Goal: Task Accomplishment & Management: Use online tool/utility

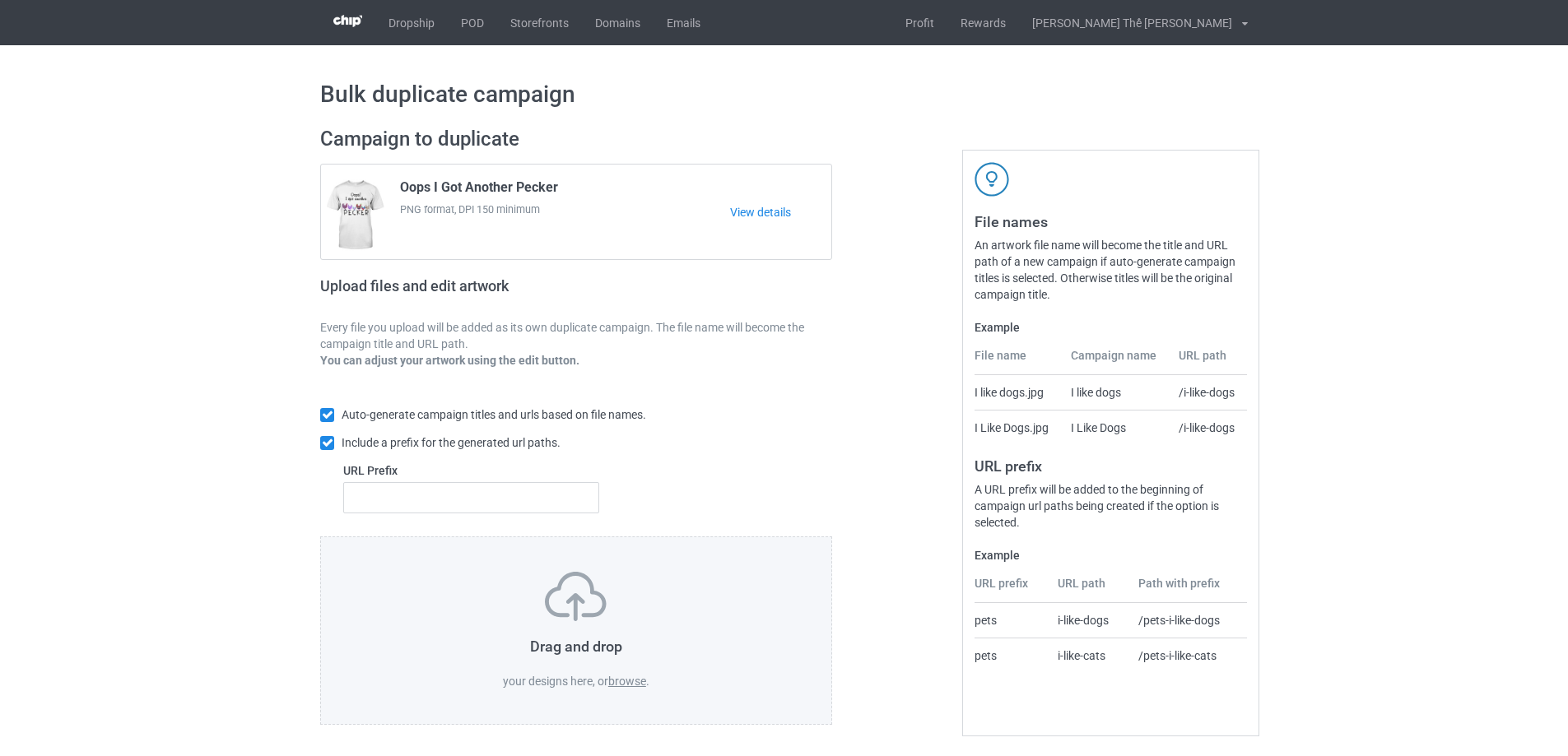
scroll to position [5, 0]
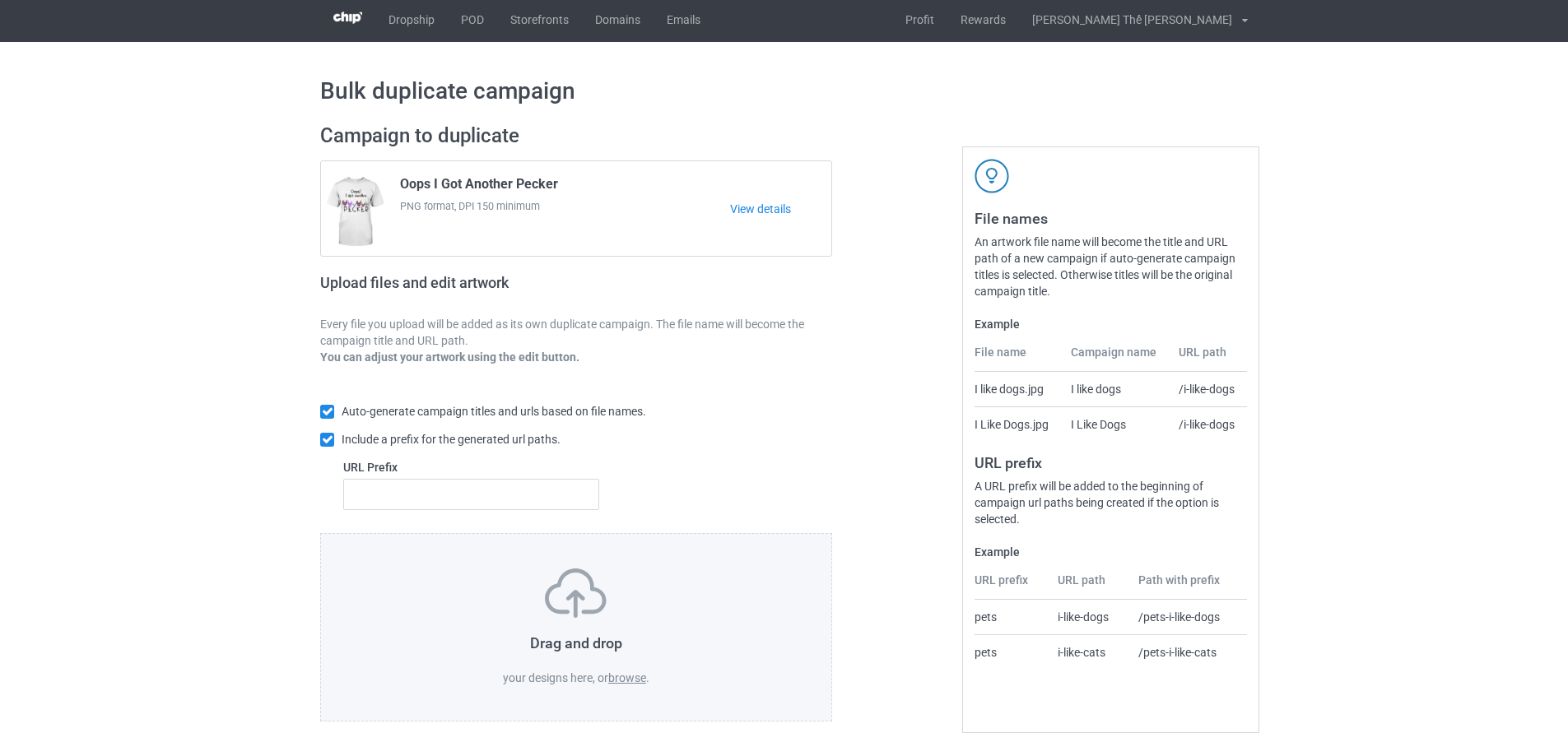
click at [630, 685] on div "Drag and drop your designs here, or browse ." at bounding box center [576, 627] width 441 height 117
click at [623, 673] on label "browse" at bounding box center [626, 677] width 38 height 13
click at [0, 0] on input "browse" at bounding box center [0, 0] width 0 height 0
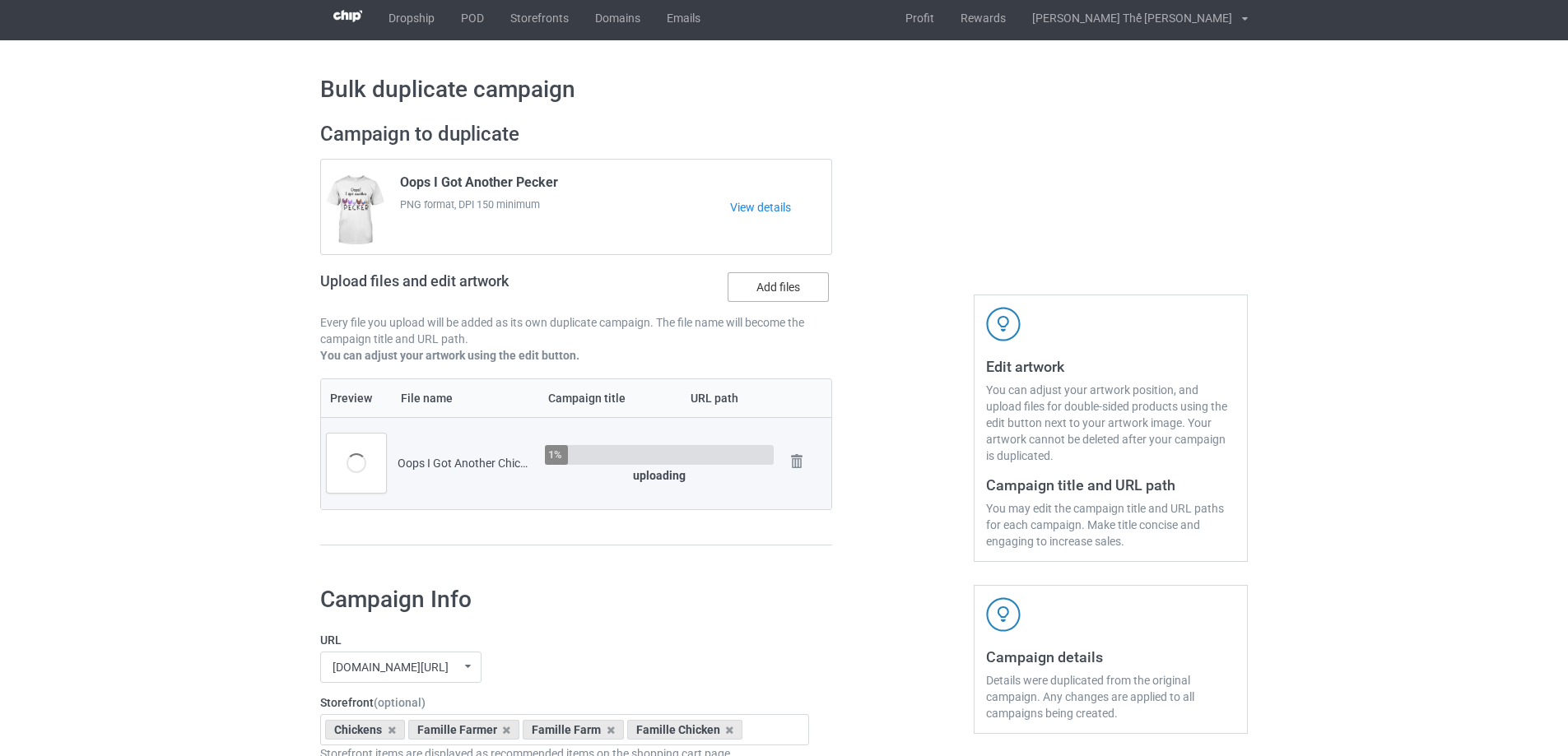
click at [769, 285] on label "Add files" at bounding box center [778, 287] width 101 height 29
click at [0, 0] on input "Add files" at bounding box center [0, 0] width 0 height 0
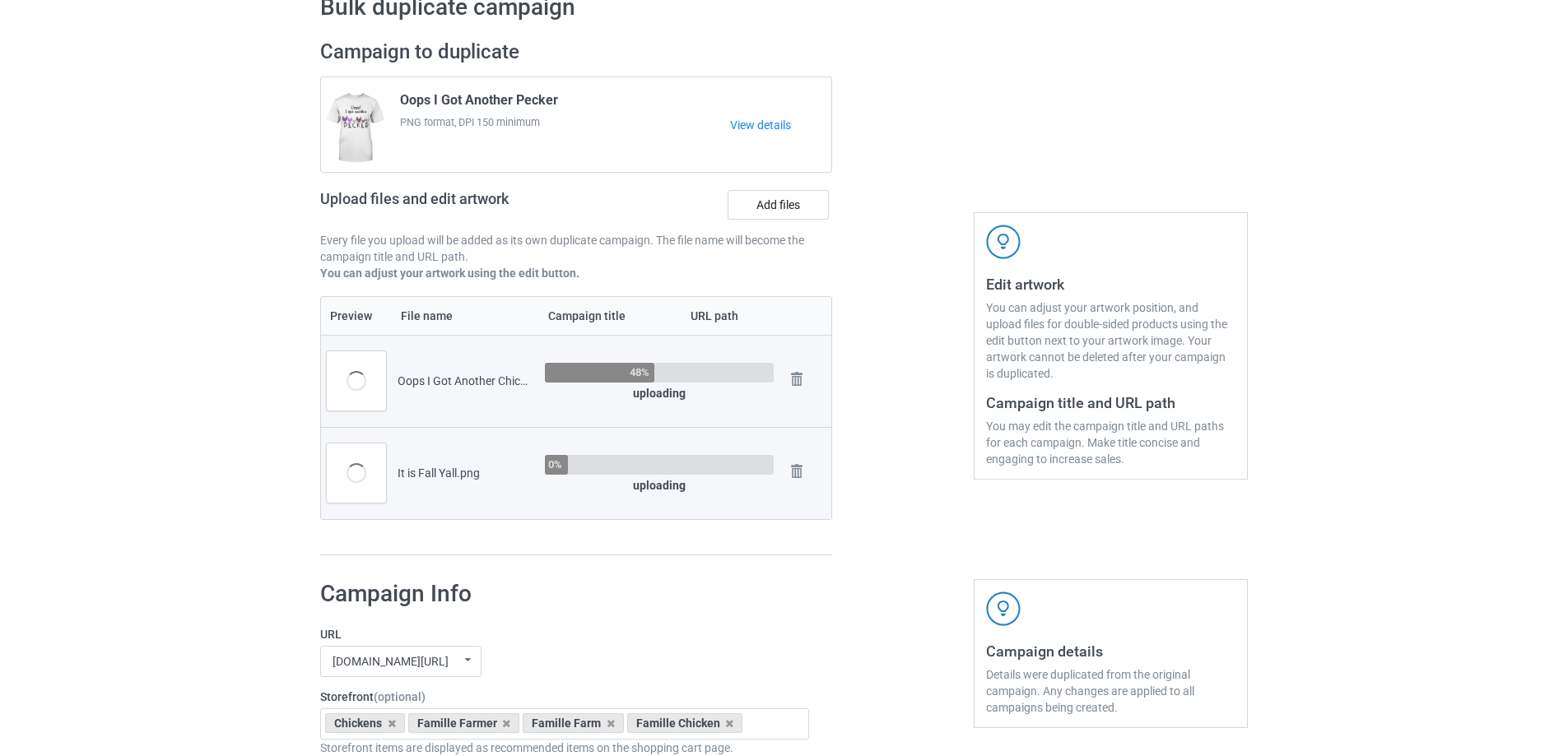
scroll to position [170, 0]
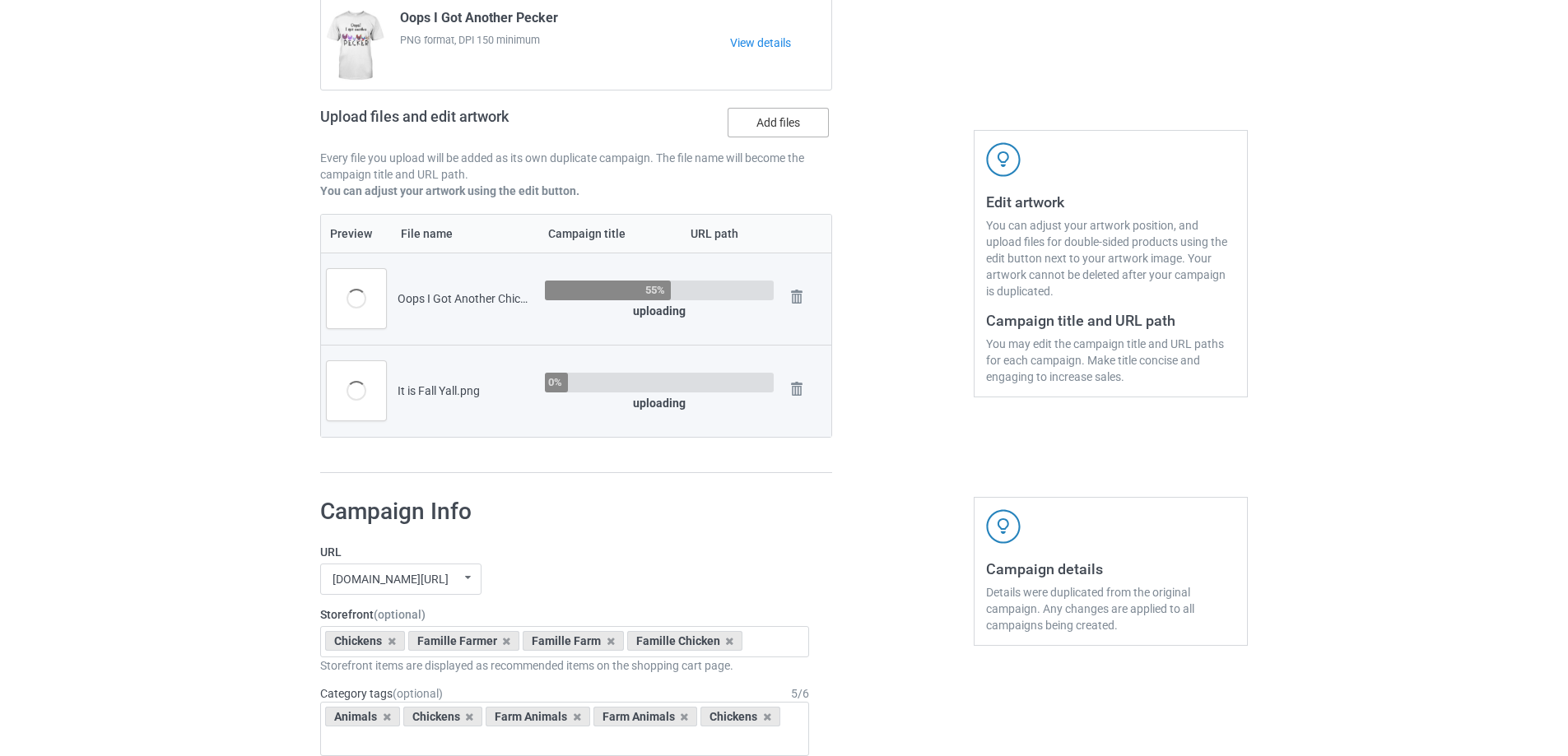
click at [760, 120] on label "Add files" at bounding box center [778, 123] width 101 height 29
click at [0, 0] on input "Add files" at bounding box center [0, 0] width 0 height 0
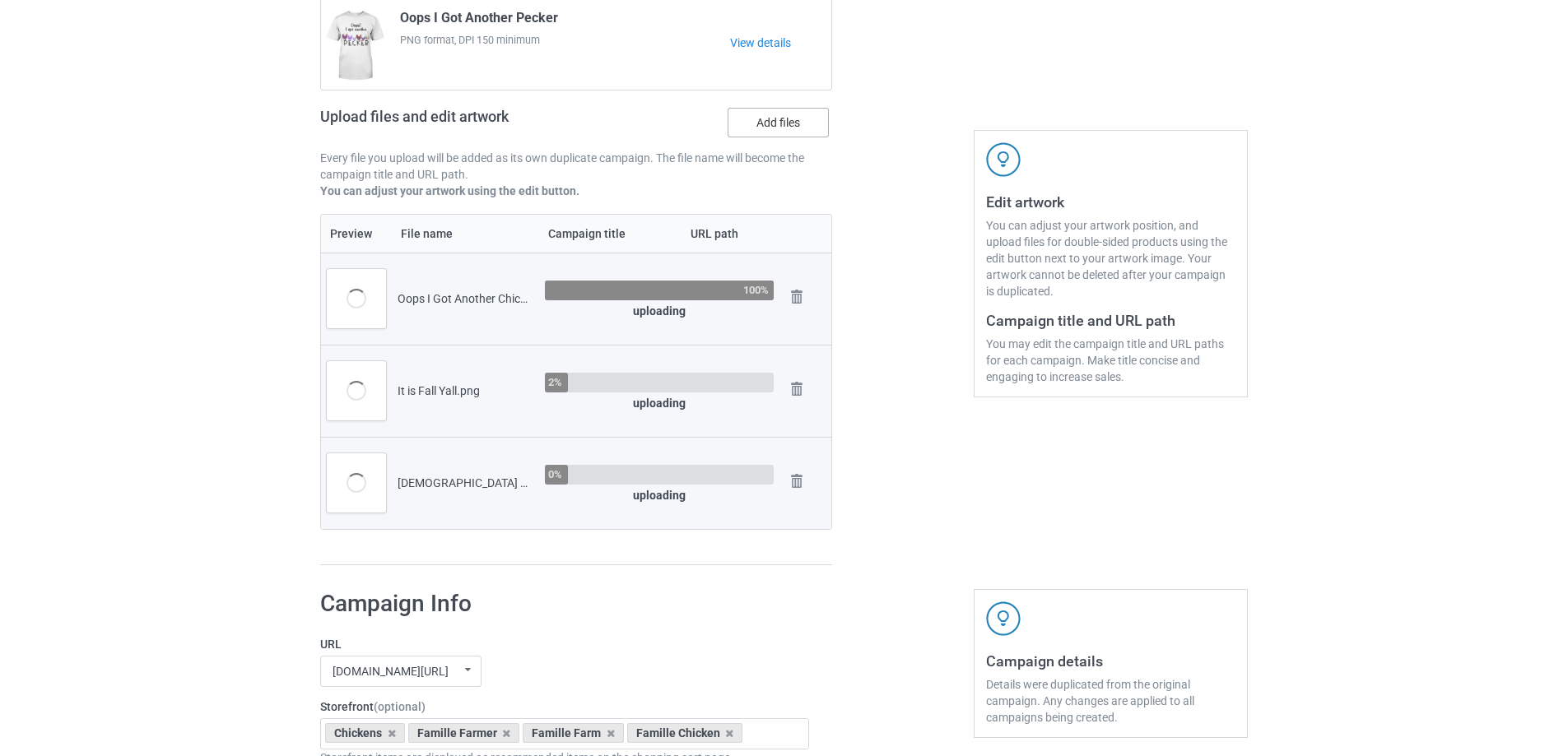
click at [765, 125] on label "Add files" at bounding box center [778, 123] width 101 height 29
click at [0, 0] on input "Add files" at bounding box center [0, 0] width 0 height 0
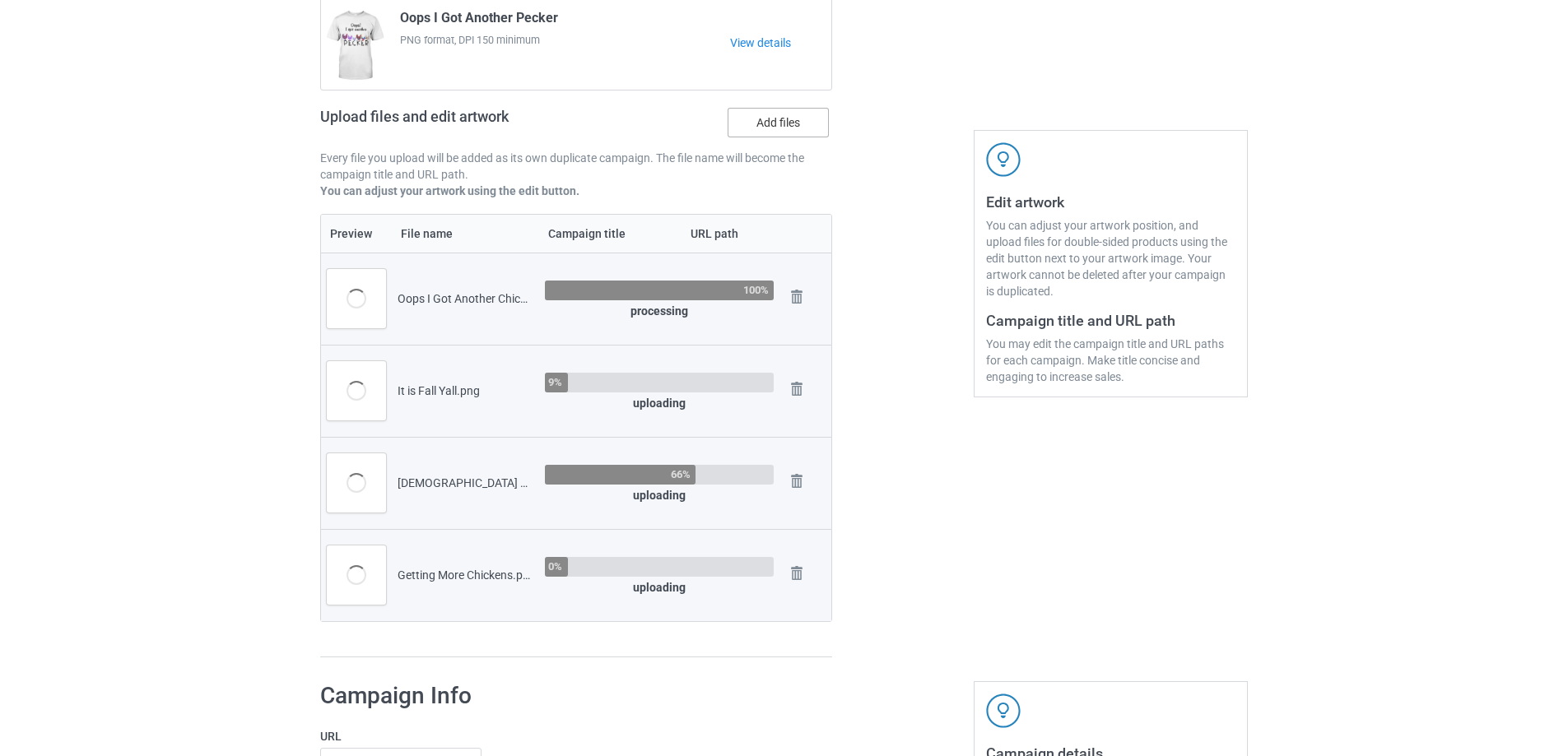
click at [759, 122] on label "Add files" at bounding box center [778, 123] width 101 height 29
click at [0, 0] on input "Add files" at bounding box center [0, 0] width 0 height 0
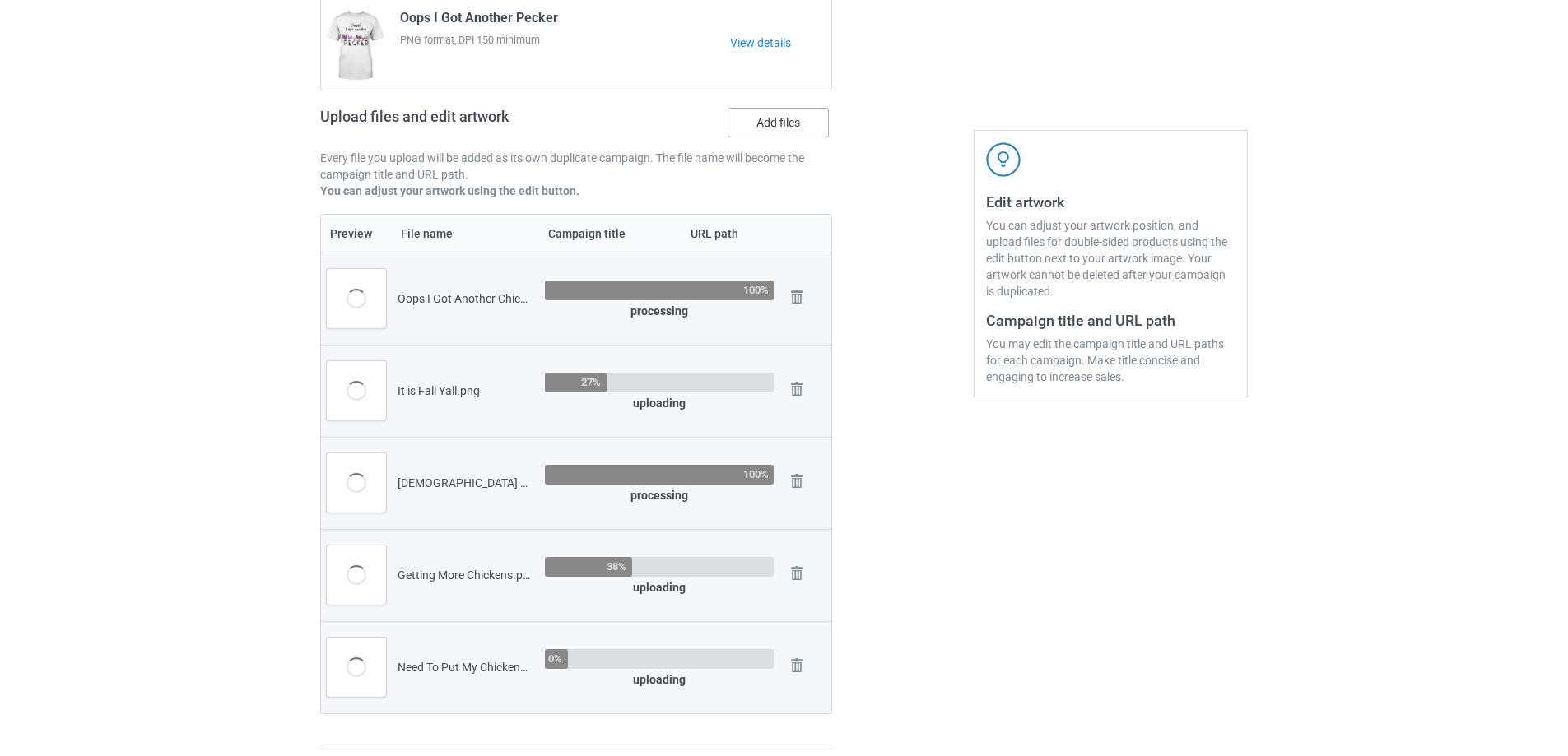
click at [778, 119] on label "Add files" at bounding box center [778, 123] width 101 height 29
click at [0, 0] on input "Add files" at bounding box center [0, 0] width 0 height 0
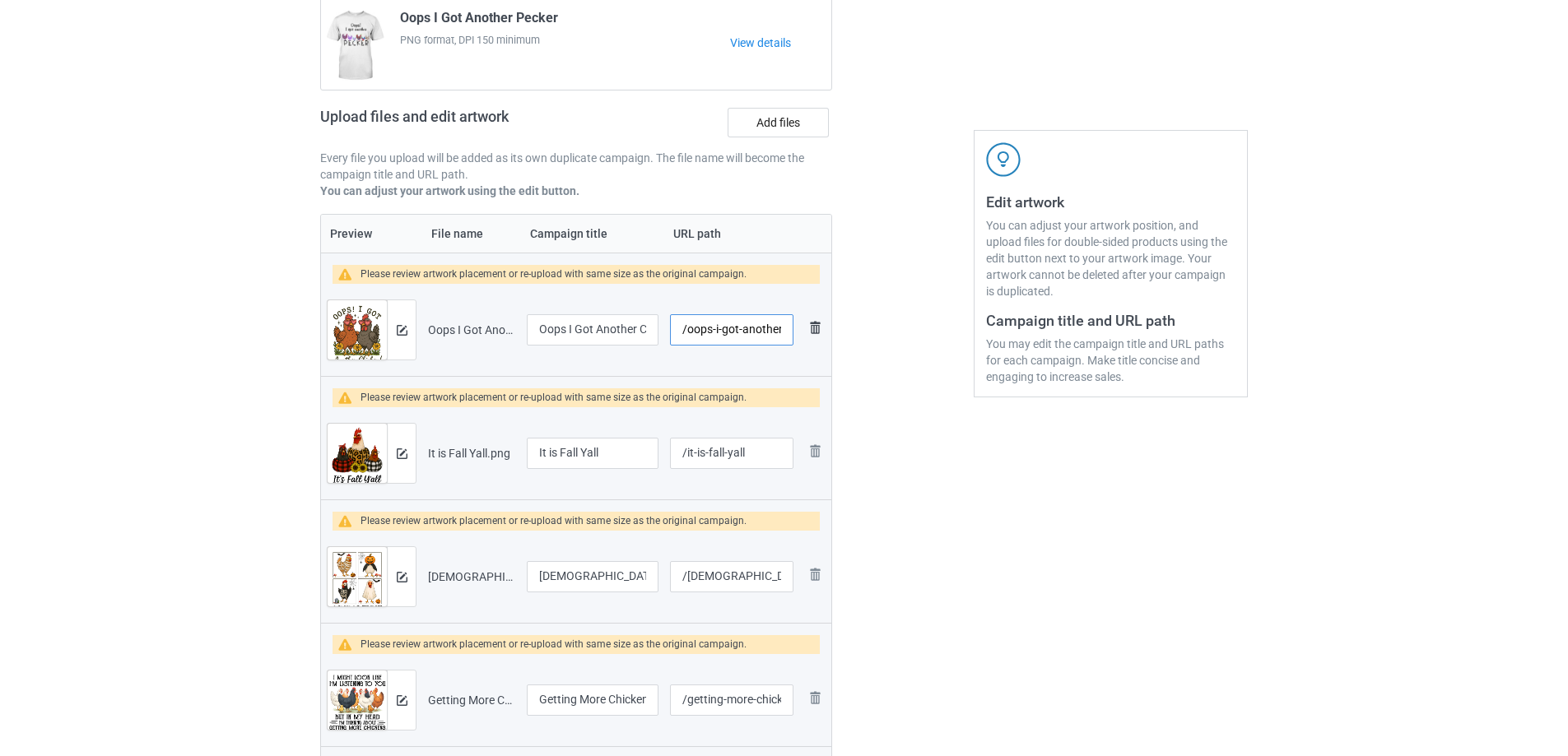
scroll to position [0, 58]
drag, startPoint x: 690, startPoint y: 335, endPoint x: 826, endPoint y: 330, distance: 136.1
click at [826, 330] on tr "Preview and edit artwork Oops I Got Another Chicken up.png Oops I Got Another C…" at bounding box center [576, 330] width 511 height 93
click at [414, 334] on div at bounding box center [401, 330] width 28 height 60
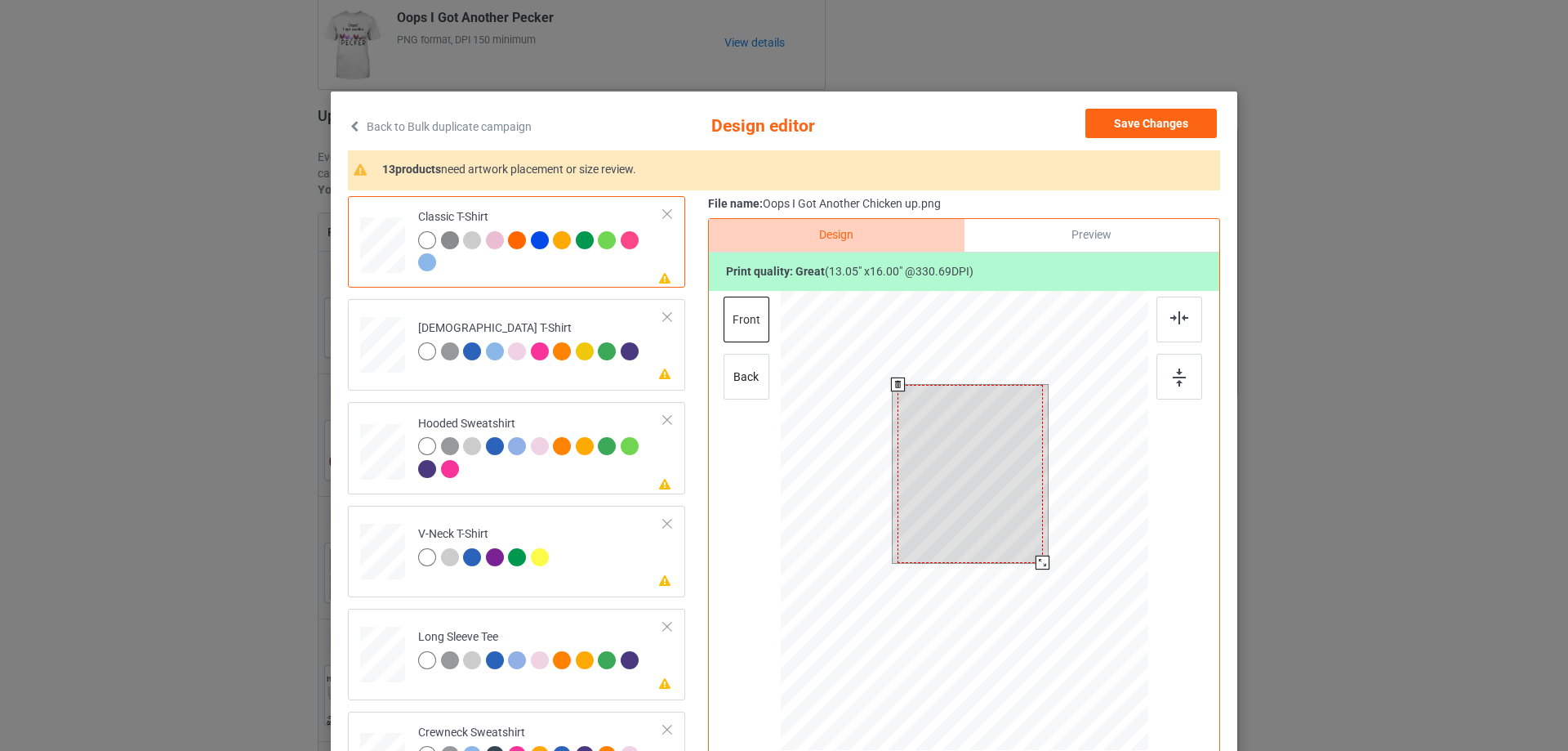
click at [969, 492] on div at bounding box center [970, 474] width 146 height 178
click at [1033, 561] on div at bounding box center [1039, 558] width 14 height 14
click at [1063, 588] on div at bounding box center [965, 523] width 368 height 464
click at [543, 381] on div "Please review artwork placement [DEMOGRAPHIC_DATA] T-Shirt" at bounding box center [516, 345] width 338 height 92
drag, startPoint x: 952, startPoint y: 497, endPoint x: 943, endPoint y: 493, distance: 9.8
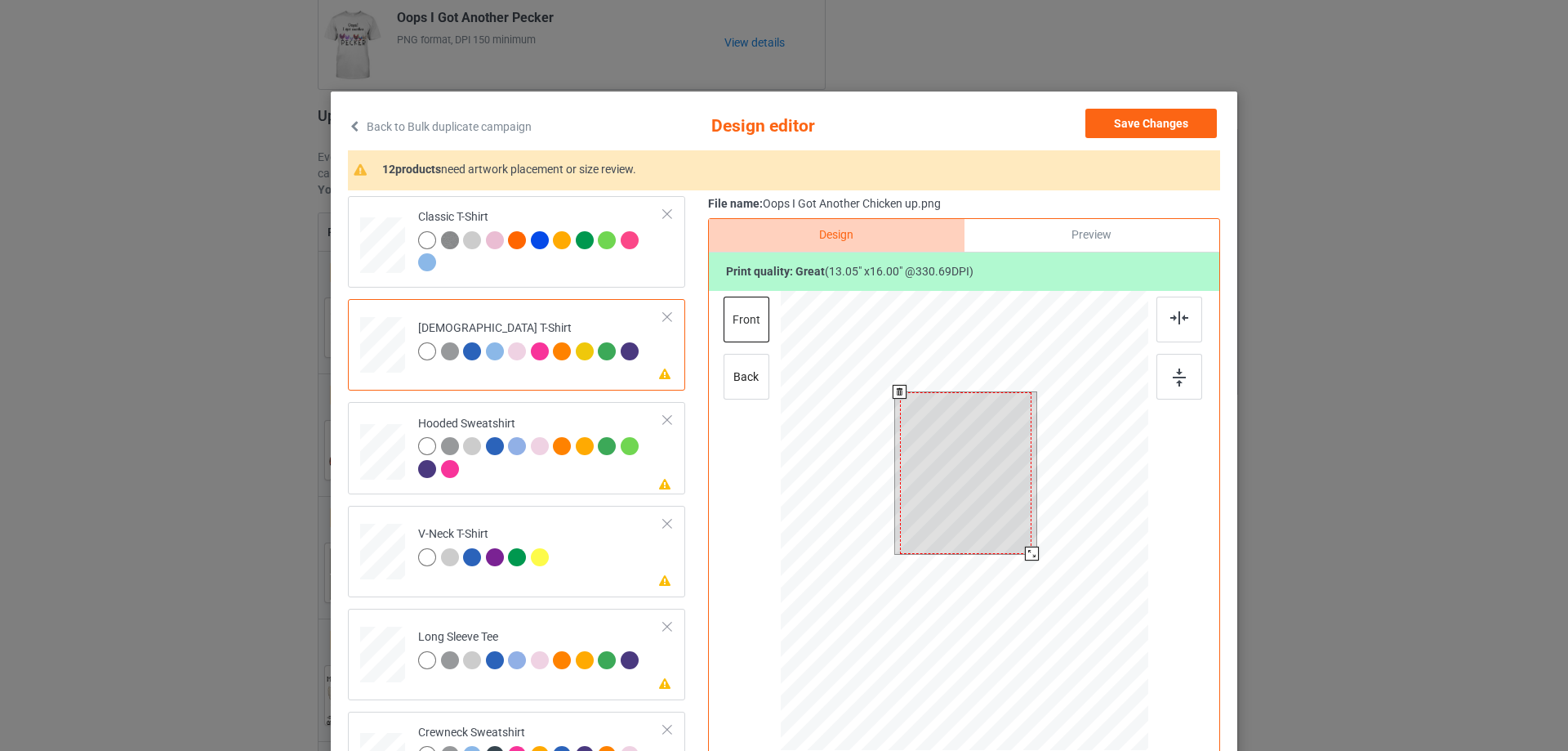
click at [952, 496] on div at bounding box center [966, 473] width 132 height 162
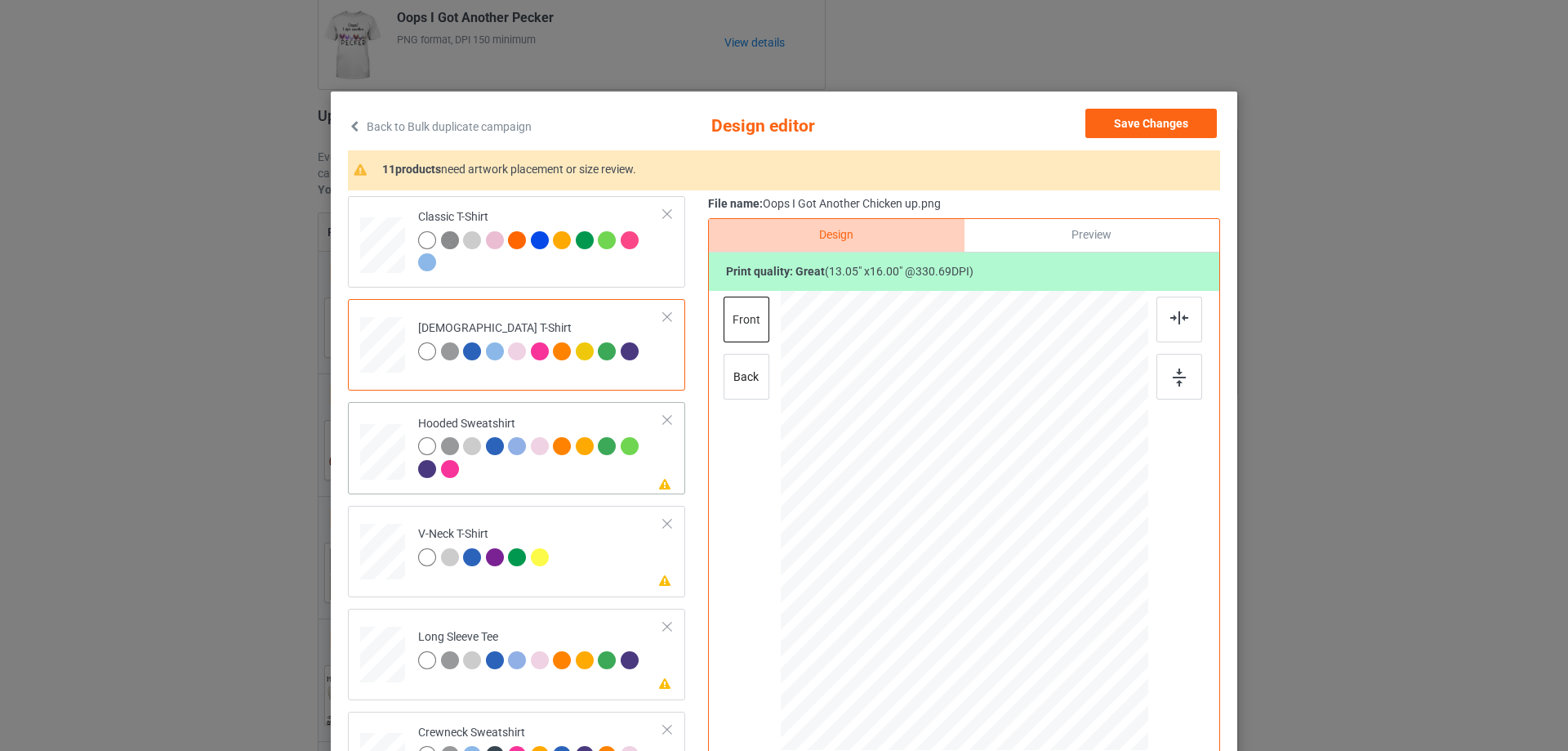
drag, startPoint x: 516, startPoint y: 481, endPoint x: 568, endPoint y: 483, distance: 52.0
click at [515, 481] on div at bounding box center [541, 459] width 246 height 45
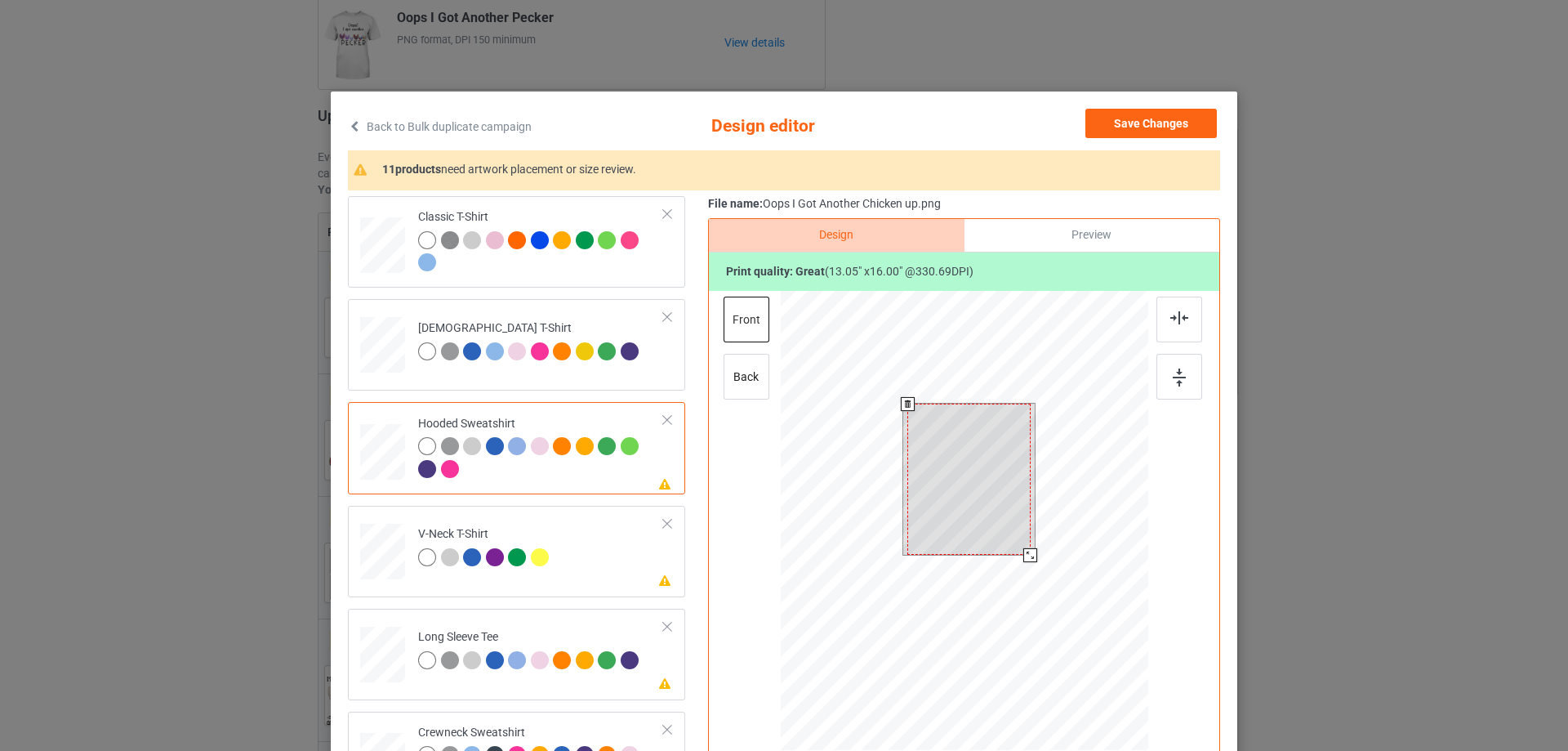
click at [966, 481] on div at bounding box center [969, 479] width 124 height 151
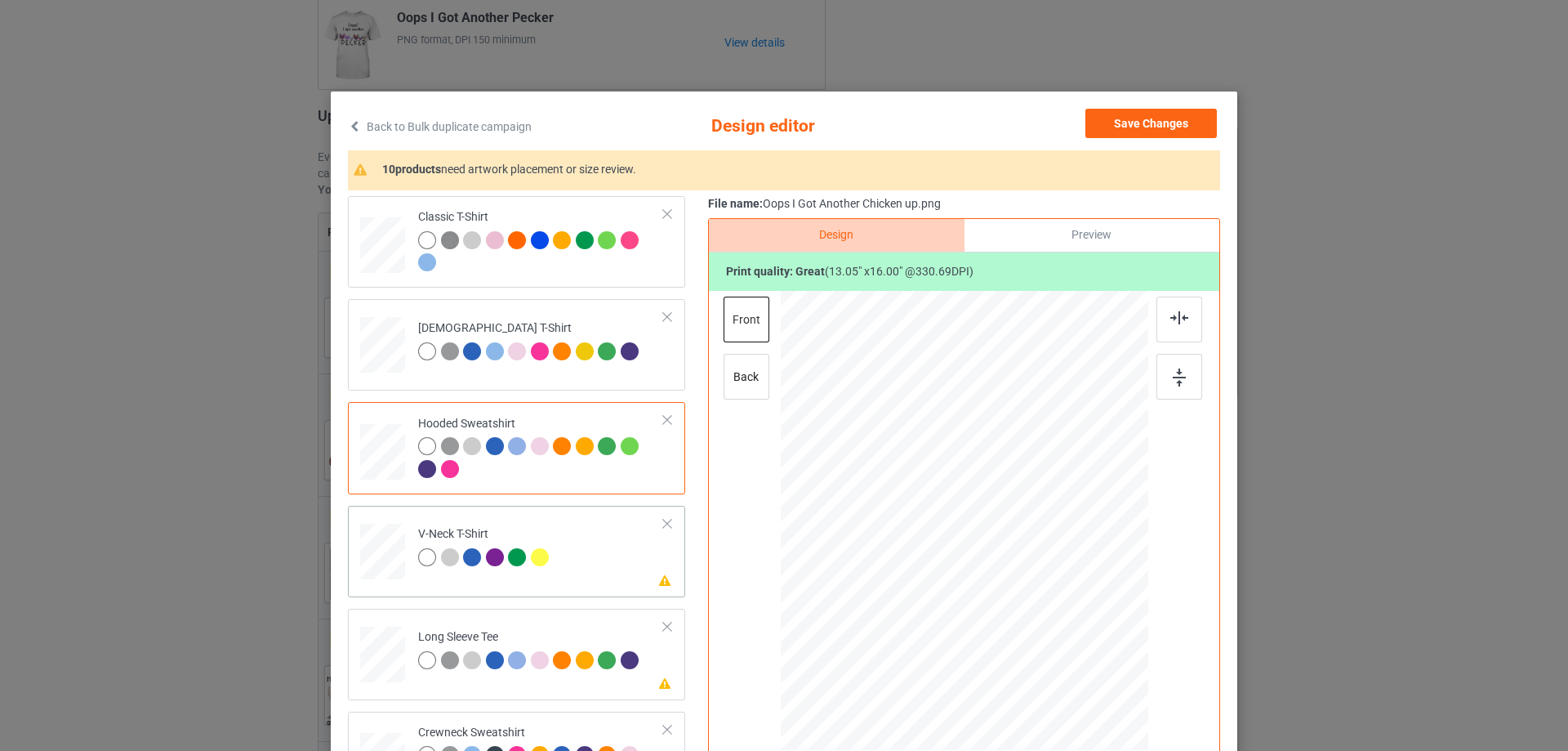
click at [532, 584] on td "Please review artwork placement V-Neck T-Shirt" at bounding box center [541, 548] width 264 height 72
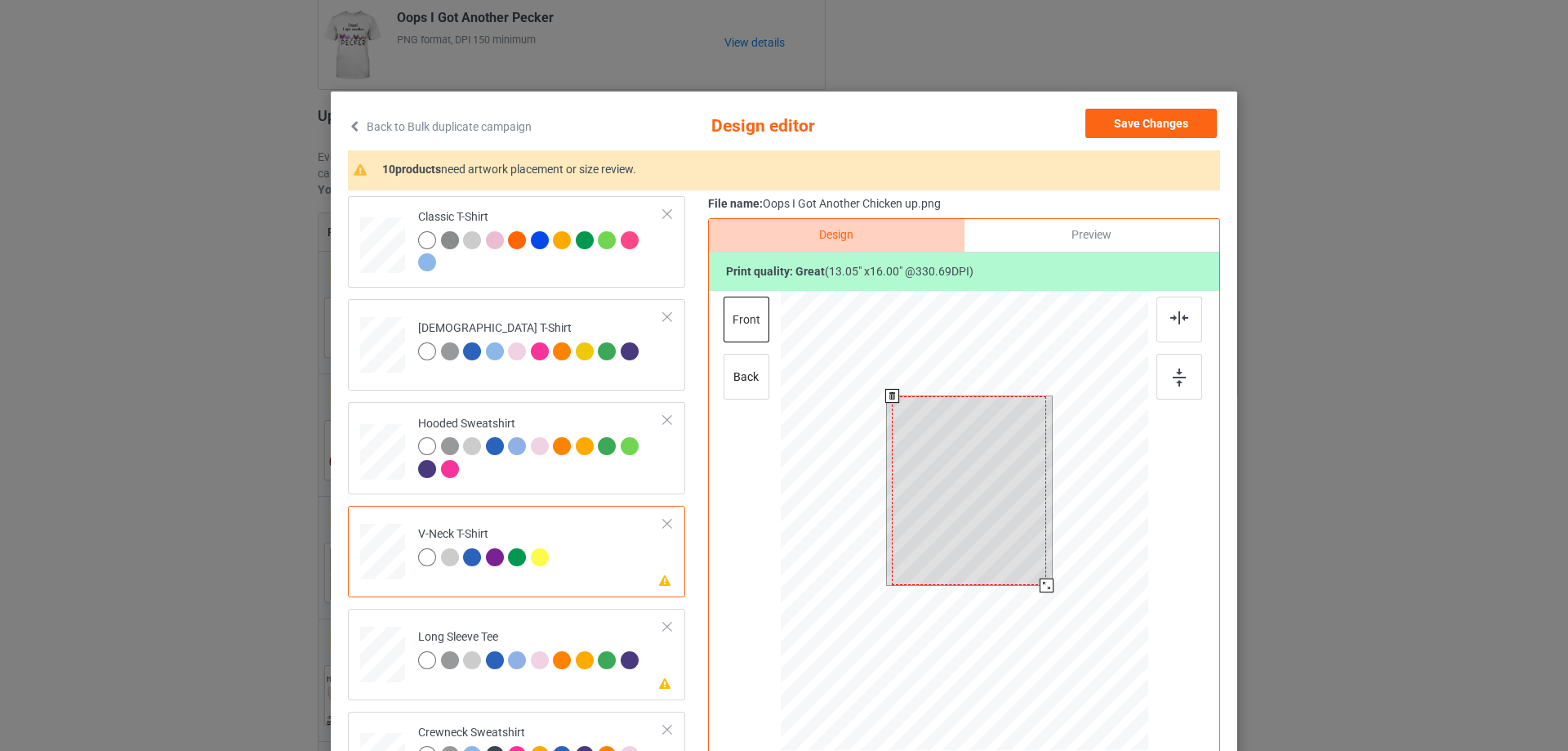
click at [956, 511] on div at bounding box center [969, 490] width 155 height 188
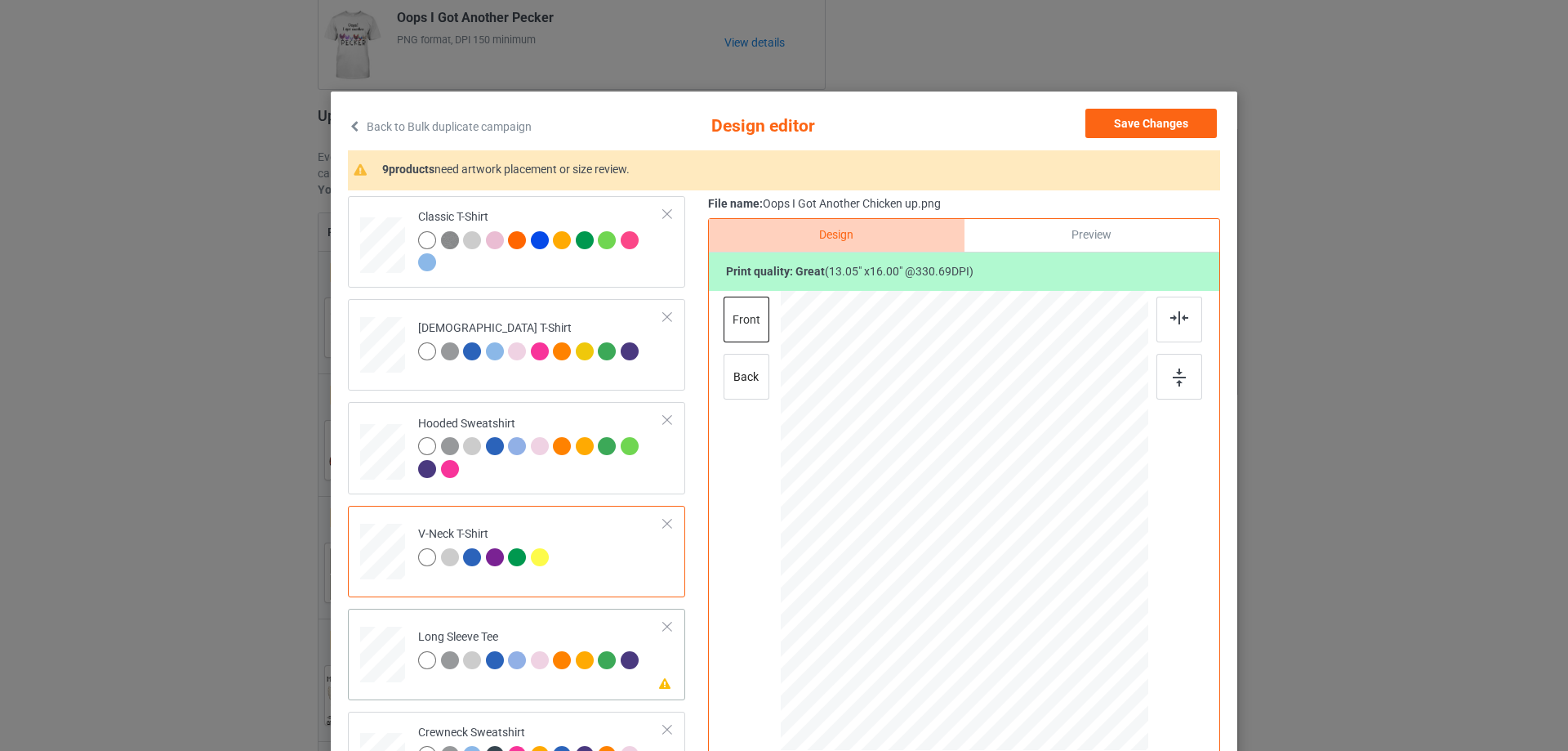
scroll to position [164, 0]
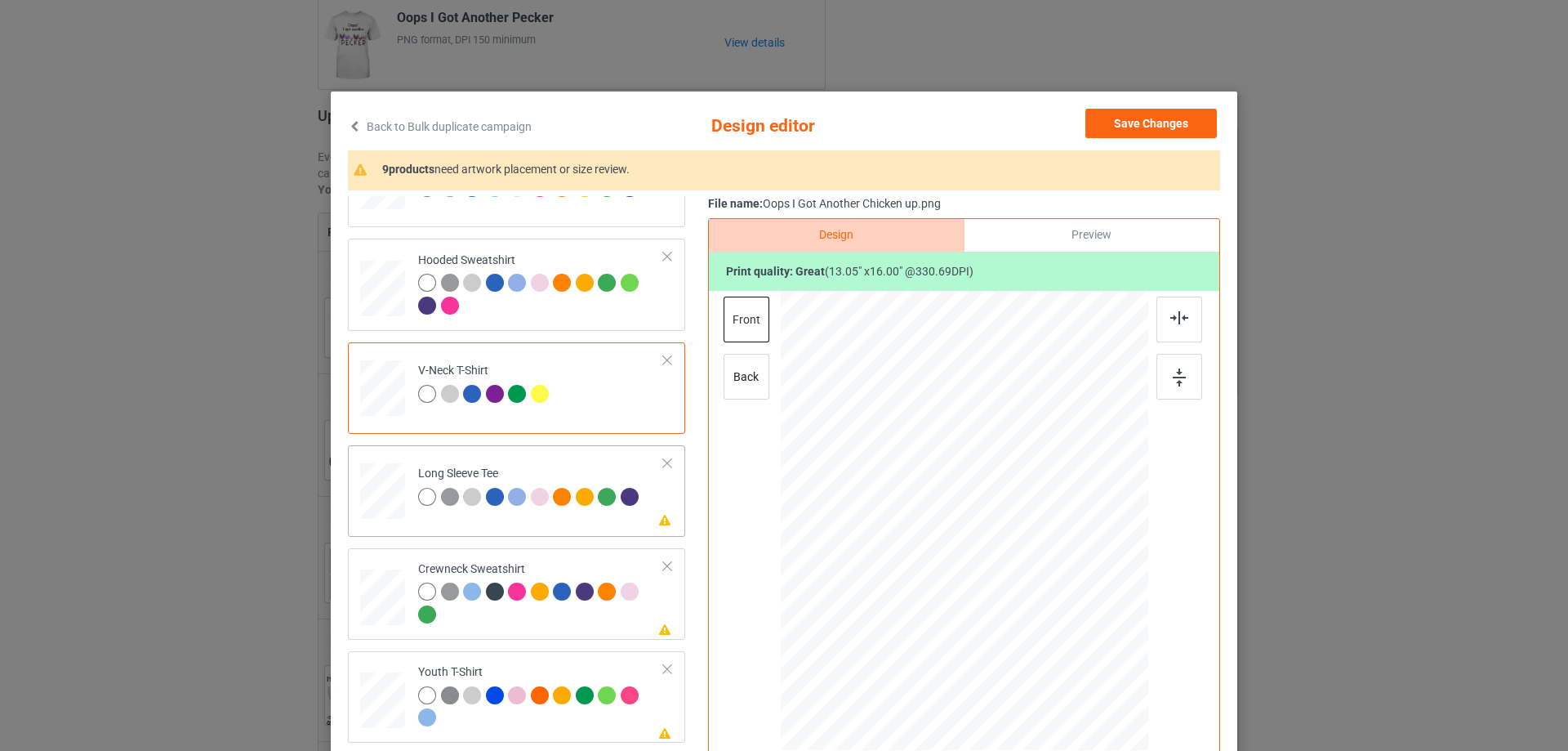
click at [516, 513] on td "Please review artwork placement Long Sleeve Tee" at bounding box center [541, 487] width 264 height 72
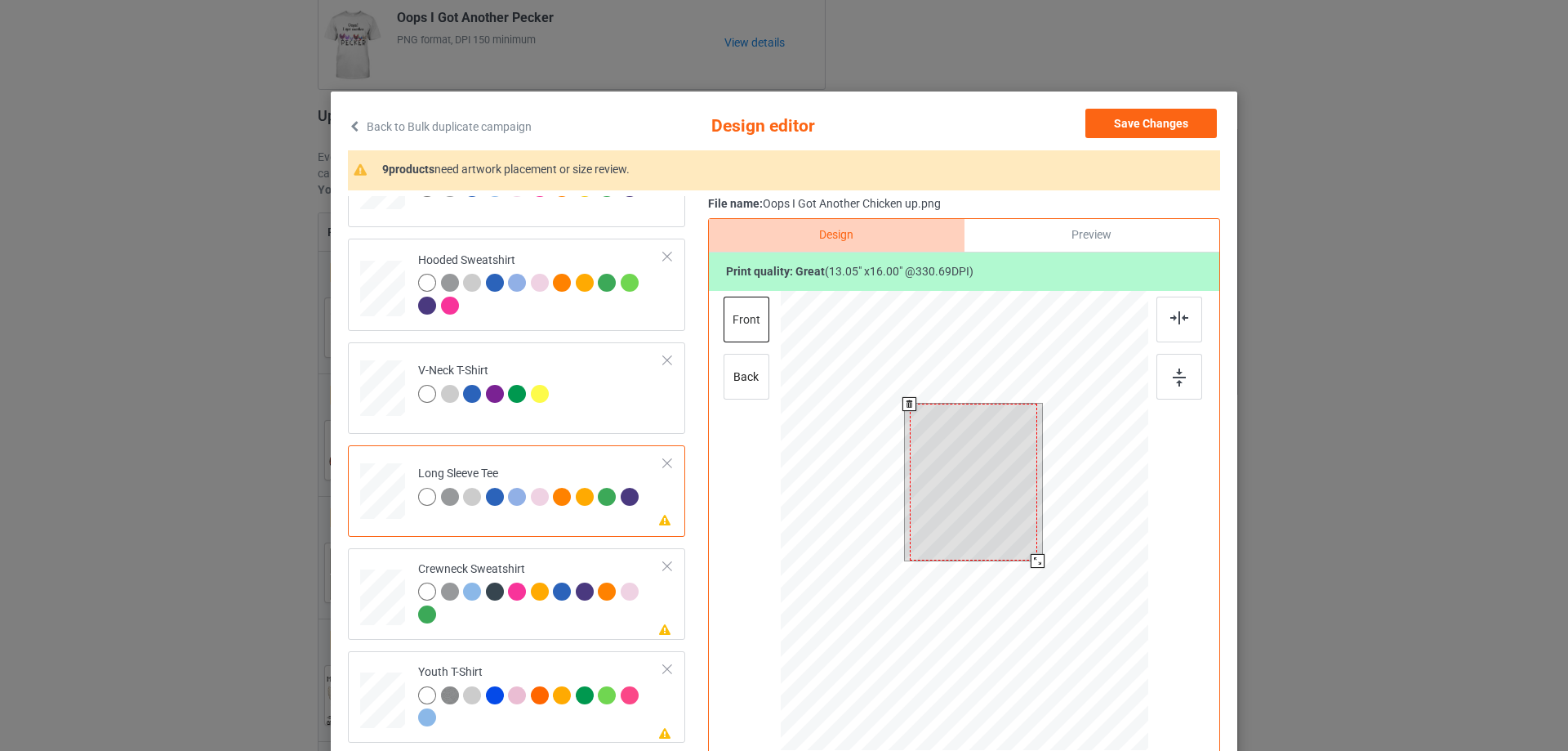
click at [948, 481] on div at bounding box center [974, 482] width 128 height 157
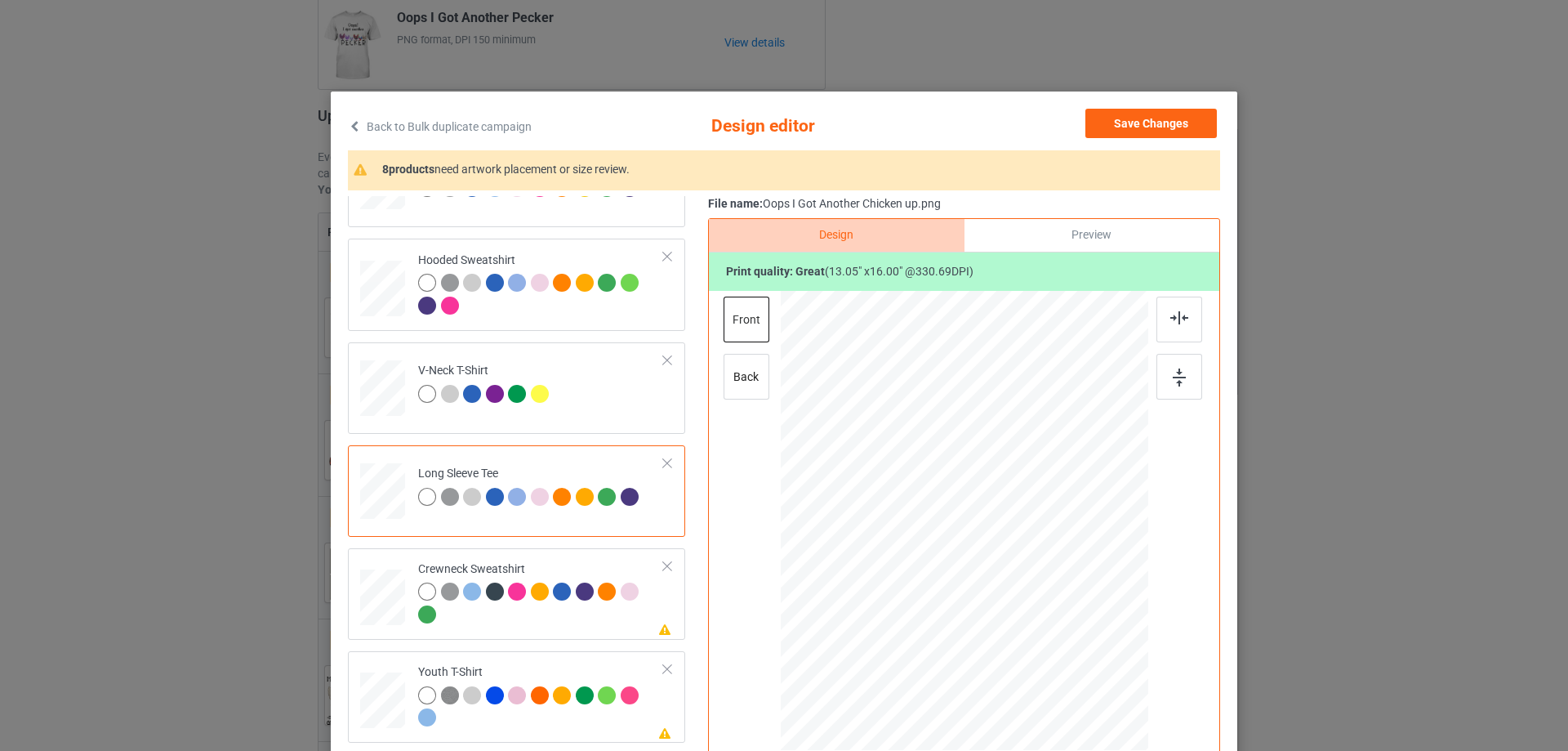
scroll to position [327, 0]
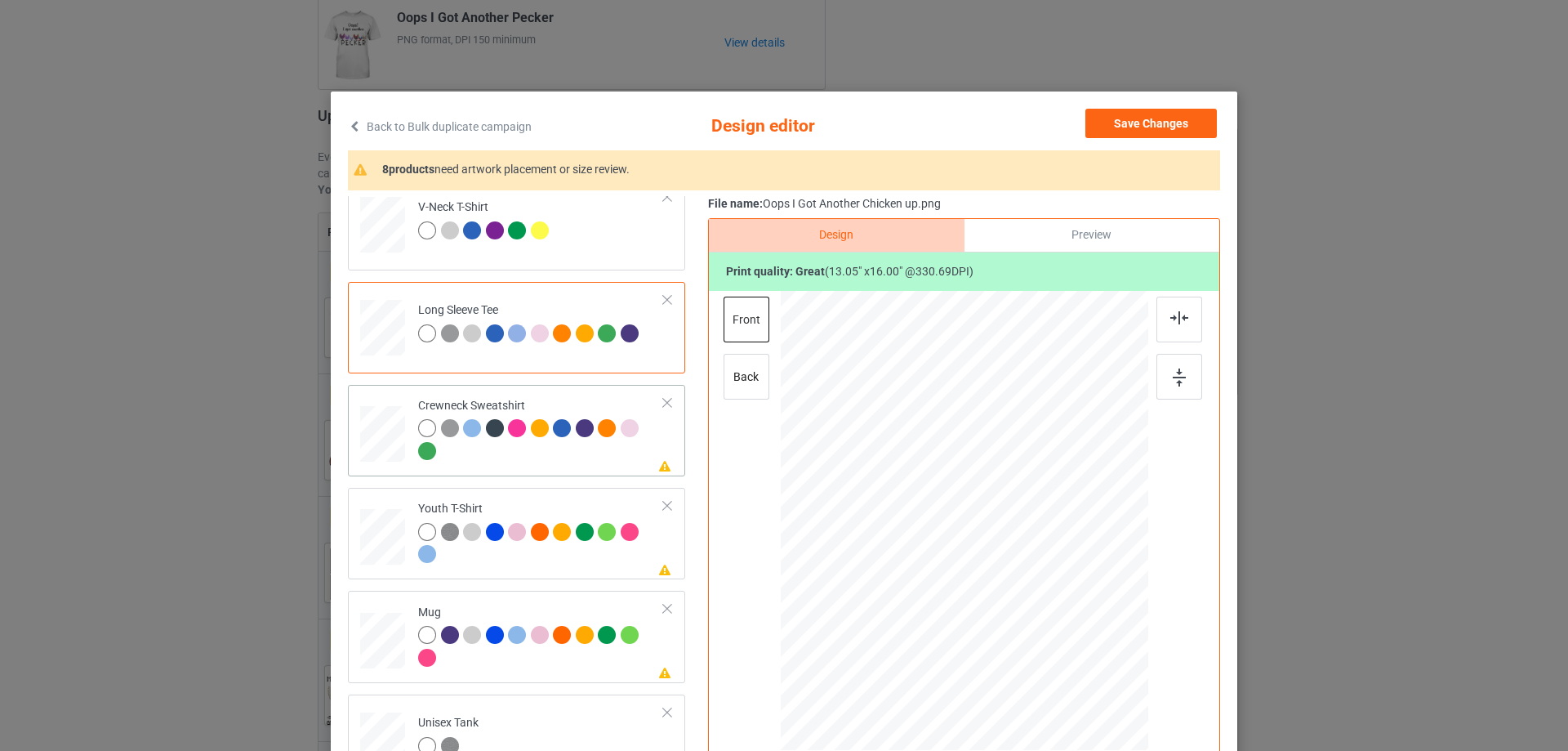
click at [508, 470] on td "Please review artwork placement Crewneck Sweatshirt" at bounding box center [541, 431] width 264 height 78
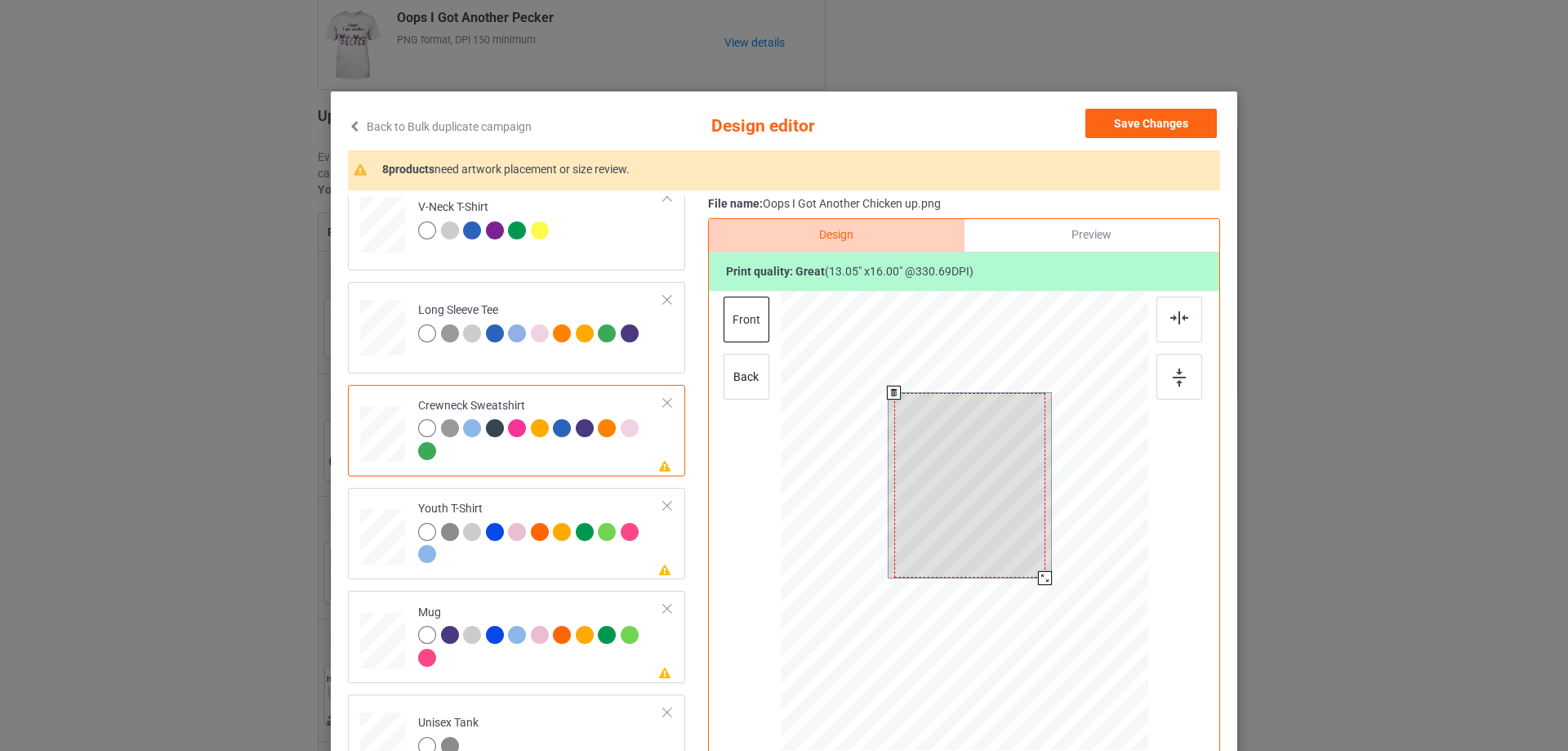
click at [968, 474] on div at bounding box center [970, 486] width 151 height 186
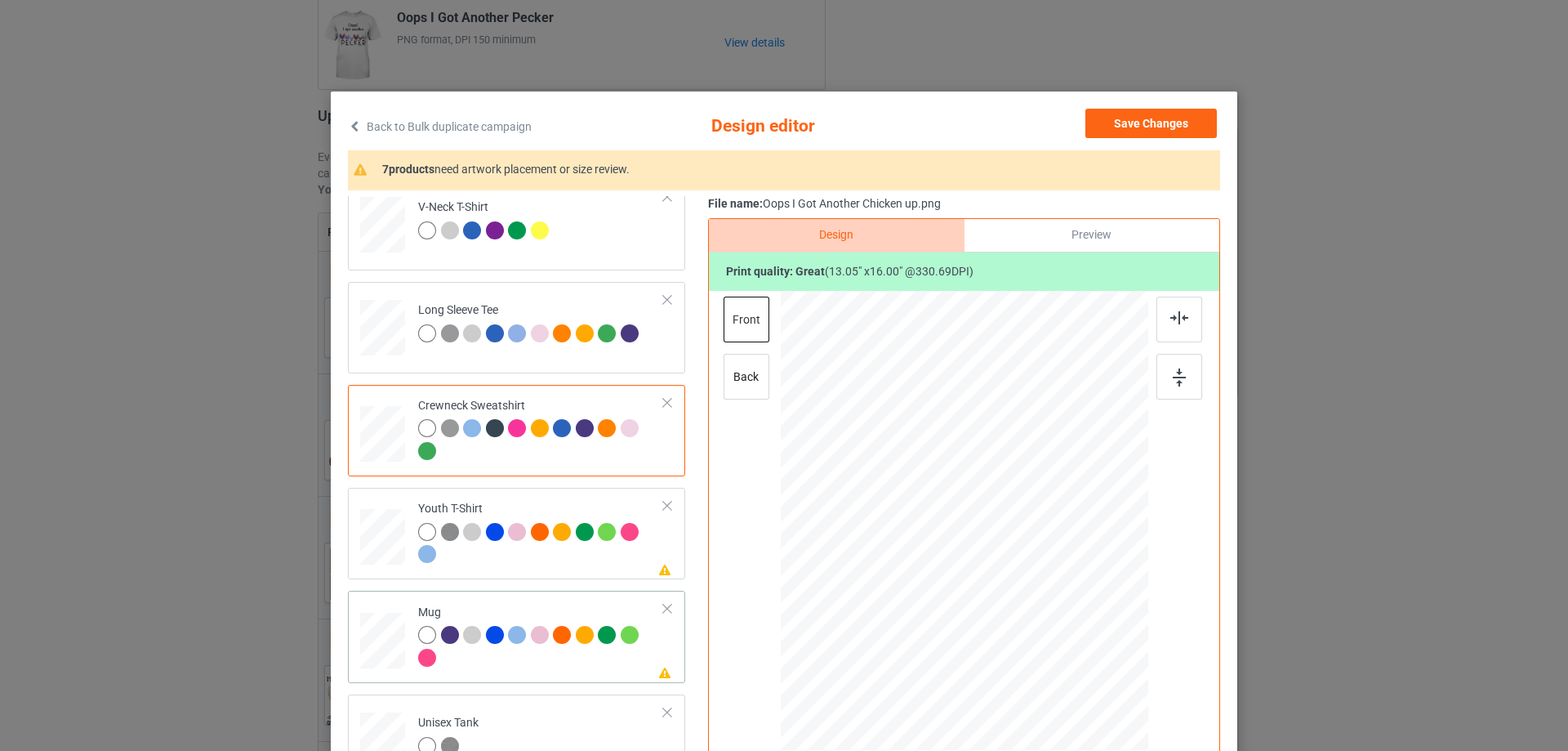
scroll to position [409, 0]
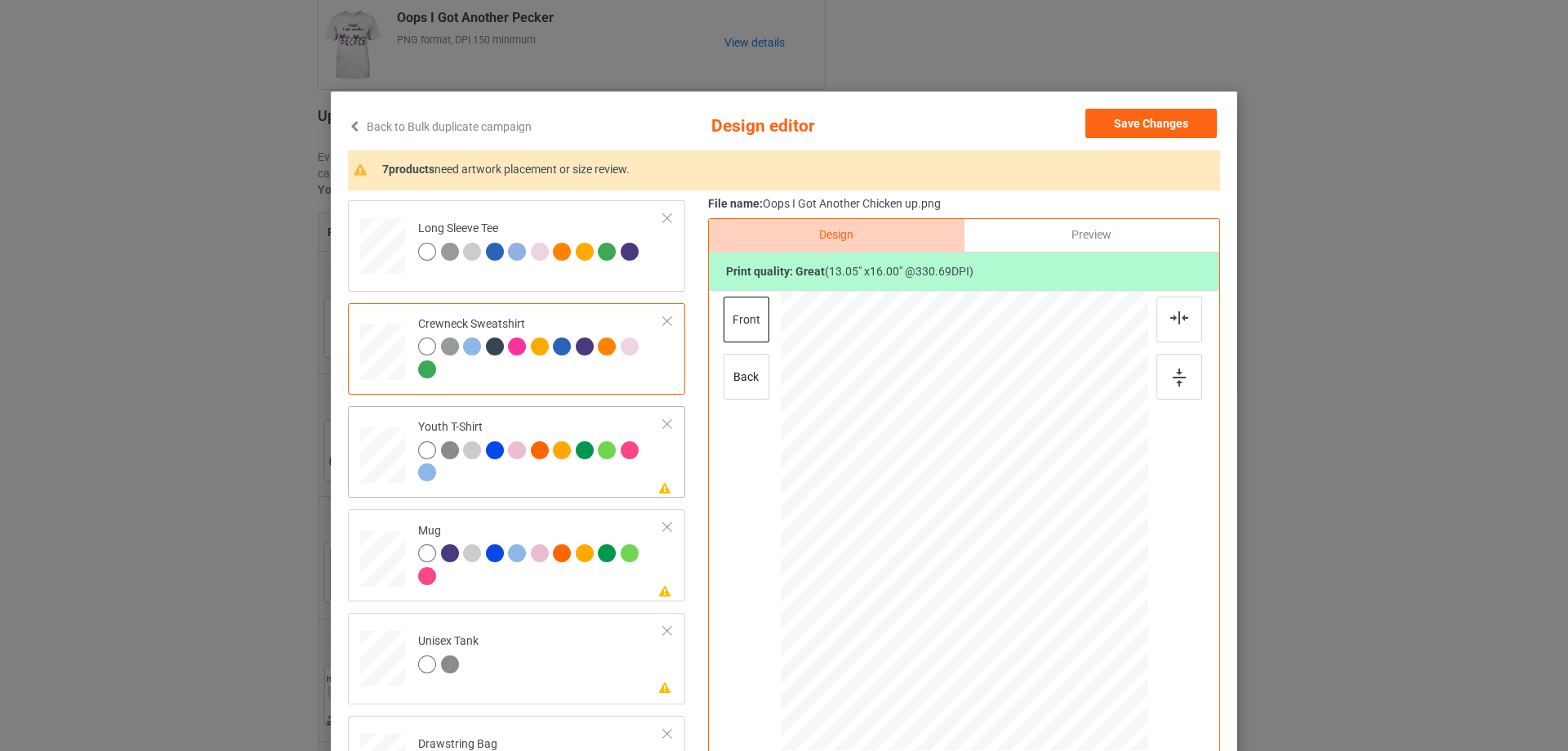
click at [513, 486] on td "Please review artwork placement Youth T-Shirt" at bounding box center [541, 452] width 264 height 78
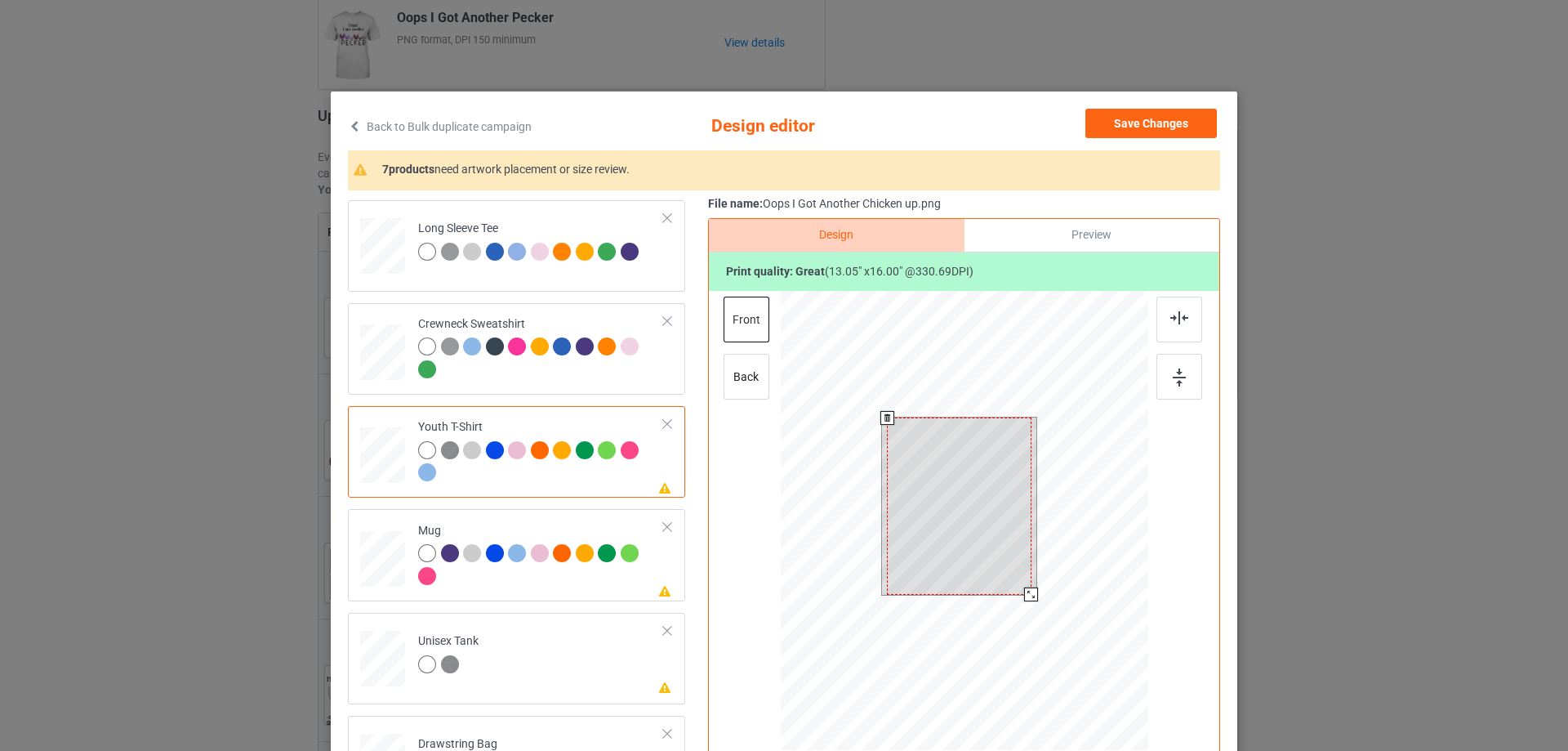
click at [953, 484] on div at bounding box center [959, 506] width 145 height 178
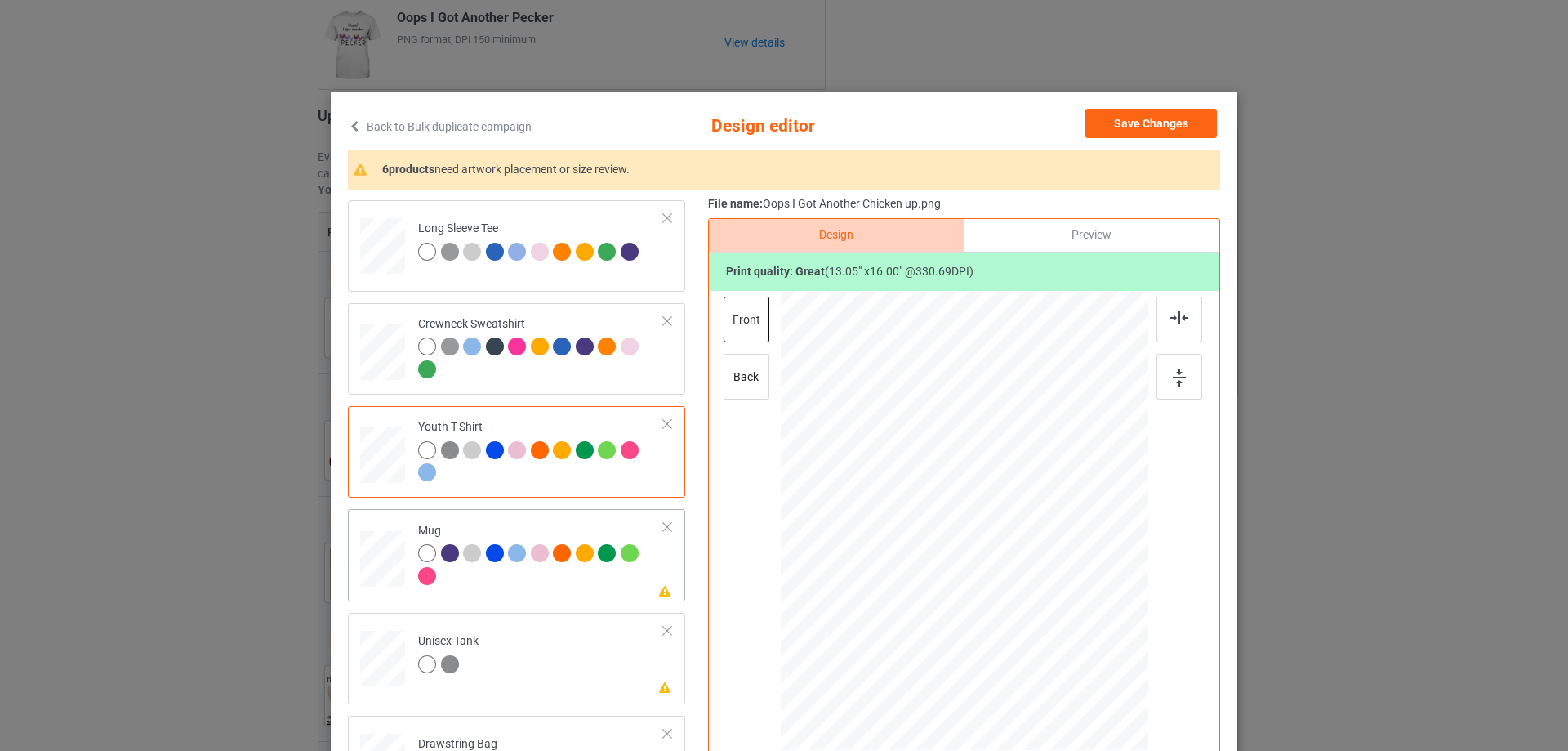
click at [497, 588] on div at bounding box center [541, 566] width 246 height 45
click at [919, 503] on div at bounding box center [965, 520] width 220 height 270
drag, startPoint x: 1066, startPoint y: 655, endPoint x: 1027, endPoint y: 563, distance: 99.9
click at [1027, 563] on div at bounding box center [965, 520] width 368 height 153
drag, startPoint x: 1052, startPoint y: 553, endPoint x: 1067, endPoint y: 549, distance: 15.5
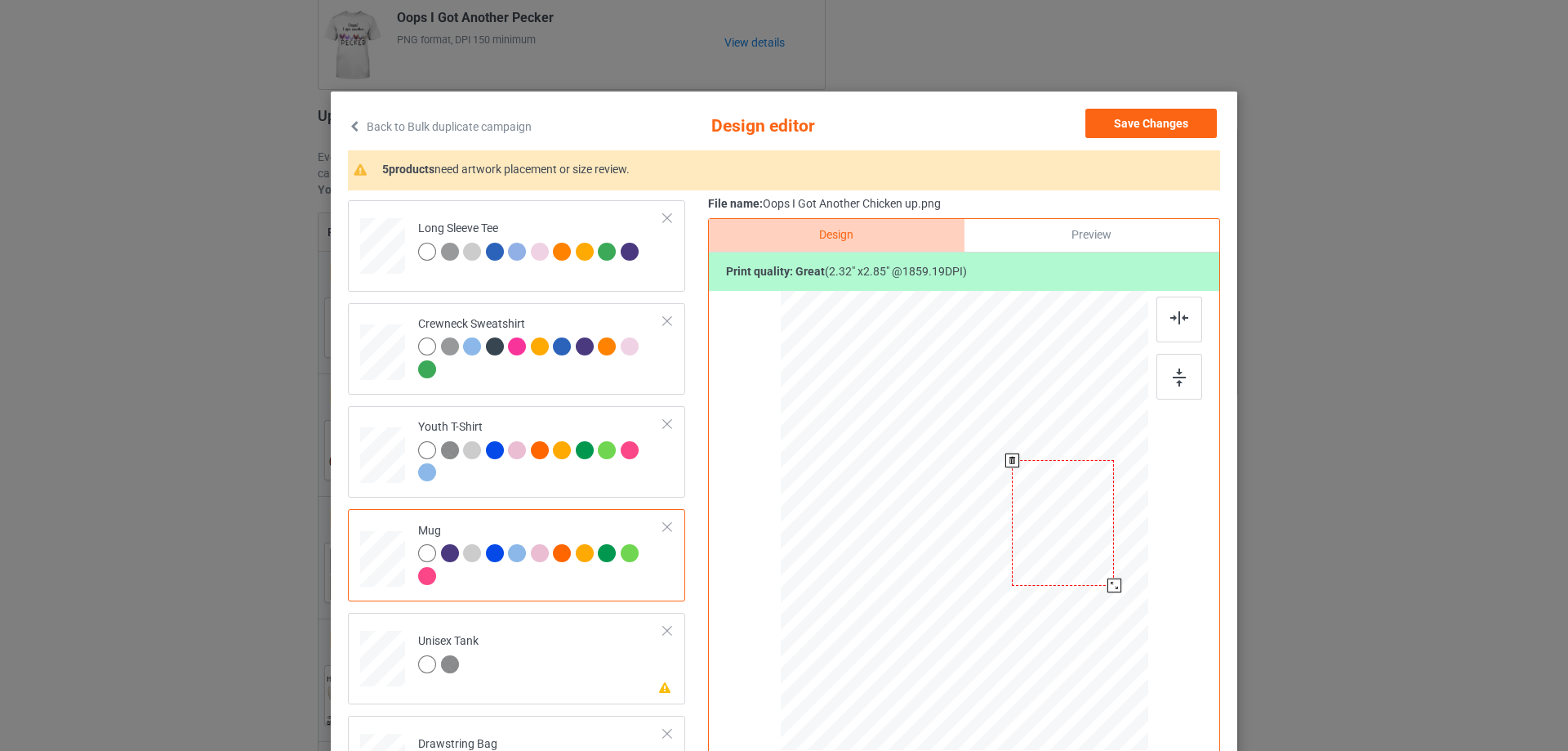
click at [1067, 549] on div at bounding box center [1063, 522] width 102 height 125
click at [1070, 537] on div at bounding box center [1067, 519] width 102 height 125
click at [1114, 585] on div at bounding box center [1119, 584] width 14 height 14
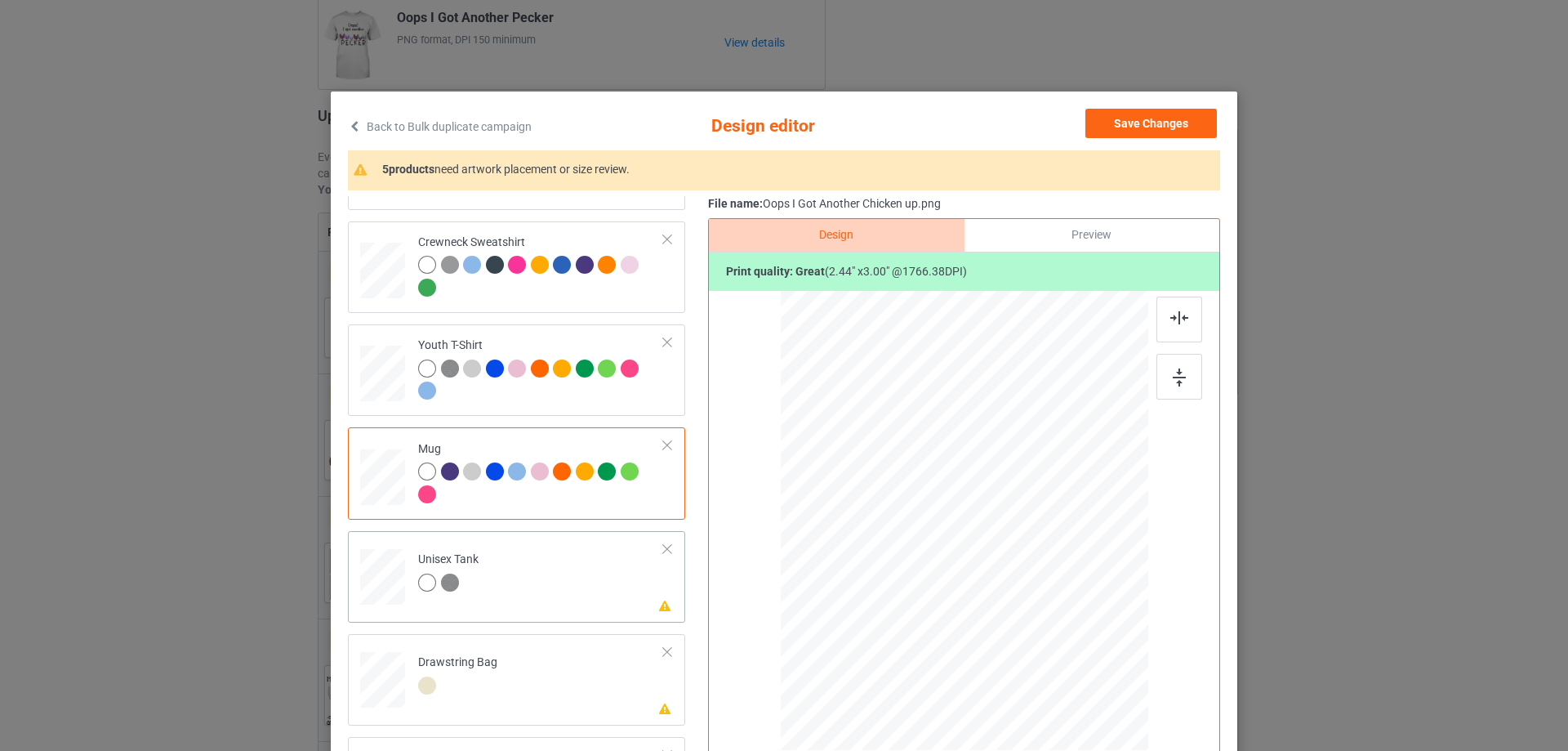
click at [521, 569] on td "Please review artwork placement Unisex Tank" at bounding box center [541, 573] width 264 height 72
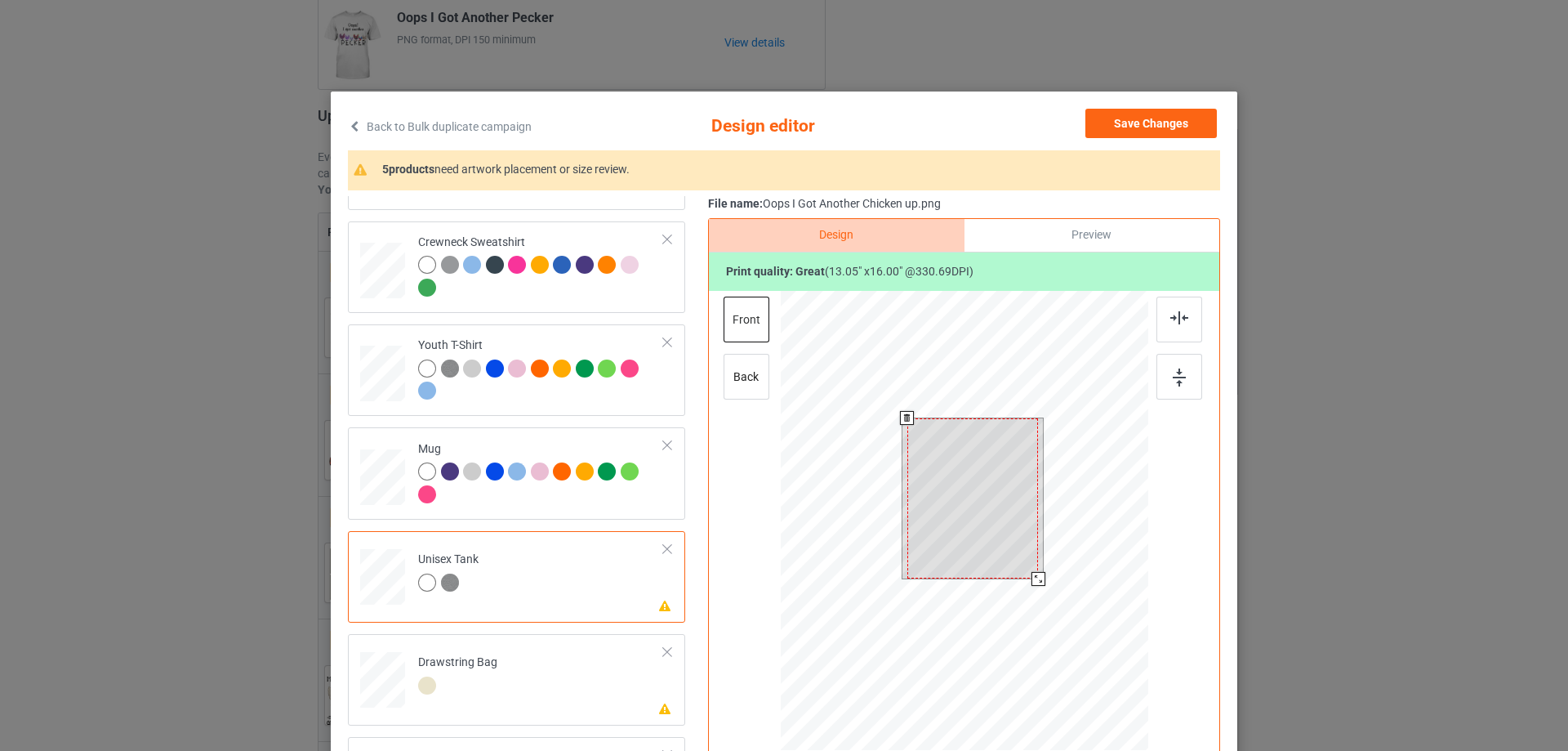
click at [971, 509] on div at bounding box center [973, 499] width 131 height 161
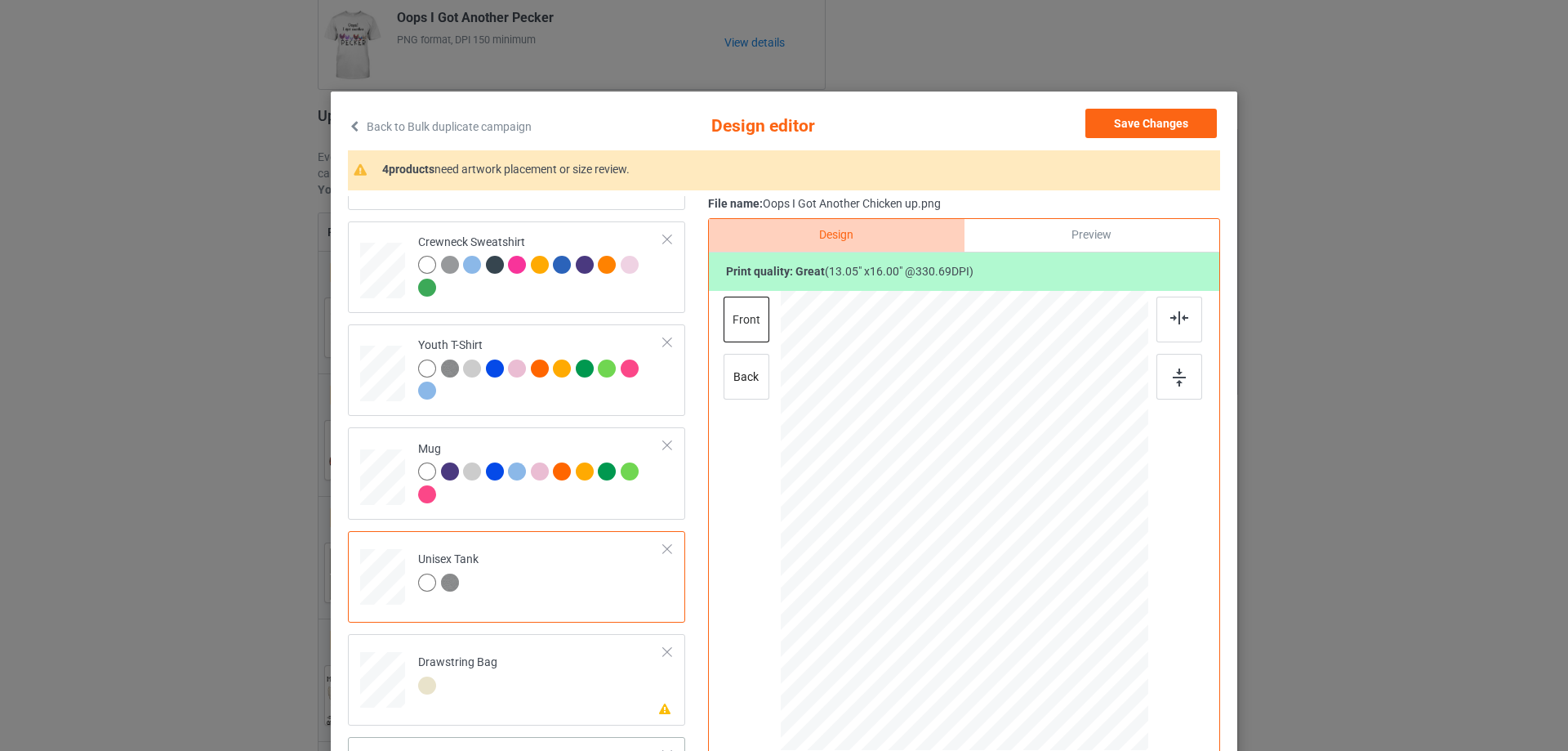
scroll to position [654, 0]
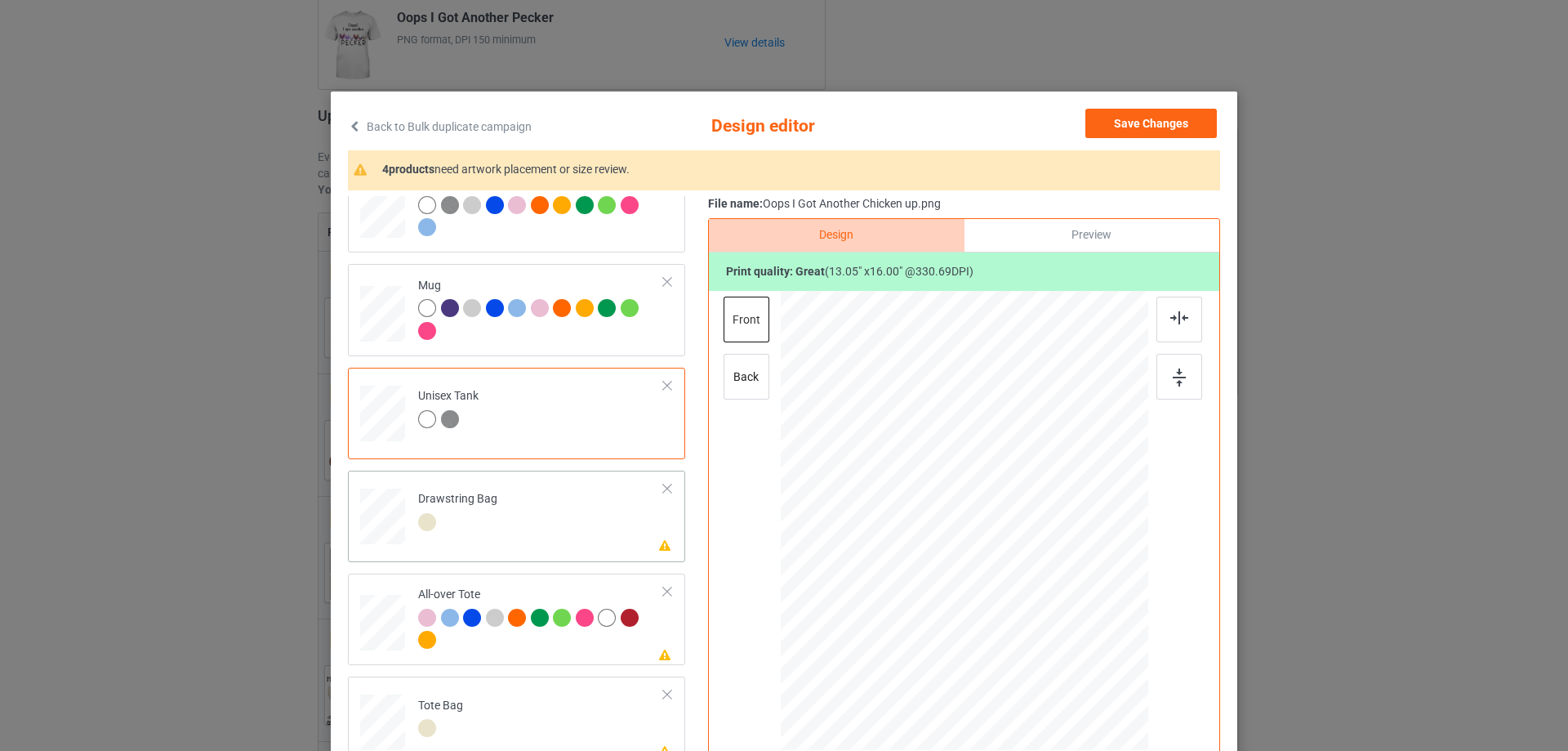
click at [516, 533] on td "Please review artwork placement Drawstring Bag" at bounding box center [541, 513] width 264 height 72
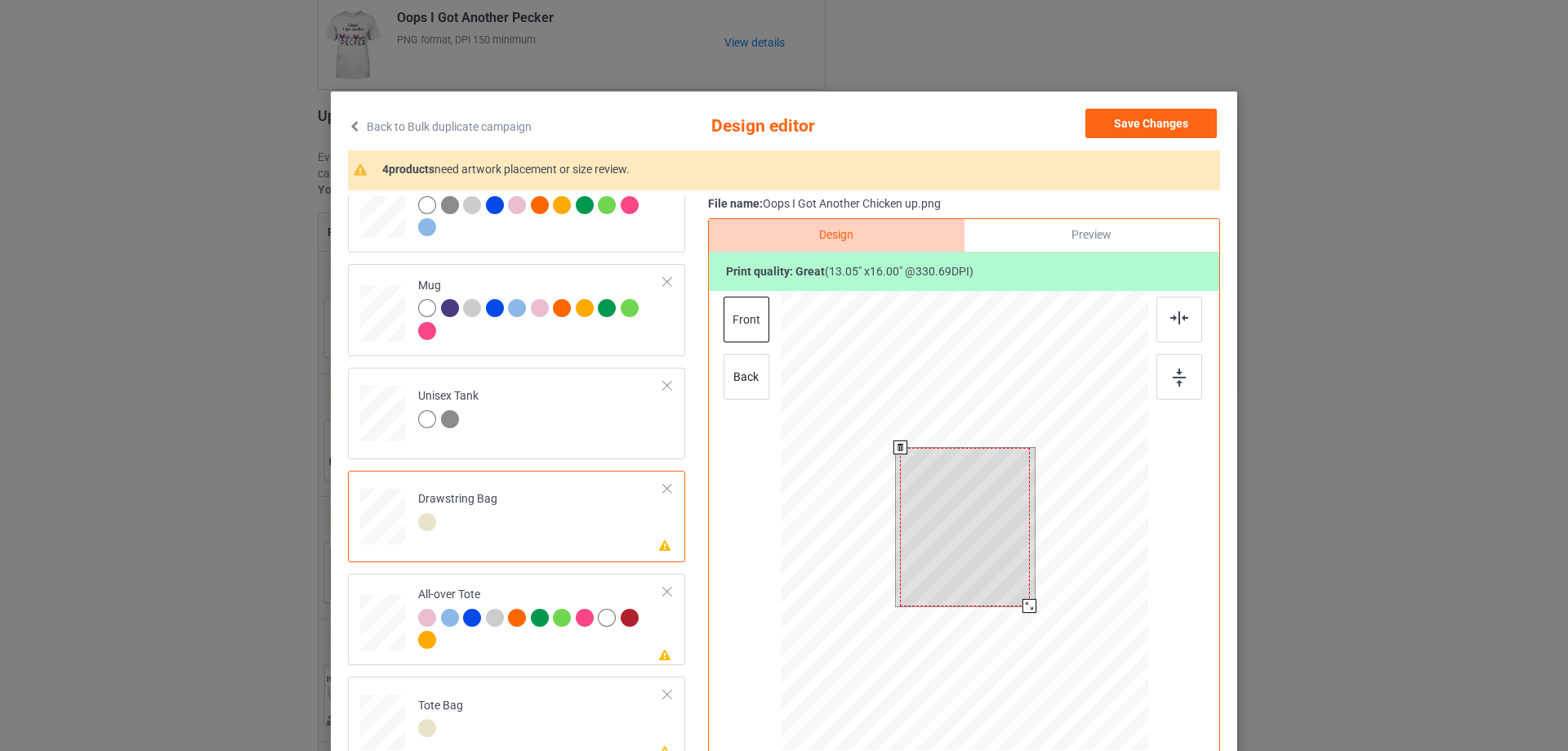
click at [953, 480] on div at bounding box center [965, 527] width 129 height 158
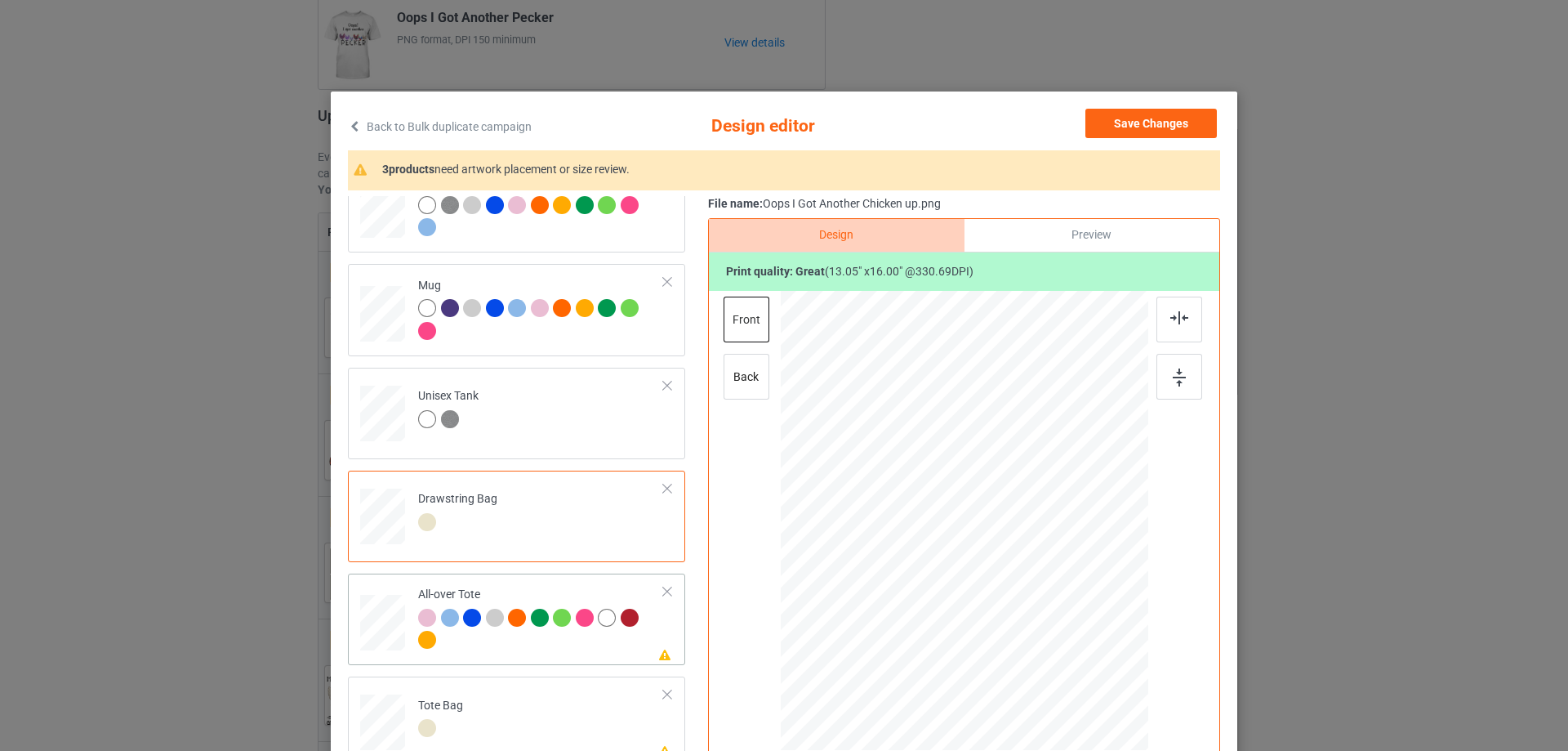
scroll to position [691, 0]
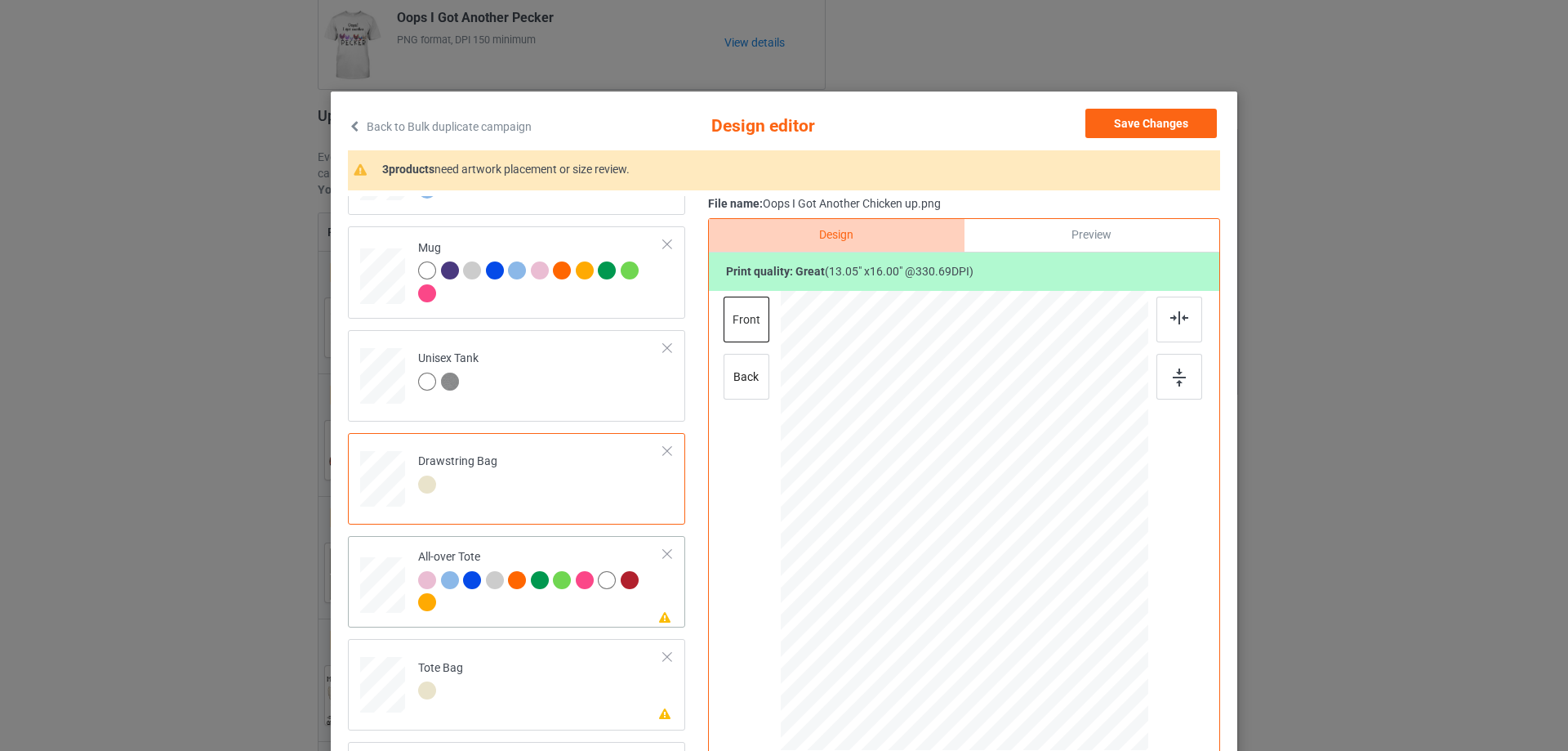
click at [502, 600] on div at bounding box center [541, 593] width 246 height 45
click at [969, 514] on div at bounding box center [965, 520] width 220 height 270
click at [1079, 669] on div at bounding box center [1086, 669] width 14 height 14
click at [1007, 553] on div at bounding box center [963, 523] width 243 height 299
drag, startPoint x: 1167, startPoint y: 318, endPoint x: 1115, endPoint y: 347, distance: 59.5
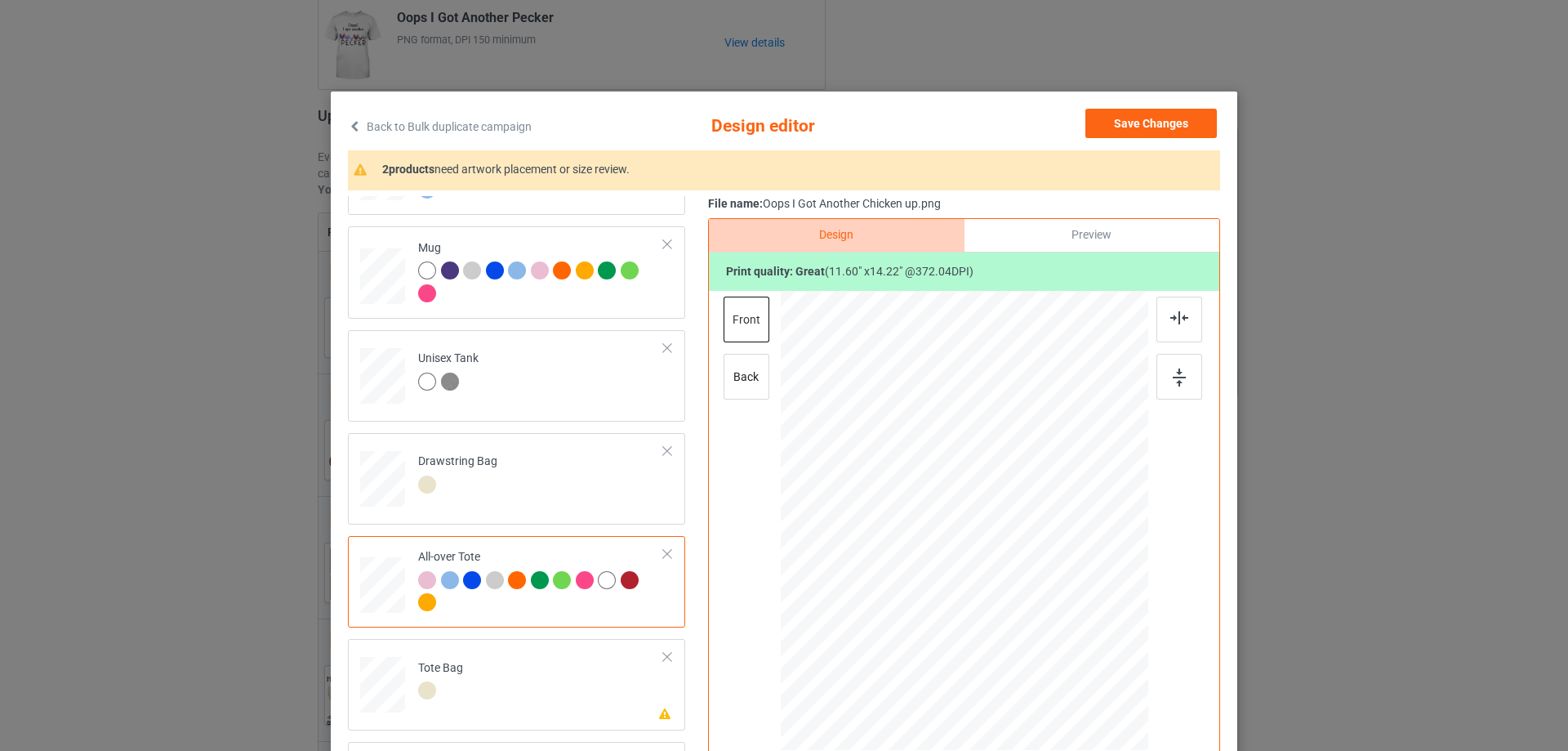
click at [1170, 317] on img at bounding box center [1179, 318] width 18 height 13
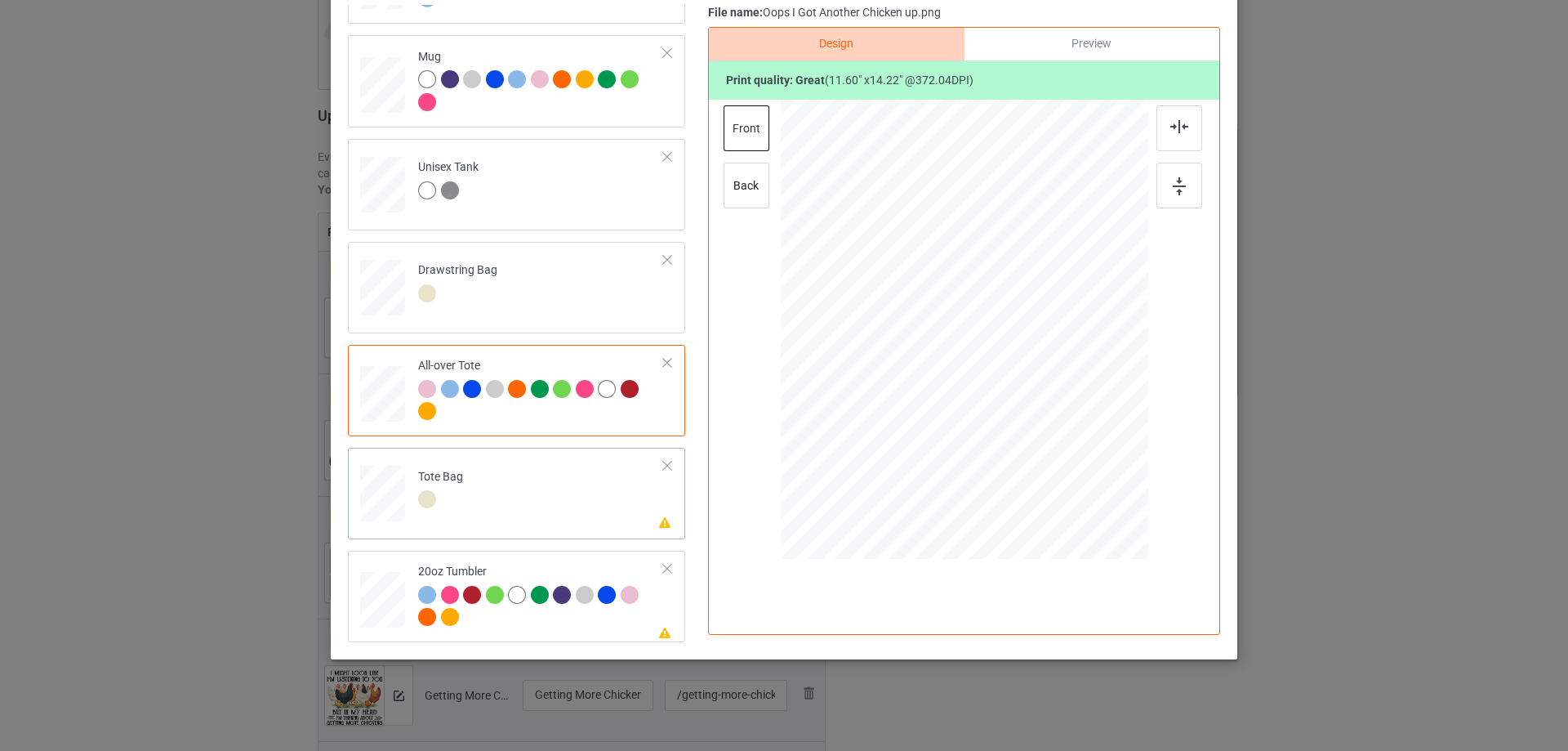
click at [523, 492] on td "Please review artwork placement Tote Bag" at bounding box center [541, 490] width 264 height 72
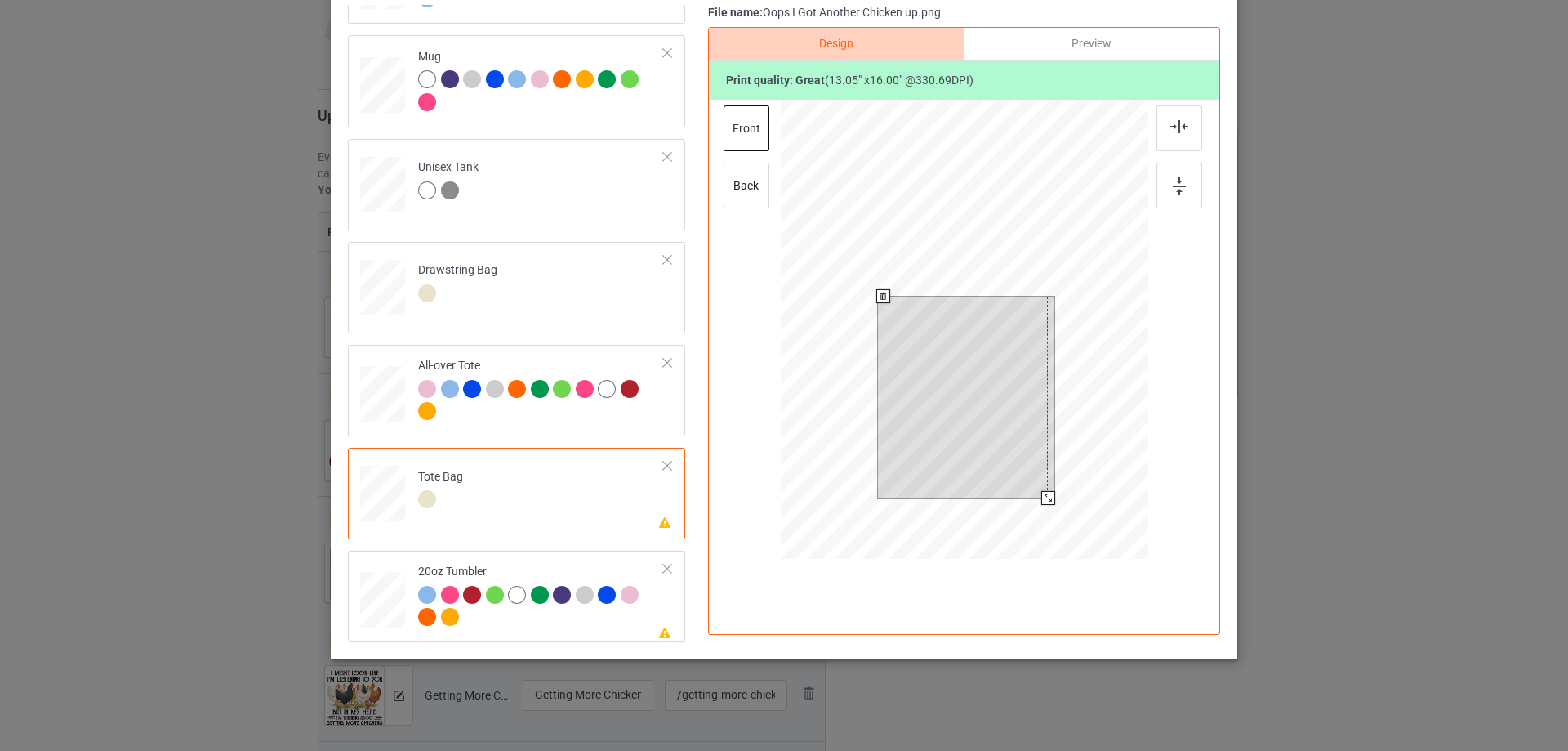
click at [1007, 342] on div at bounding box center [966, 398] width 164 height 202
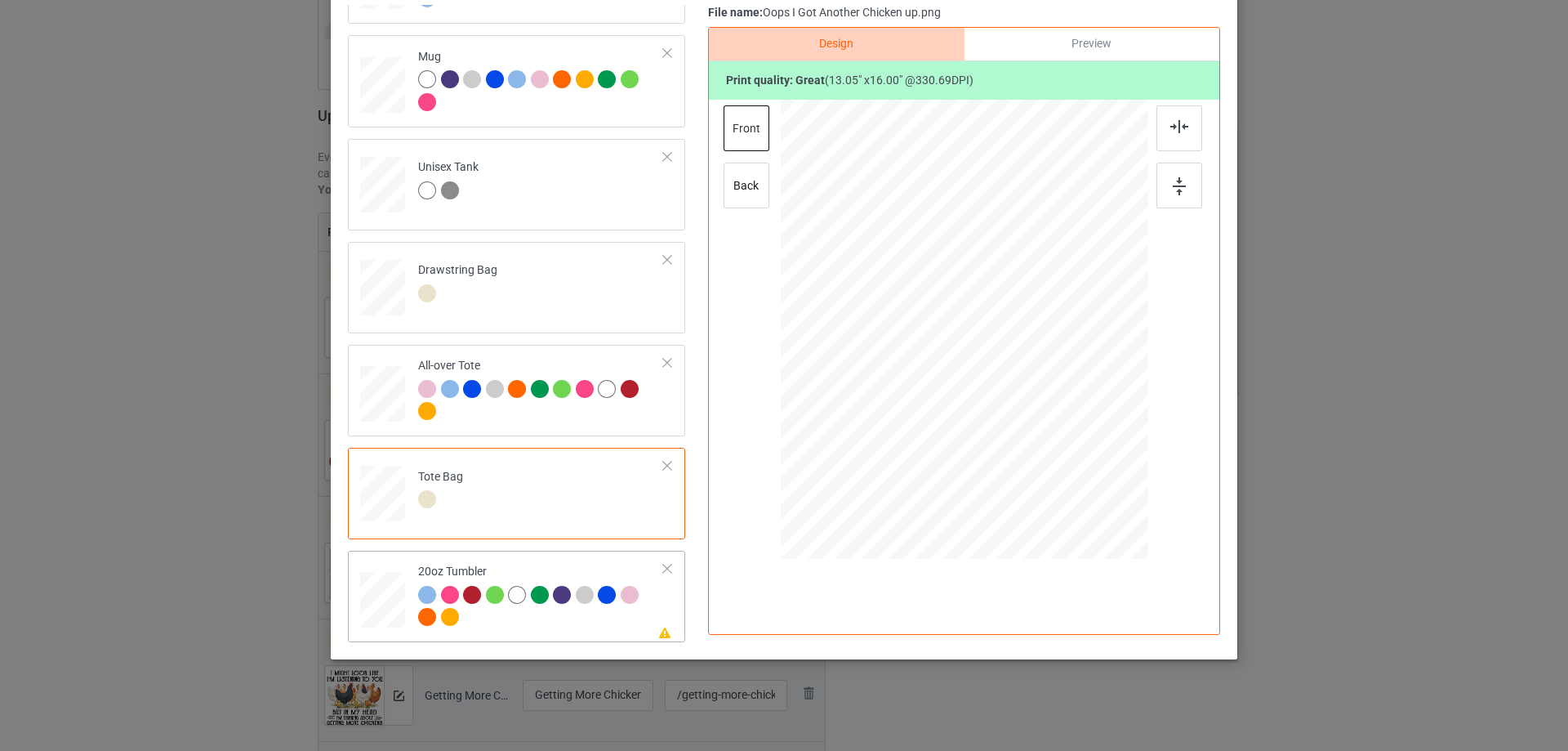
click at [516, 618] on div at bounding box center [541, 608] width 246 height 45
click at [985, 356] on div at bounding box center [965, 330] width 209 height 257
drag, startPoint x: 1063, startPoint y: 456, endPoint x: 1038, endPoint y: 416, distance: 47.2
click at [1027, 387] on div at bounding box center [964, 330] width 348 height 211
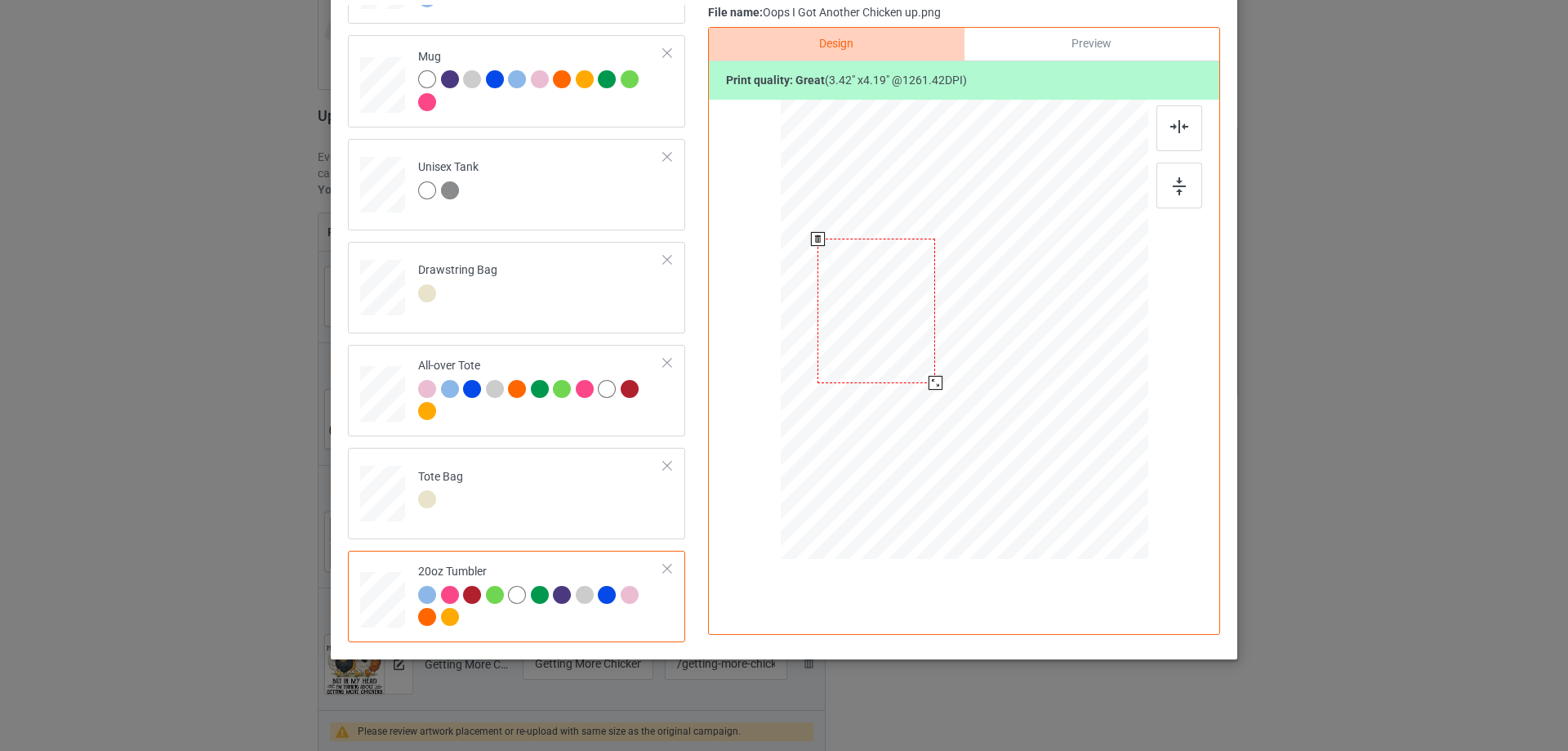
drag, startPoint x: 936, startPoint y: 340, endPoint x: 904, endPoint y: 330, distance: 33.5
click at [904, 330] on div at bounding box center [875, 310] width 117 height 145
drag, startPoint x: 929, startPoint y: 381, endPoint x: 926, endPoint y: 371, distance: 10.4
click at [926, 371] on div at bounding box center [929, 375] width 14 height 14
drag, startPoint x: 909, startPoint y: 346, endPoint x: 910, endPoint y: 337, distance: 9.1
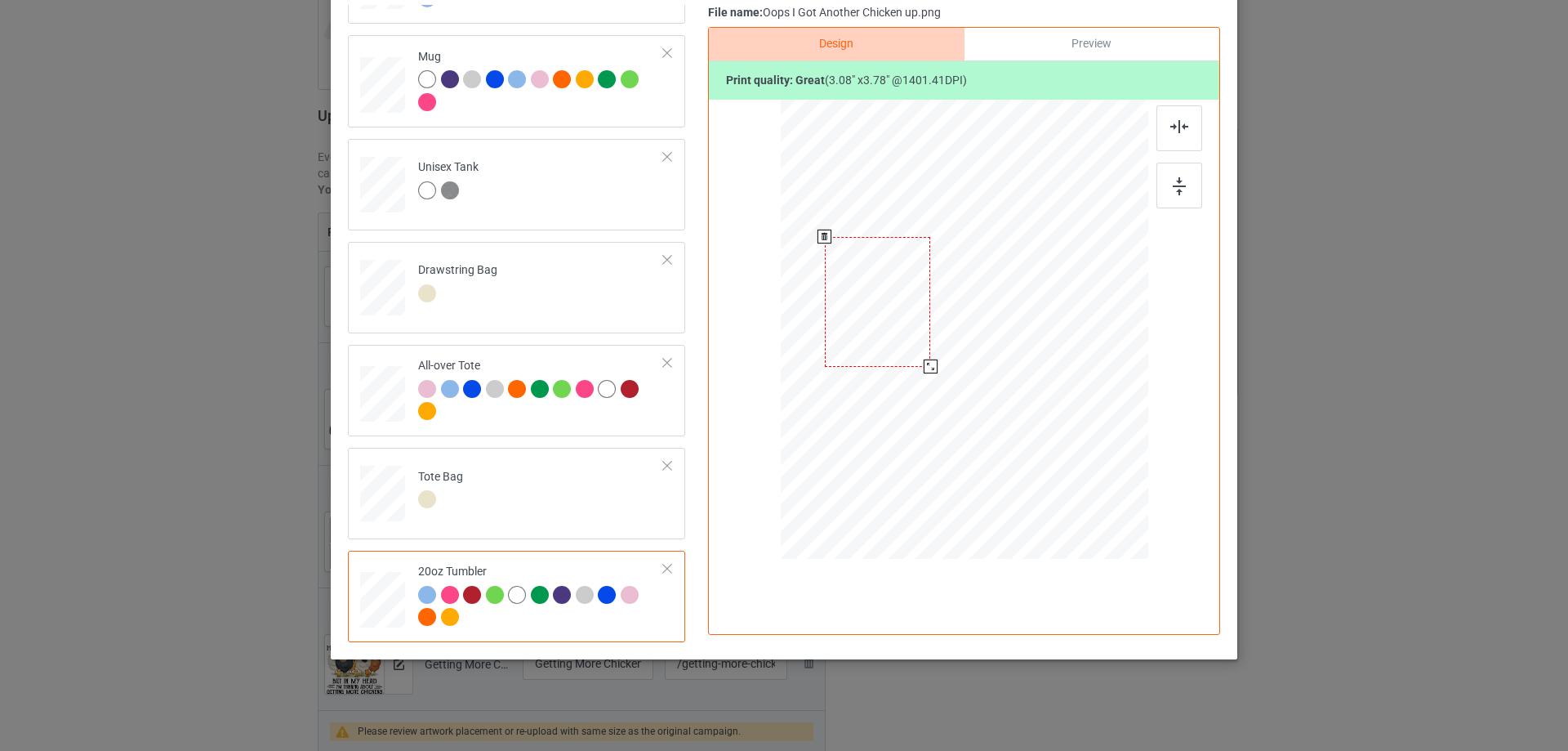
click at [910, 337] on div at bounding box center [878, 301] width 106 height 130
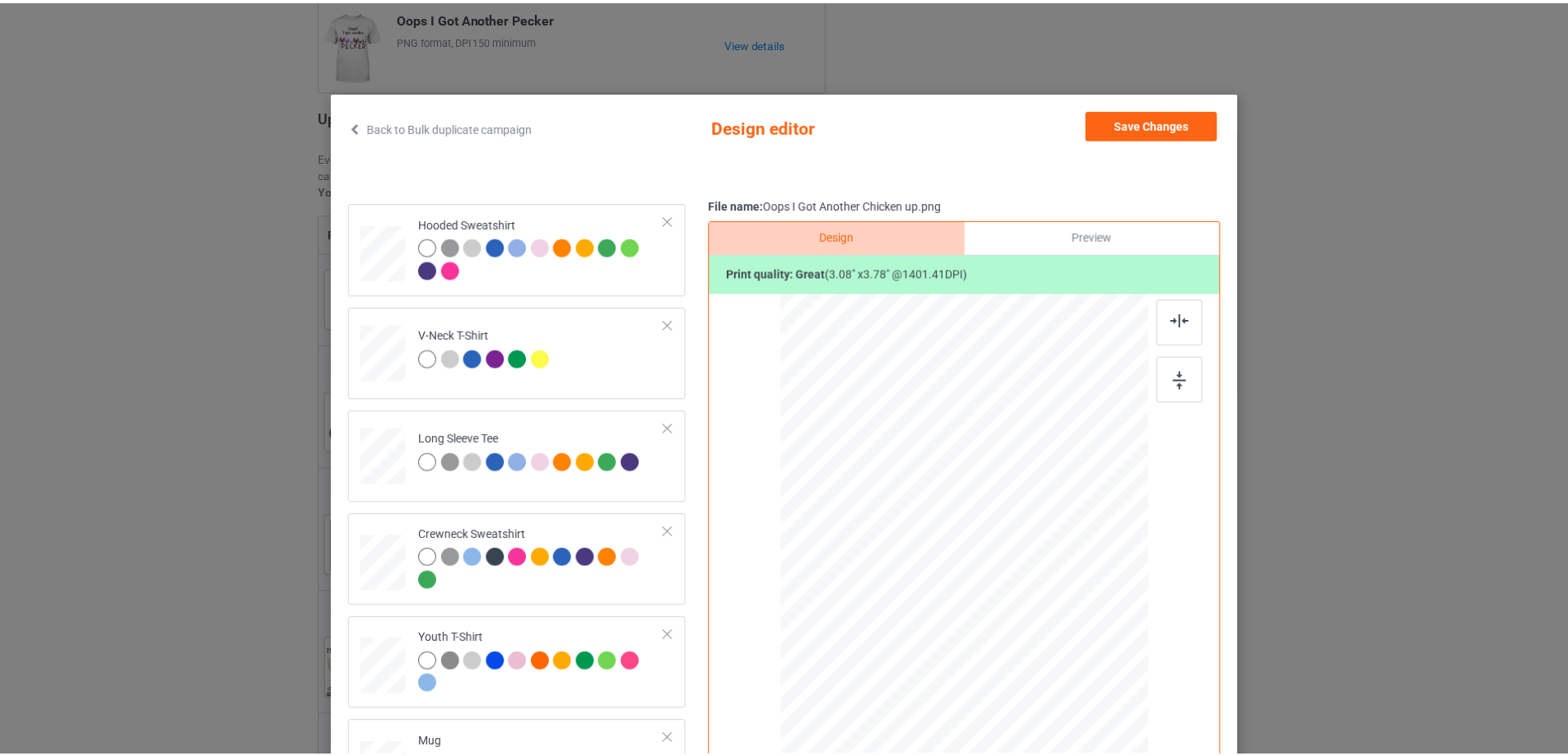
scroll to position [0, 0]
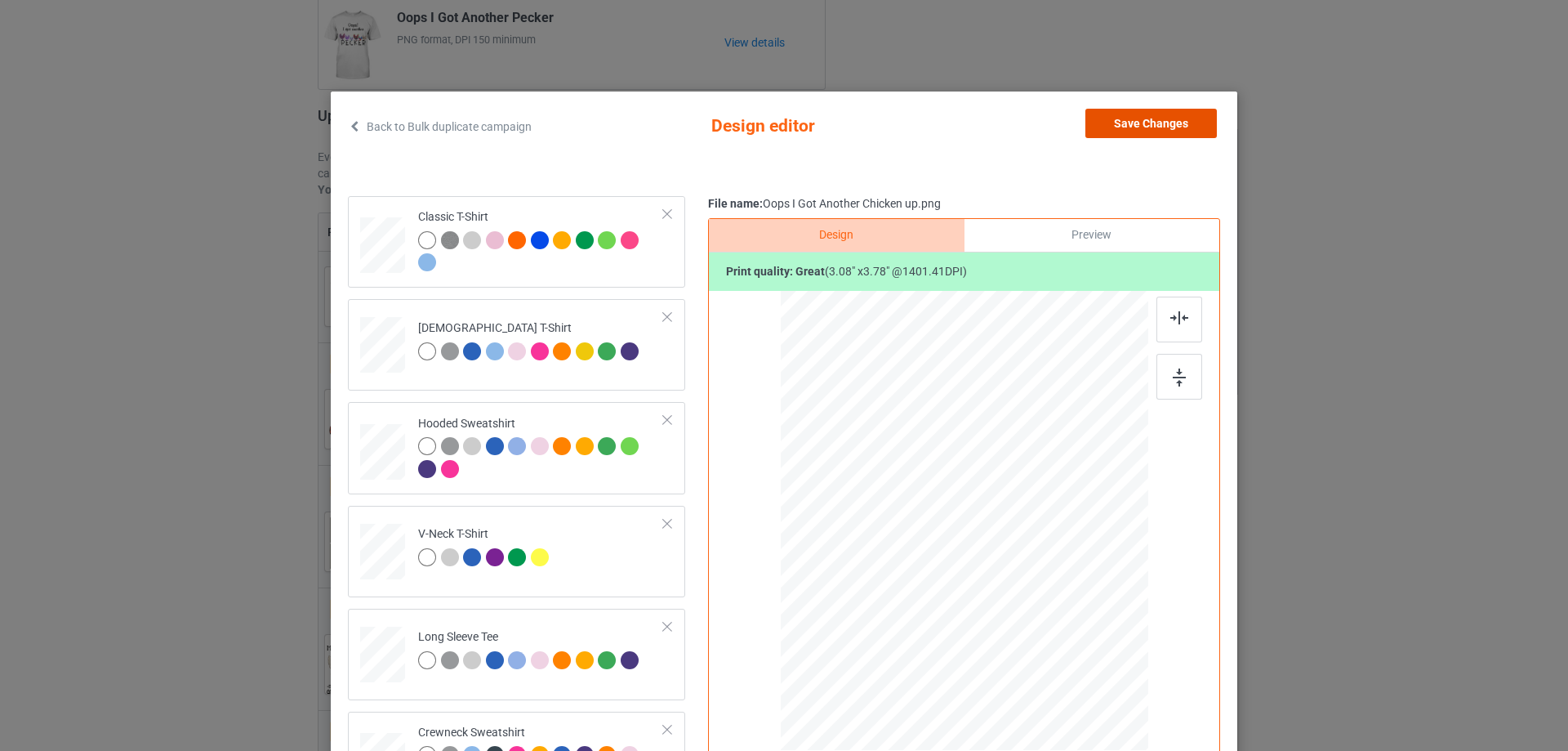
click at [1164, 117] on button "Save Changes" at bounding box center [1151, 123] width 132 height 29
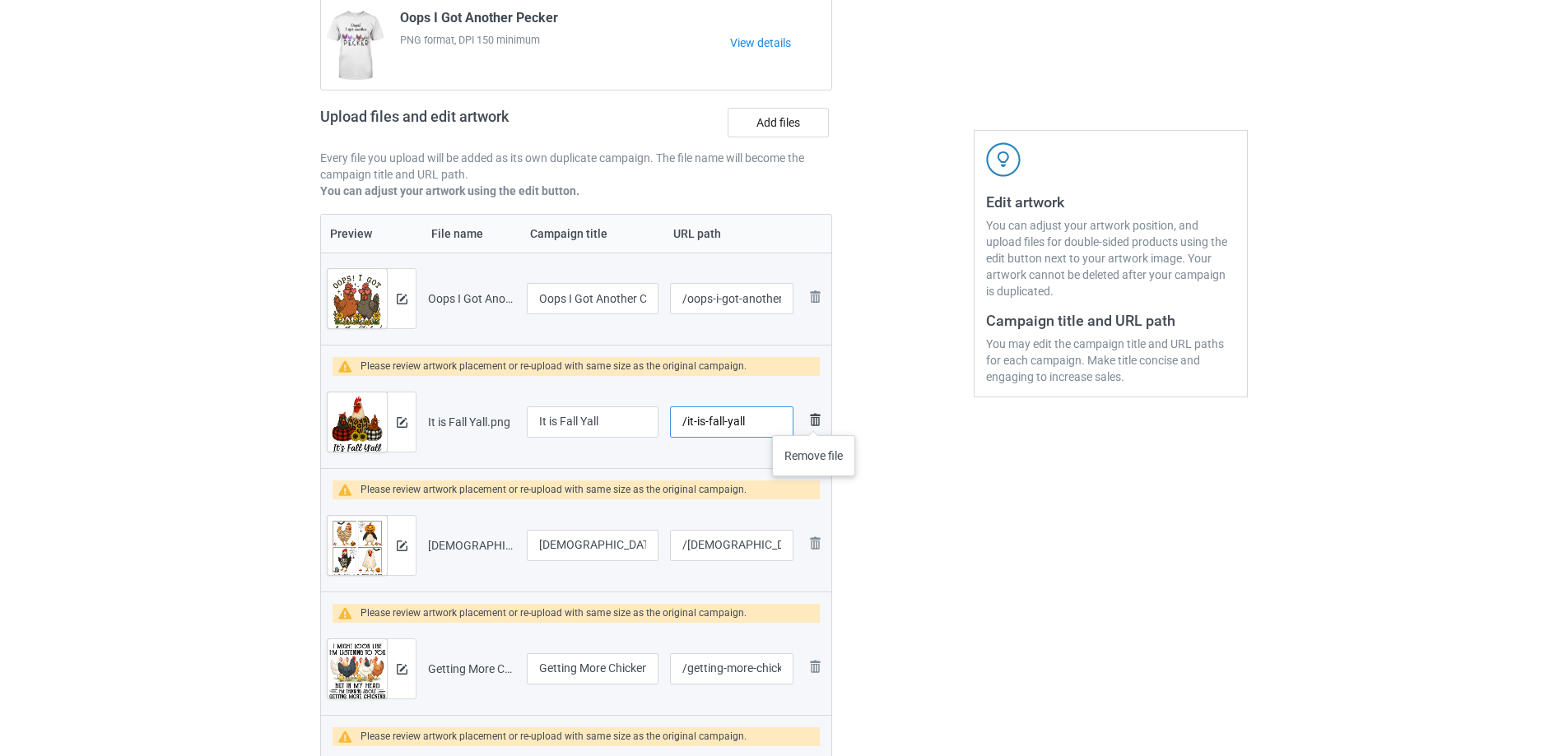
drag, startPoint x: 686, startPoint y: 425, endPoint x: 814, endPoint y: 419, distance: 128.1
click at [814, 419] on tr "Preview and edit artwork It is Fall Yall.png It is Fall Yall /it-is-fall-yall R…" at bounding box center [576, 422] width 511 height 93
drag, startPoint x: 688, startPoint y: 300, endPoint x: 822, endPoint y: 302, distance: 134.0
click at [822, 302] on tr "Preview and edit artwork Oops I Got Another Chicken up.png Oops I Got Another C…" at bounding box center [576, 299] width 511 height 93
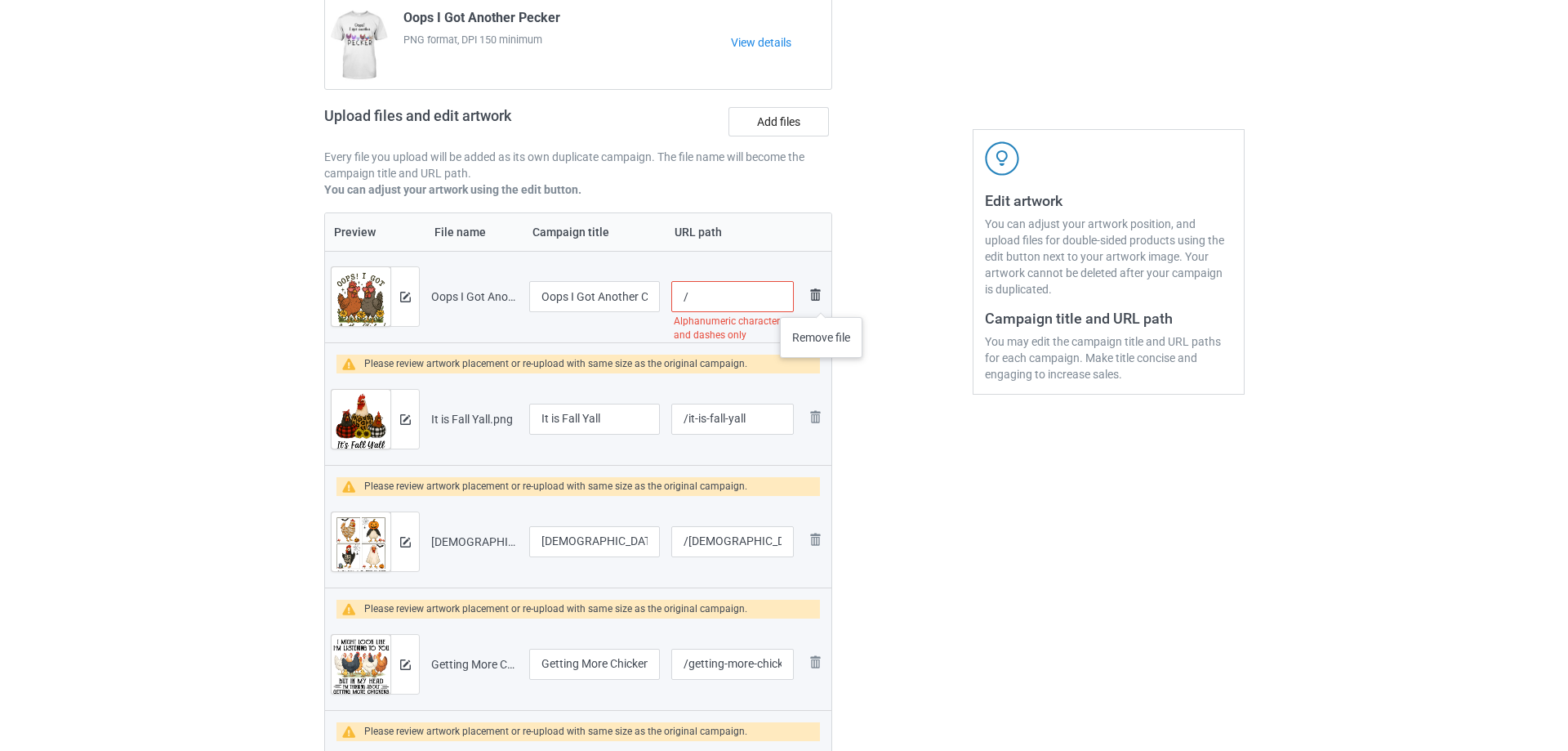
scroll to position [0, 0]
type input "/c0457"
click at [752, 414] on input "/it-is-fall-yall" at bounding box center [726, 419] width 123 height 31
drag, startPoint x: 747, startPoint y: 419, endPoint x: 679, endPoint y: 422, distance: 68.1
click at [679, 422] on input "/it-is-fall-yall" at bounding box center [726, 419] width 123 height 31
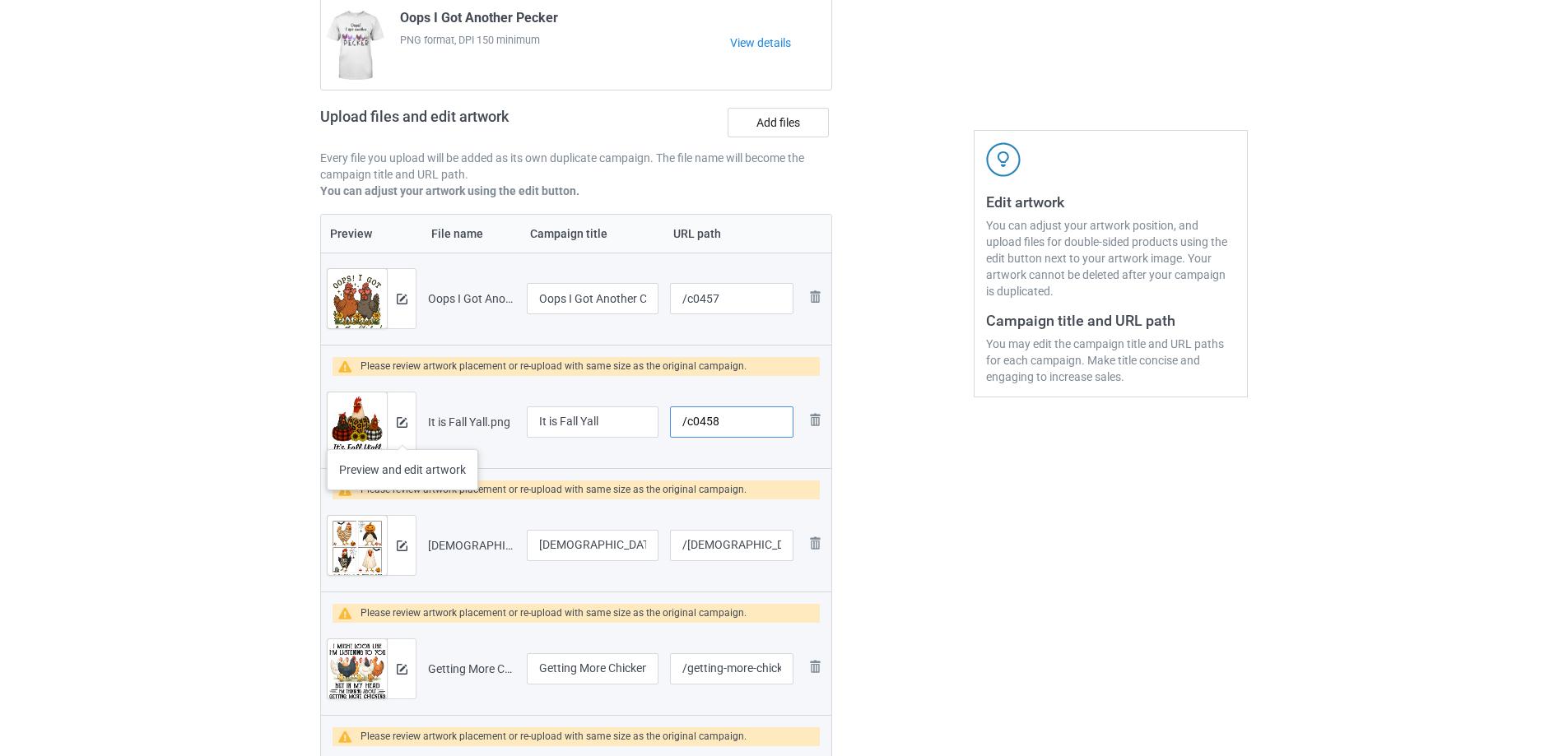
type input "/c0458"
click at [403, 433] on div at bounding box center [401, 422] width 28 height 60
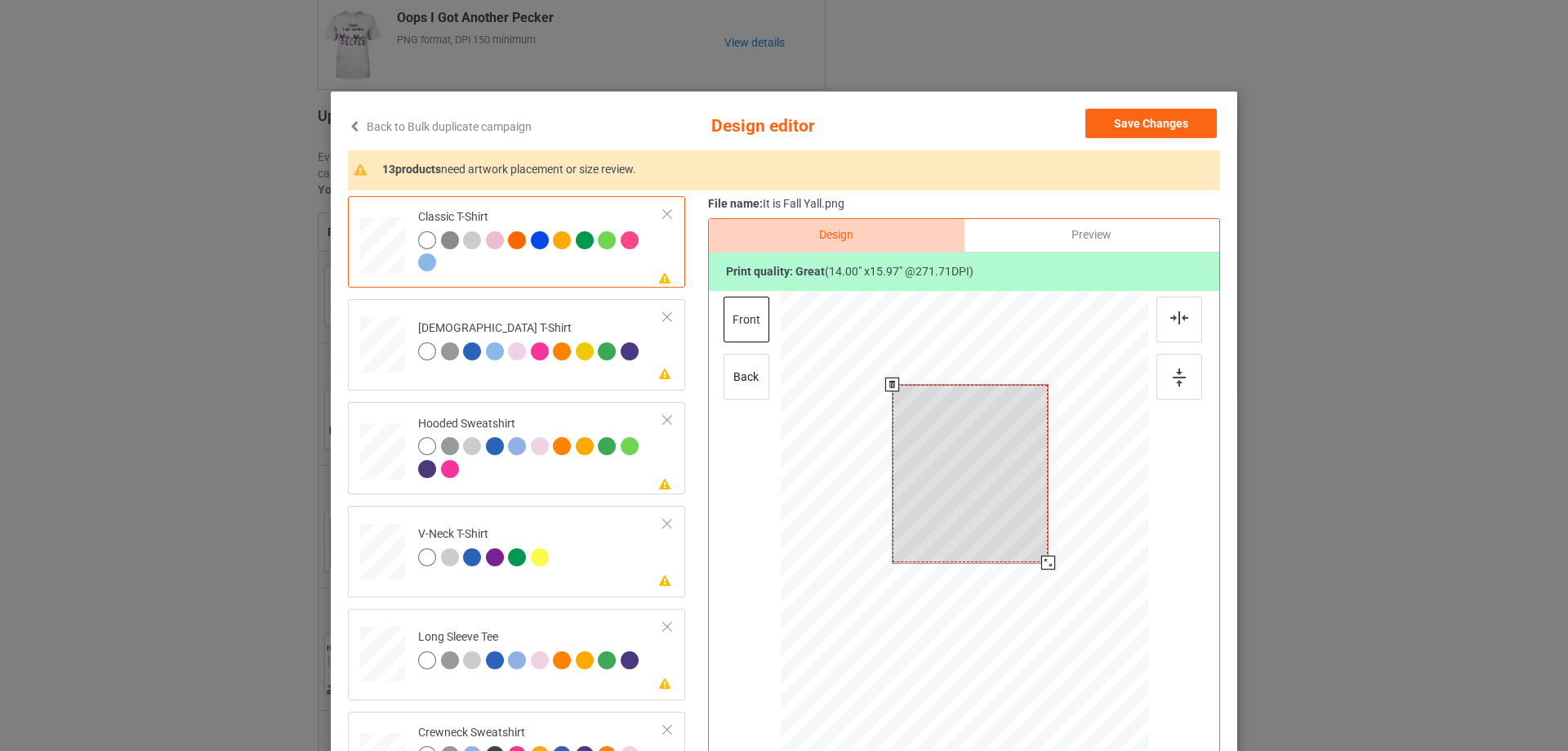
click at [967, 446] on div at bounding box center [970, 473] width 156 height 178
drag, startPoint x: 1041, startPoint y: 563, endPoint x: 1039, endPoint y: 551, distance: 12.2
click at [1039, 551] on div at bounding box center [1044, 557] width 14 height 14
click at [993, 508] on div at bounding box center [971, 471] width 147 height 168
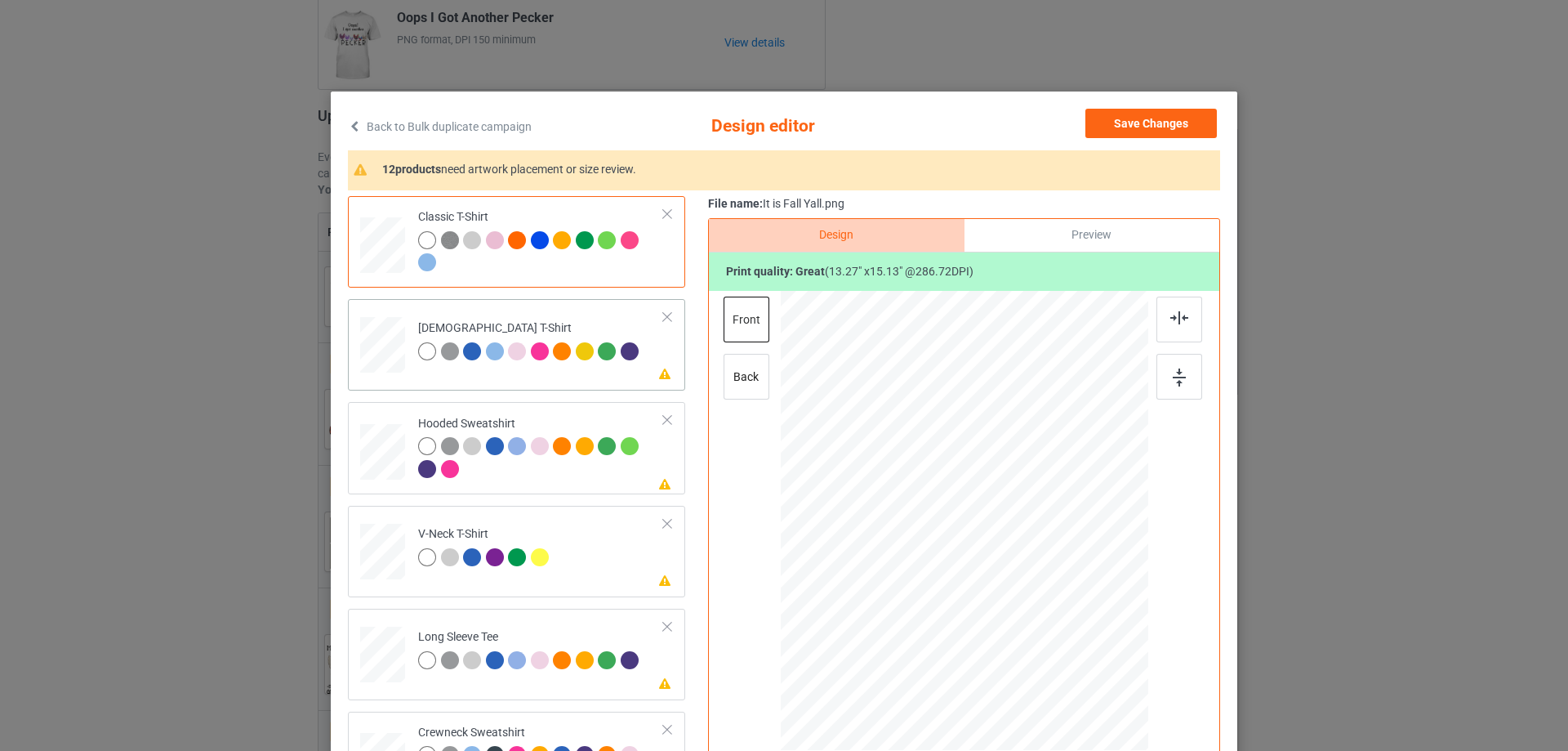
click at [541, 387] on div "Please review artwork placement [DEMOGRAPHIC_DATA] T-Shirt" at bounding box center [516, 345] width 338 height 92
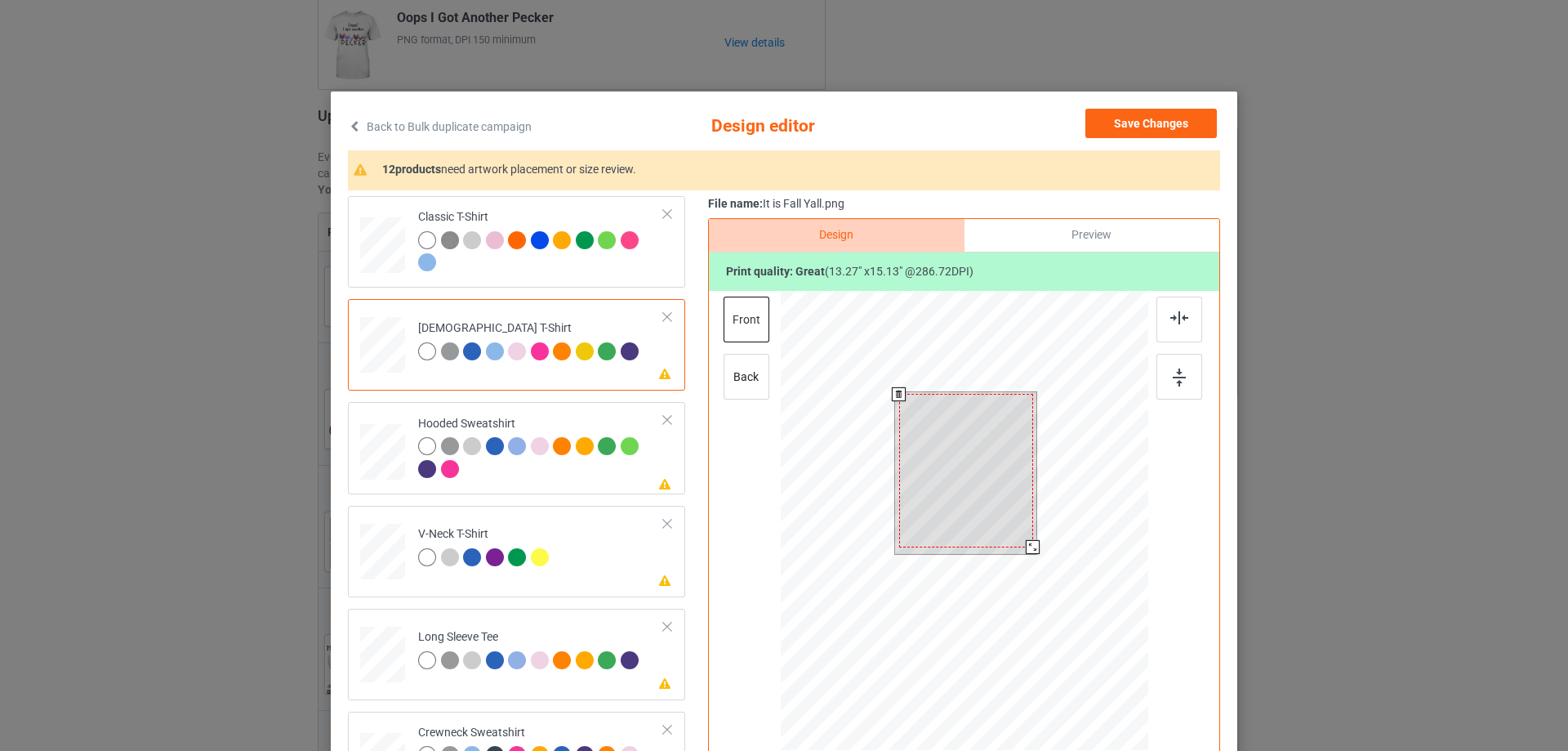
click at [978, 468] on div at bounding box center [966, 471] width 134 height 153
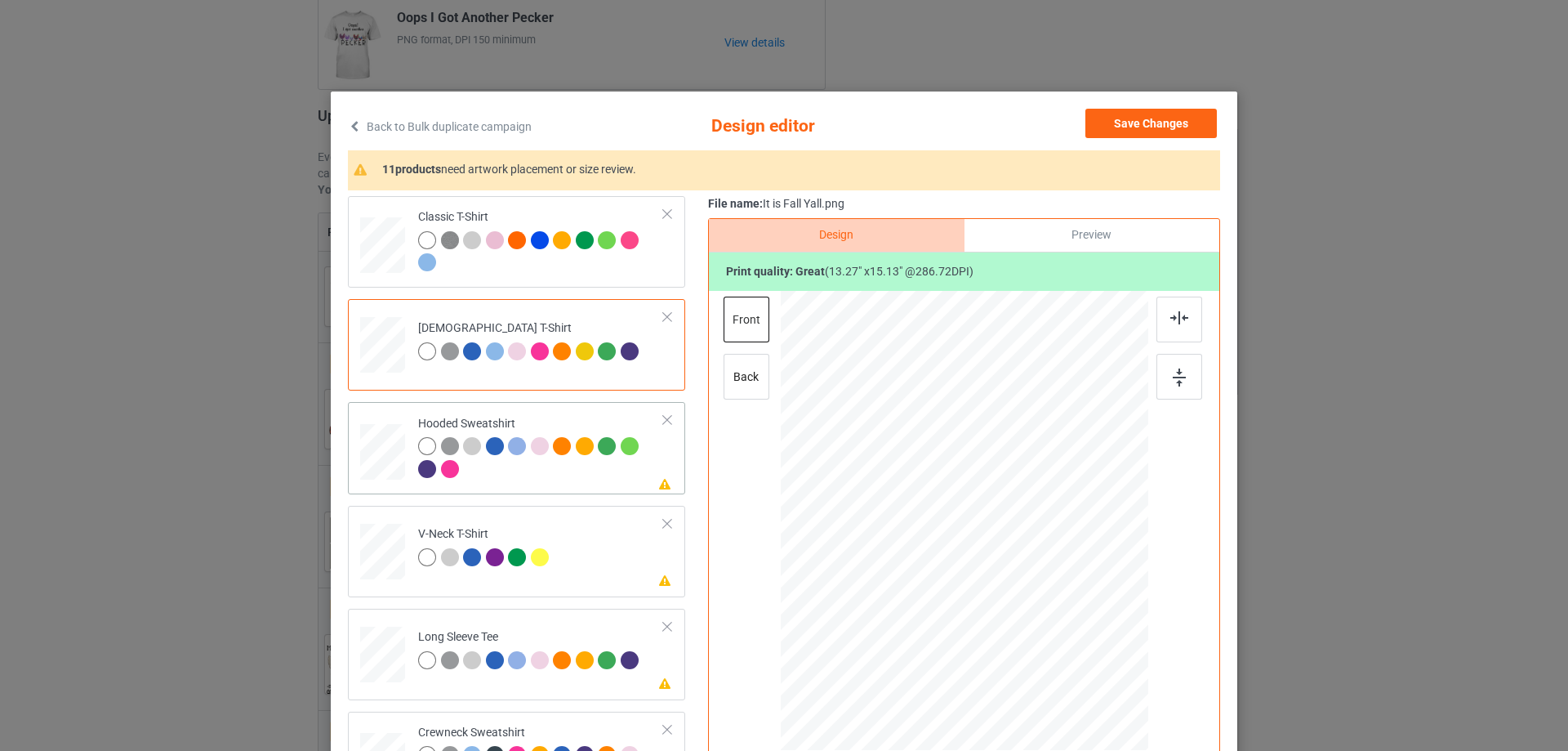
click at [514, 472] on div at bounding box center [541, 459] width 246 height 45
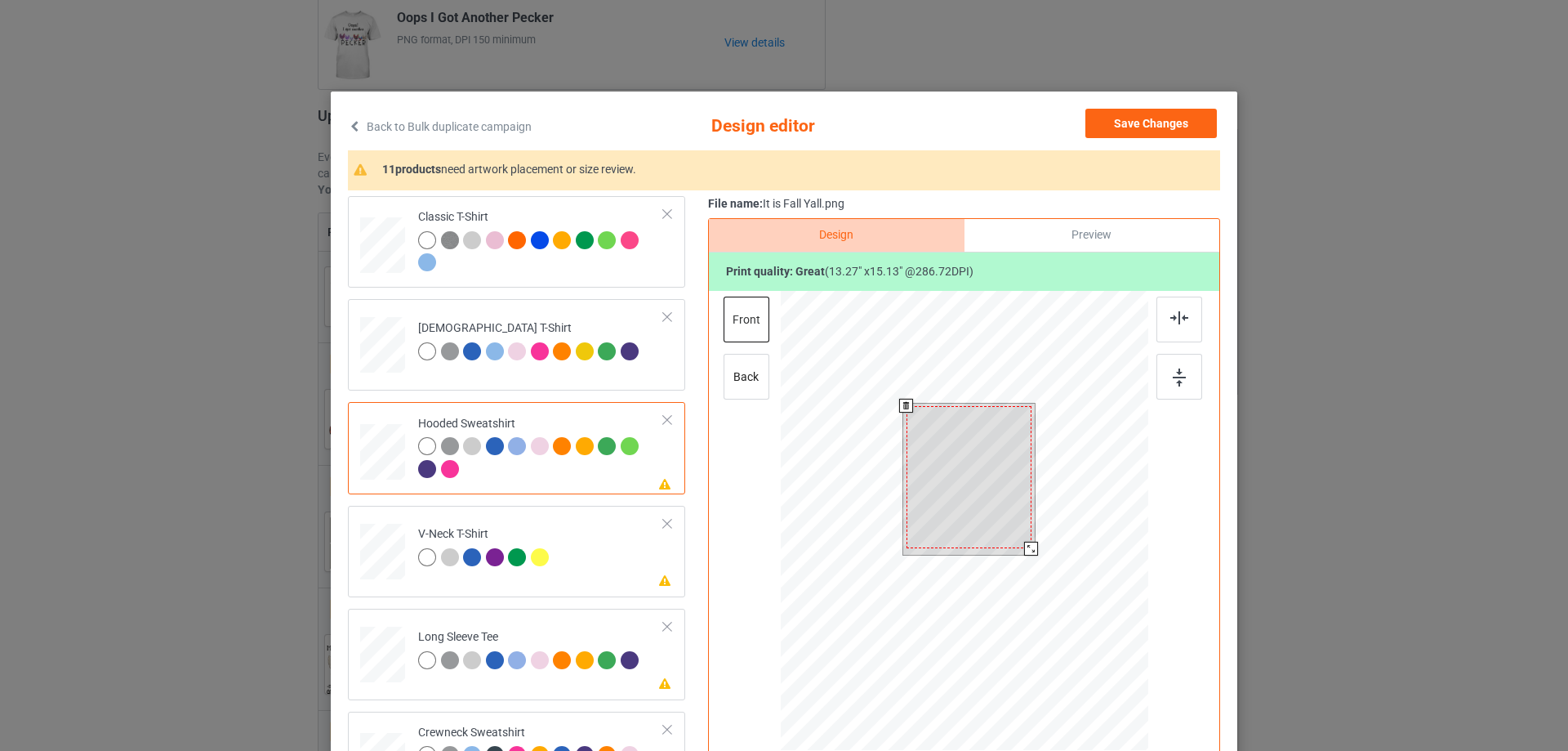
drag, startPoint x: 948, startPoint y: 504, endPoint x: 906, endPoint y: 504, distance: 42.0
click at [948, 503] on div at bounding box center [968, 477] width 125 height 143
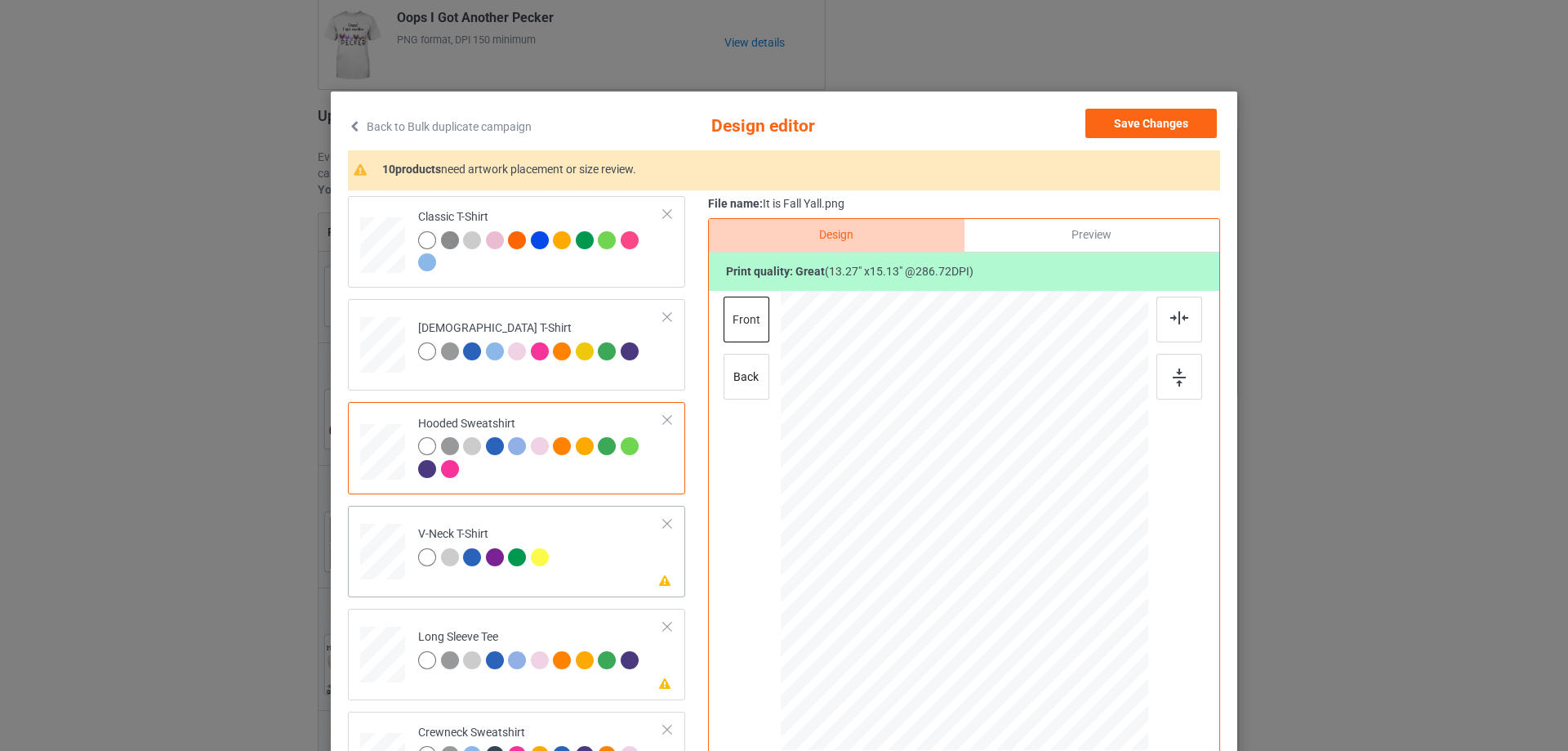
drag, startPoint x: 534, startPoint y: 586, endPoint x: 612, endPoint y: 584, distance: 78.0
click at [534, 587] on div "Please review artwork placement V-Neck T-Shirt" at bounding box center [516, 552] width 338 height 92
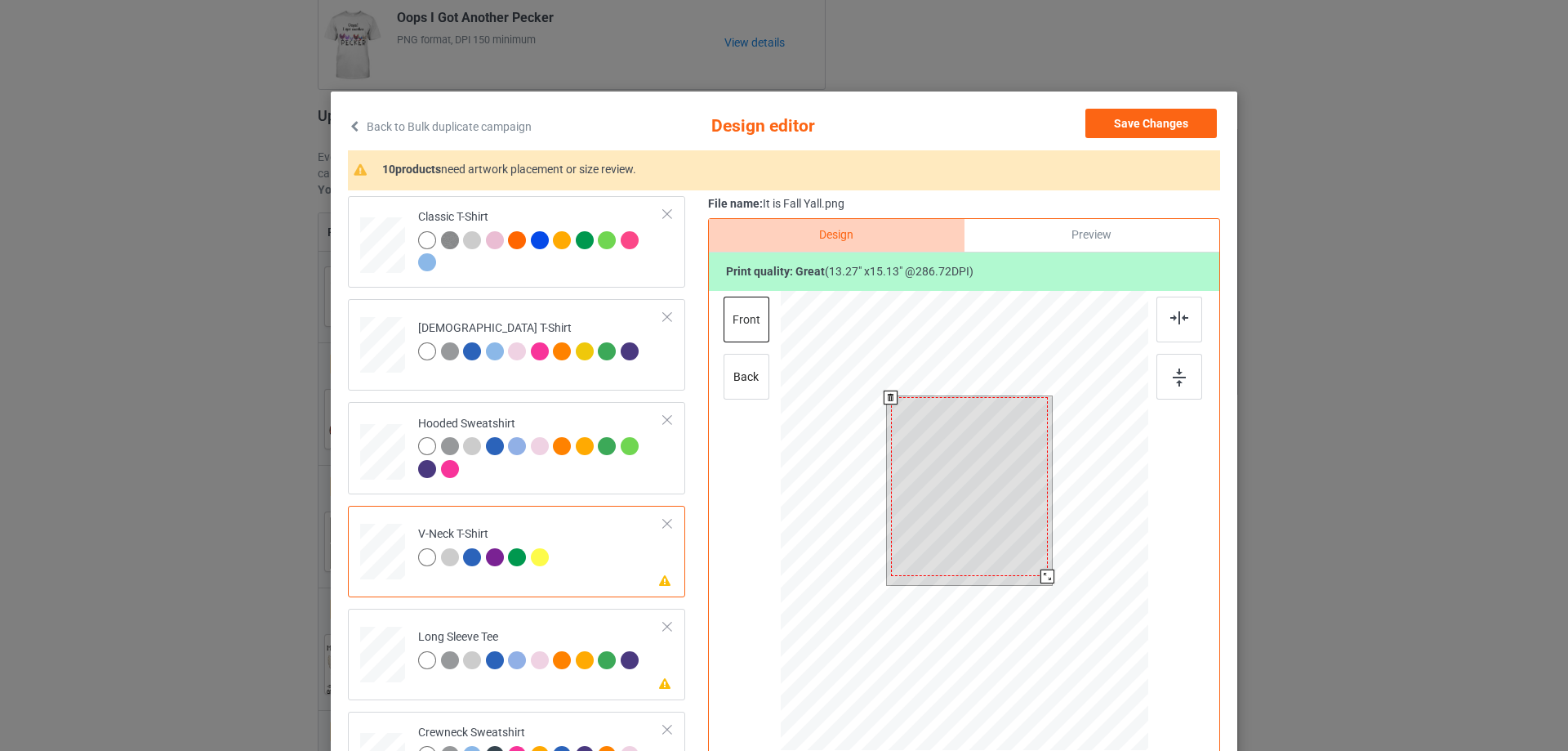
click at [993, 502] on div at bounding box center [969, 486] width 157 height 179
click at [1007, 523] on div at bounding box center [969, 492] width 157 height 179
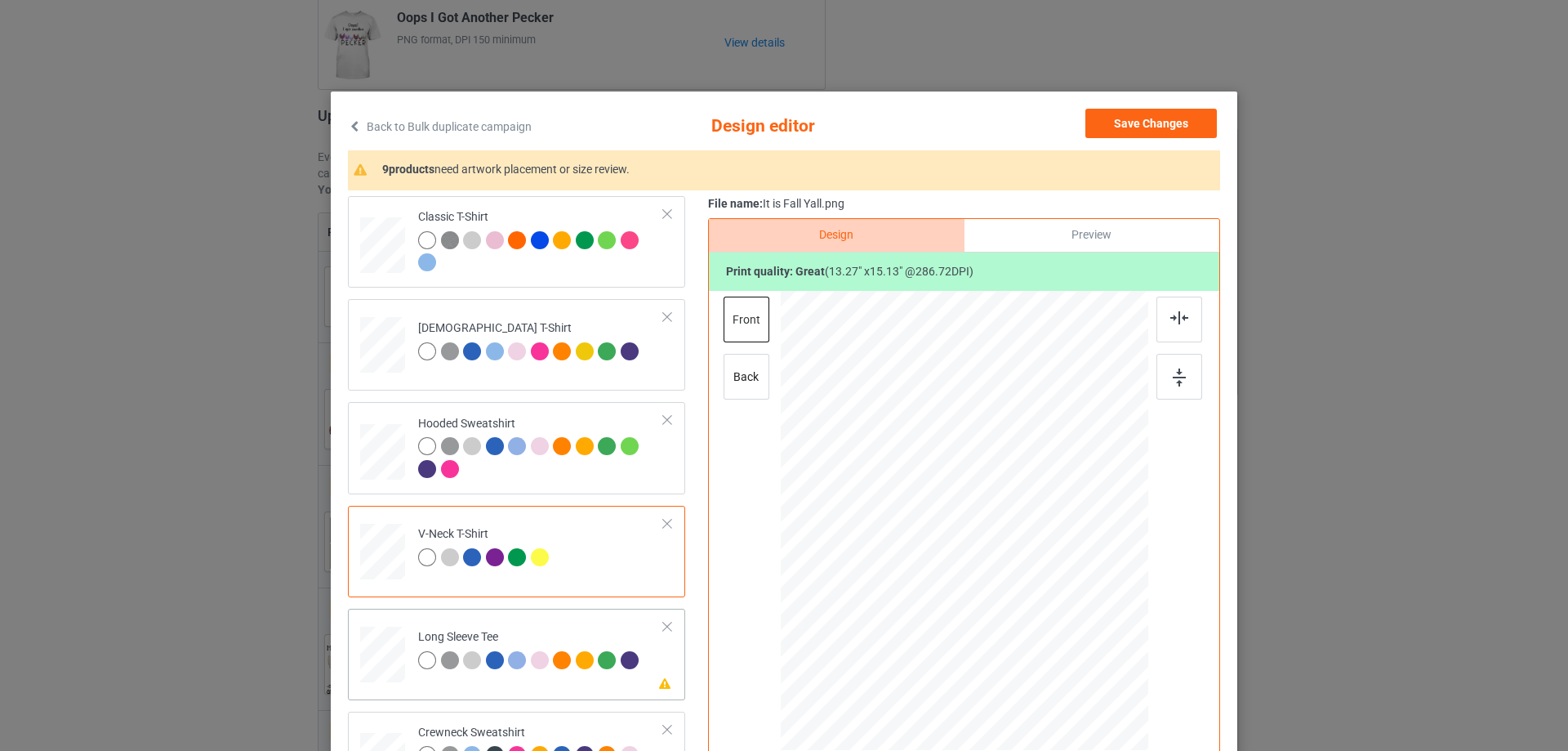
click at [512, 685] on td "Please review artwork placement Long Sleeve Tee" at bounding box center [541, 651] width 264 height 72
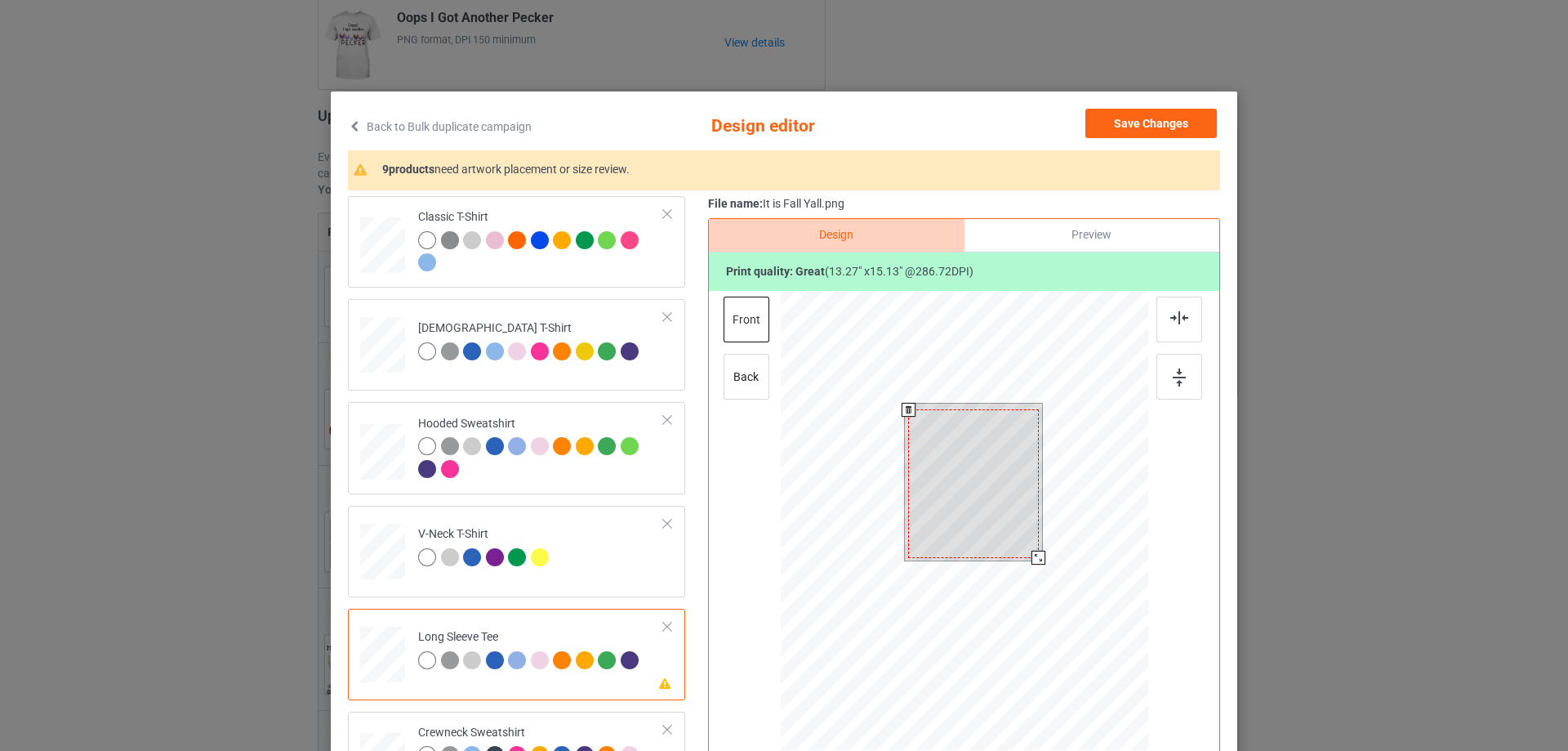
click at [959, 515] on div at bounding box center [973, 483] width 130 height 148
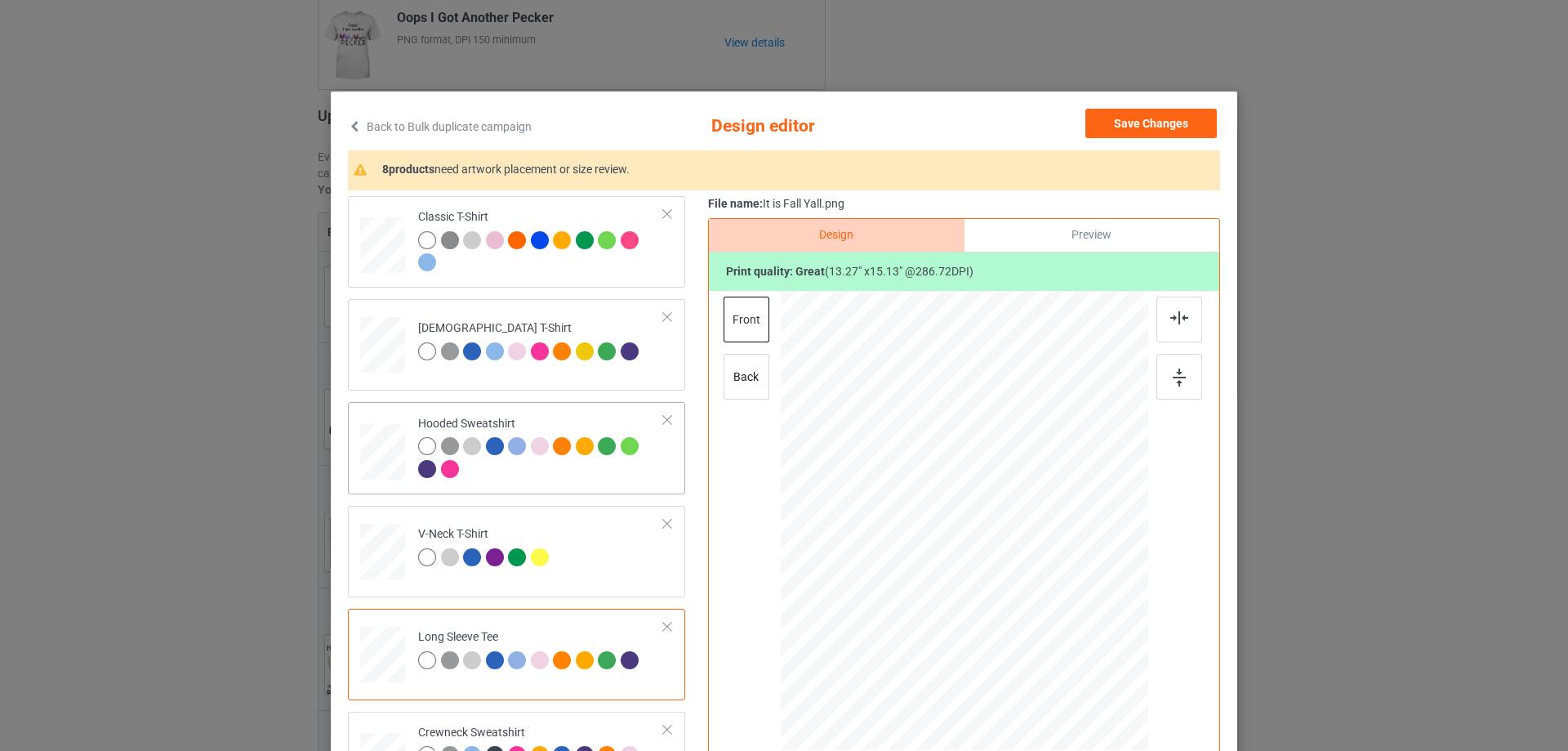
scroll to position [245, 0]
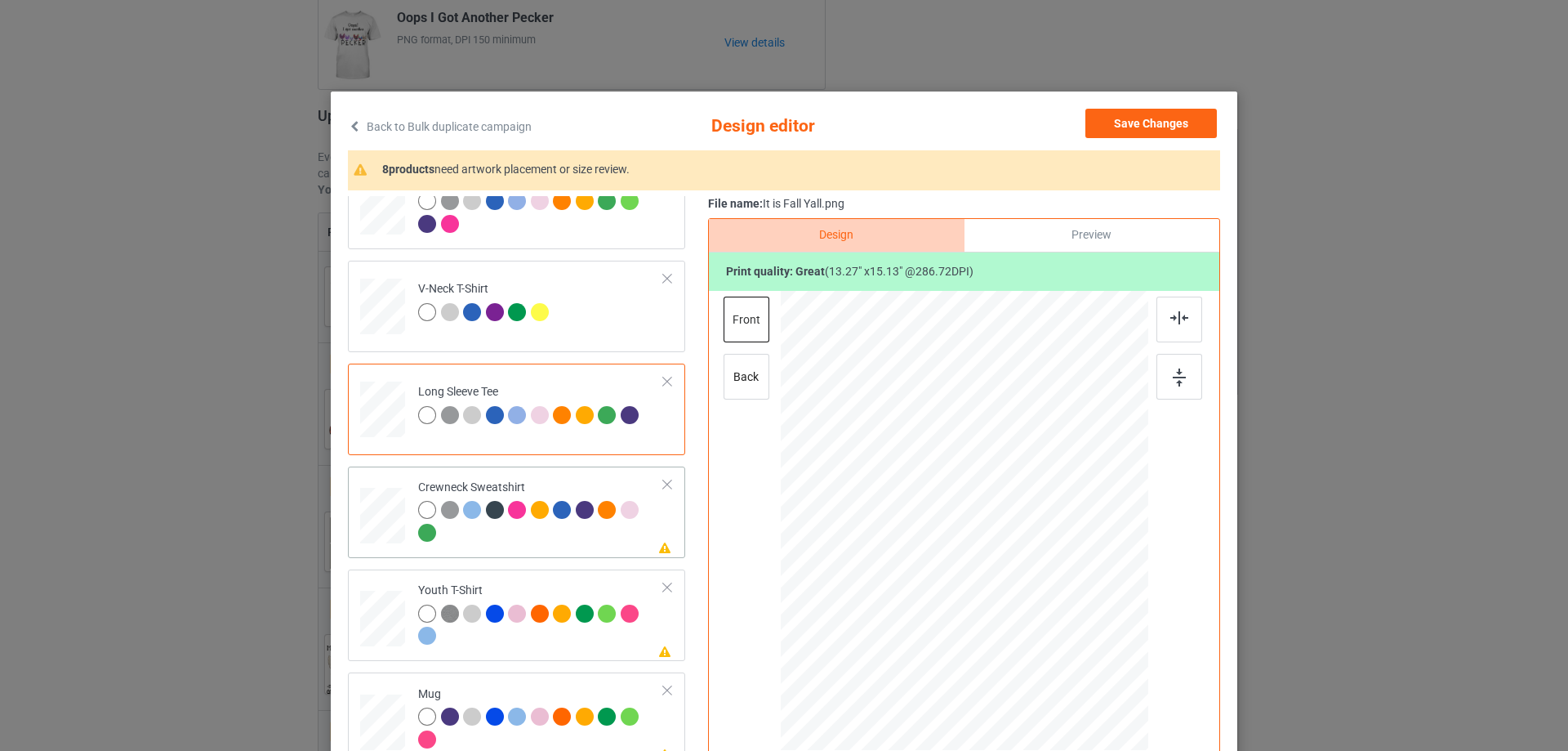
click at [514, 534] on div at bounding box center [541, 523] width 246 height 45
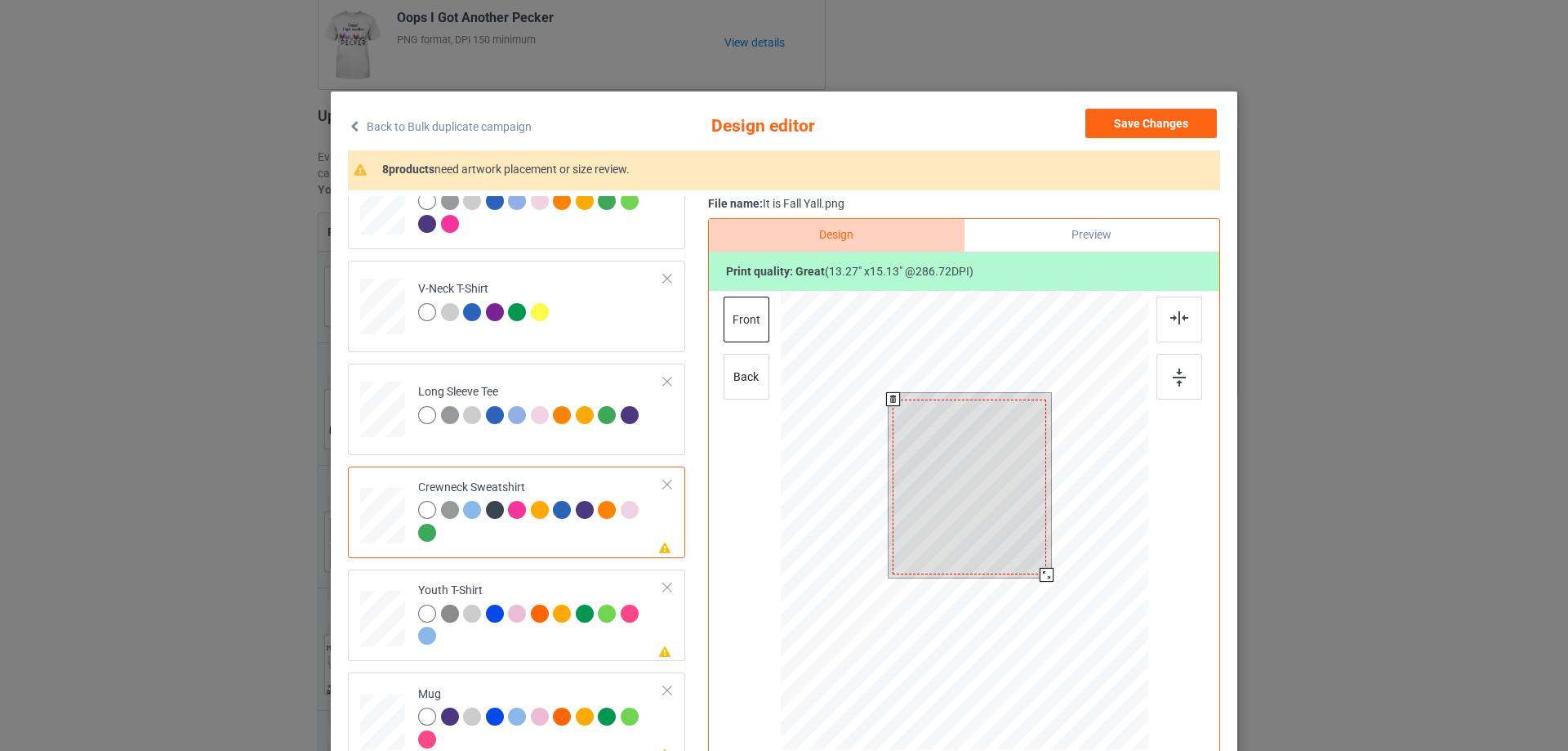
drag, startPoint x: 937, startPoint y: 486, endPoint x: 912, endPoint y: 484, distance: 25.1
click at [937, 485] on div at bounding box center [969, 487] width 154 height 176
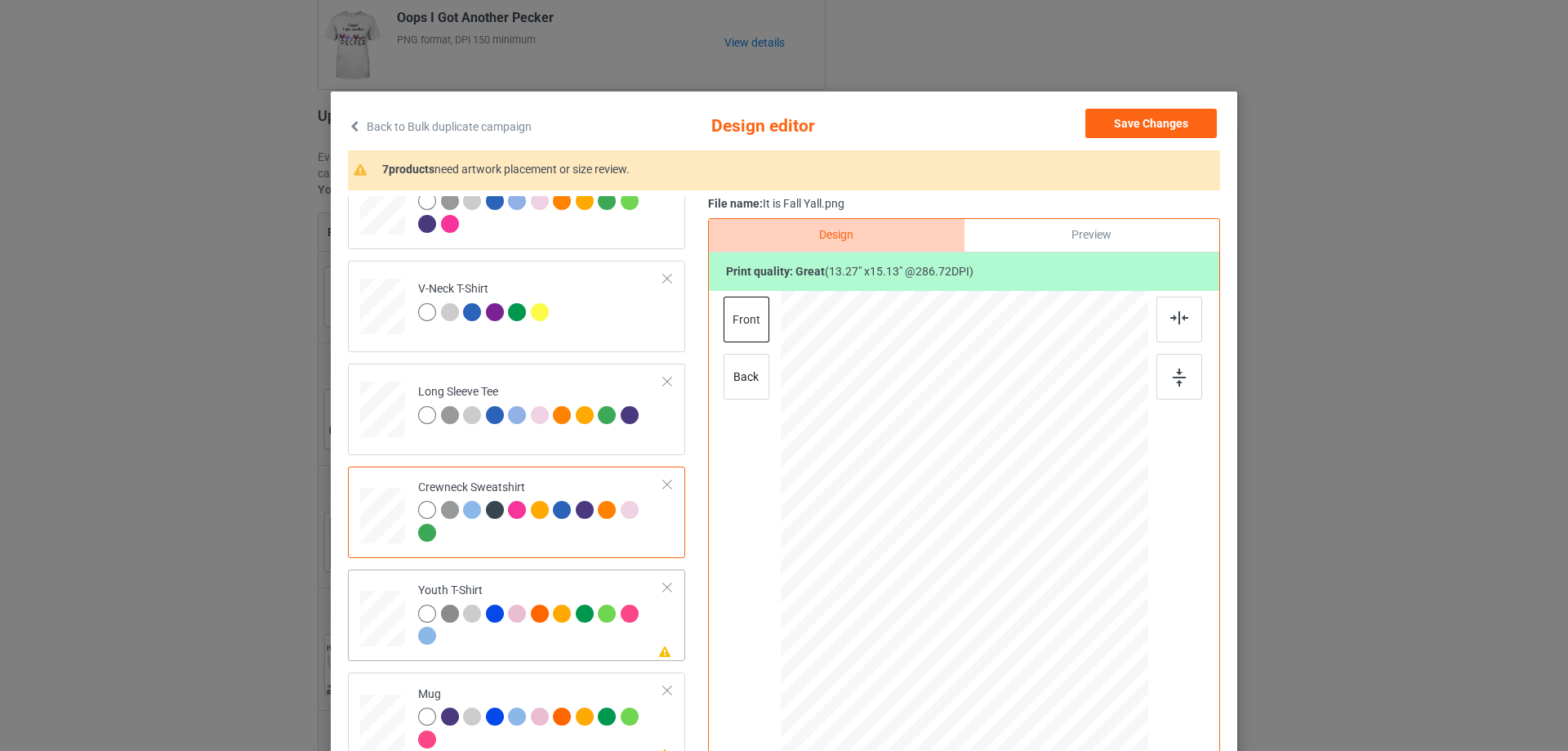
scroll to position [491, 0]
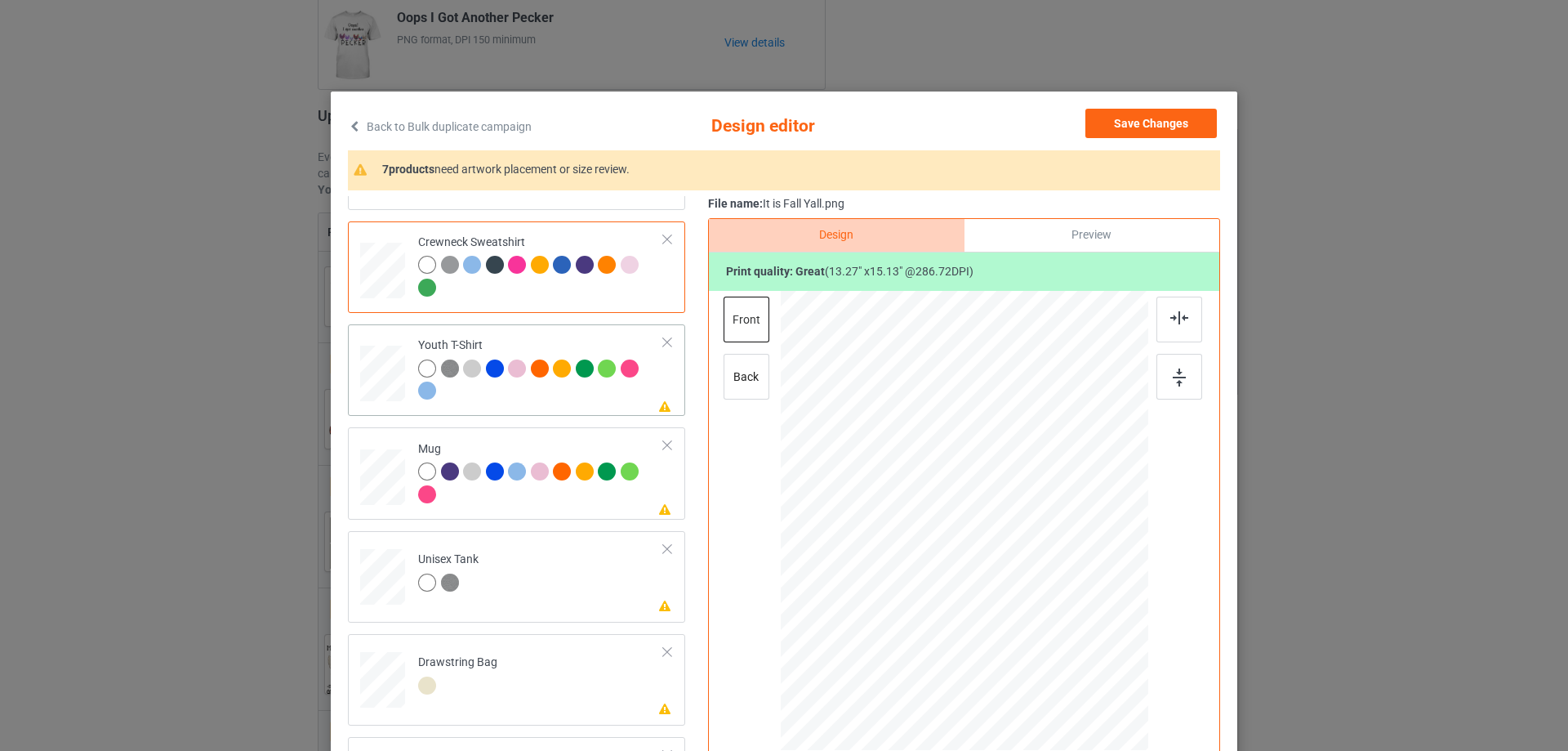
click at [522, 410] on td "Please review artwork placement Youth T-Shirt" at bounding box center [541, 370] width 264 height 78
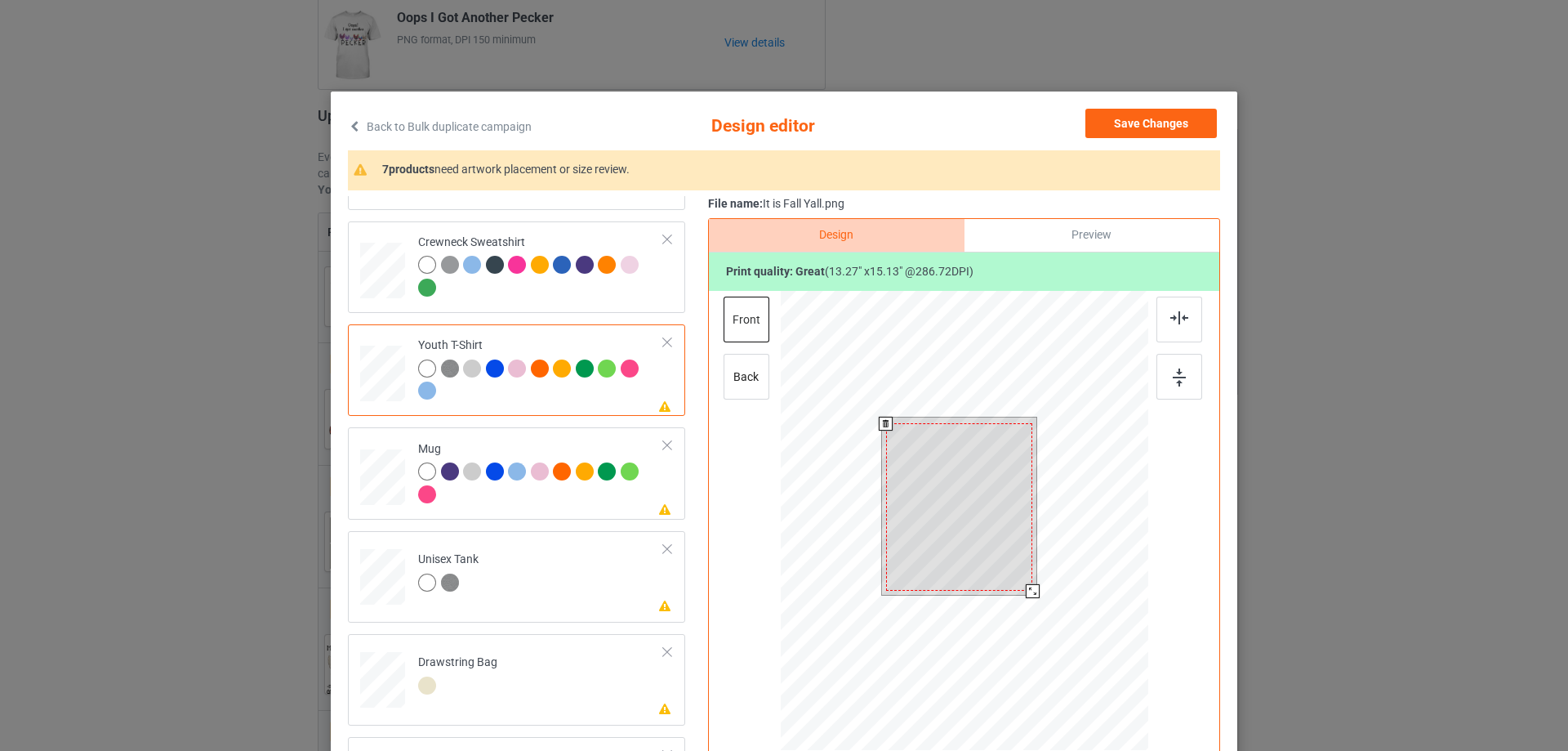
drag, startPoint x: 996, startPoint y: 467, endPoint x: 879, endPoint y: 475, distance: 117.3
click at [996, 468] on div at bounding box center [960, 507] width 147 height 167
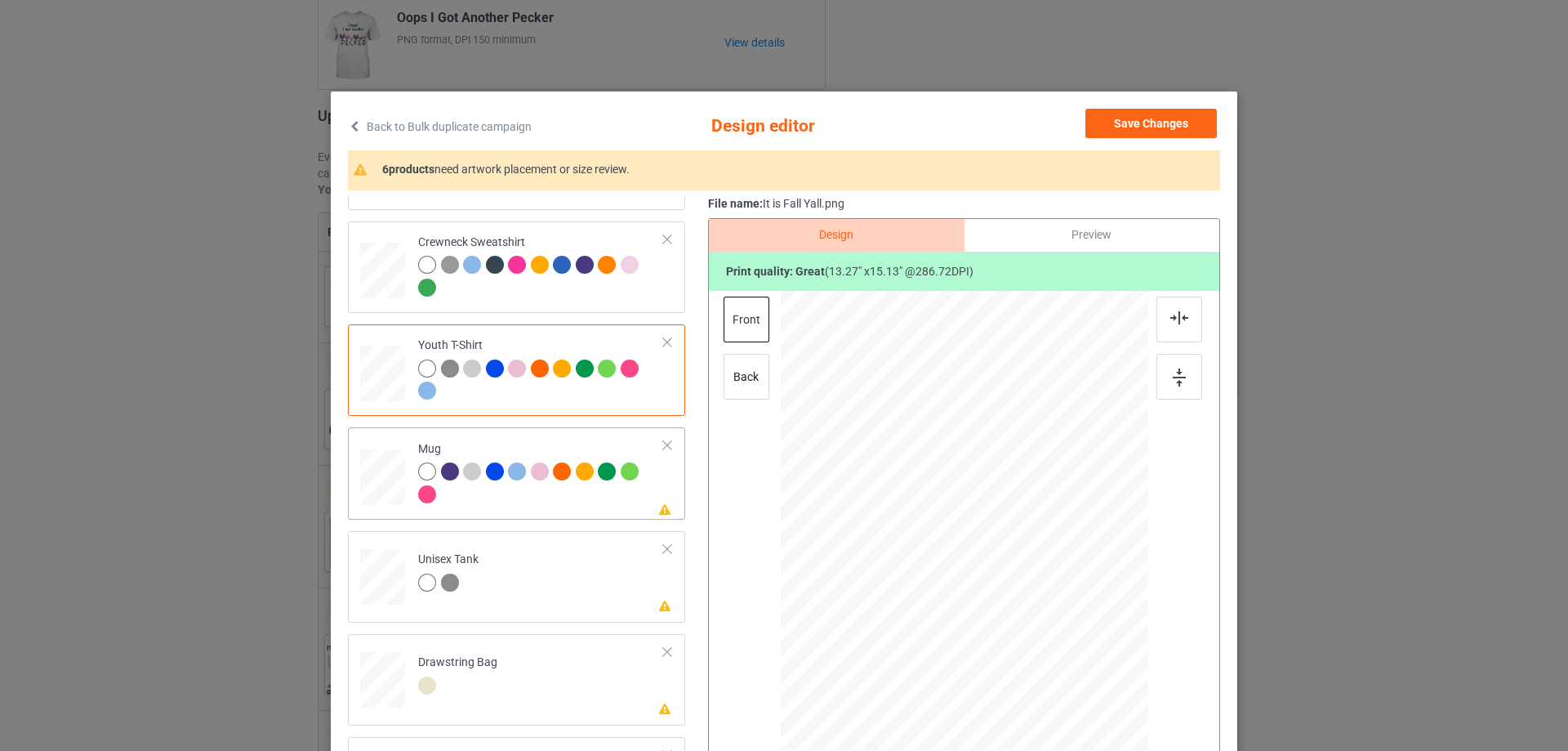
click at [507, 503] on div at bounding box center [541, 484] width 246 height 45
click at [964, 501] on div at bounding box center [965, 521] width 220 height 251
drag, startPoint x: 1041, startPoint y: 577, endPoint x: 1033, endPoint y: 557, distance: 21.5
click at [1033, 557] on div at bounding box center [965, 520] width 368 height 153
drag, startPoint x: 998, startPoint y: 533, endPoint x: 1099, endPoint y: 533, distance: 101.0
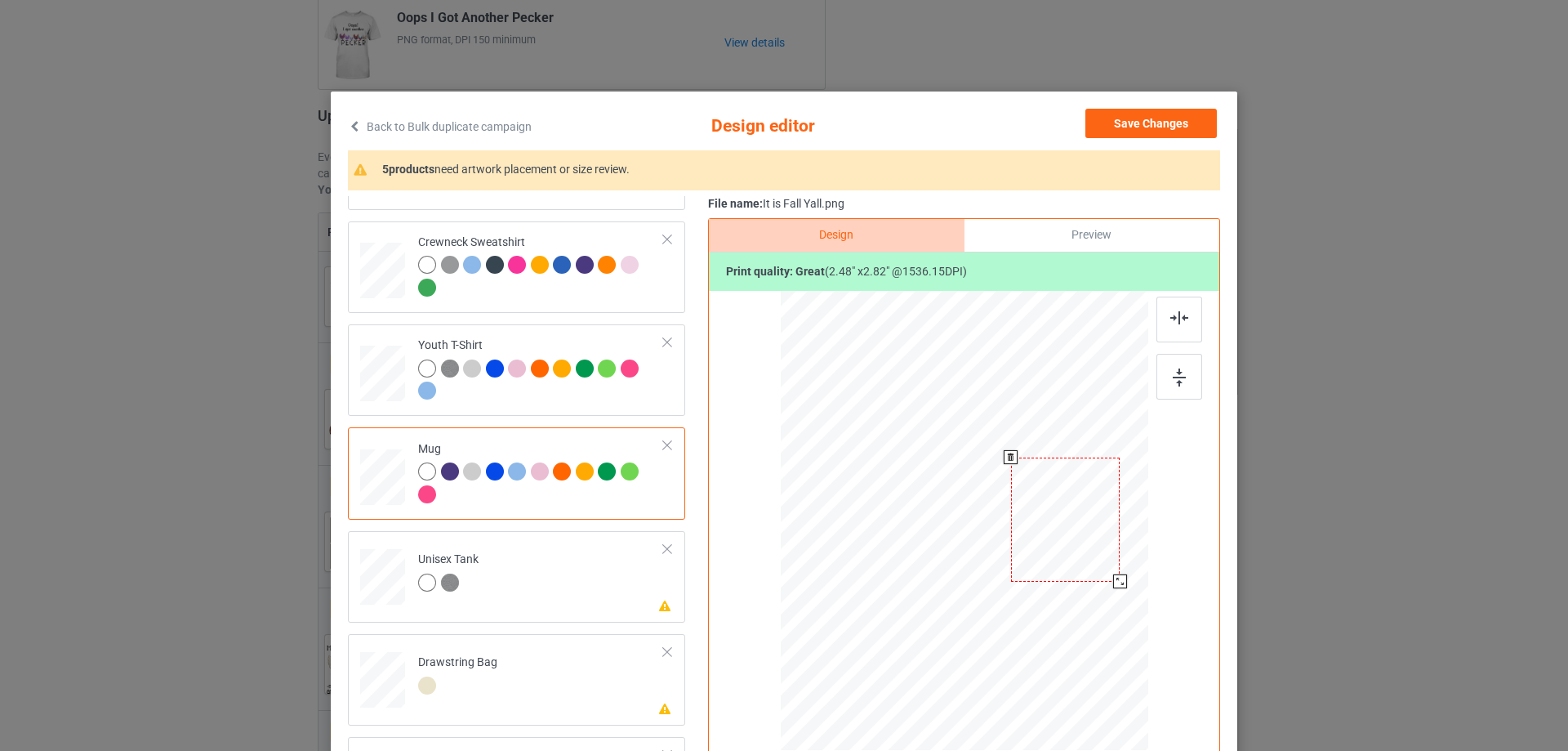
click at [1099, 533] on div at bounding box center [1065, 520] width 108 height 124
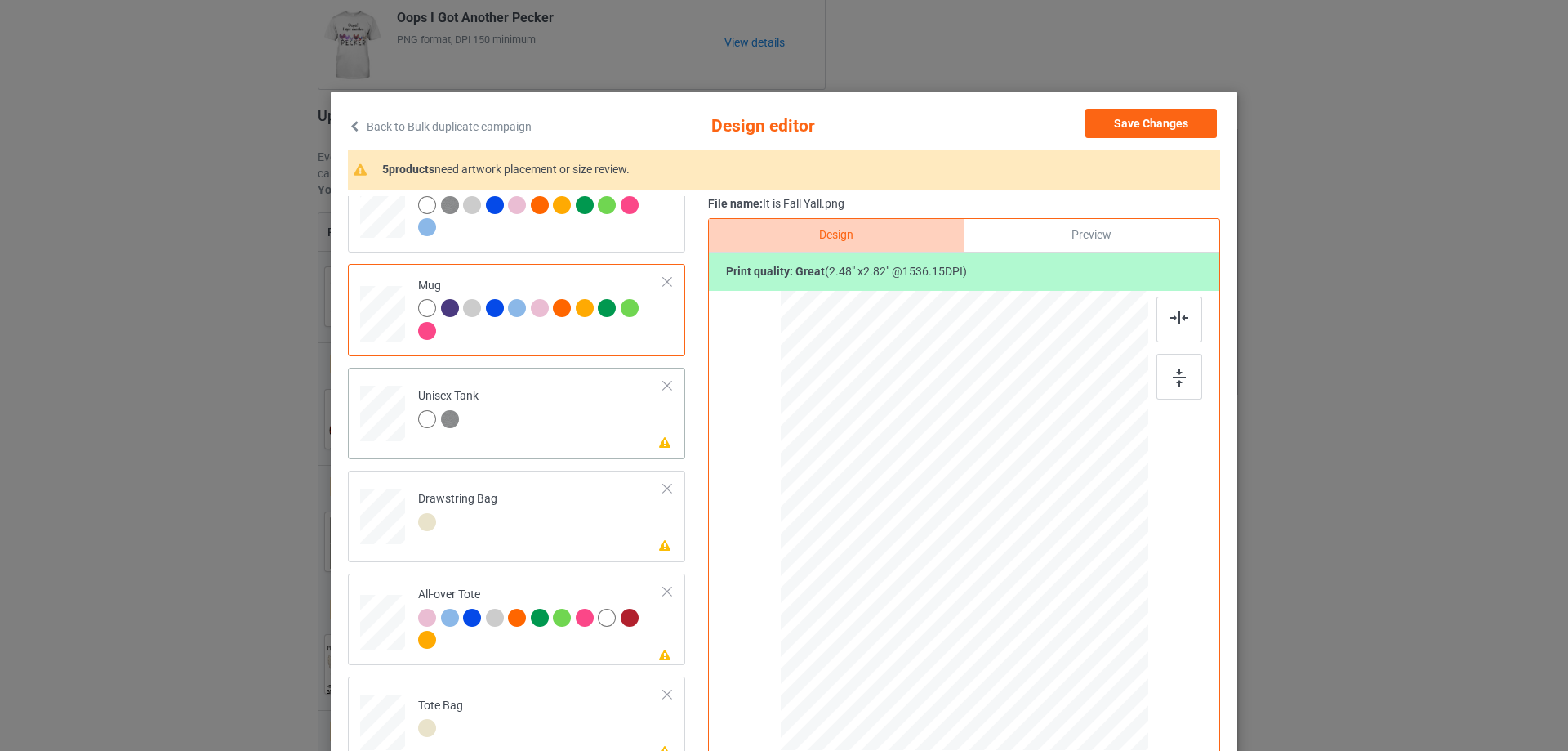
click at [532, 444] on td "Please review artwork placement Unisex Tank" at bounding box center [541, 410] width 264 height 72
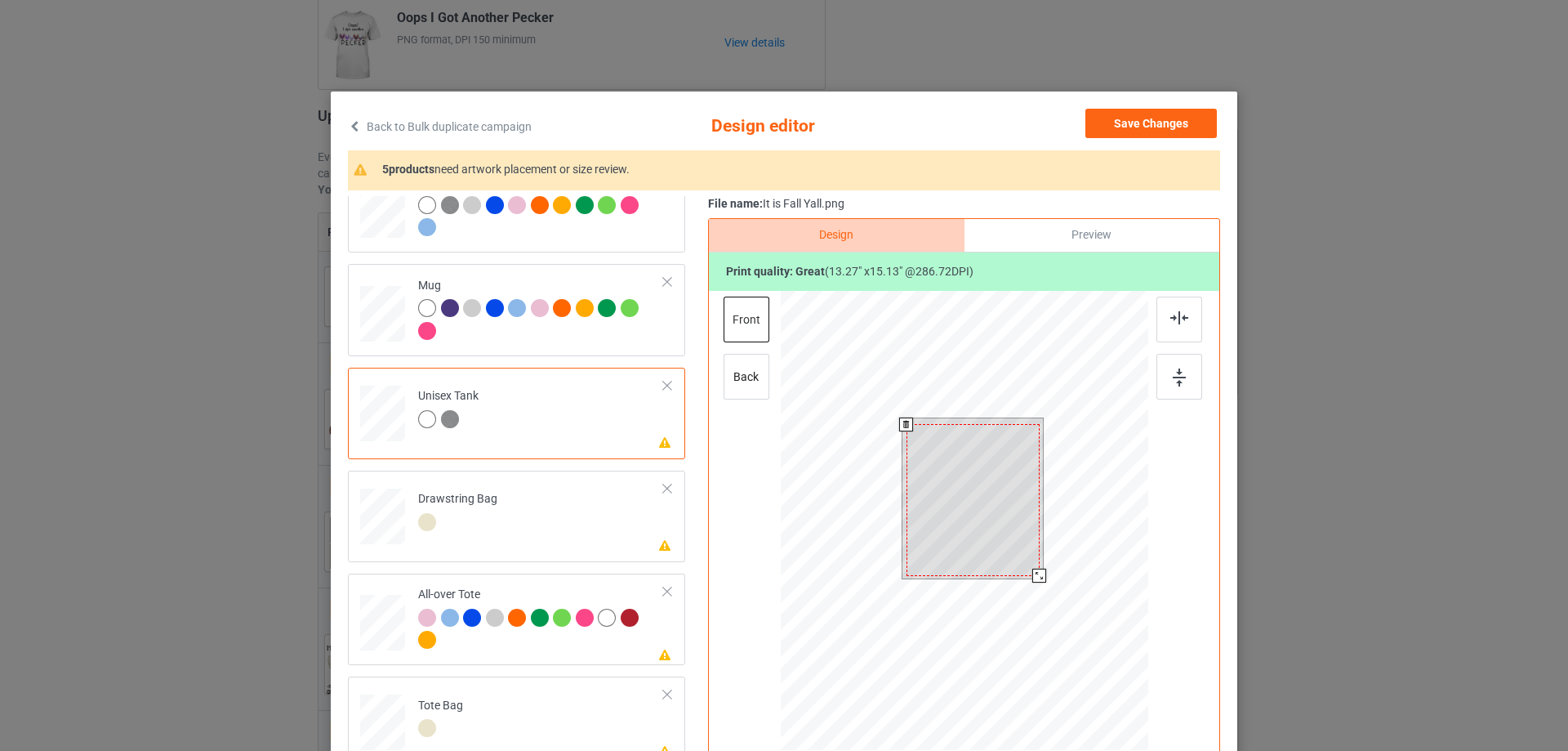
drag, startPoint x: 999, startPoint y: 514, endPoint x: 985, endPoint y: 515, distance: 14.0
click at [998, 514] on div at bounding box center [973, 500] width 133 height 152
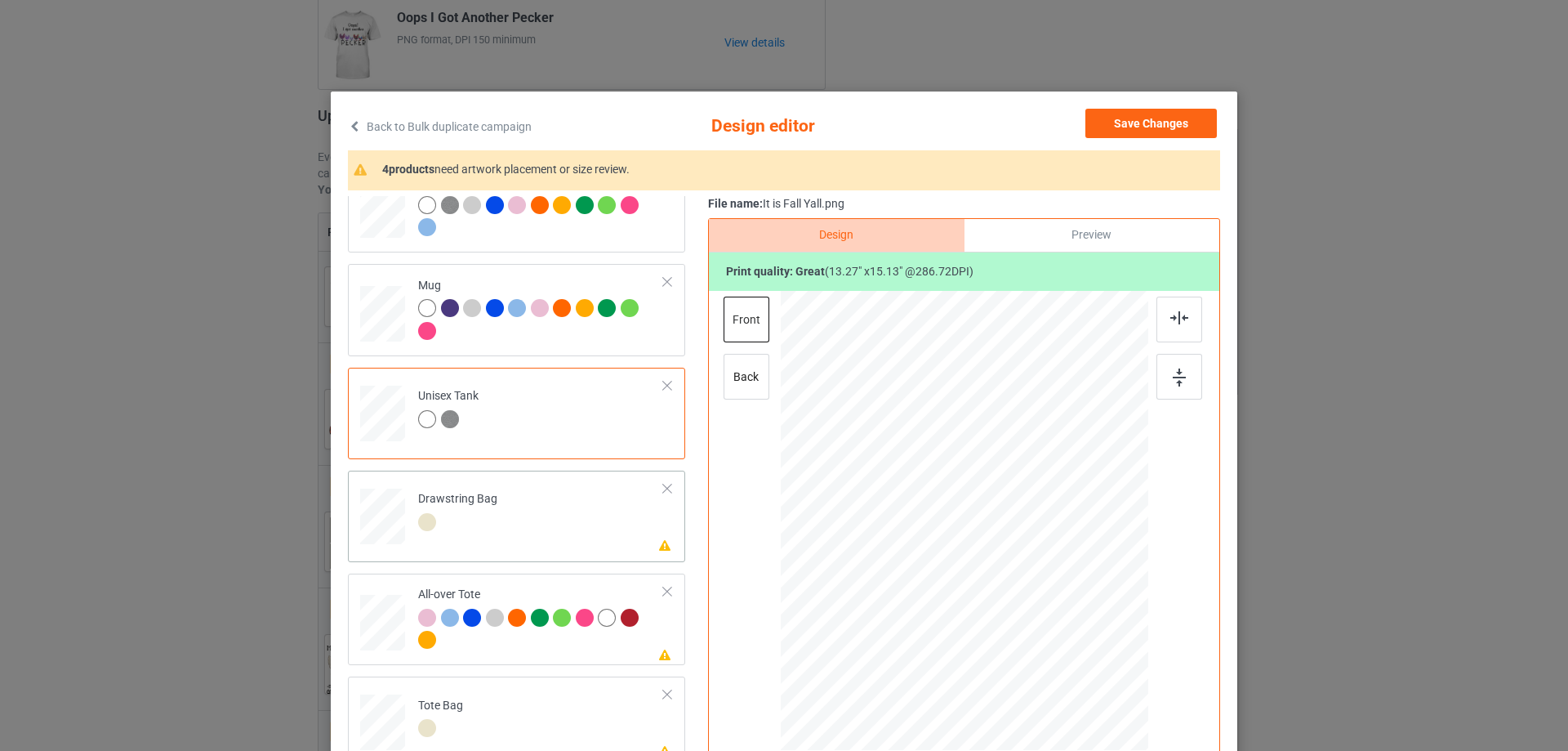
click at [502, 548] on td "Please review artwork placement Drawstring Bag" at bounding box center [541, 513] width 264 height 72
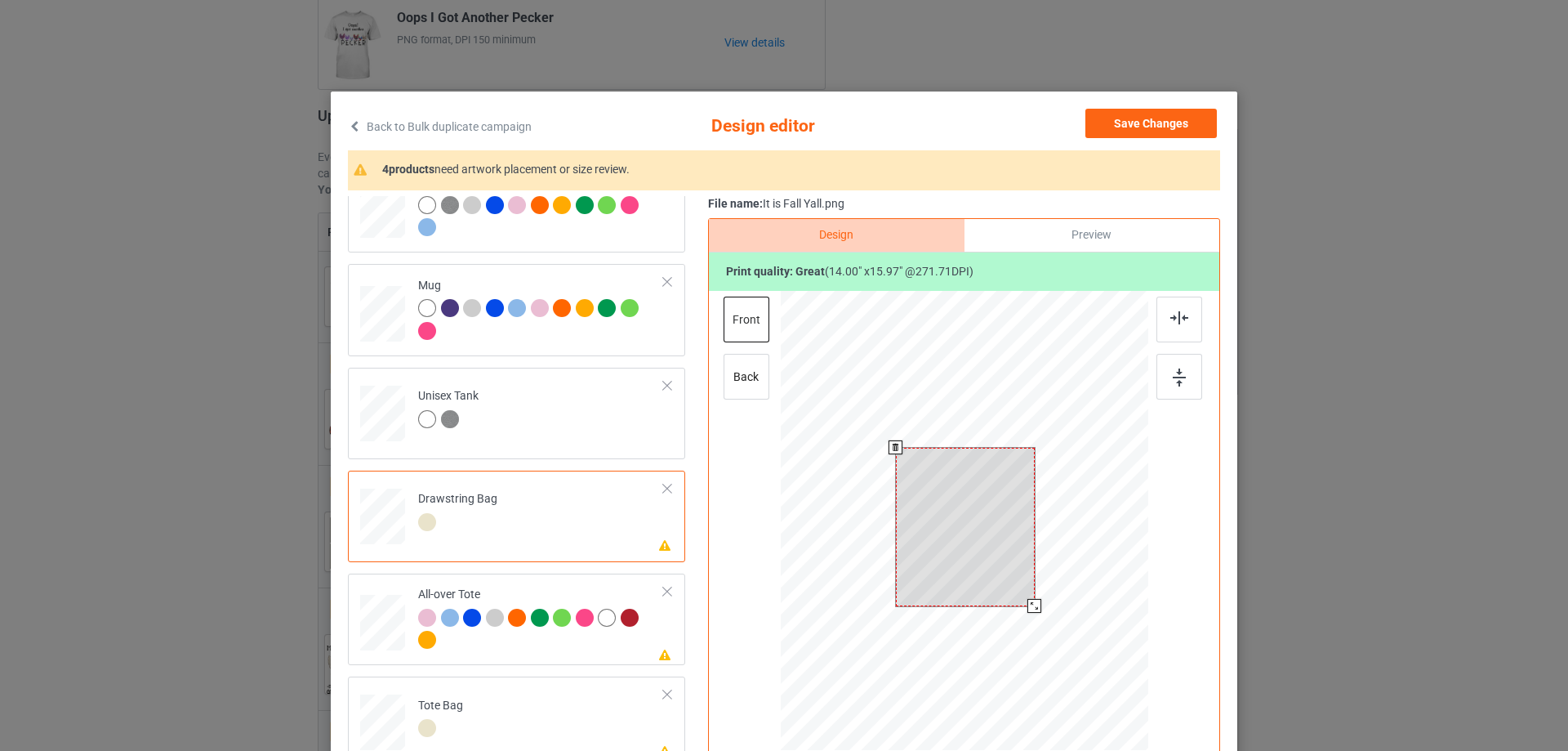
click at [1006, 522] on div at bounding box center [966, 527] width 139 height 158
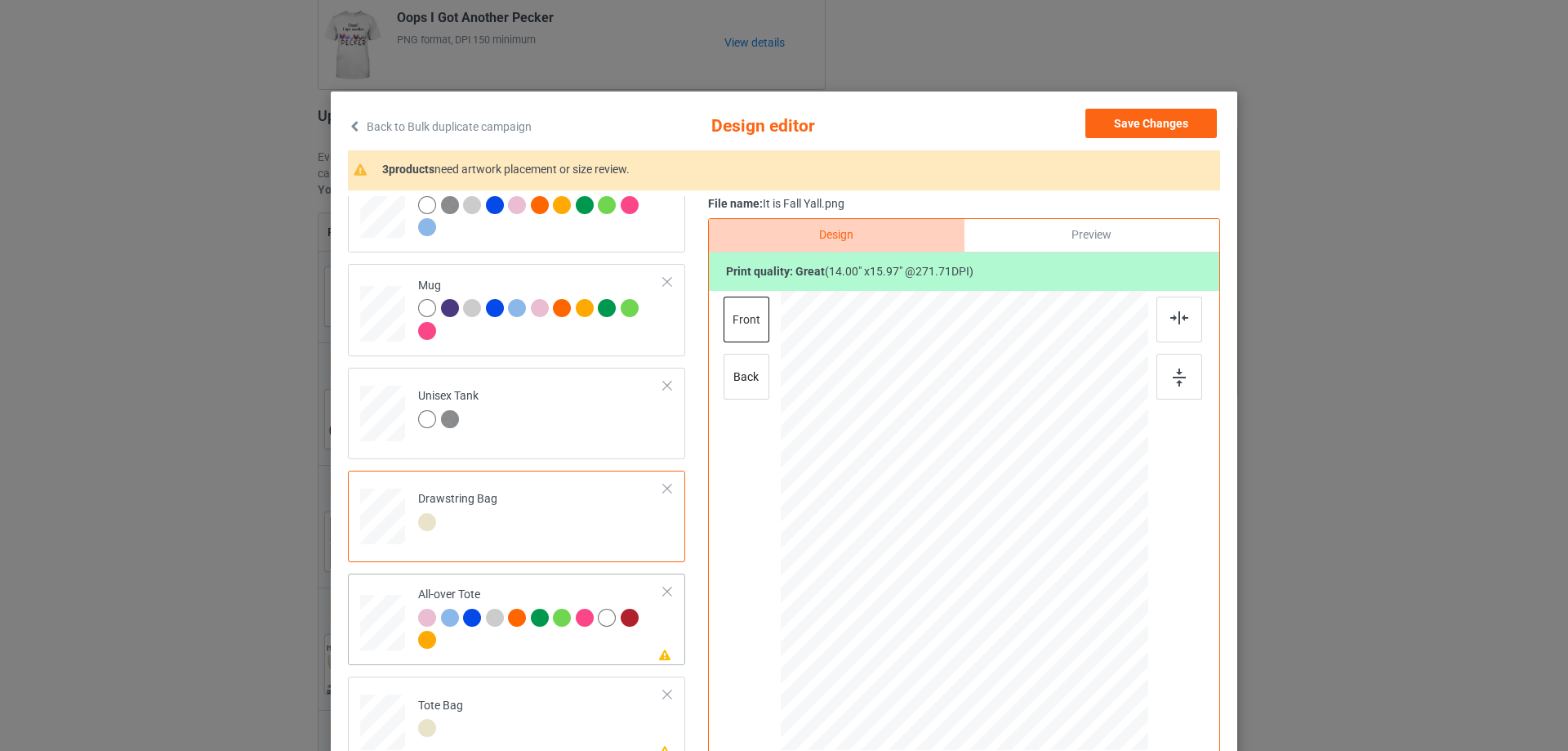
scroll to position [691, 0]
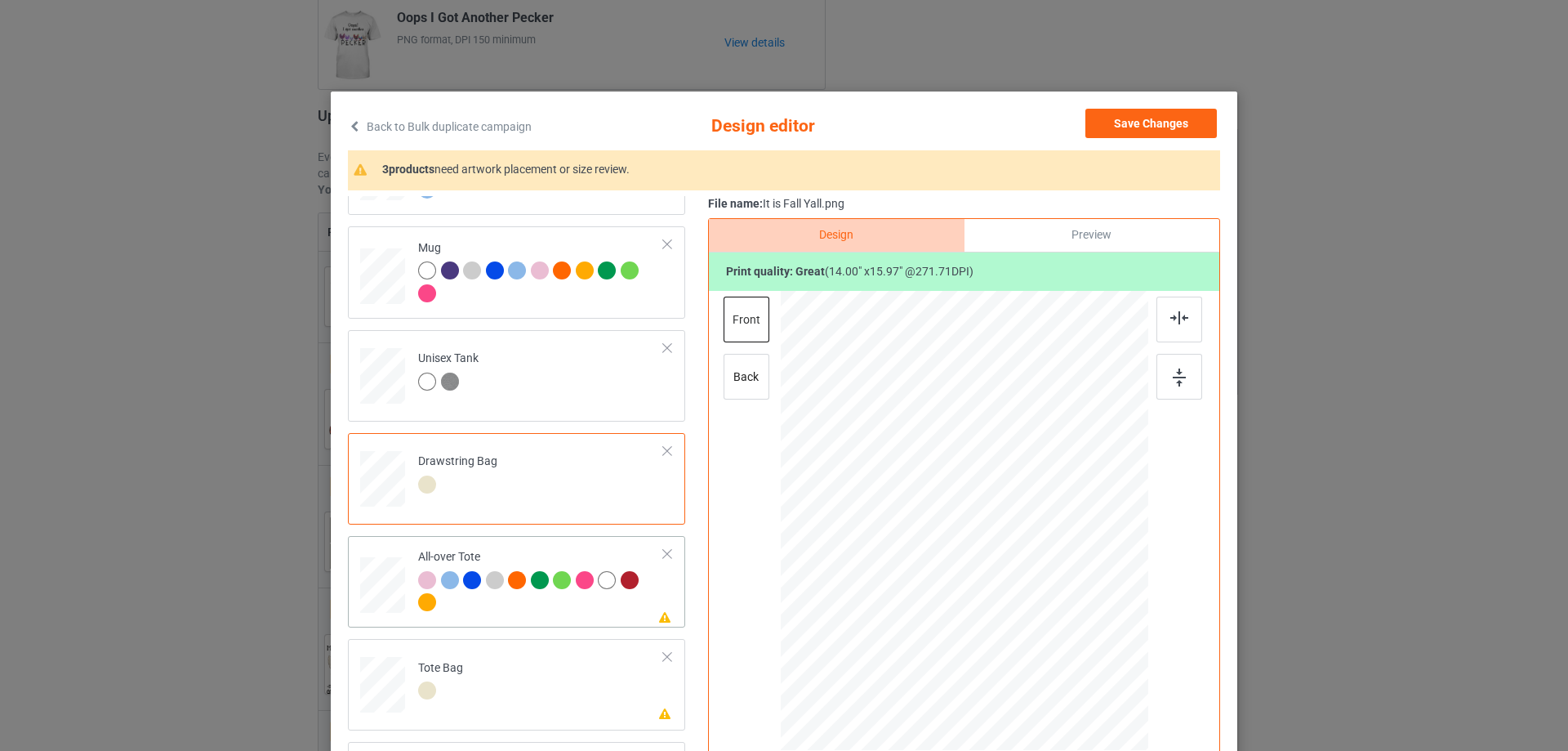
click at [460, 611] on div at bounding box center [541, 593] width 246 height 45
click at [976, 544] on div at bounding box center [965, 521] width 220 height 251
drag, startPoint x: 1073, startPoint y: 648, endPoint x: 1081, endPoint y: 652, distance: 8.9
click at [1081, 652] on div at bounding box center [1079, 652] width 14 height 14
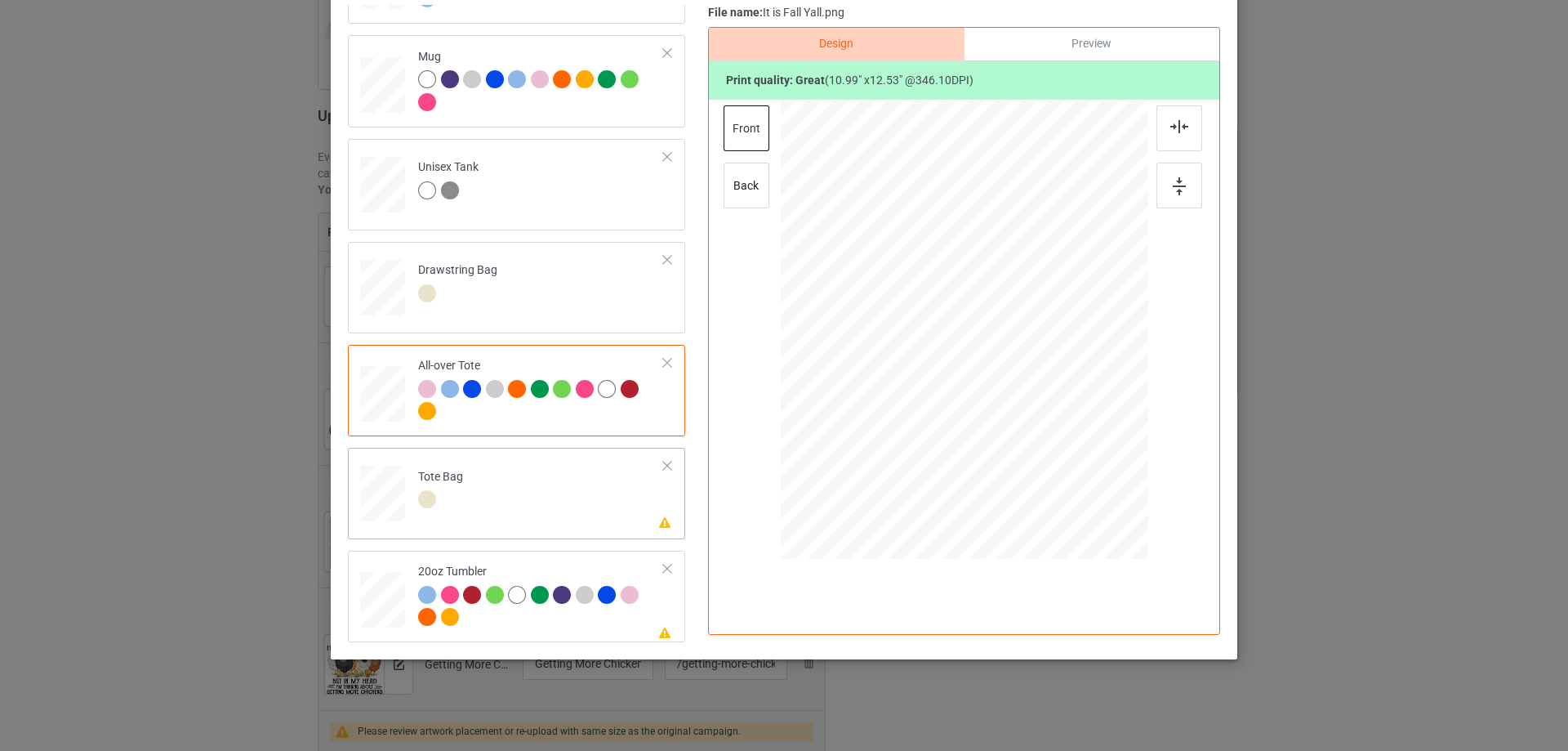
click at [510, 494] on td "Please review artwork placement Tote Bag" at bounding box center [541, 490] width 264 height 72
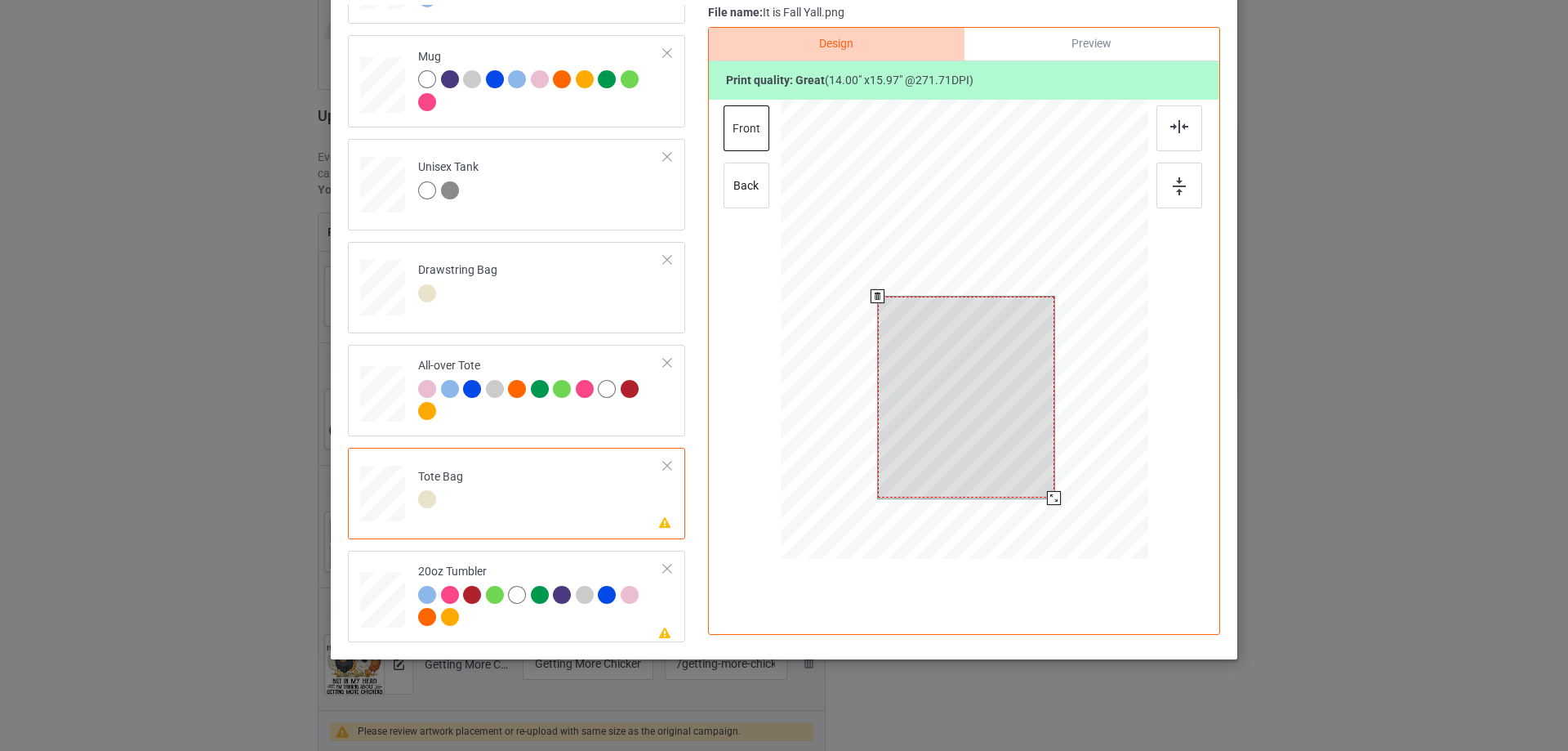
click at [973, 348] on div at bounding box center [966, 397] width 177 height 201
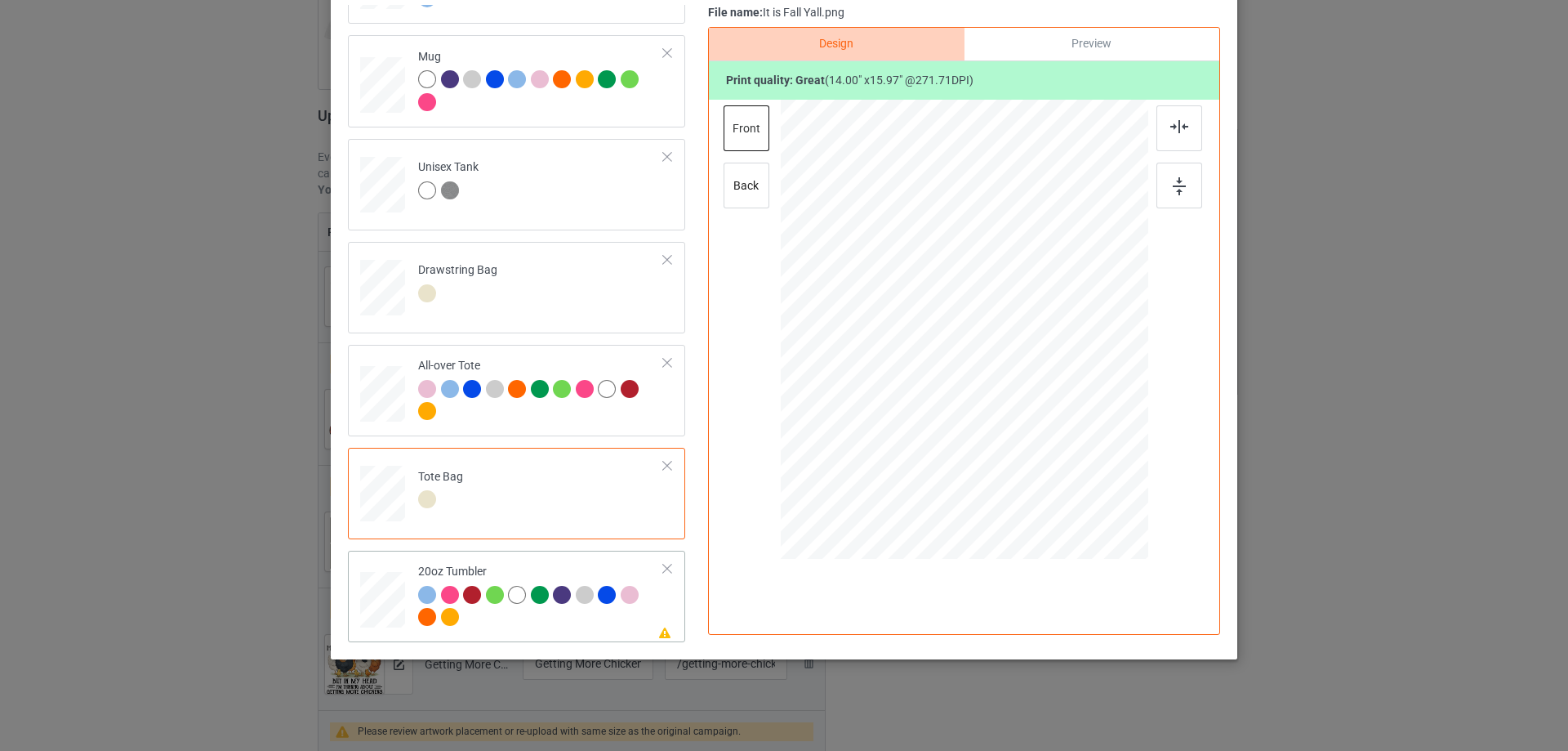
click at [516, 622] on div at bounding box center [541, 608] width 246 height 45
click at [948, 380] on div at bounding box center [965, 330] width 209 height 238
drag, startPoint x: 1058, startPoint y: 445, endPoint x: 1020, endPoint y: 384, distance: 71.9
click at [1020, 384] on div at bounding box center [964, 330] width 348 height 211
drag, startPoint x: 928, startPoint y: 350, endPoint x: 912, endPoint y: 334, distance: 22.6
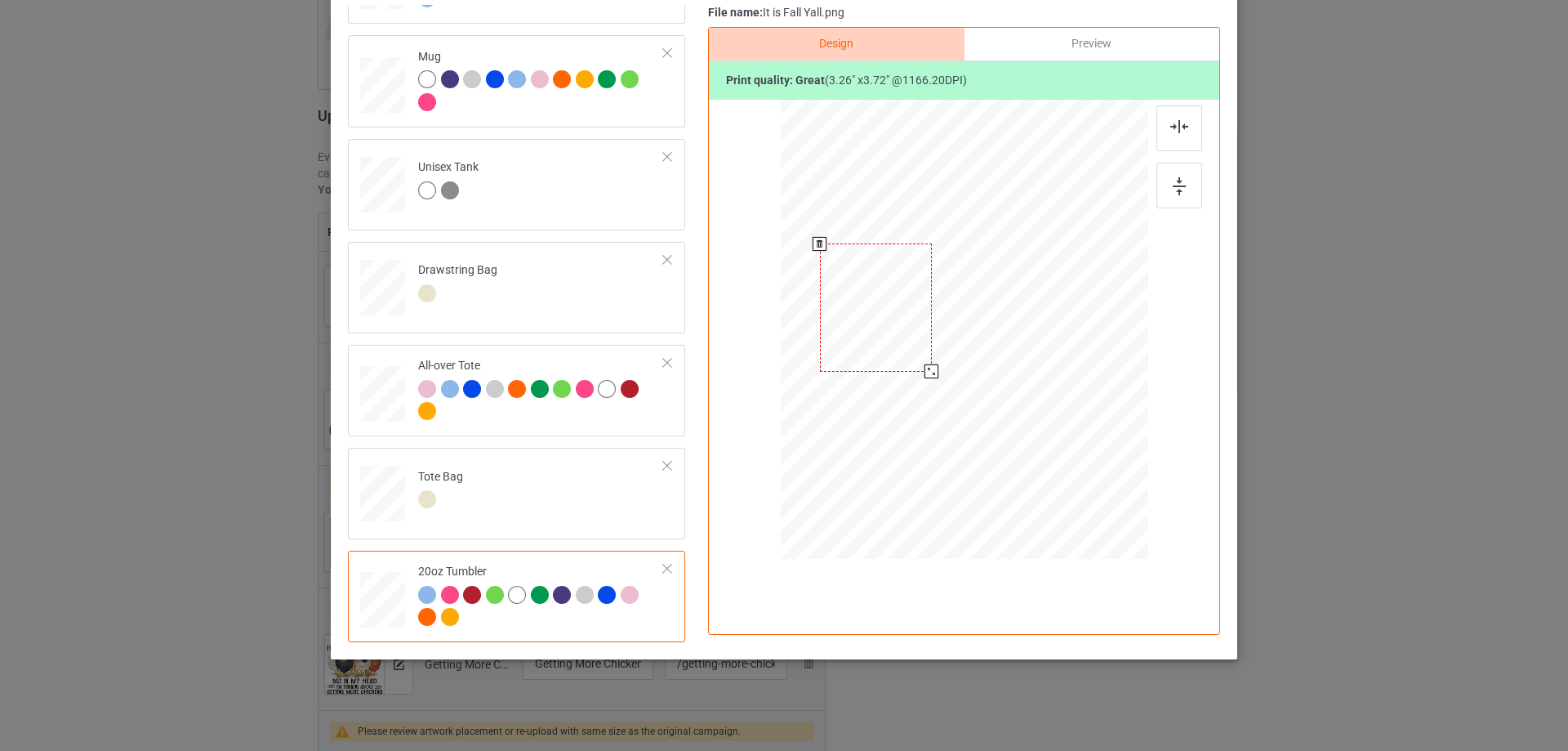
click at [912, 334] on div at bounding box center [875, 307] width 112 height 128
click at [923, 365] on div at bounding box center [927, 366] width 14 height 14
click at [910, 334] on div at bounding box center [876, 304] width 104 height 118
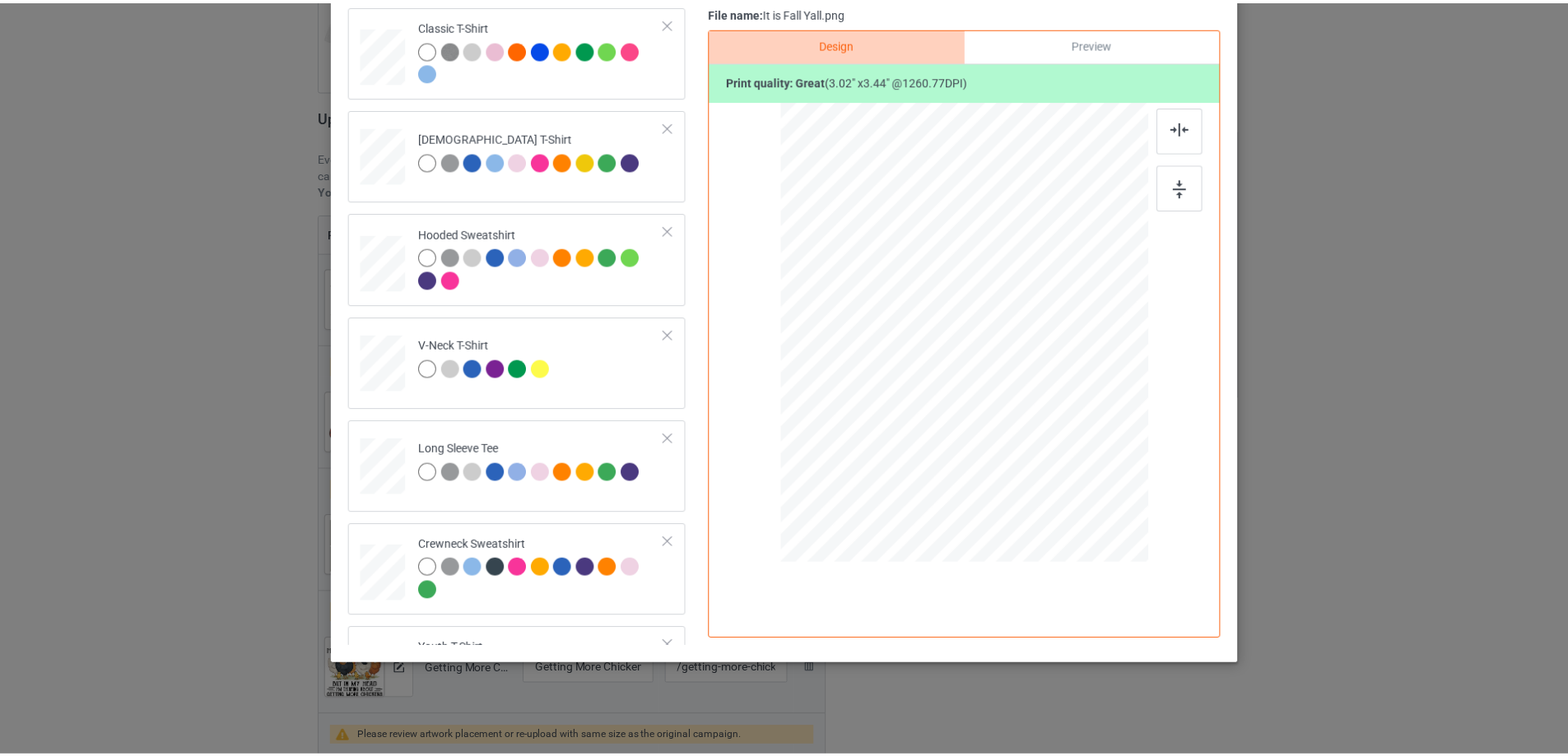
scroll to position [0, 0]
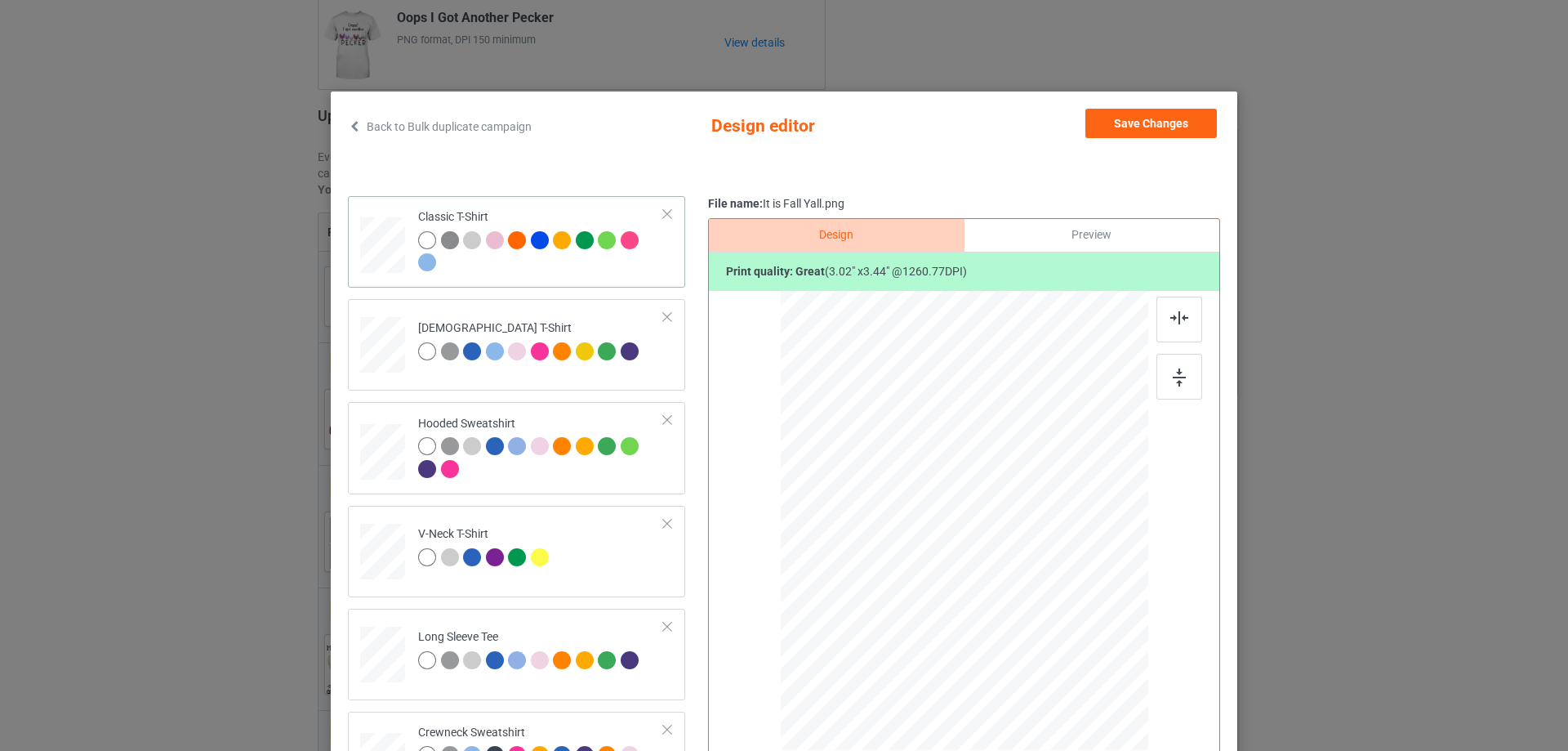
drag, startPoint x: 537, startPoint y: 259, endPoint x: 567, endPoint y: 252, distance: 30.8
click at [536, 259] on div at bounding box center [541, 253] width 246 height 45
click at [1154, 127] on button "Save Changes" at bounding box center [1151, 123] width 132 height 29
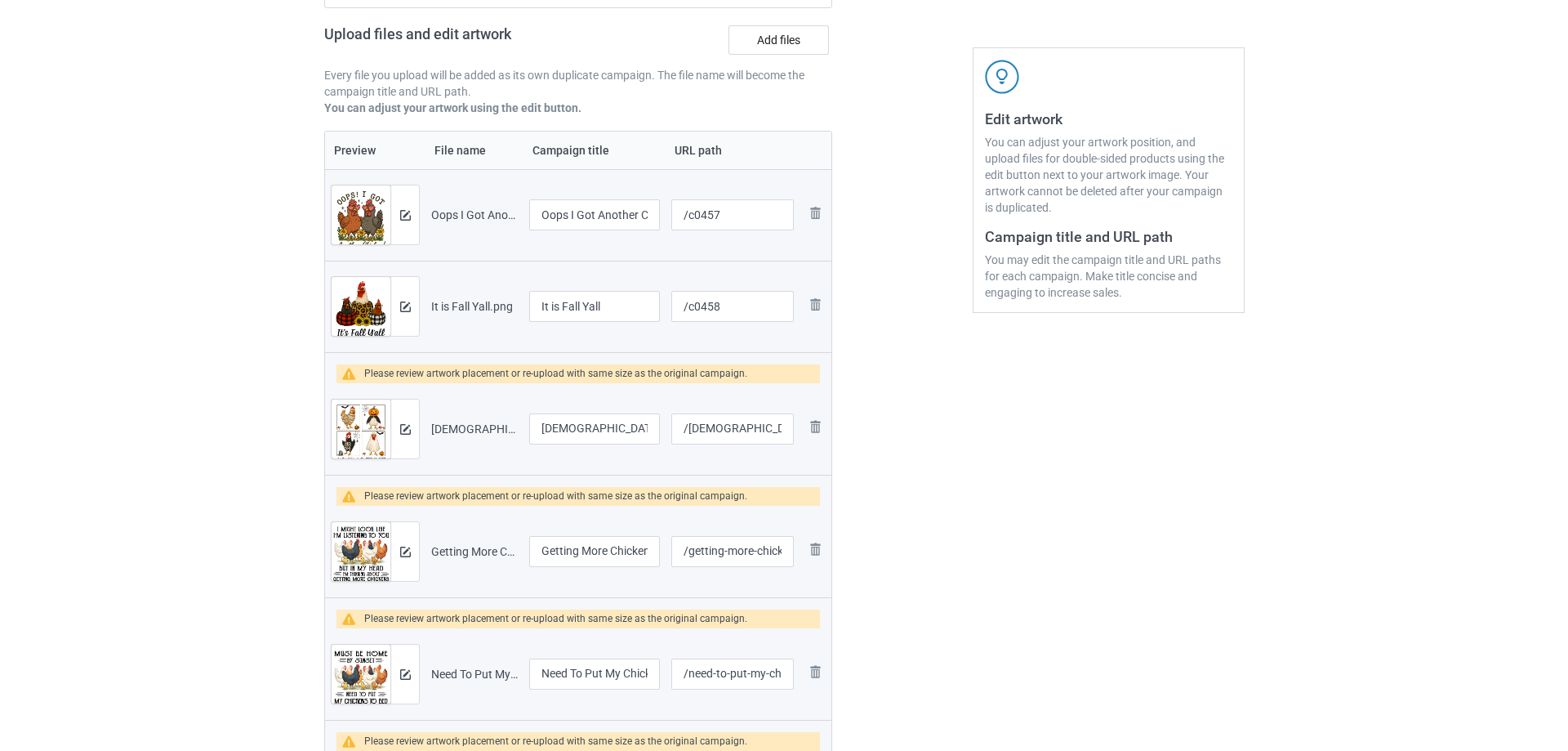
scroll to position [331, 0]
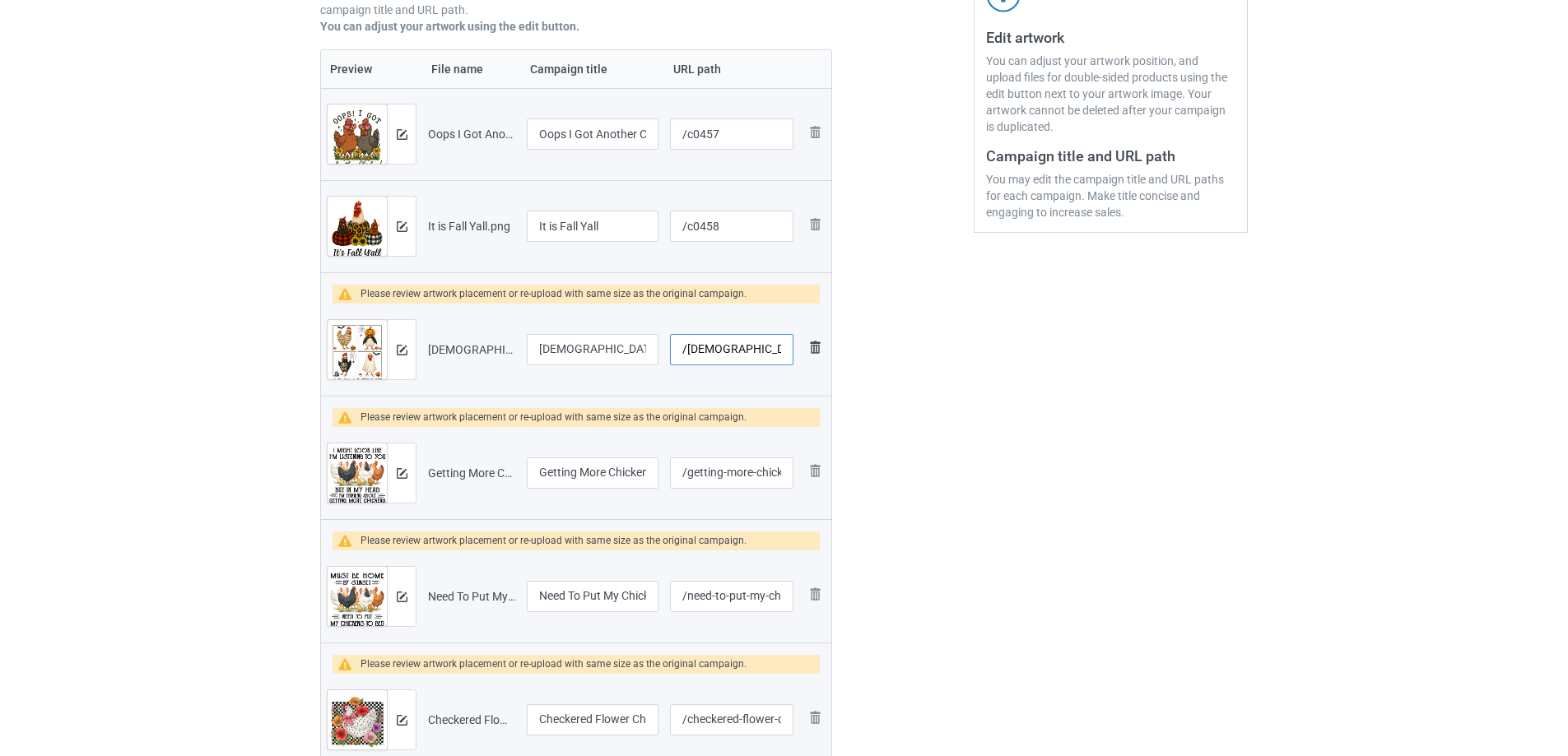
drag, startPoint x: 701, startPoint y: 347, endPoint x: 821, endPoint y: 348, distance: 120.0
click at [818, 345] on tr "Preview and edit artwork [DEMOGRAPHIC_DATA] Or Treat.png [DEMOGRAPHIC_DATA] Or …" at bounding box center [576, 349] width 511 height 93
type input "/c0459"
click at [402, 357] on div at bounding box center [401, 349] width 28 height 60
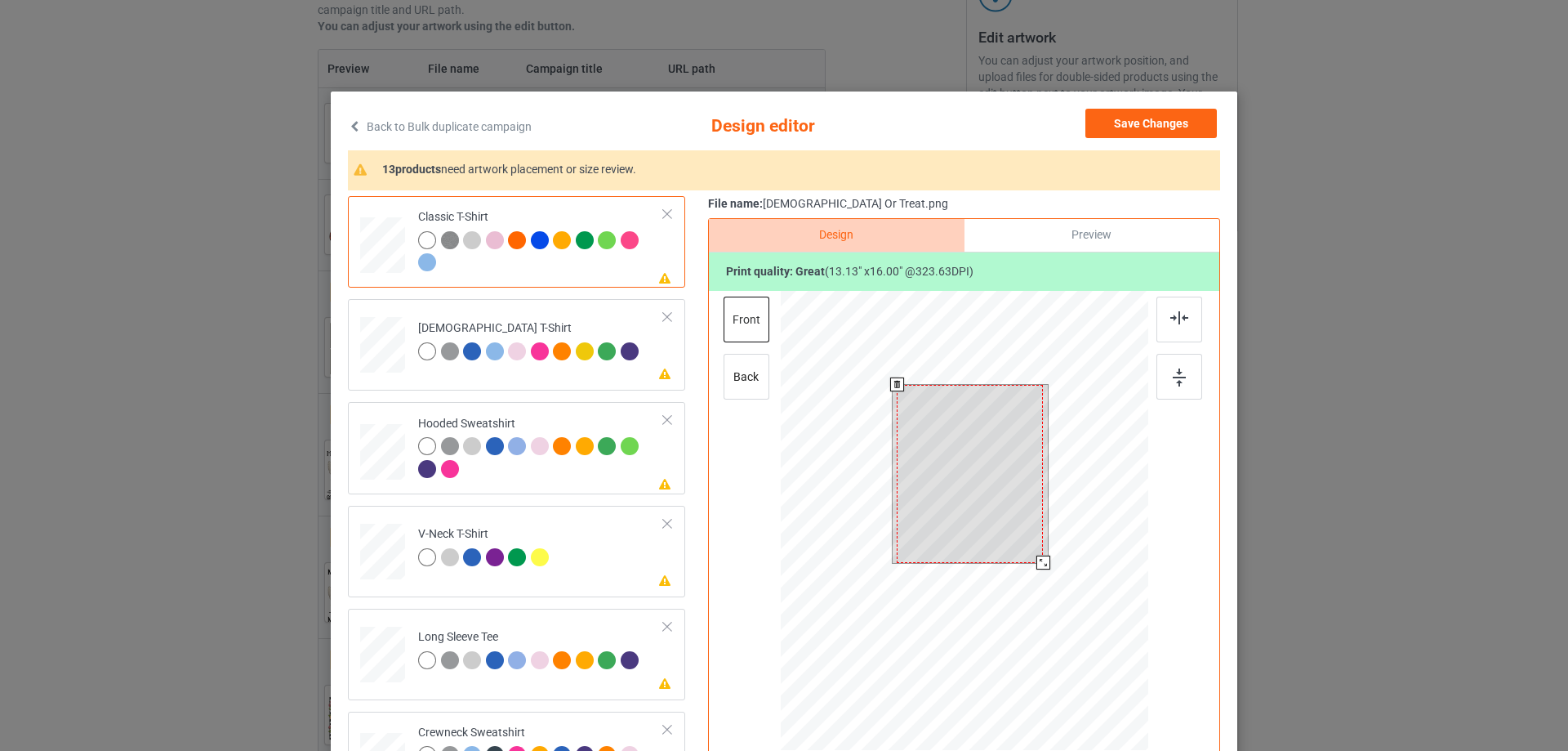
click at [962, 498] on div at bounding box center [970, 474] width 147 height 178
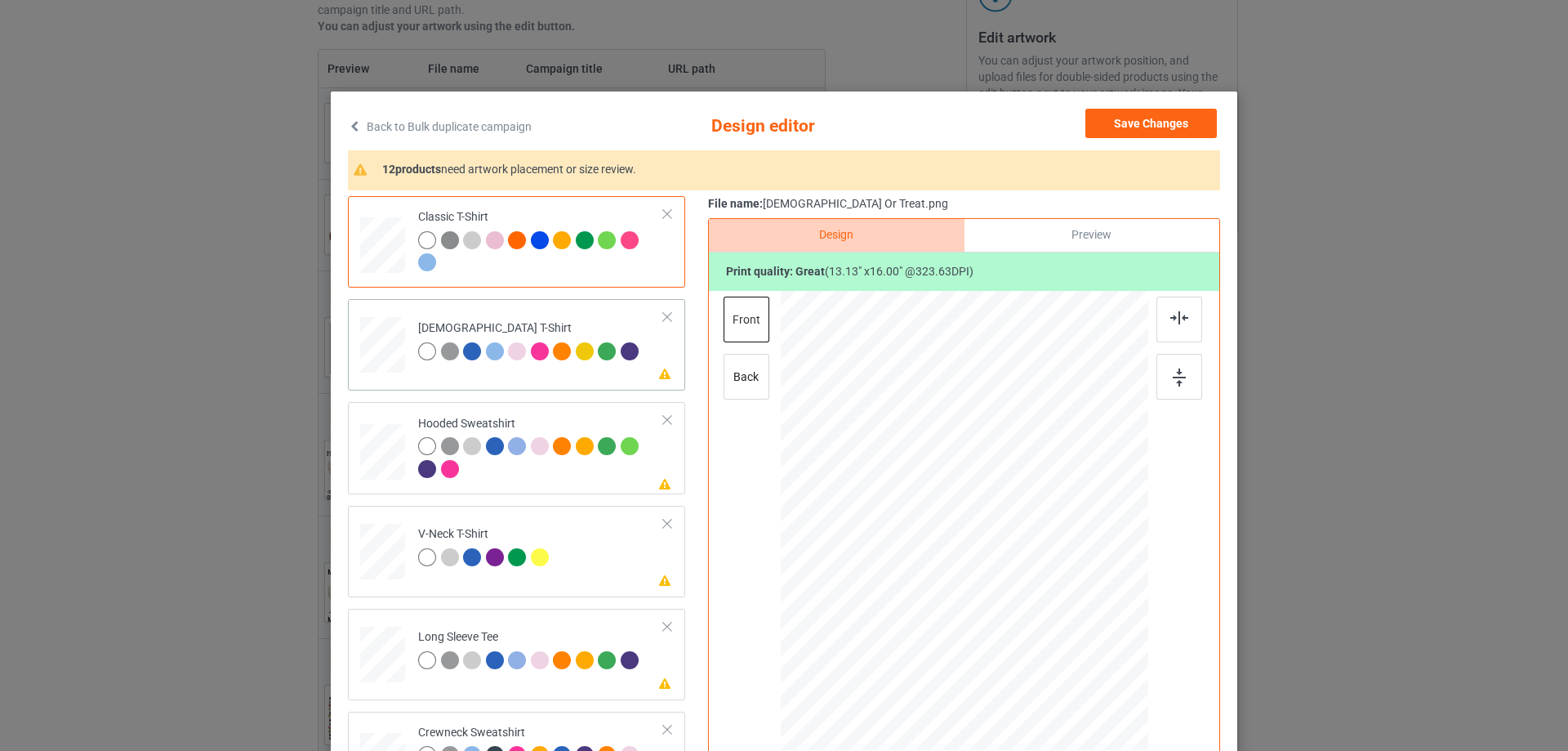
click at [531, 381] on div "Please review artwork placement [DEMOGRAPHIC_DATA] T-Shirt" at bounding box center [516, 345] width 338 height 92
drag, startPoint x: 964, startPoint y: 465, endPoint x: 607, endPoint y: 486, distance: 357.6
click at [963, 465] on div at bounding box center [966, 473] width 133 height 162
click at [501, 478] on div at bounding box center [541, 459] width 246 height 45
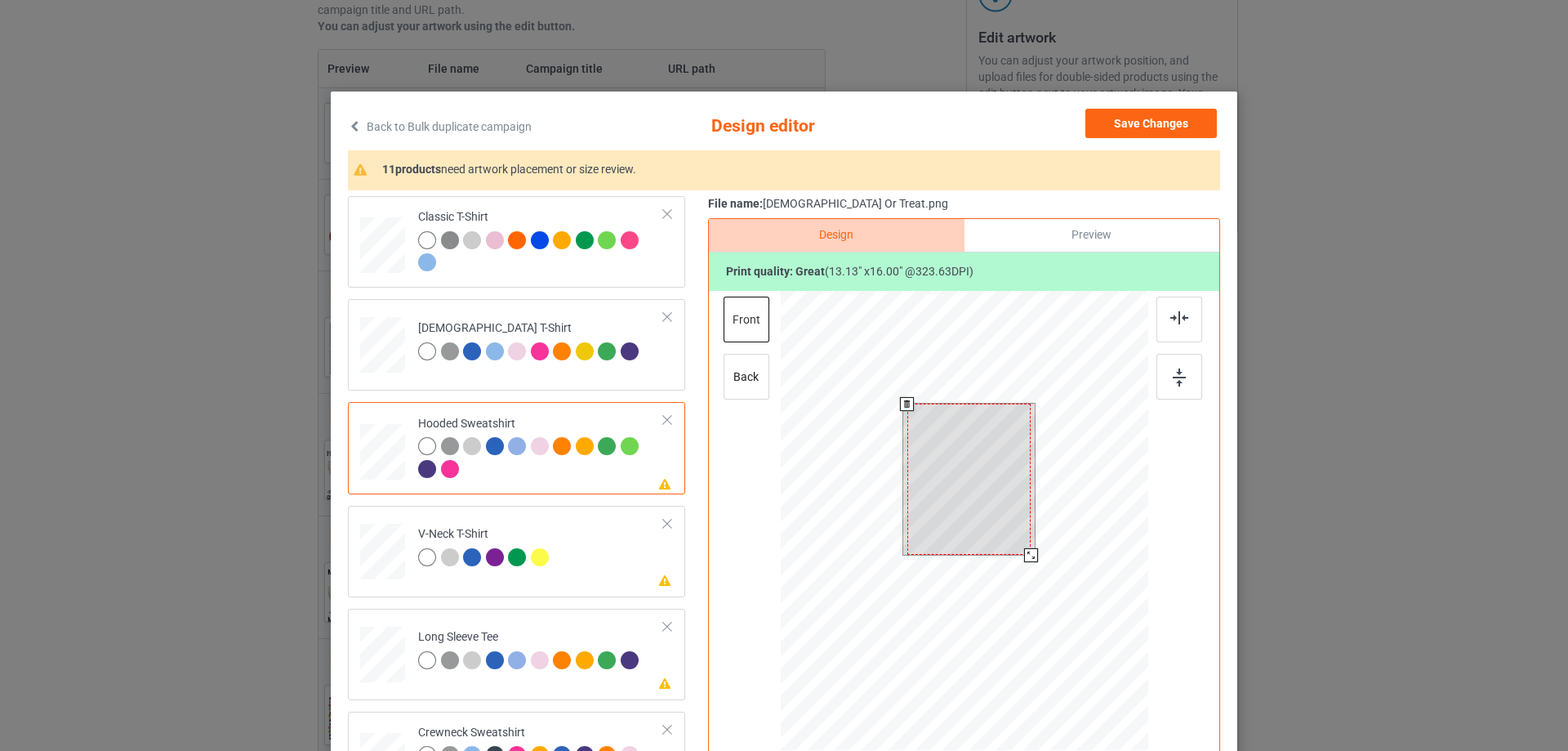
click at [961, 481] on div at bounding box center [969, 479] width 124 height 151
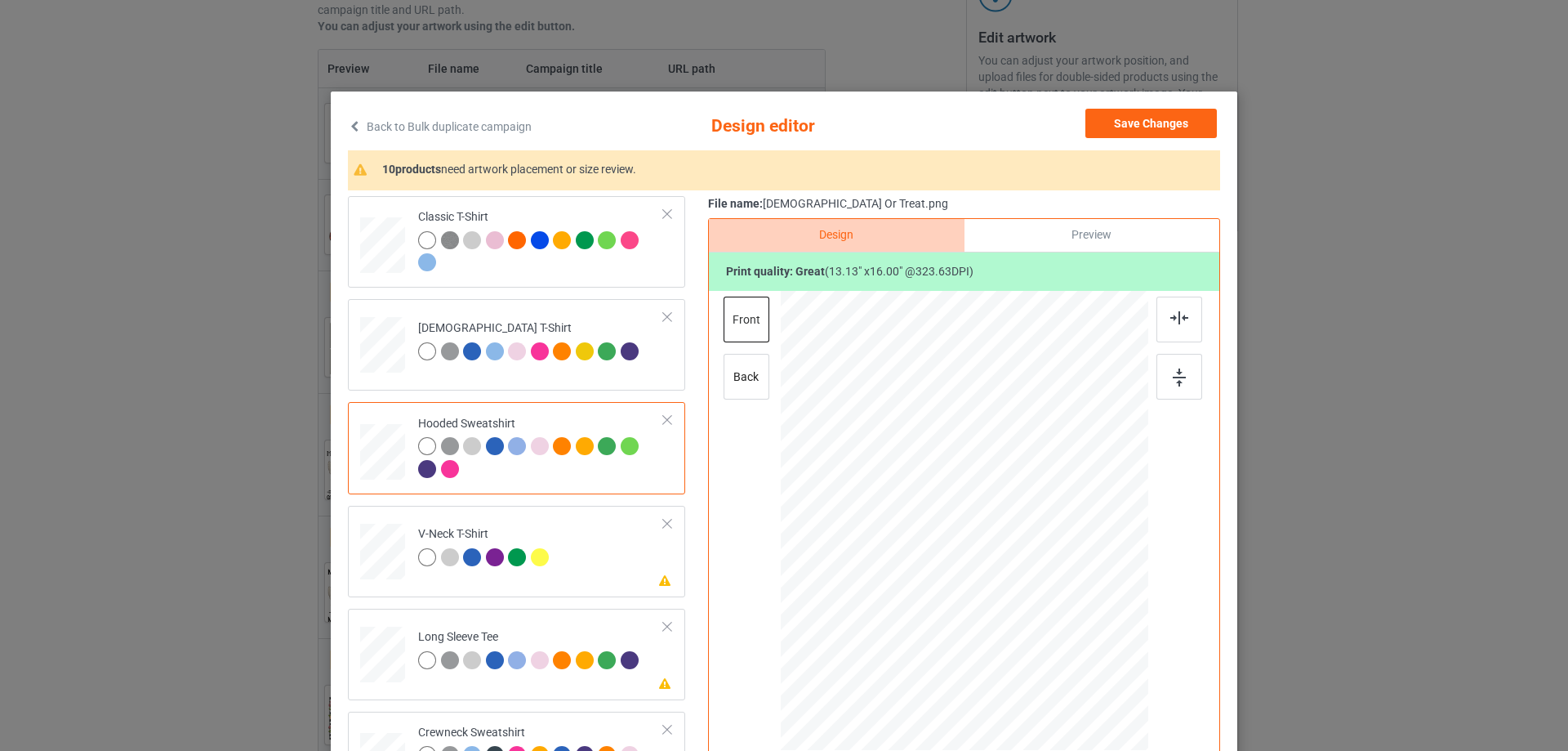
scroll to position [164, 0]
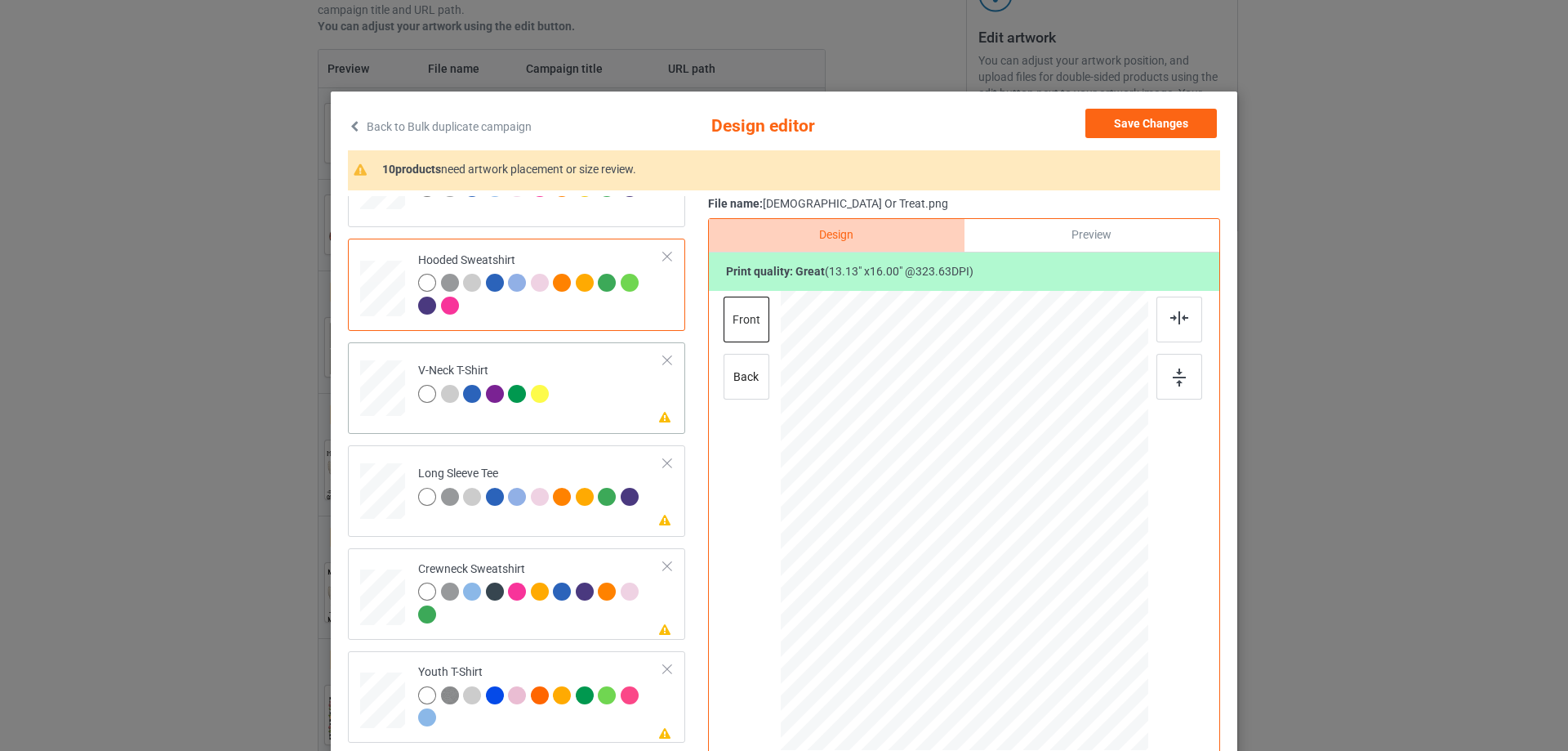
click at [487, 409] on td "Please review artwork placement V-Neck T-Shirt" at bounding box center [541, 384] width 264 height 72
drag, startPoint x: 972, startPoint y: 443, endPoint x: 538, endPoint y: 519, distance: 440.6
click at [971, 445] on div at bounding box center [969, 490] width 156 height 188
click at [493, 523] on td "Please review artwork placement Long Sleeve Tee" at bounding box center [541, 487] width 264 height 72
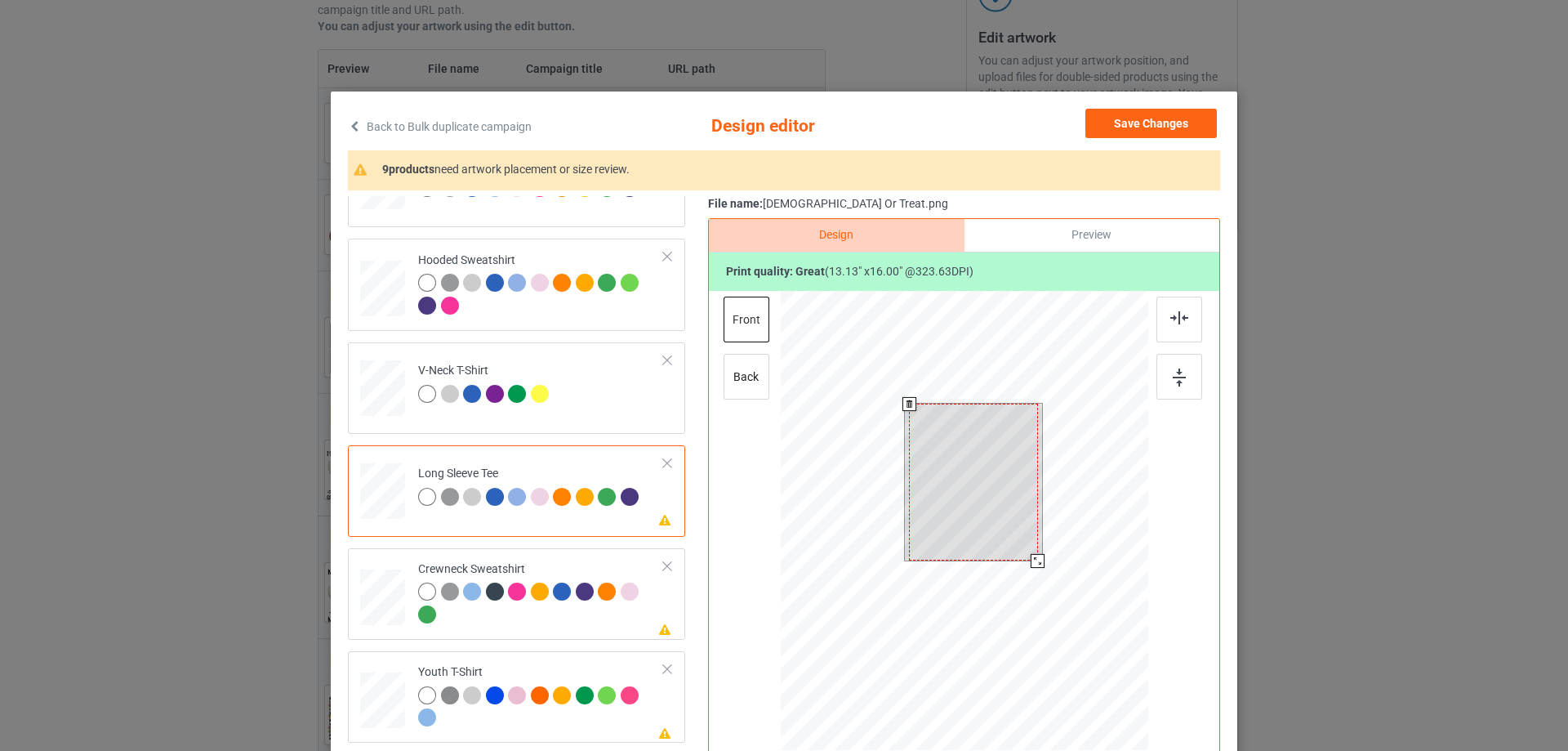
click at [977, 463] on div at bounding box center [974, 482] width 129 height 157
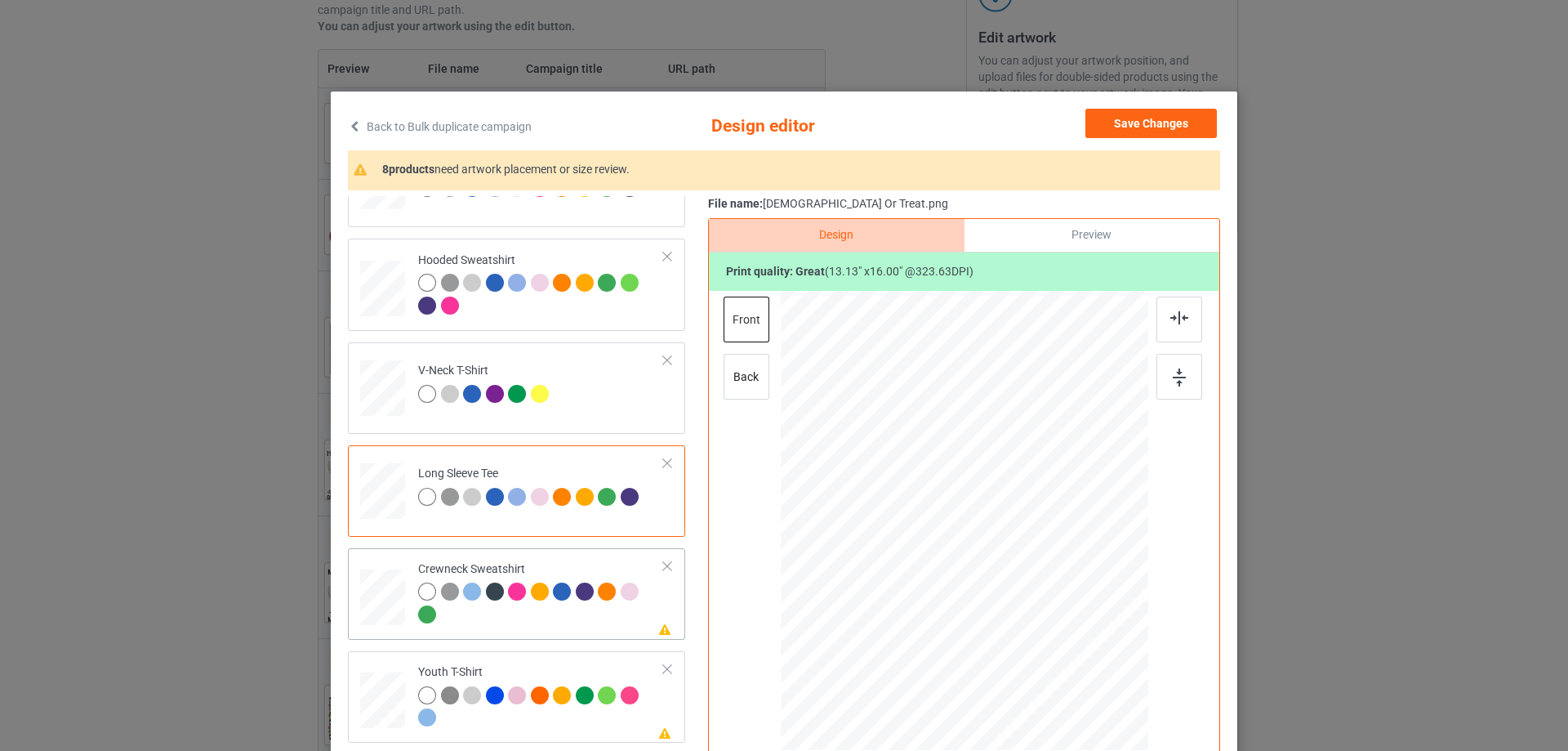
click at [511, 608] on div at bounding box center [541, 604] width 246 height 45
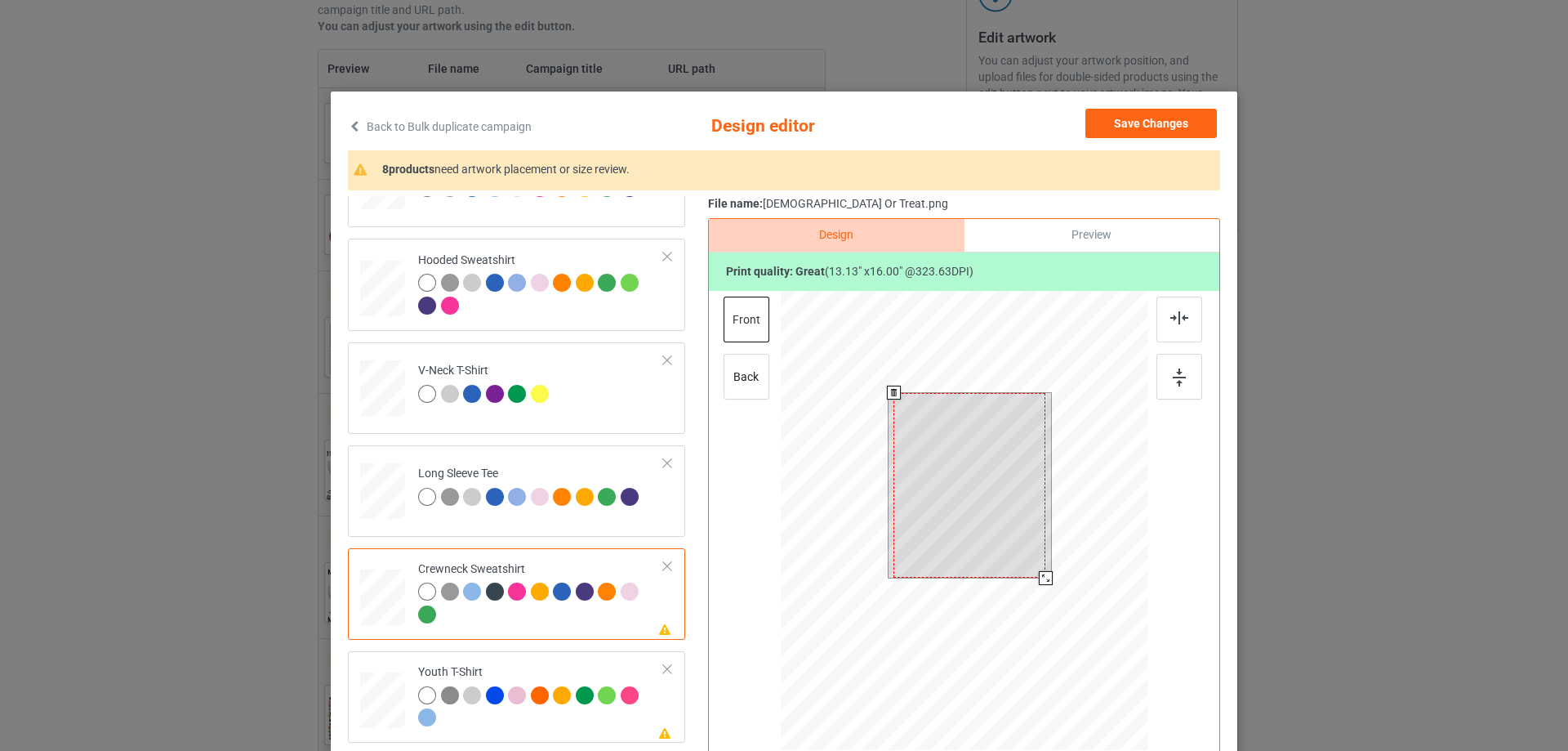
click at [982, 479] on div at bounding box center [969, 486] width 152 height 186
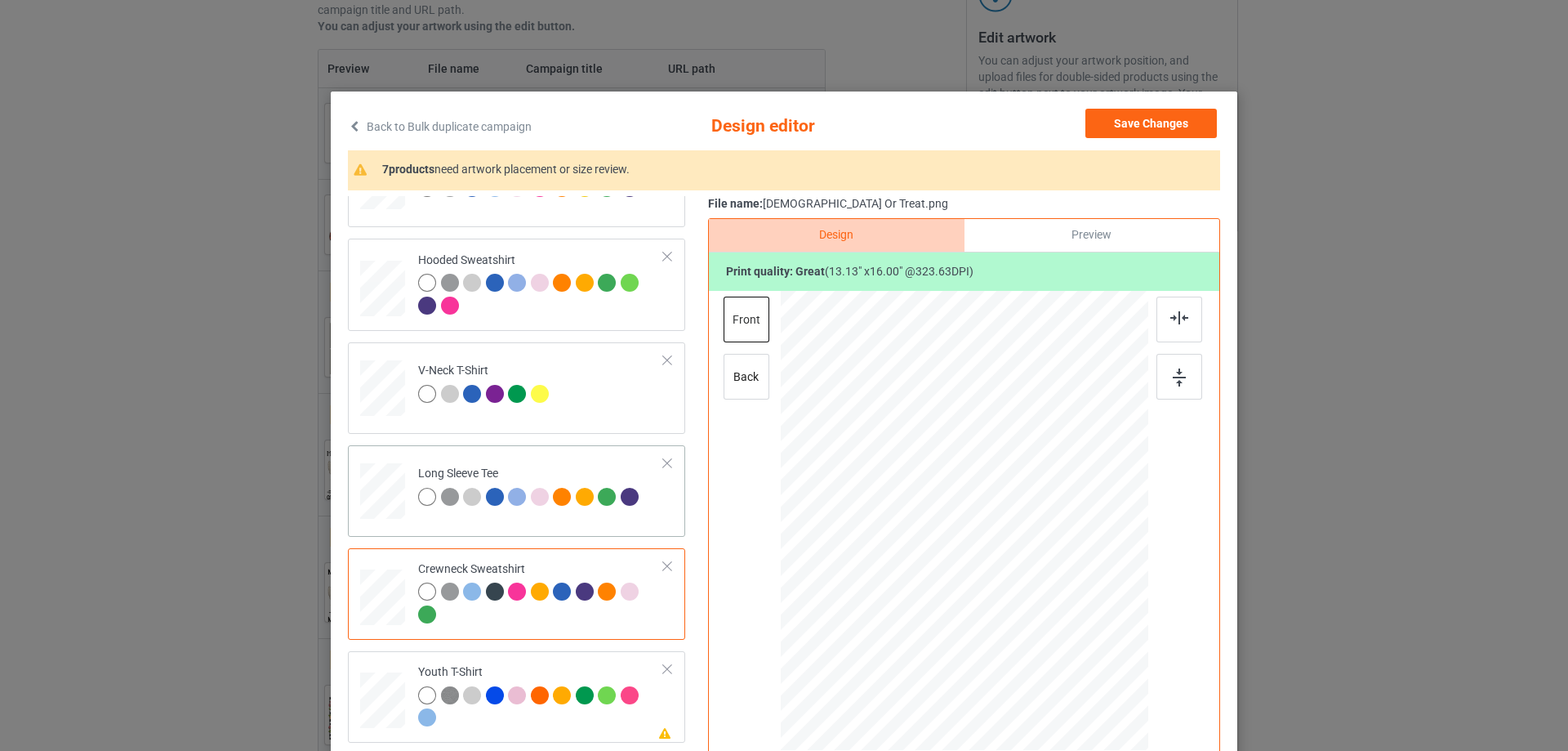
scroll to position [409, 0]
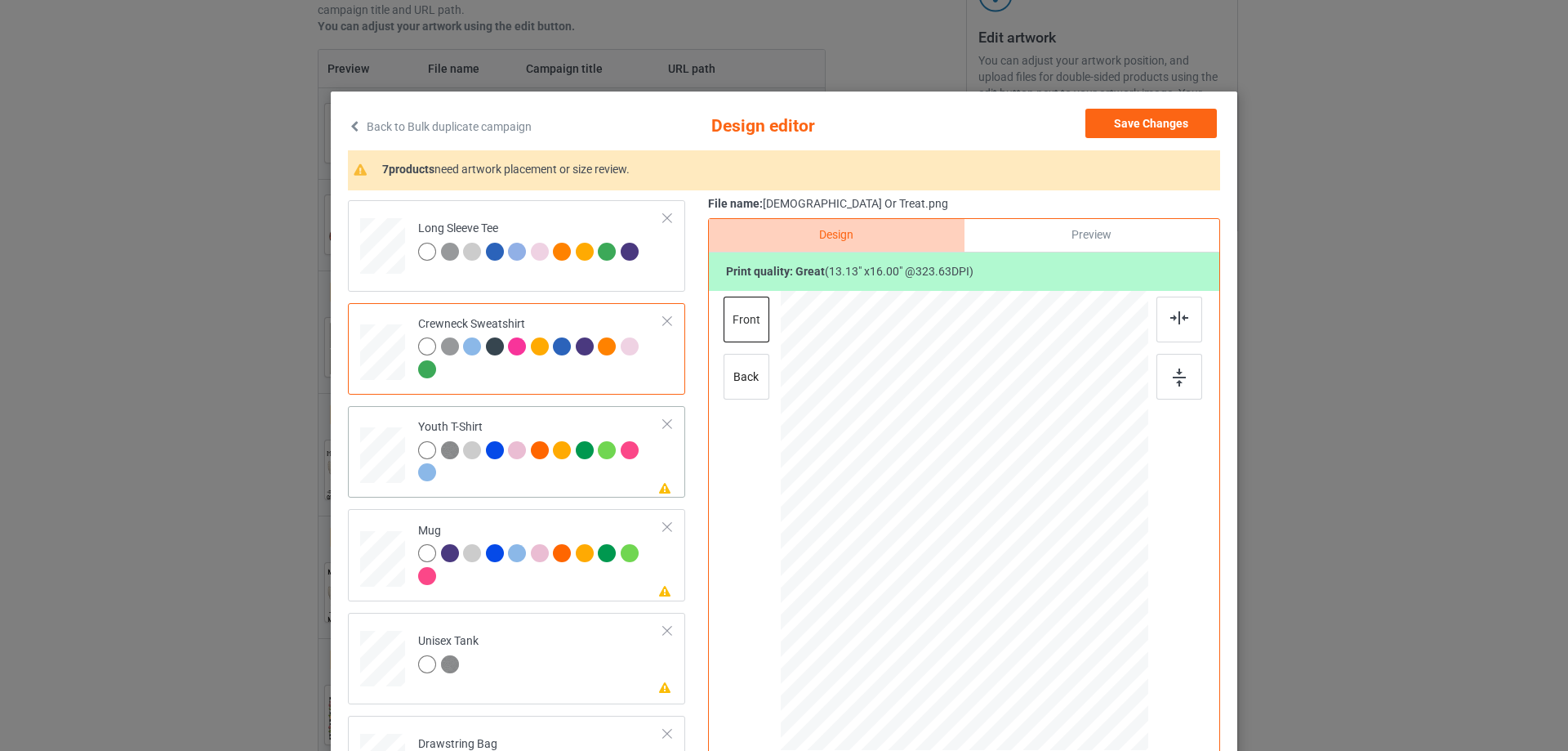
drag, startPoint x: 506, startPoint y: 489, endPoint x: 535, endPoint y: 492, distance: 29.2
click at [506, 488] on td "Please review artwork placement Youth T-Shirt" at bounding box center [541, 452] width 264 height 78
drag, startPoint x: 964, startPoint y: 462, endPoint x: 562, endPoint y: 515, distance: 405.5
click at [961, 462] on div at bounding box center [959, 506] width 146 height 178
drag, startPoint x: 522, startPoint y: 583, endPoint x: 740, endPoint y: 561, distance: 219.1
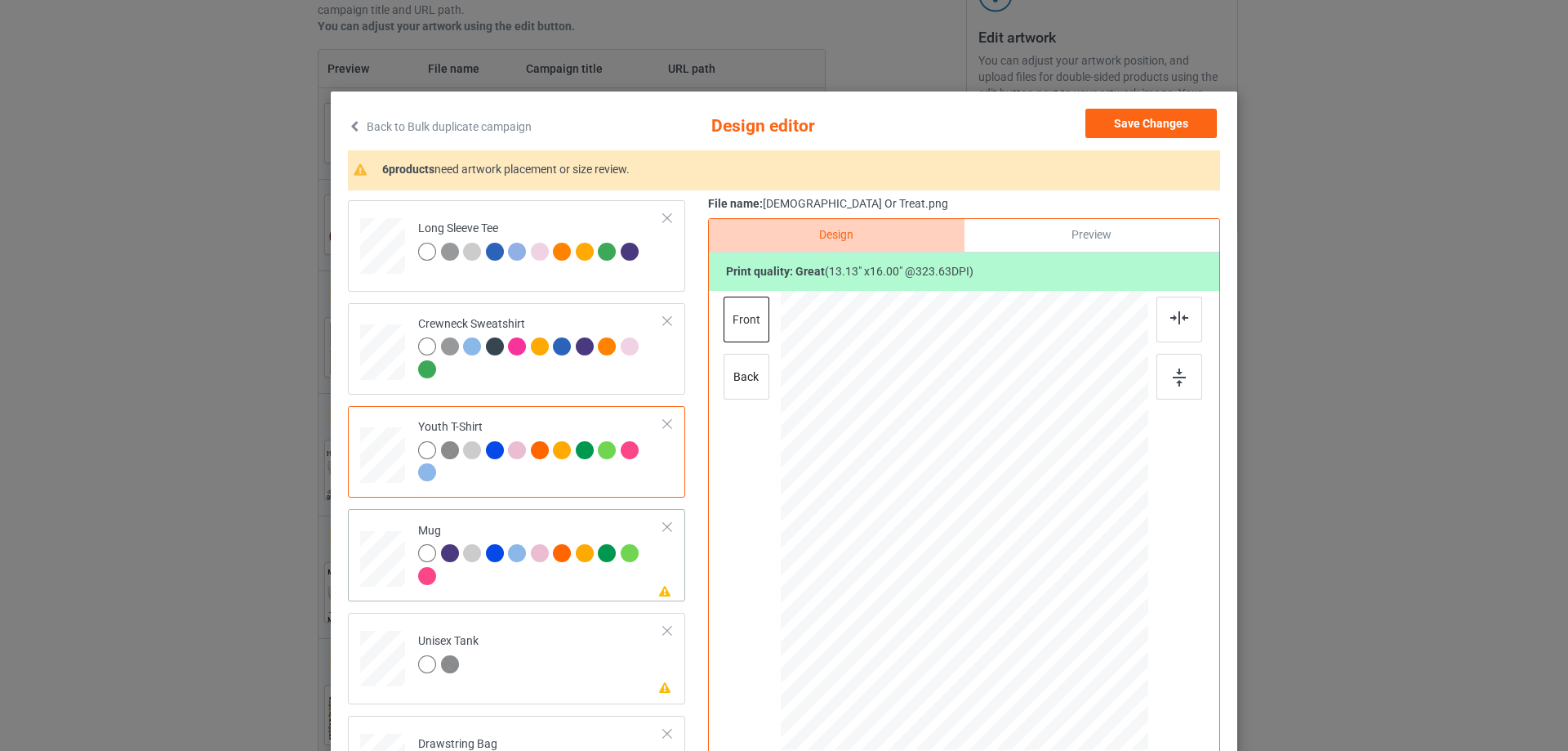
click at [521, 583] on div at bounding box center [541, 566] width 246 height 45
click at [962, 494] on div at bounding box center [965, 521] width 220 height 269
drag, startPoint x: 1065, startPoint y: 655, endPoint x: 1031, endPoint y: 550, distance: 110.4
click at [1031, 550] on div at bounding box center [965, 520] width 368 height 153
drag, startPoint x: 954, startPoint y: 527, endPoint x: 1057, endPoint y: 525, distance: 103.0
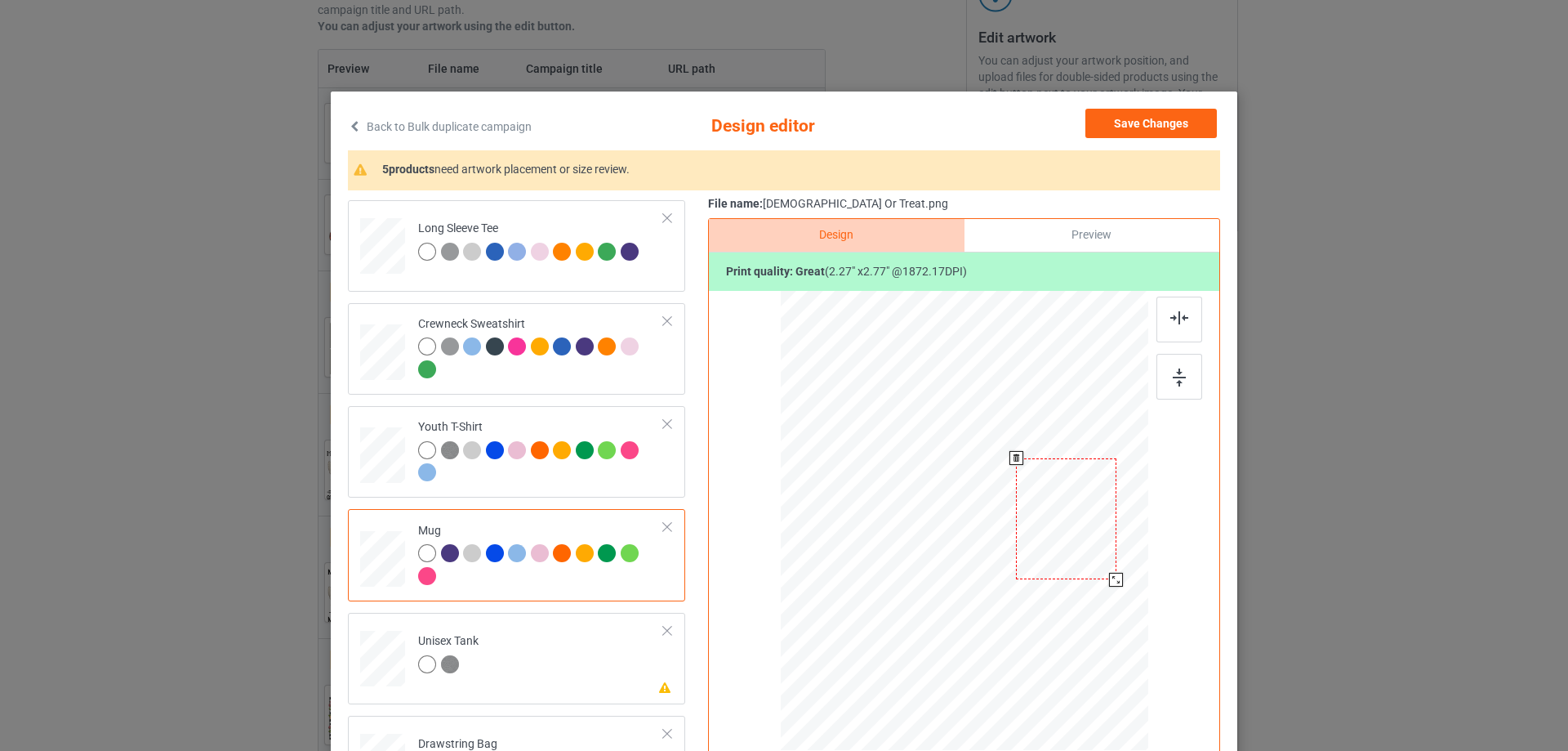
click at [1057, 525] on div at bounding box center [1067, 520] width 100 height 122
click at [522, 659] on td "Please review artwork placement Unisex Tank" at bounding box center [541, 655] width 264 height 72
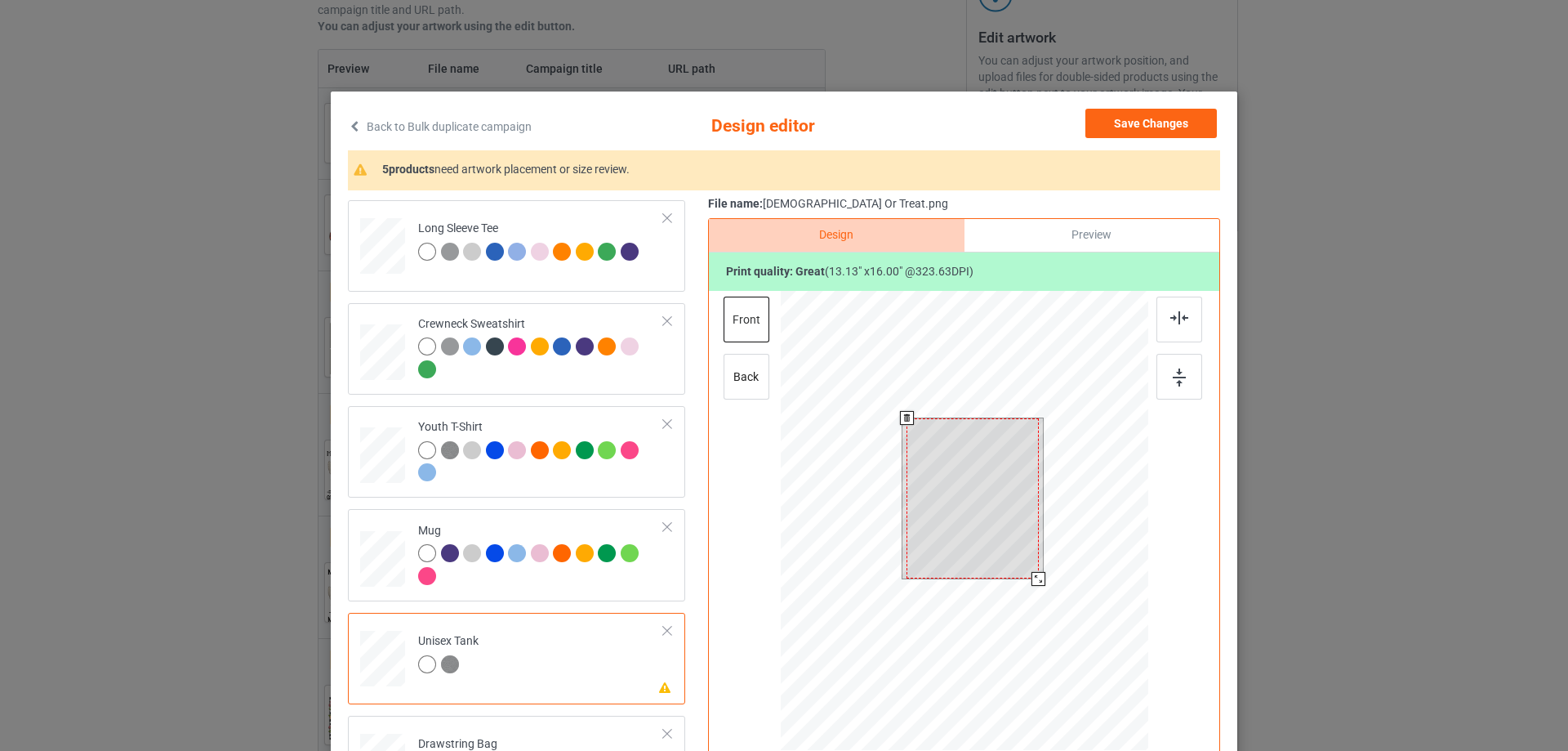
click at [968, 524] on div at bounding box center [972, 499] width 132 height 161
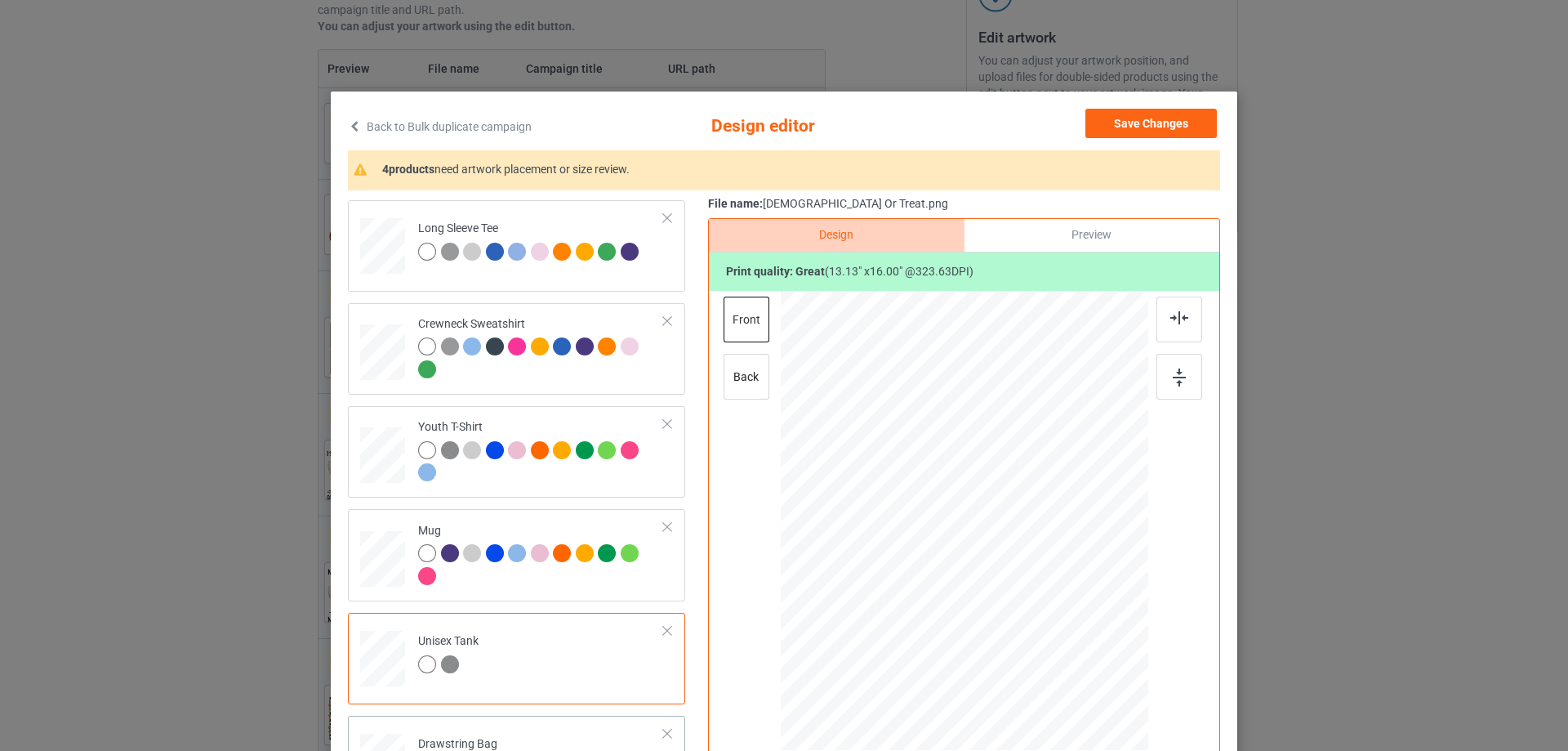
scroll to position [691, 0]
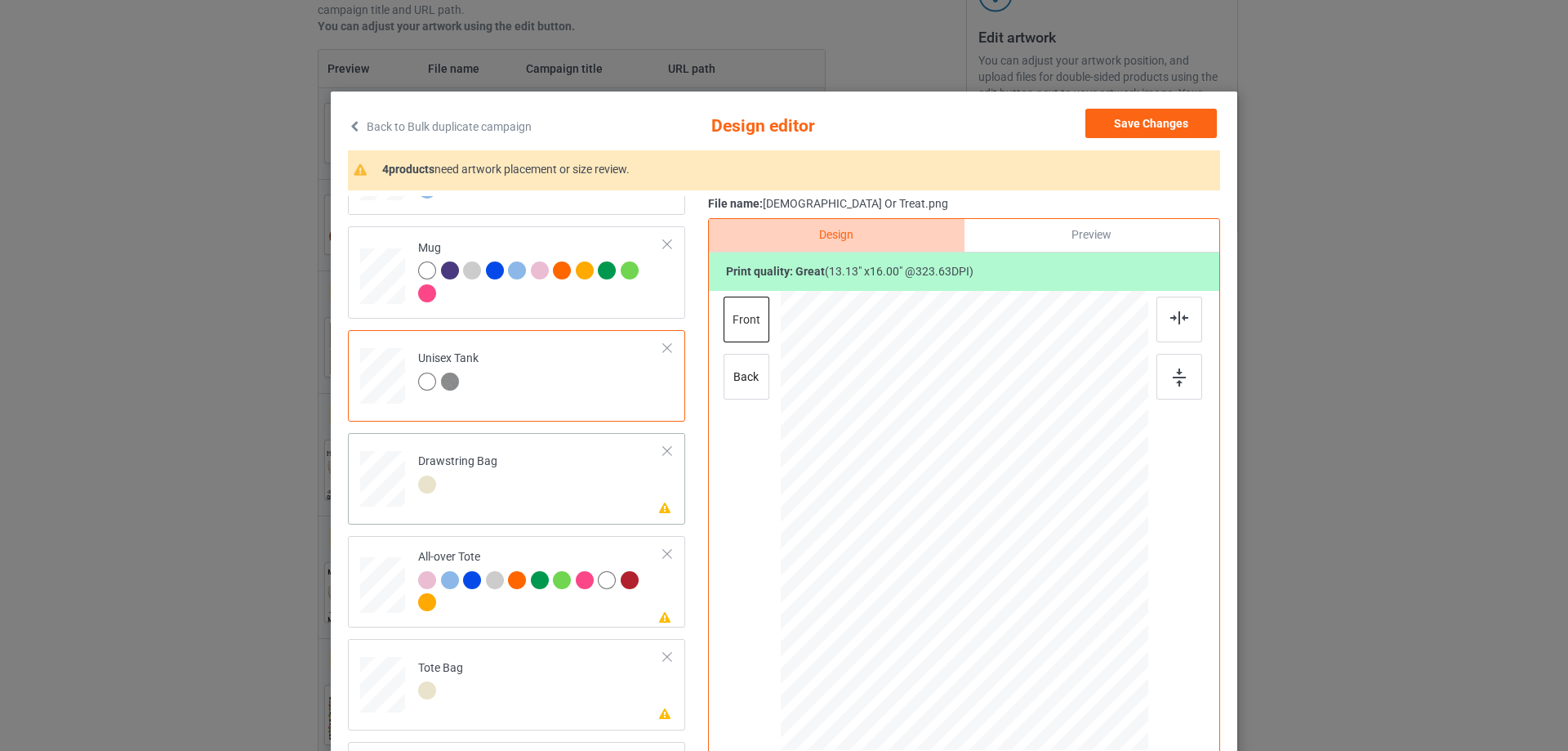
click at [532, 501] on td "Please review artwork placement Drawstring Bag" at bounding box center [541, 475] width 264 height 72
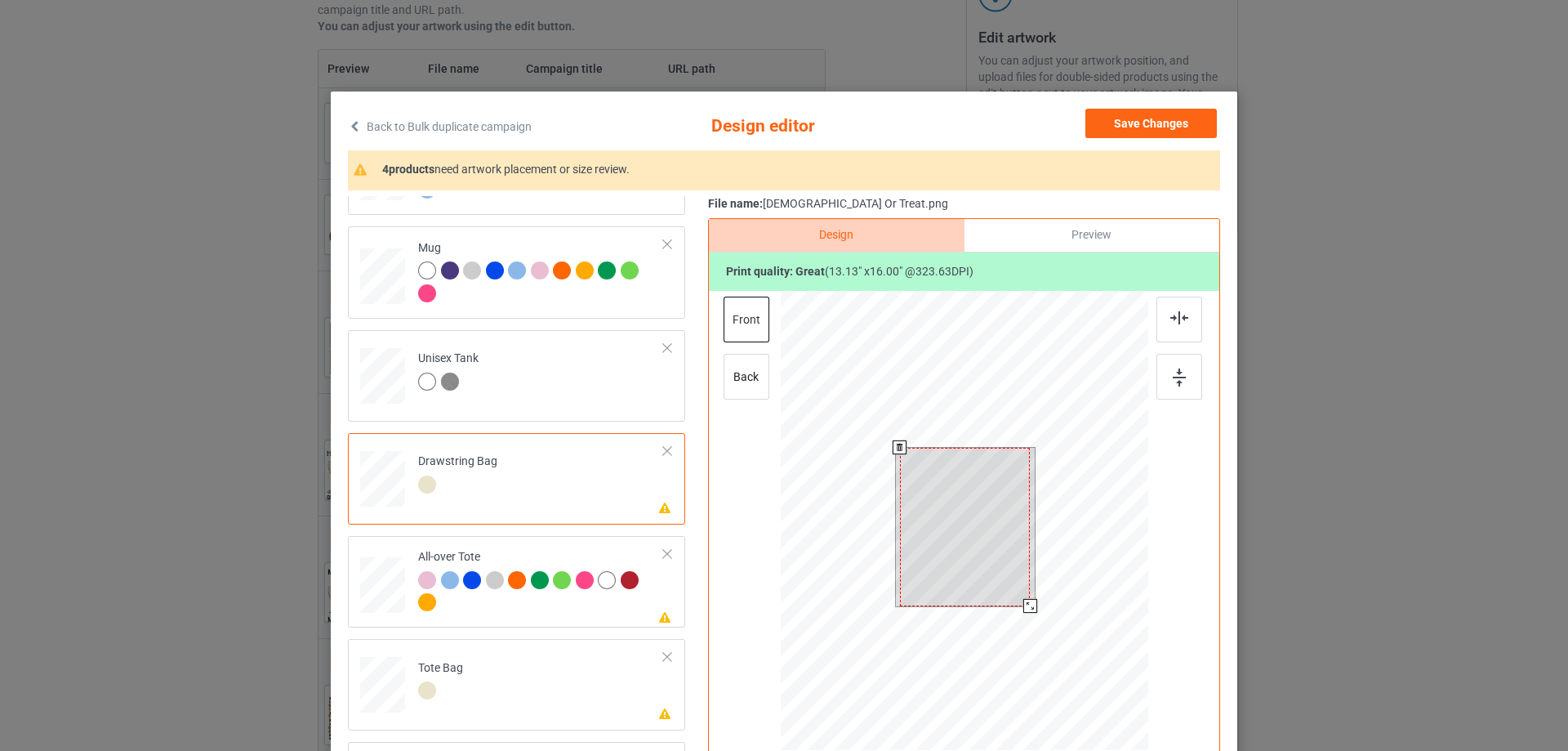
click at [946, 507] on div at bounding box center [965, 527] width 130 height 158
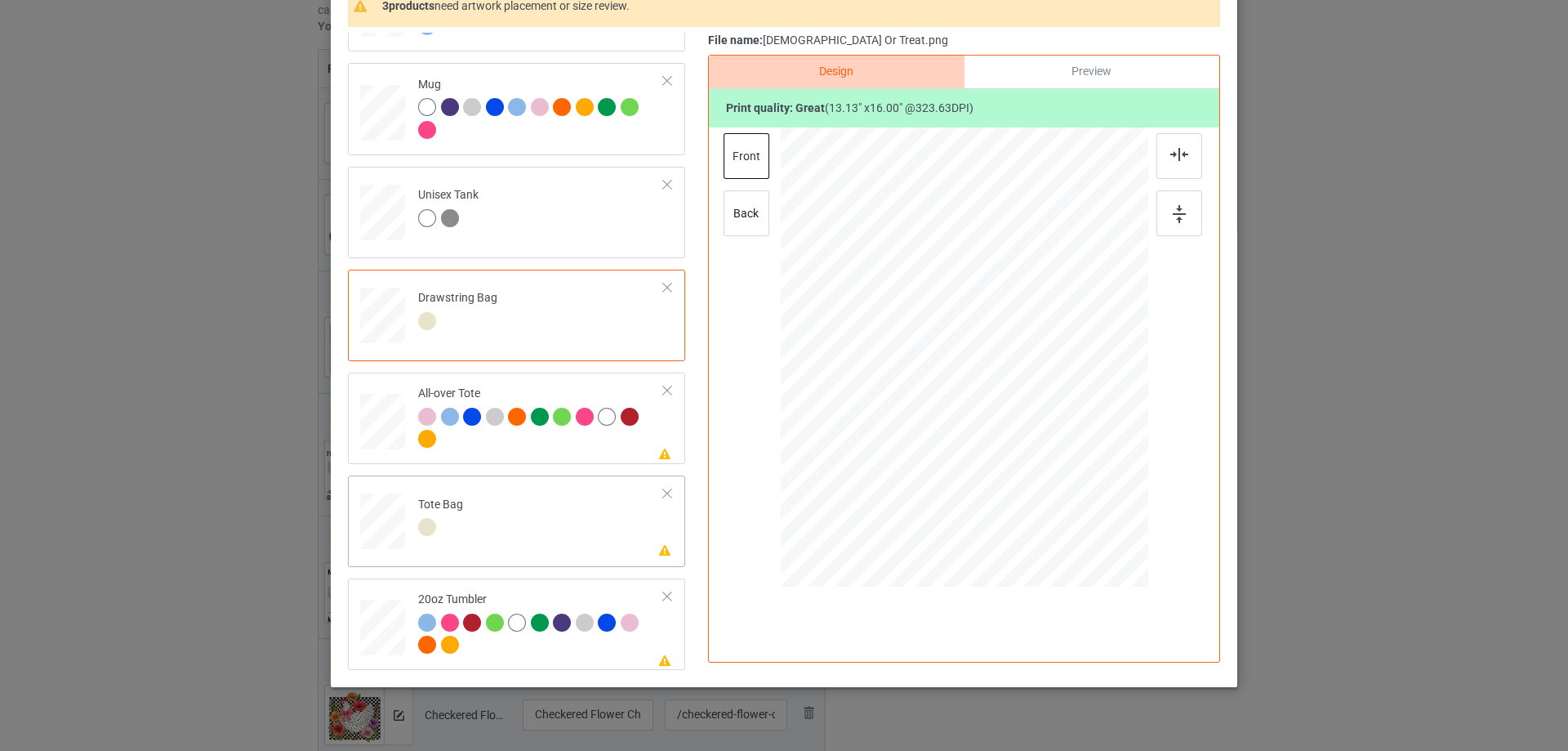
scroll to position [192, 0]
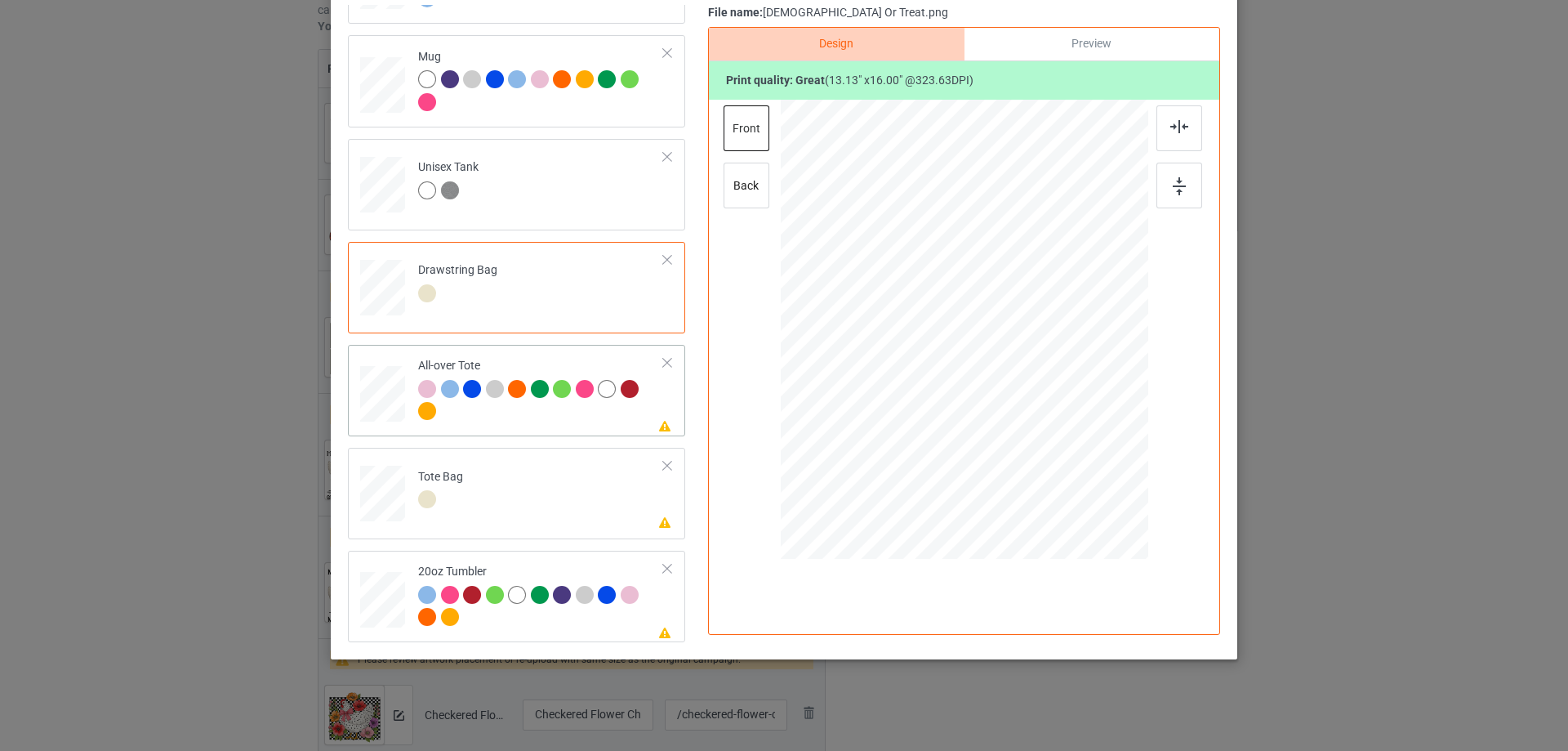
click at [509, 419] on div at bounding box center [541, 401] width 246 height 45
click at [977, 402] on div at bounding box center [965, 330] width 220 height 269
click at [538, 510] on td "Please review artwork placement Tote Bag" at bounding box center [541, 490] width 264 height 72
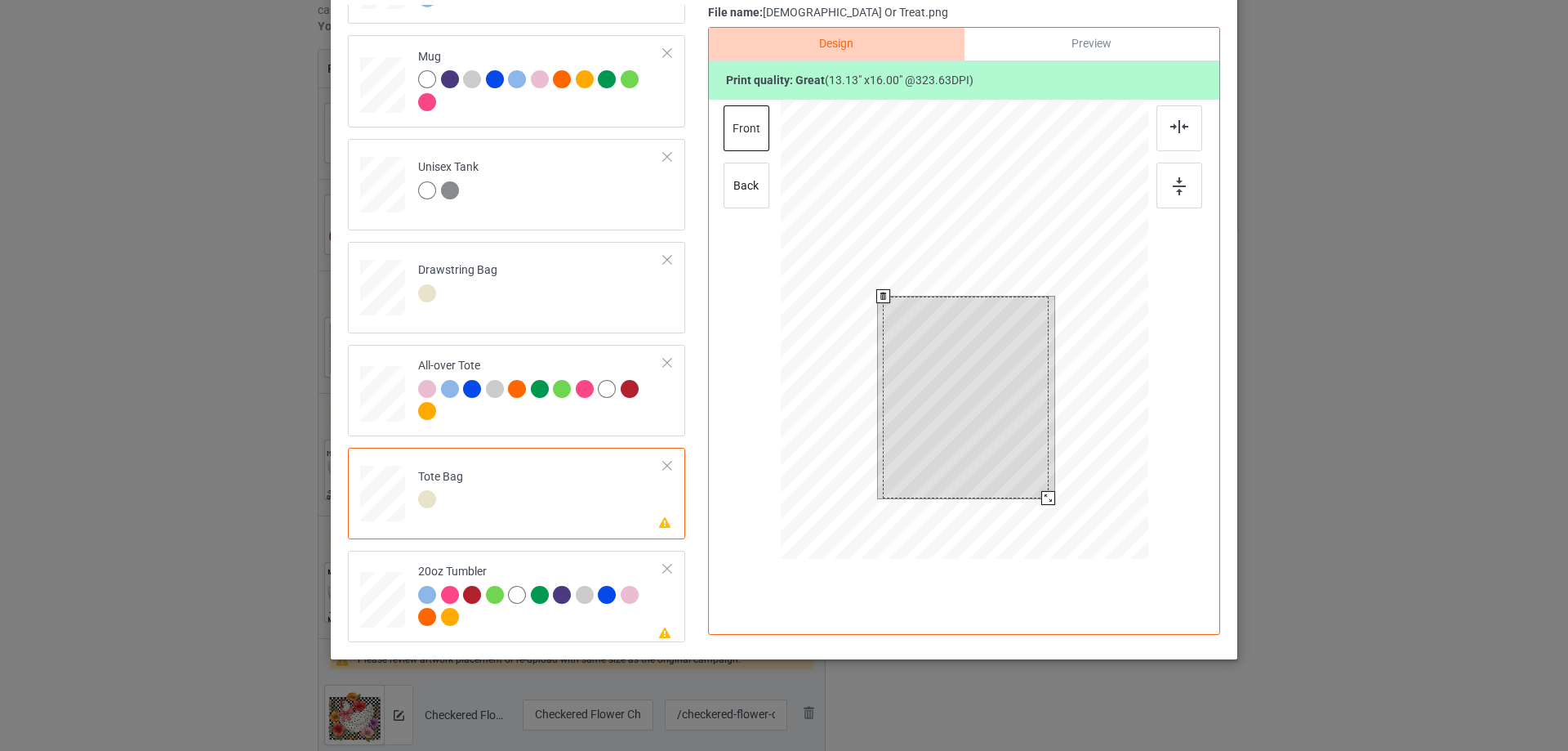
click at [977, 358] on div at bounding box center [966, 398] width 166 height 202
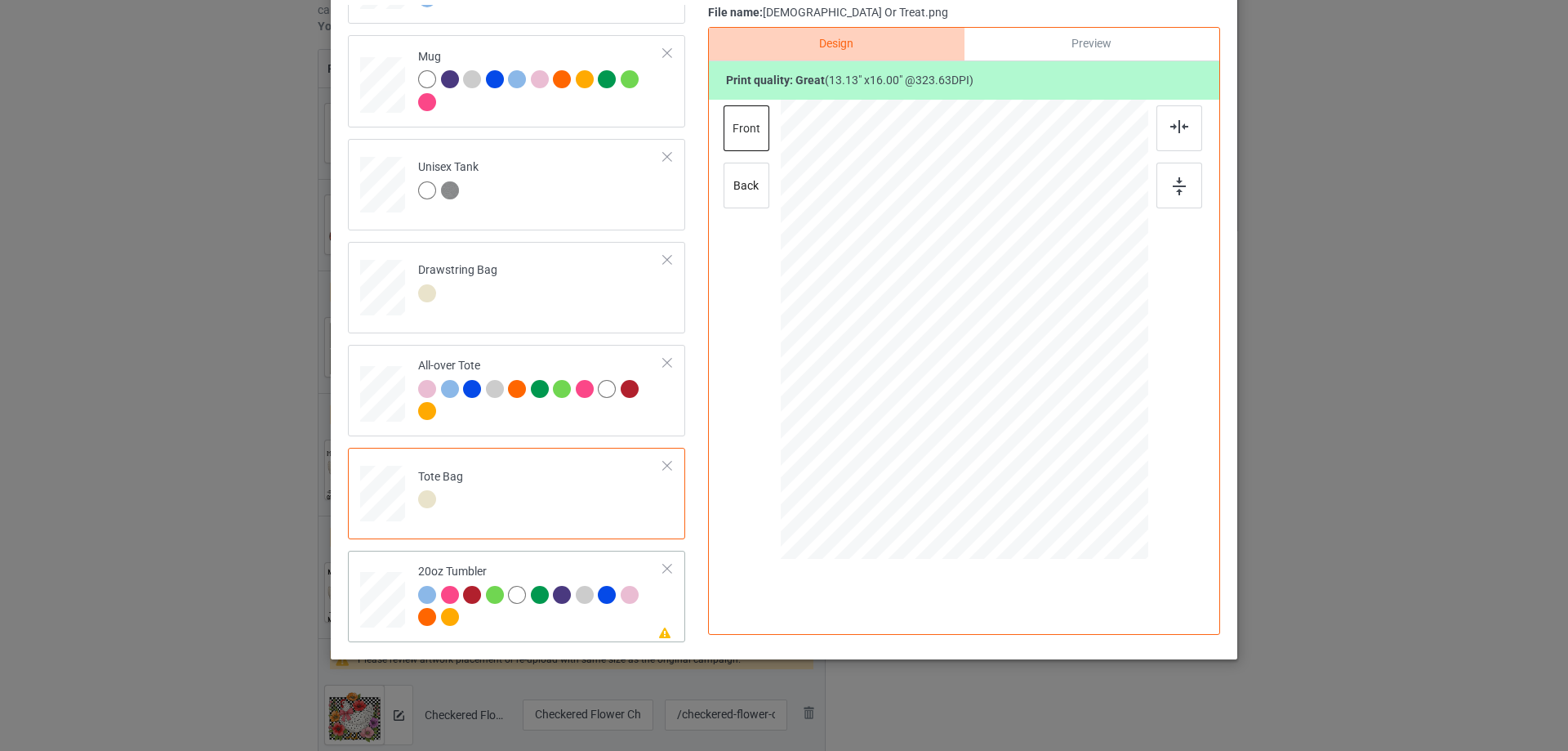
click at [531, 619] on div at bounding box center [541, 608] width 246 height 45
click at [977, 362] on div at bounding box center [965, 330] width 209 height 255
drag, startPoint x: 1057, startPoint y: 454, endPoint x: 1033, endPoint y: 387, distance: 71.2
click at [1033, 387] on div at bounding box center [964, 330] width 348 height 211
drag, startPoint x: 947, startPoint y: 348, endPoint x: 929, endPoint y: 342, distance: 19.0
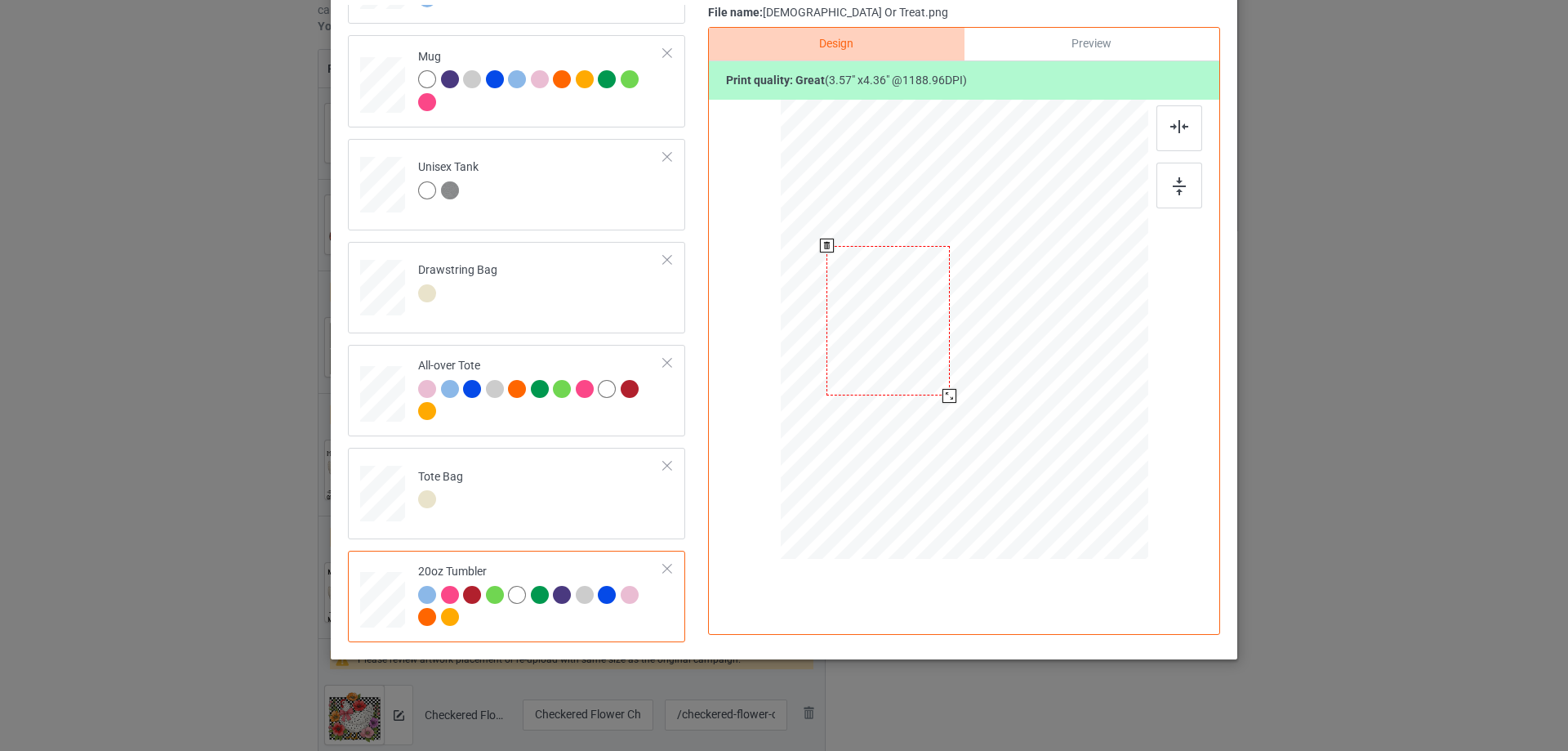
click at [929, 342] on div at bounding box center [887, 320] width 123 height 149
drag, startPoint x: 943, startPoint y: 388, endPoint x: 940, endPoint y: 379, distance: 9.5
click at [940, 380] on div at bounding box center [964, 330] width 348 height 211
click at [915, 340] on div at bounding box center [876, 302] width 97 height 118
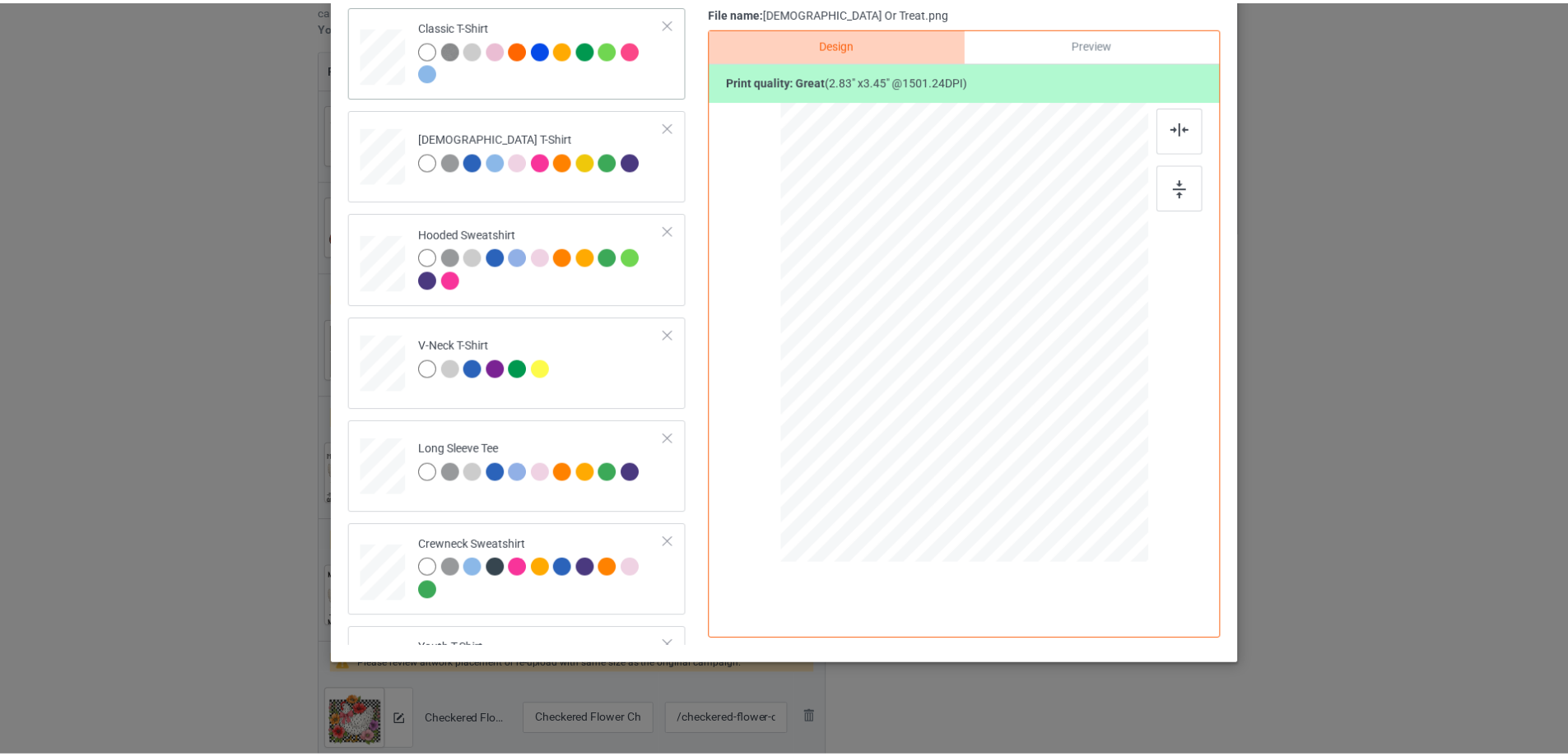
scroll to position [0, 0]
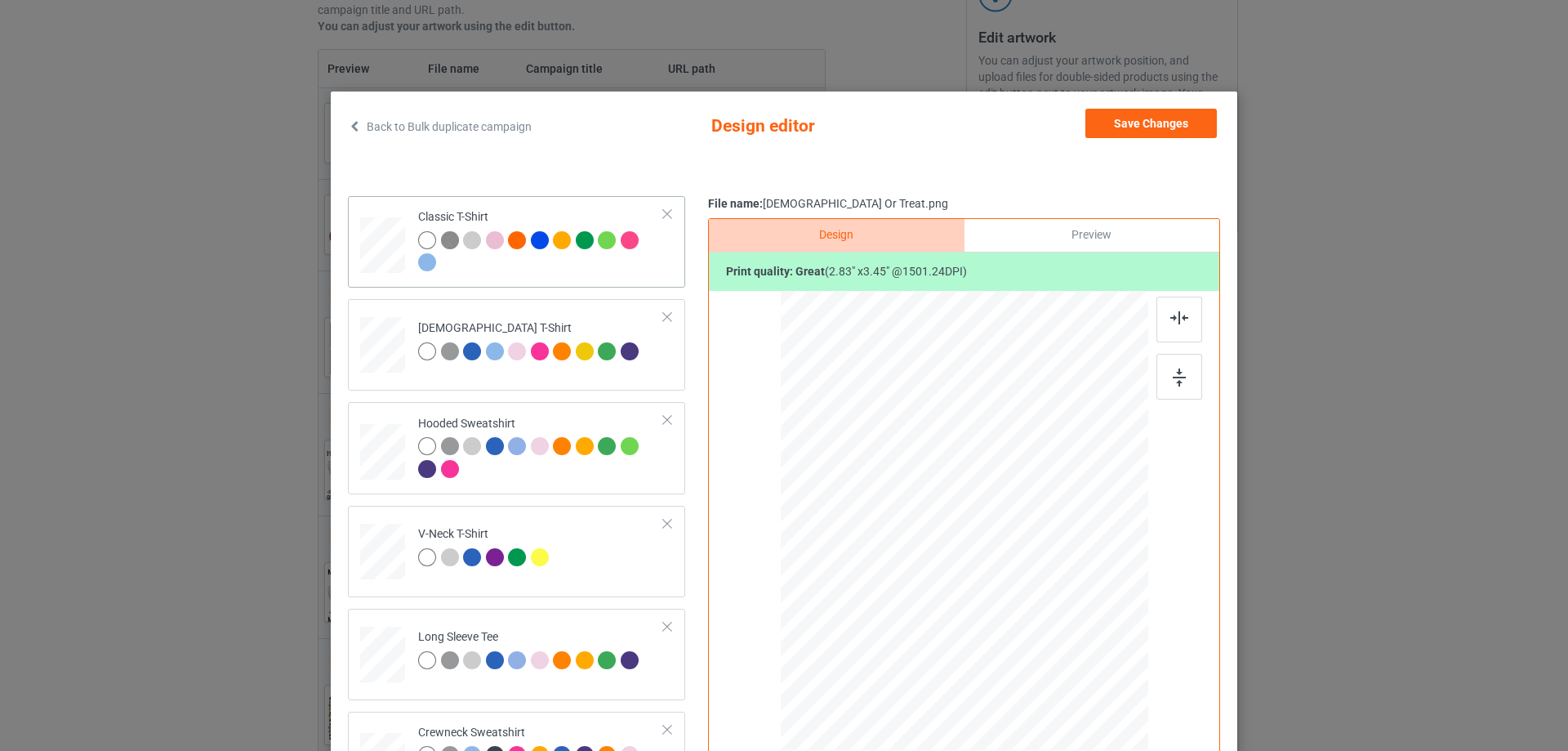
click at [539, 279] on td "Classic T-Shirt" at bounding box center [541, 242] width 264 height 78
click at [1148, 117] on button "Save Changes" at bounding box center [1151, 123] width 132 height 29
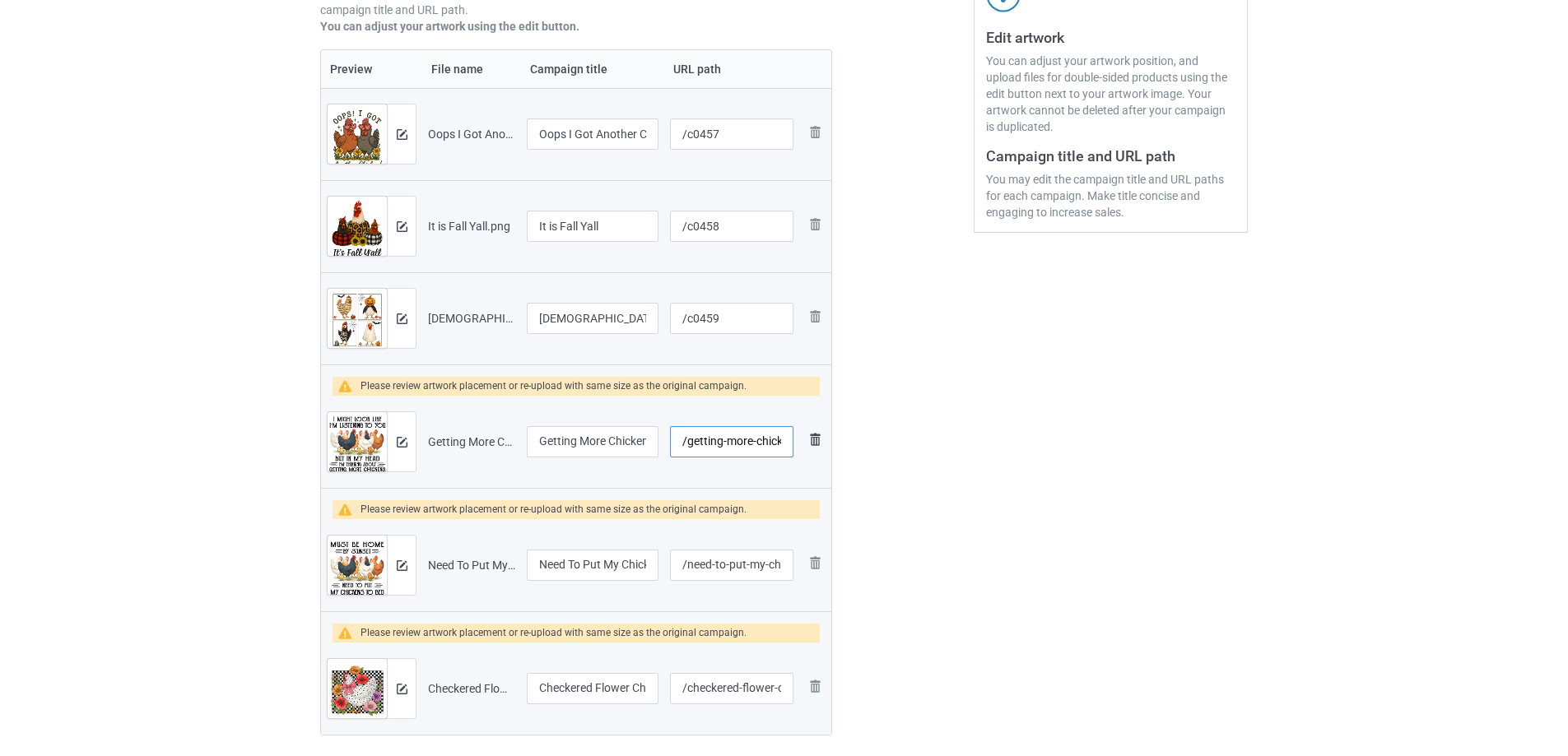
scroll to position [0, 19]
drag, startPoint x: 687, startPoint y: 443, endPoint x: 815, endPoint y: 441, distance: 128.0
click at [815, 441] on tr "Preview and edit artwork Getting More Chickens.png Getting More Chickens /getti…" at bounding box center [576, 442] width 511 height 93
click at [761, 441] on input "/getting-more-chickens" at bounding box center [732, 442] width 124 height 31
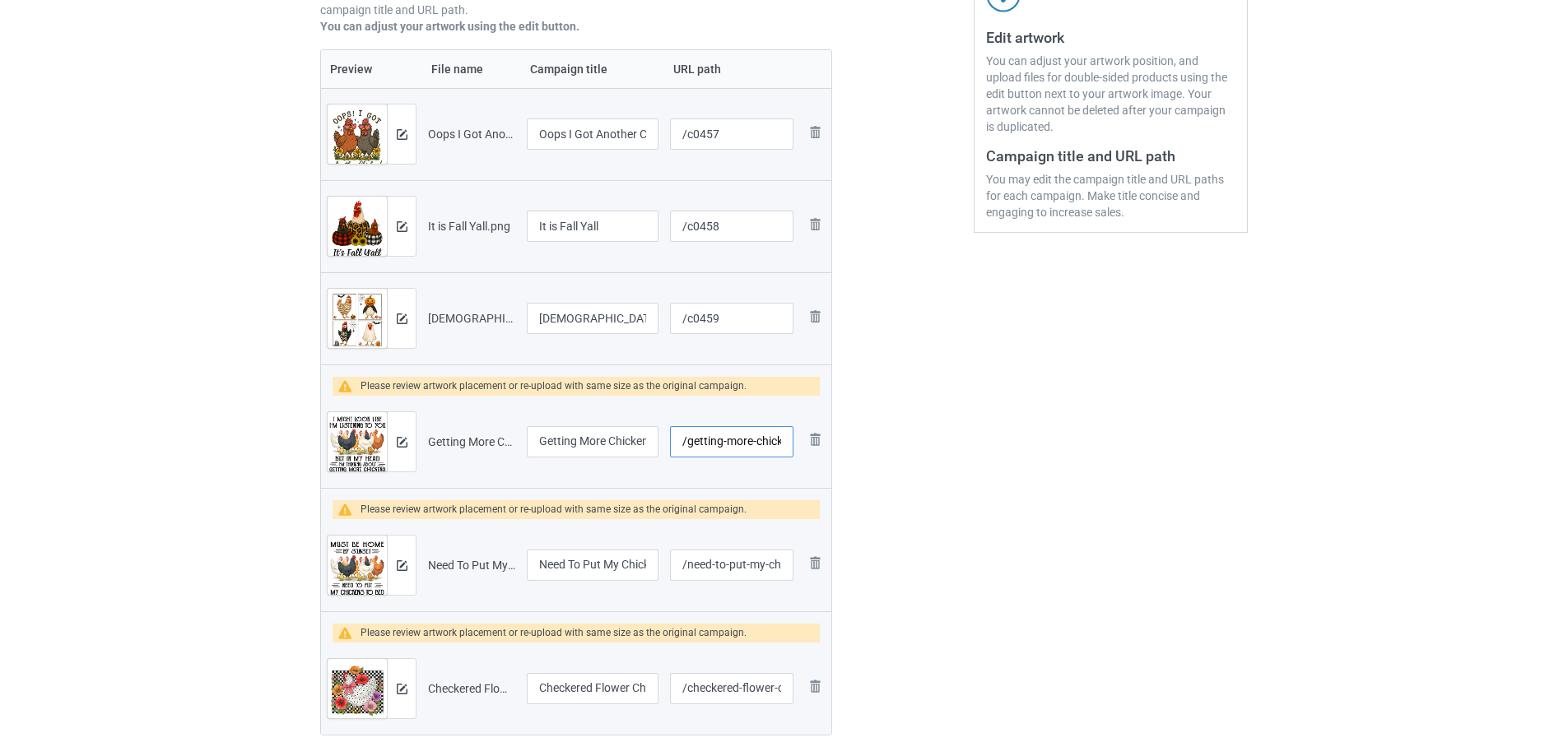
drag, startPoint x: 783, startPoint y: 438, endPoint x: 692, endPoint y: 444, distance: 91.2
click at [692, 444] on input "/getting-more-chickens" at bounding box center [732, 442] width 124 height 31
type input "/c0460"
drag, startPoint x: 692, startPoint y: 444, endPoint x: 462, endPoint y: 473, distance: 231.8
click at [469, 474] on td "Getting More Chickens.png" at bounding box center [471, 442] width 99 height 93
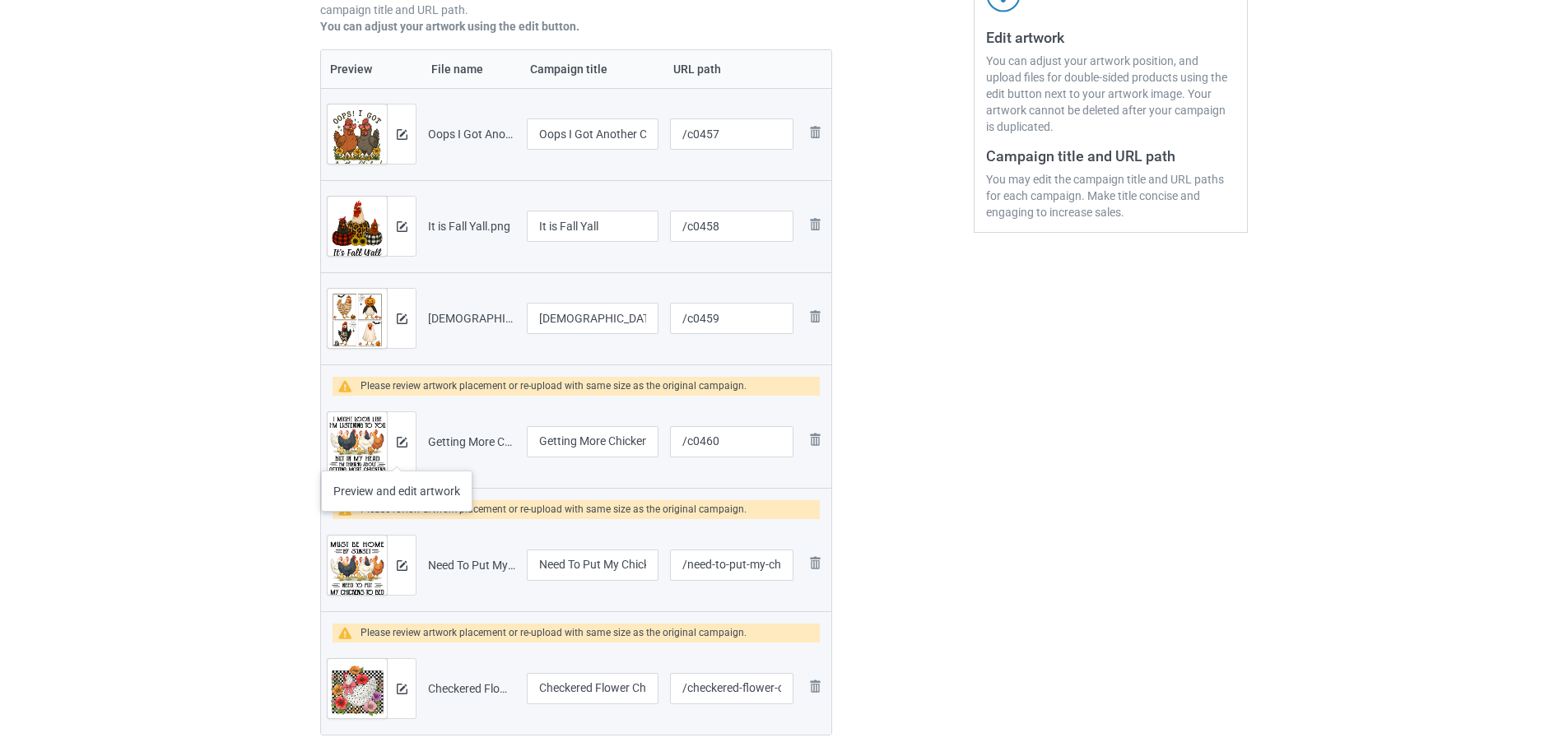
click at [394, 453] on div at bounding box center [401, 442] width 28 height 60
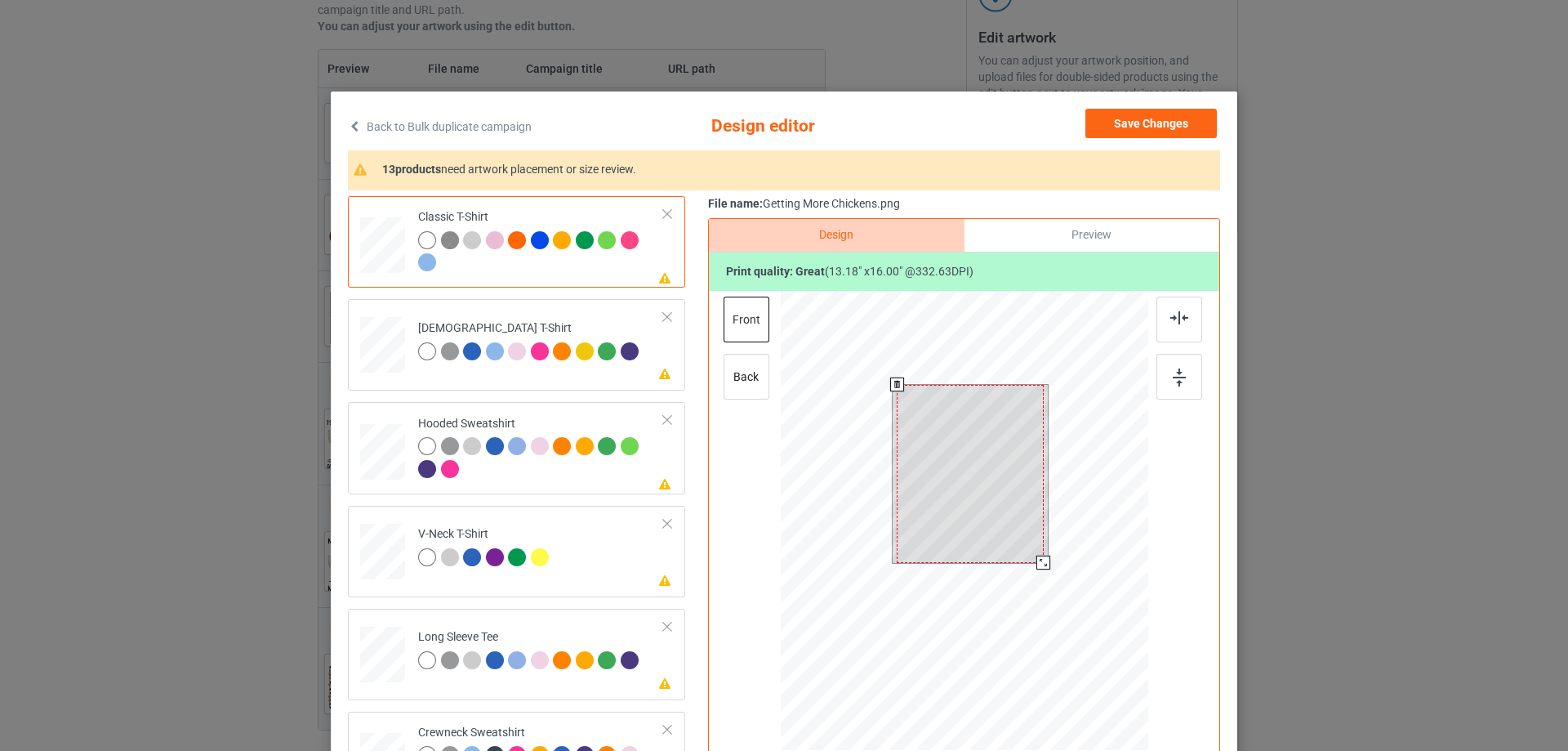
click at [985, 442] on div at bounding box center [970, 474] width 147 height 178
click at [1037, 561] on div at bounding box center [1043, 562] width 14 height 14
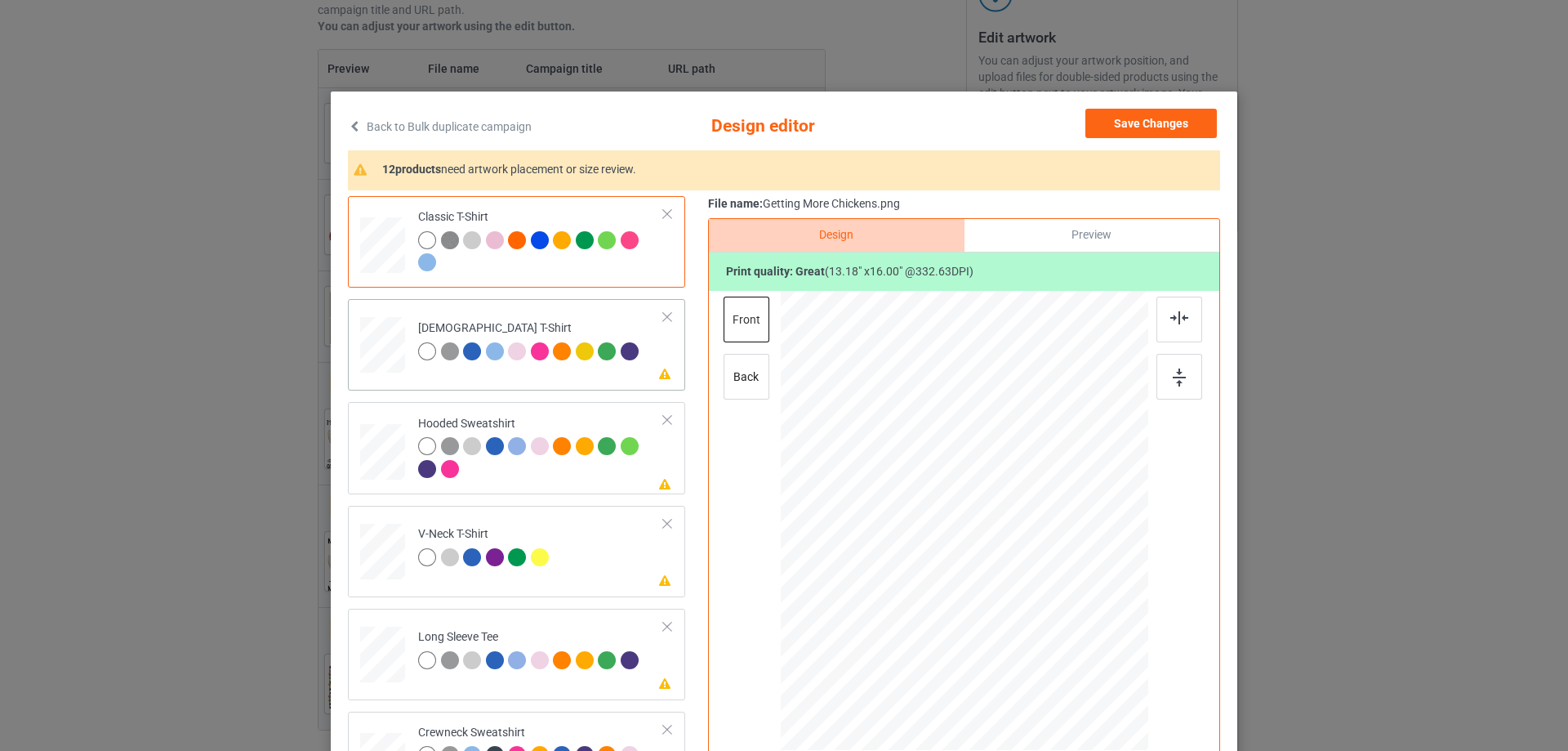
click at [533, 371] on td "Please review artwork placement [DEMOGRAPHIC_DATA] T-Shirt" at bounding box center [541, 341] width 264 height 72
click at [966, 451] on div at bounding box center [966, 473] width 133 height 162
click at [511, 477] on div at bounding box center [541, 459] width 246 height 45
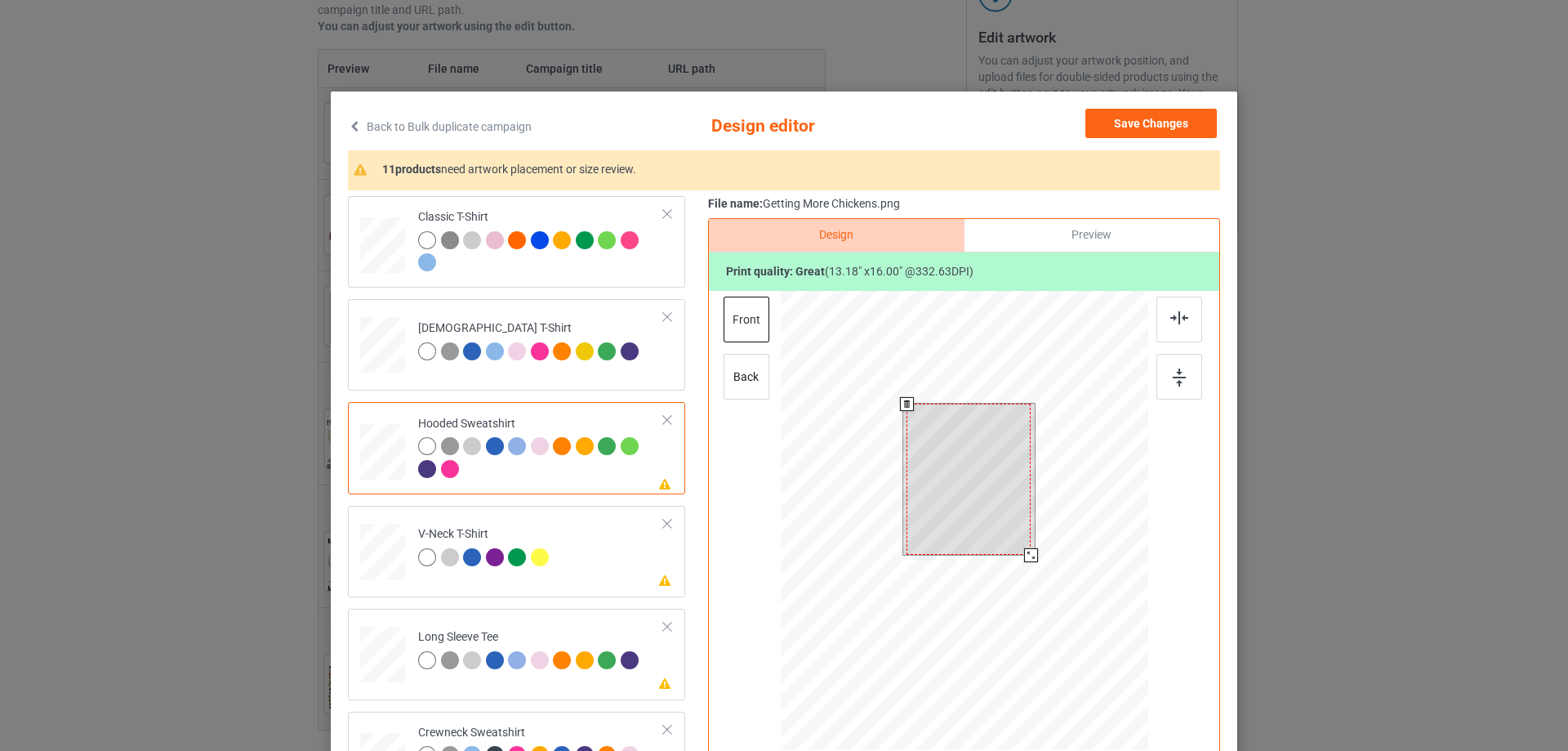
drag, startPoint x: 954, startPoint y: 485, endPoint x: 932, endPoint y: 489, distance: 22.4
click at [954, 486] on div at bounding box center [968, 479] width 124 height 151
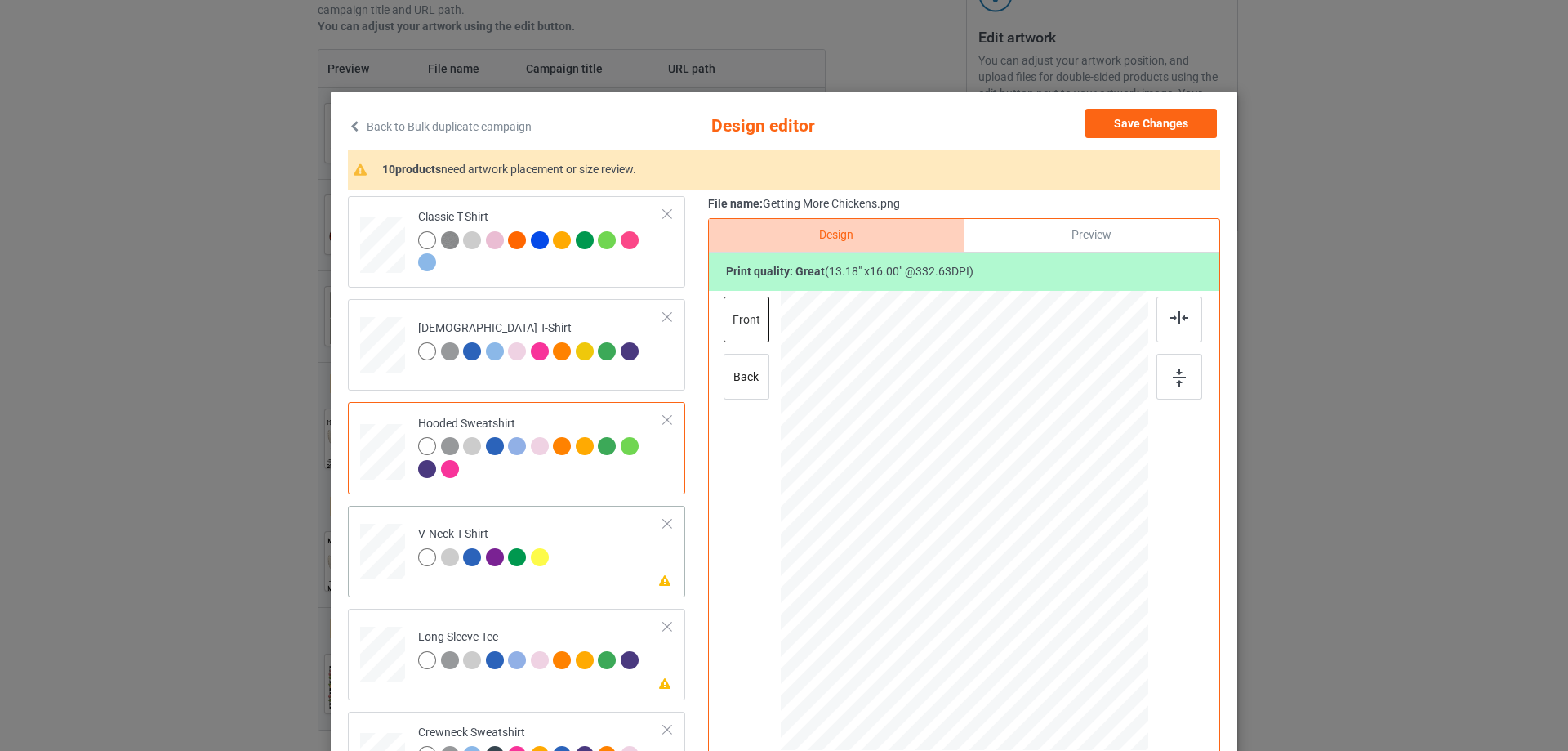
click at [560, 584] on td "Please review artwork placement V-Neck T-Shirt" at bounding box center [541, 548] width 264 height 72
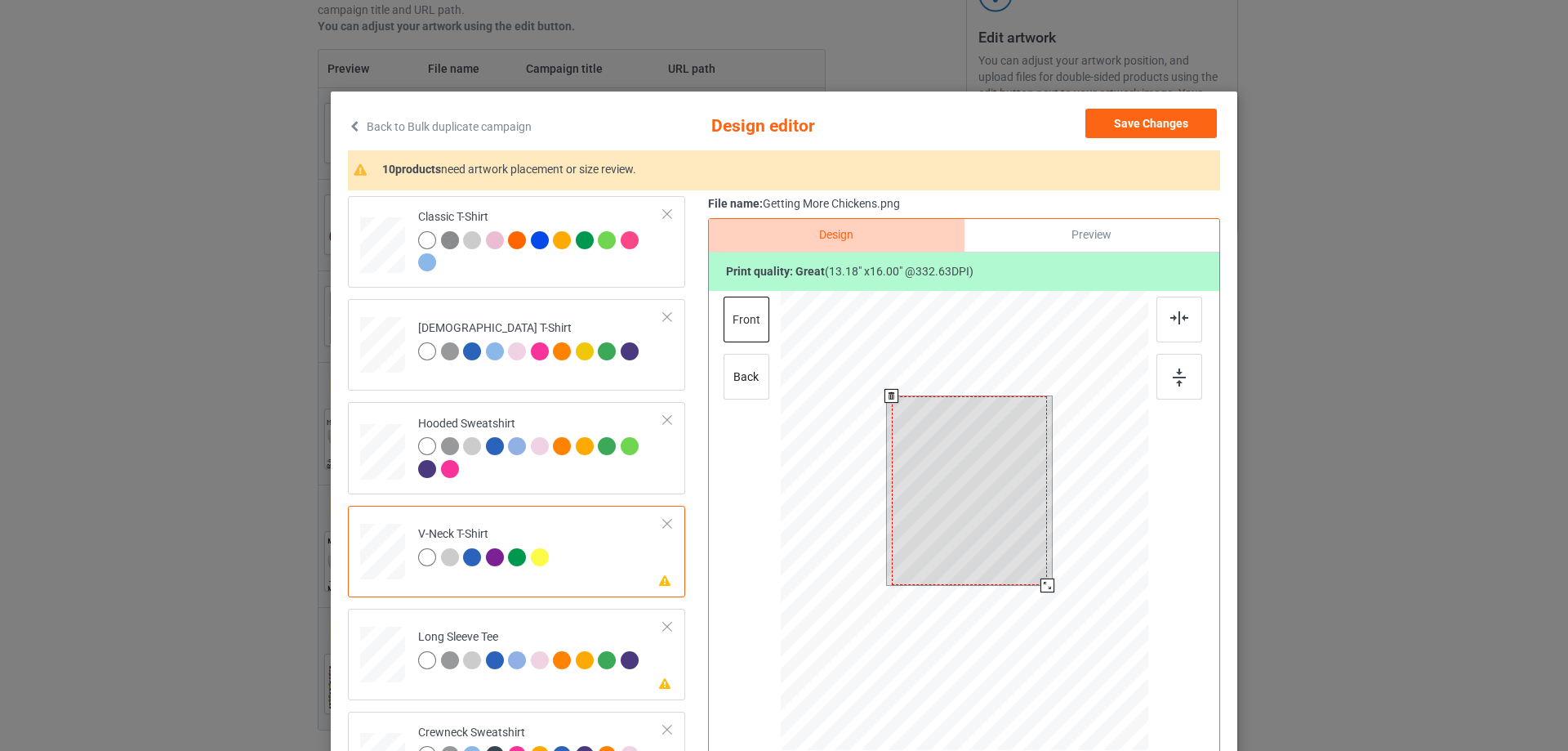
click at [996, 489] on div at bounding box center [969, 490] width 156 height 188
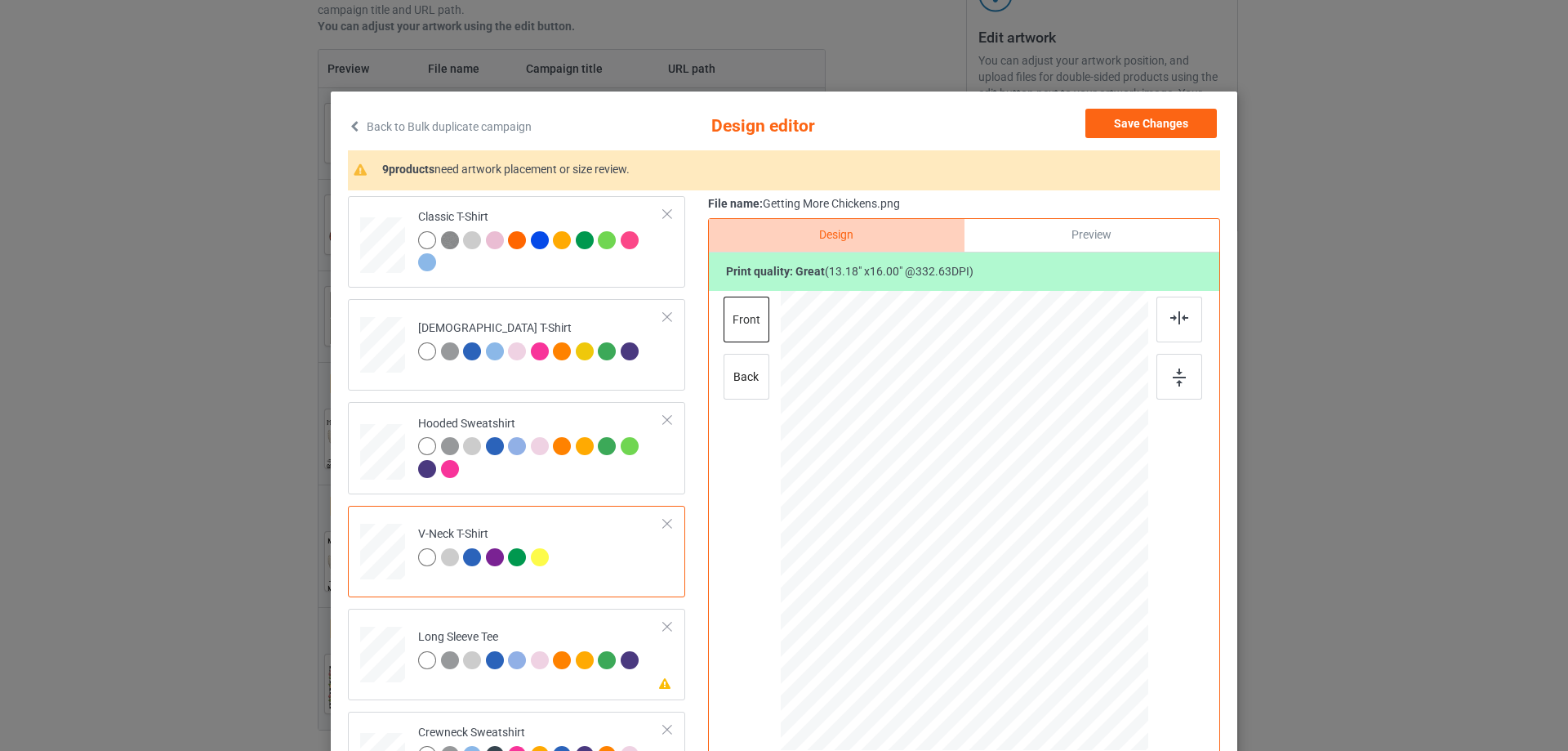
scroll to position [245, 0]
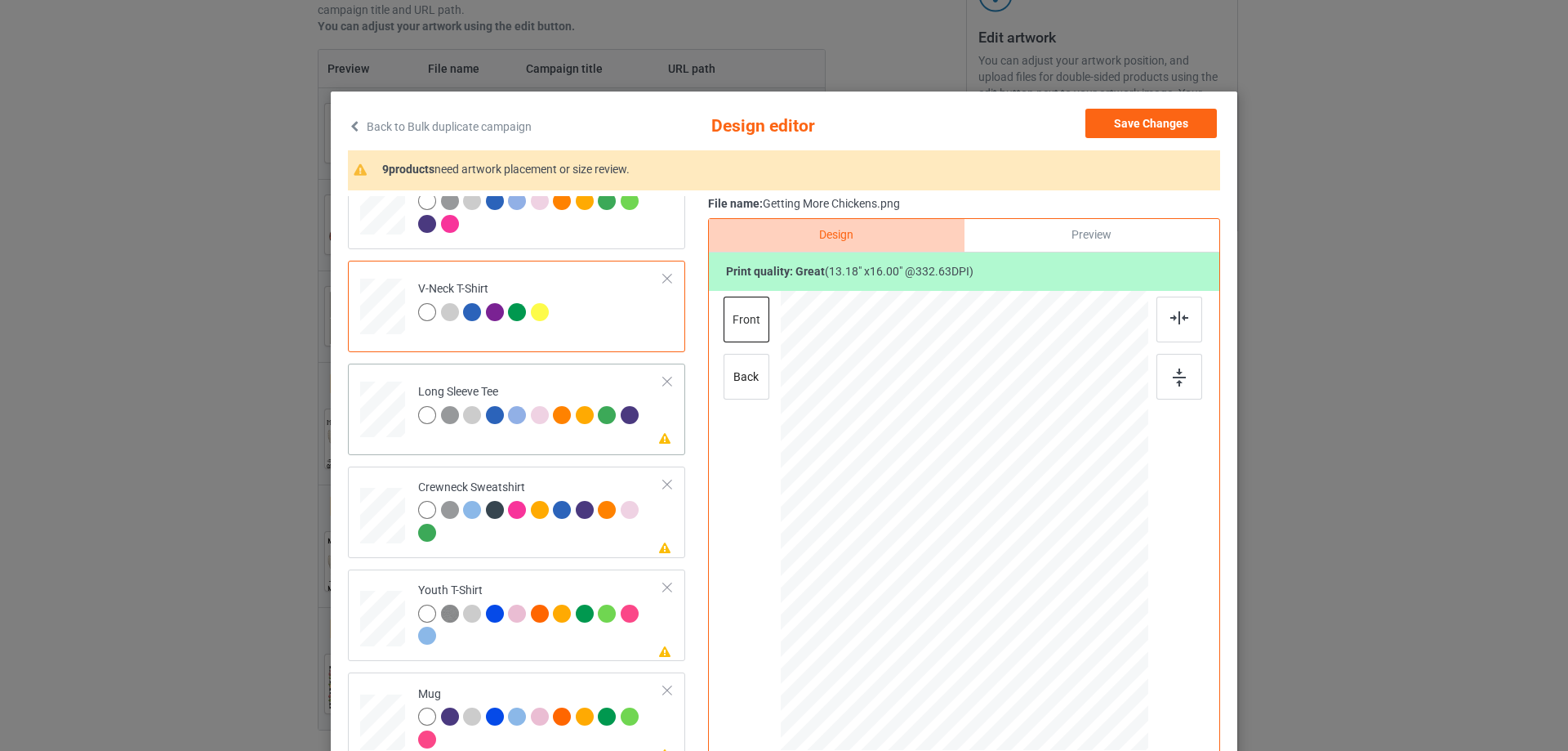
click at [520, 439] on td "Please review artwork placement Long Sleeve Tee" at bounding box center [541, 406] width 264 height 72
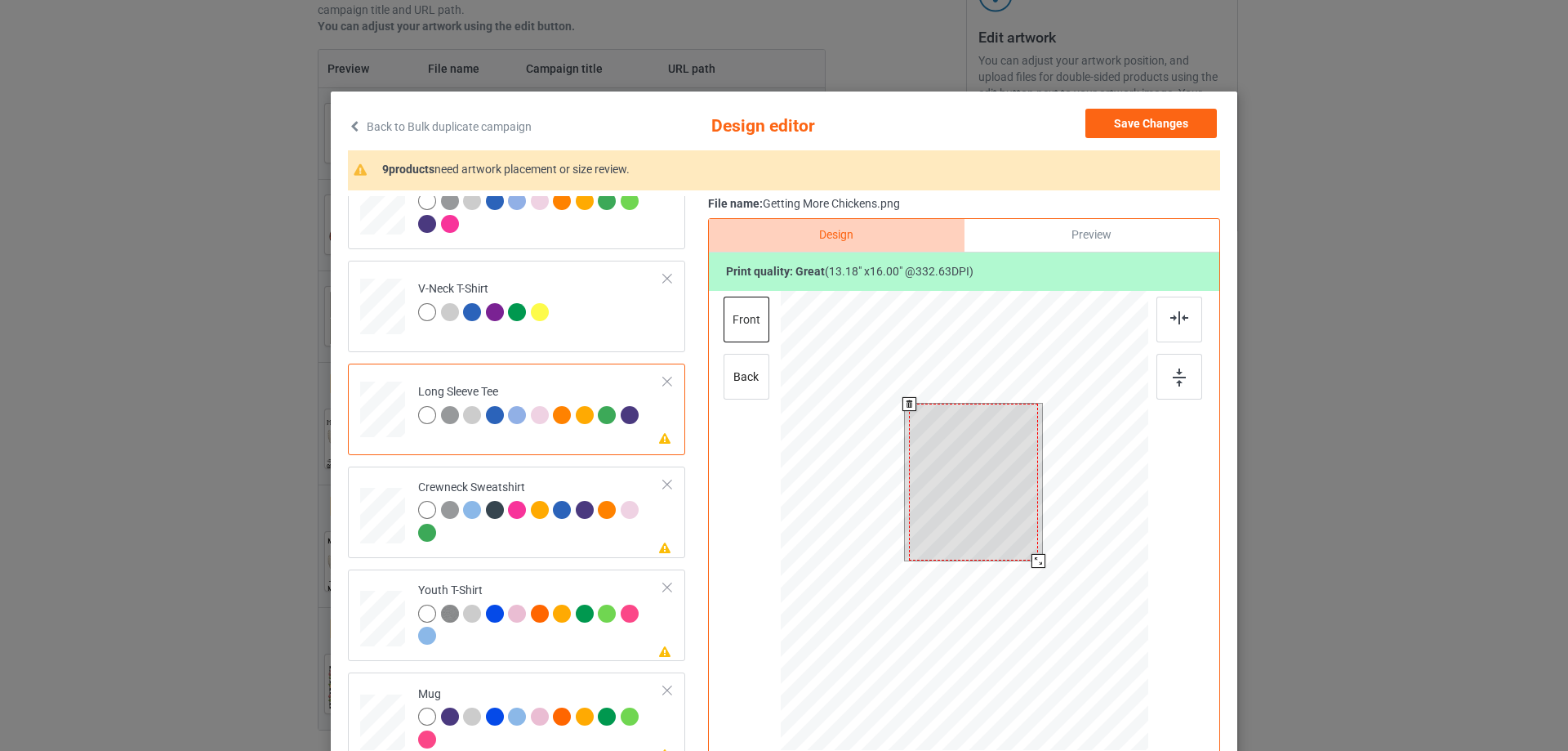
click at [995, 477] on div at bounding box center [974, 482] width 129 height 157
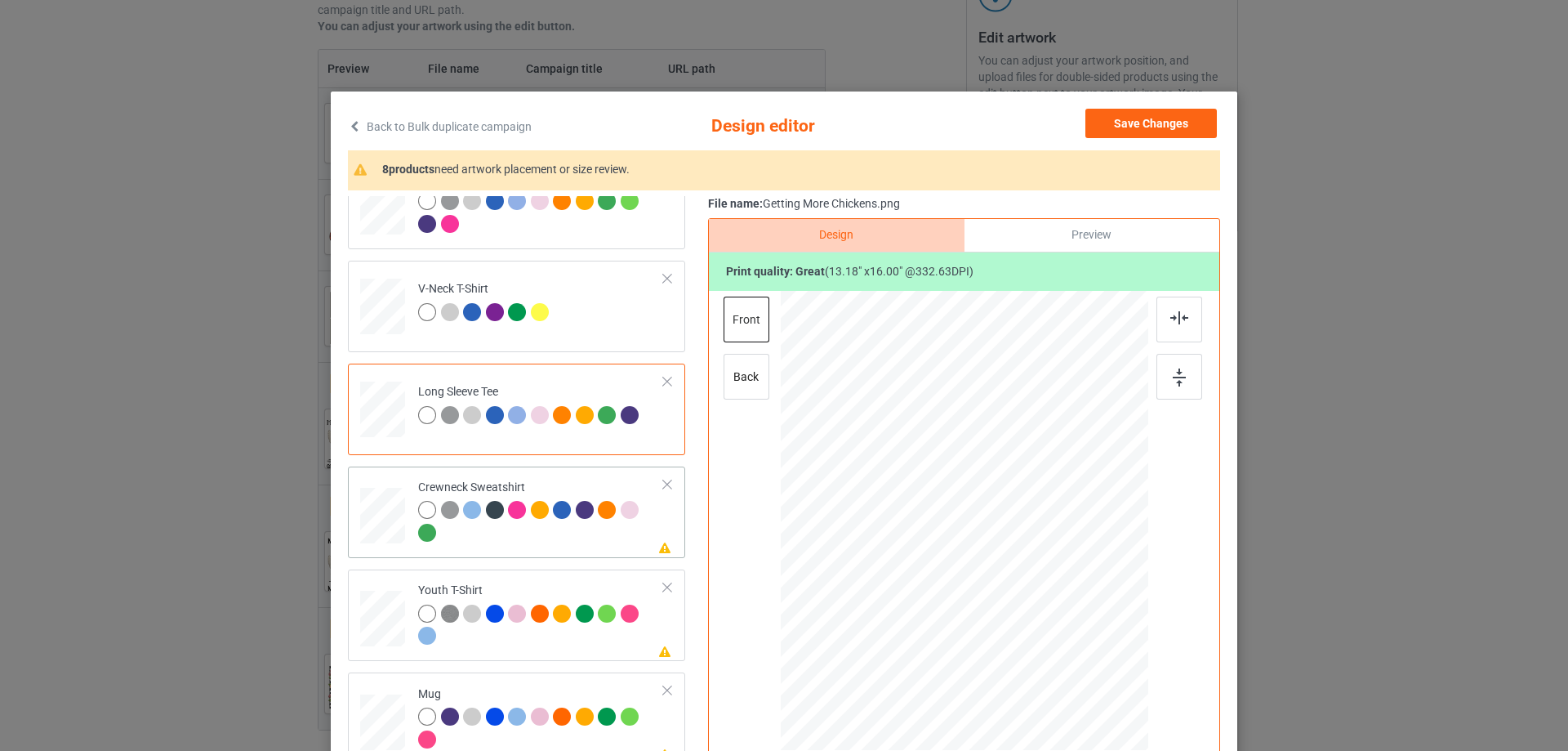
click at [531, 549] on td "Please review artwork placement Crewneck Sweatshirt" at bounding box center [541, 513] width 264 height 78
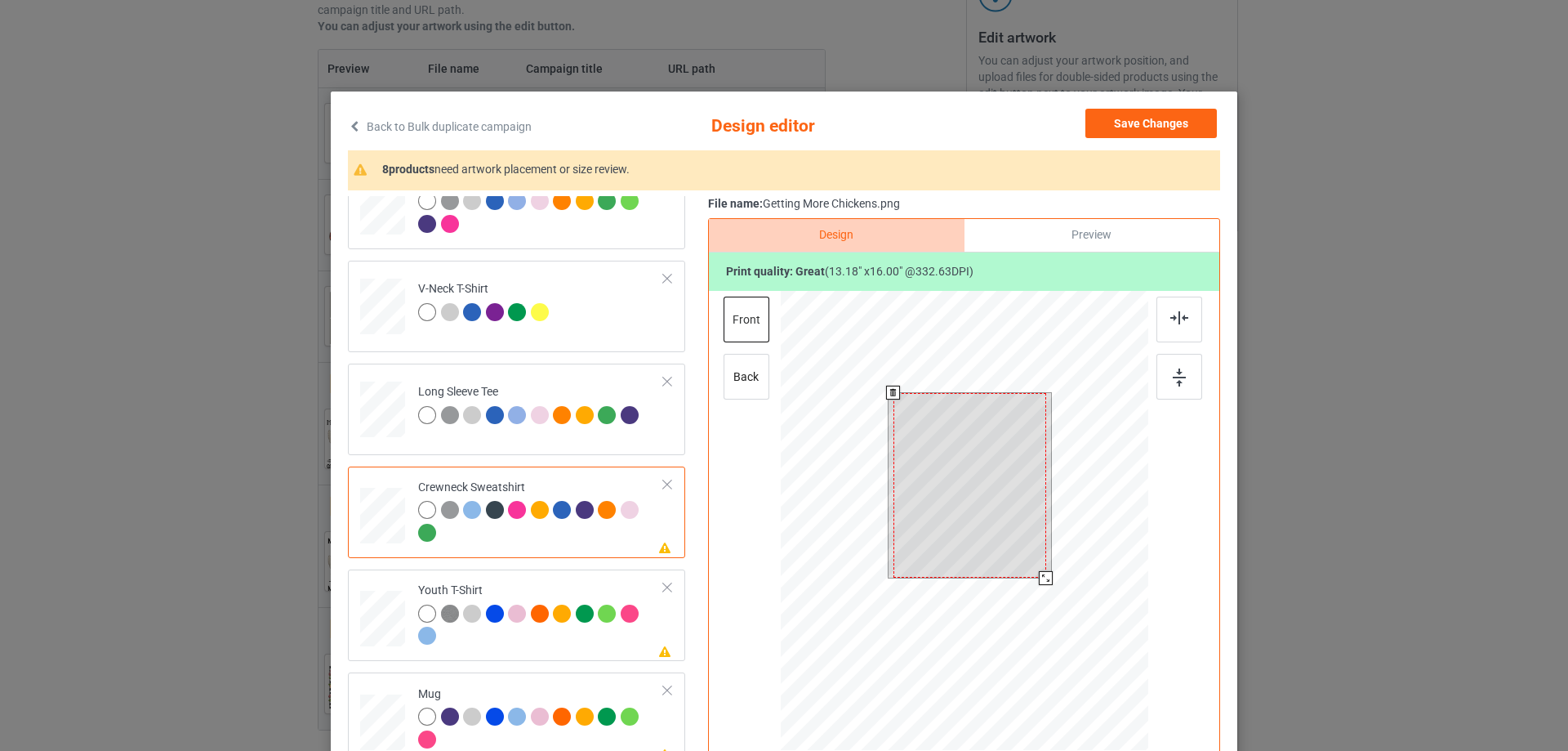
drag, startPoint x: 968, startPoint y: 484, endPoint x: 882, endPoint y: 496, distance: 86.8
click at [967, 484] on div at bounding box center [970, 486] width 153 height 186
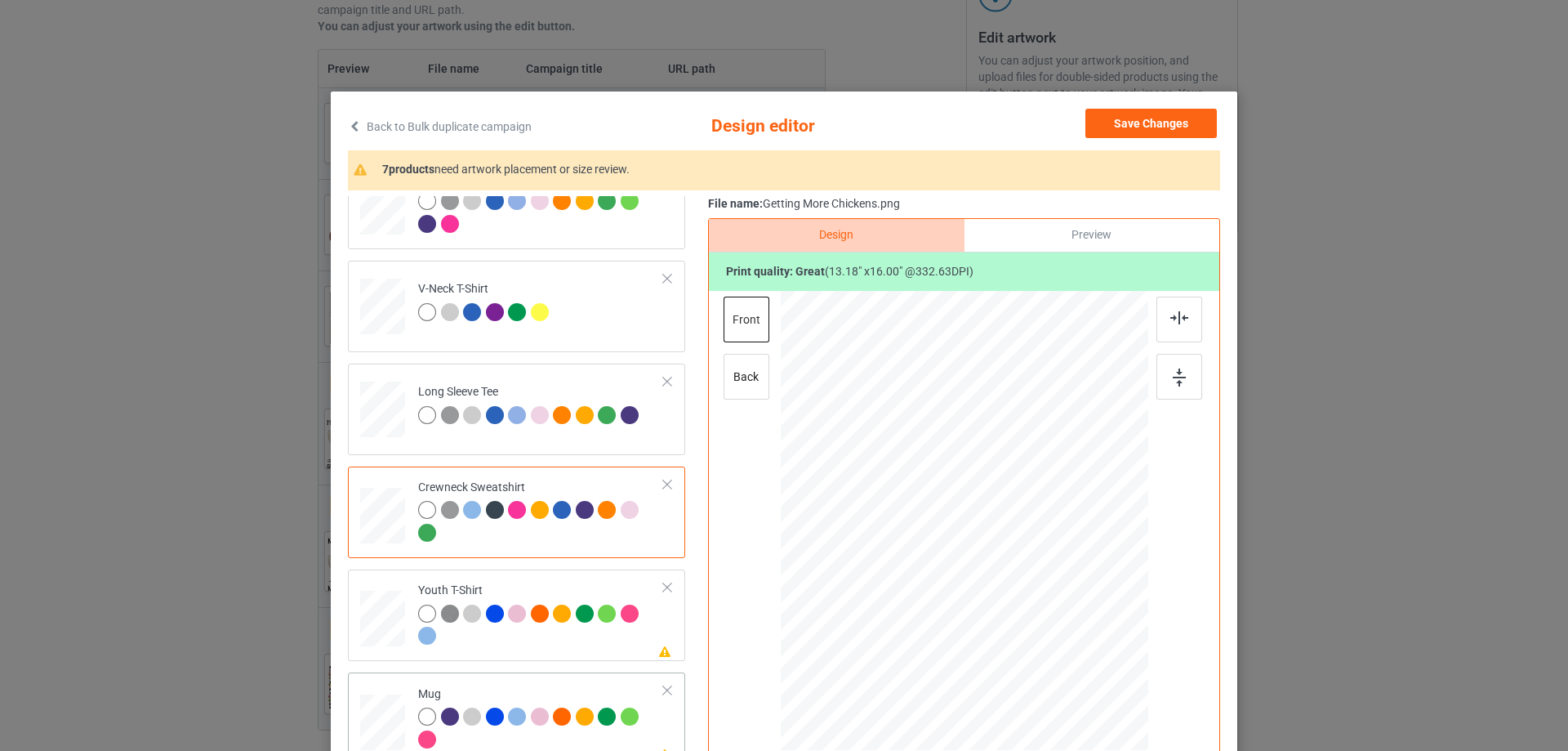
scroll to position [409, 0]
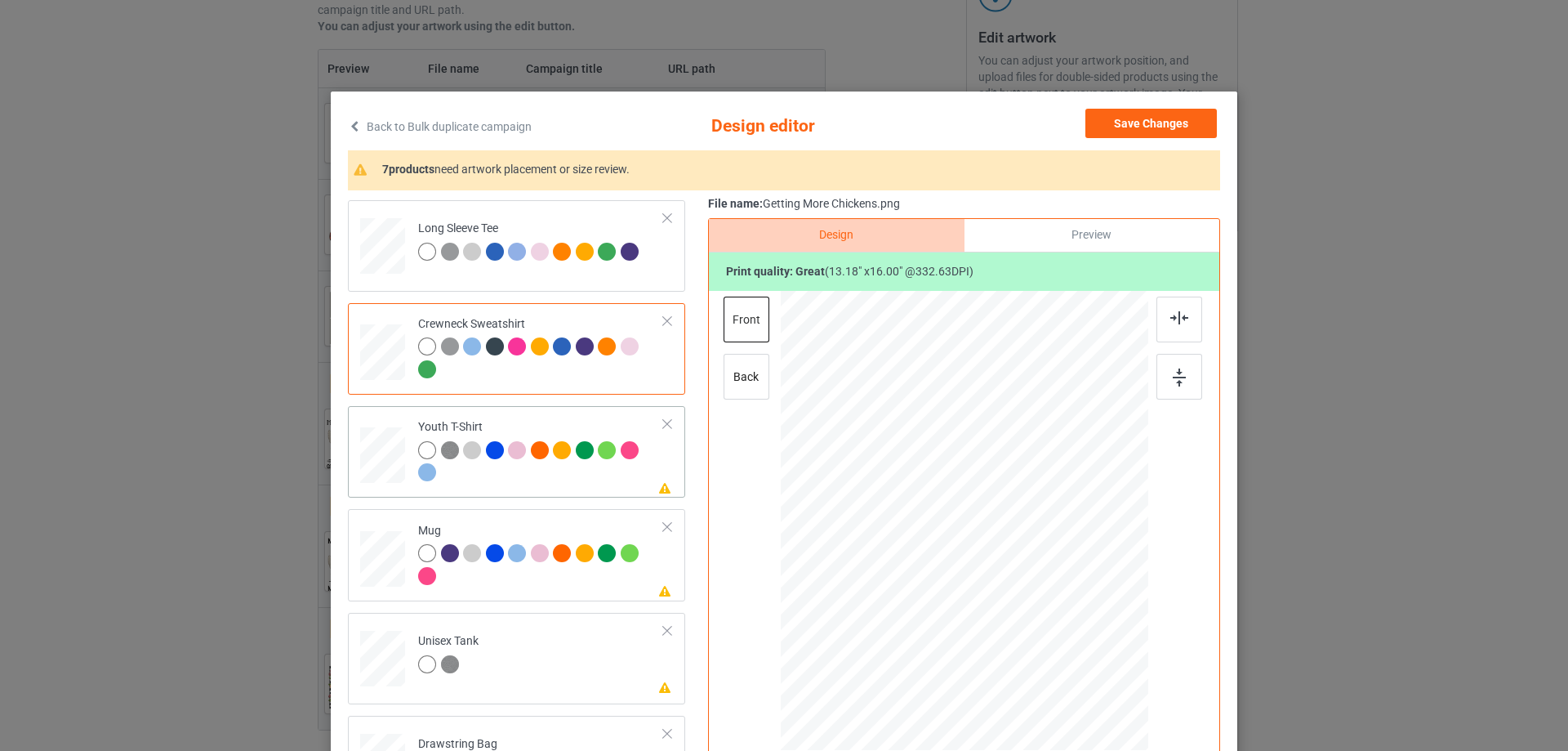
click at [539, 498] on div "Please review artwork placement Youth T-Shirt" at bounding box center [516, 452] width 338 height 92
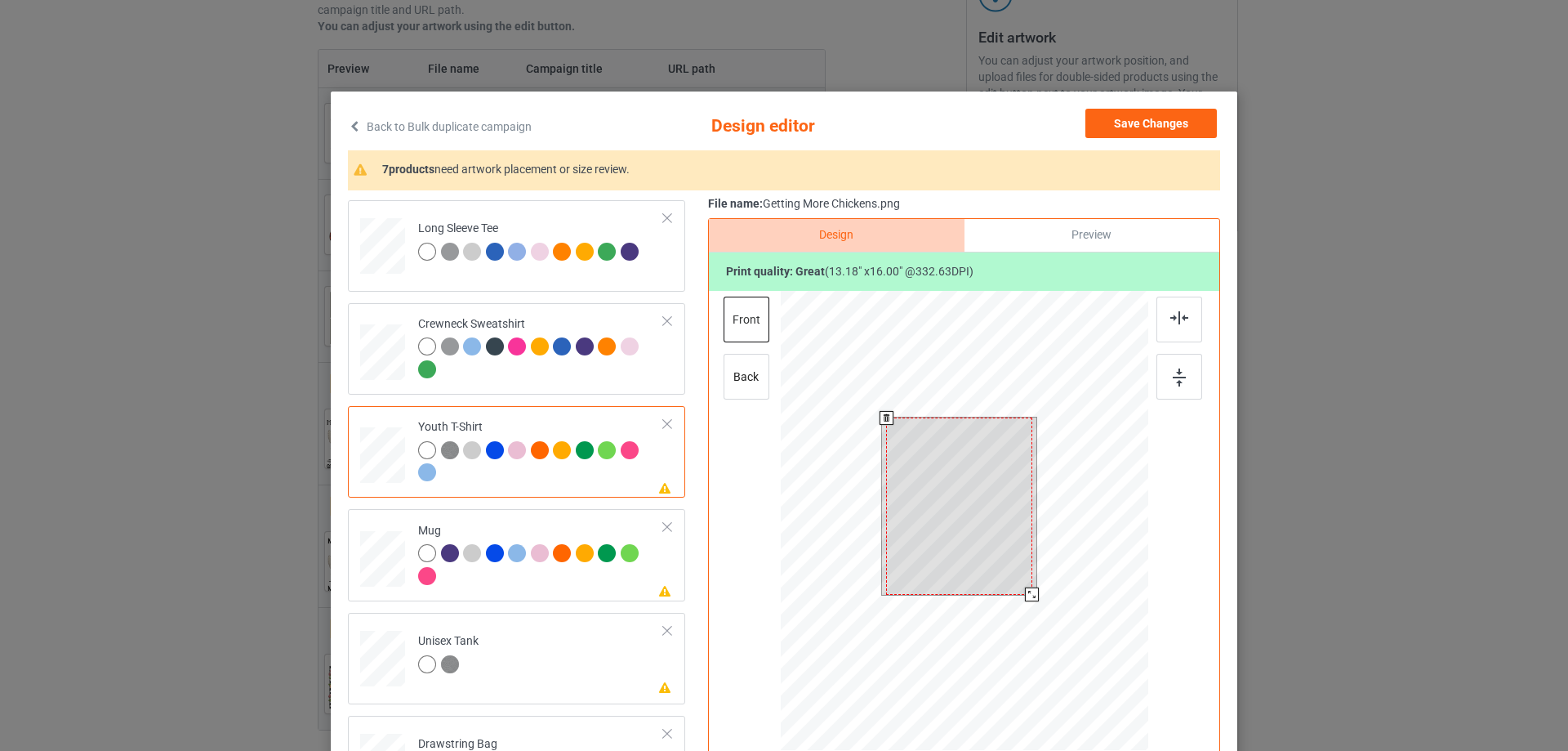
drag, startPoint x: 953, startPoint y: 489, endPoint x: 876, endPoint y: 495, distance: 77.2
click at [953, 490] on div at bounding box center [959, 506] width 146 height 178
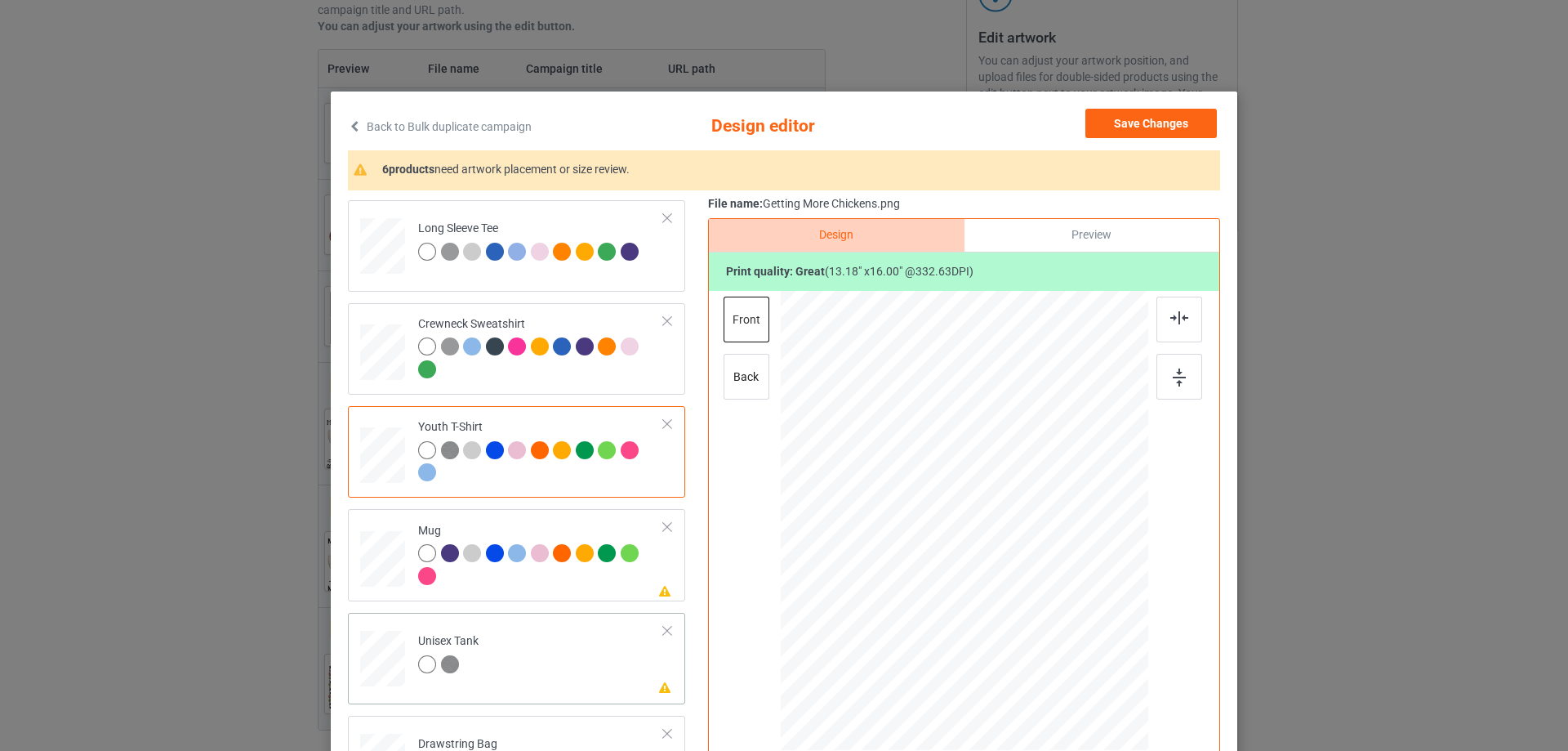
scroll to position [572, 0]
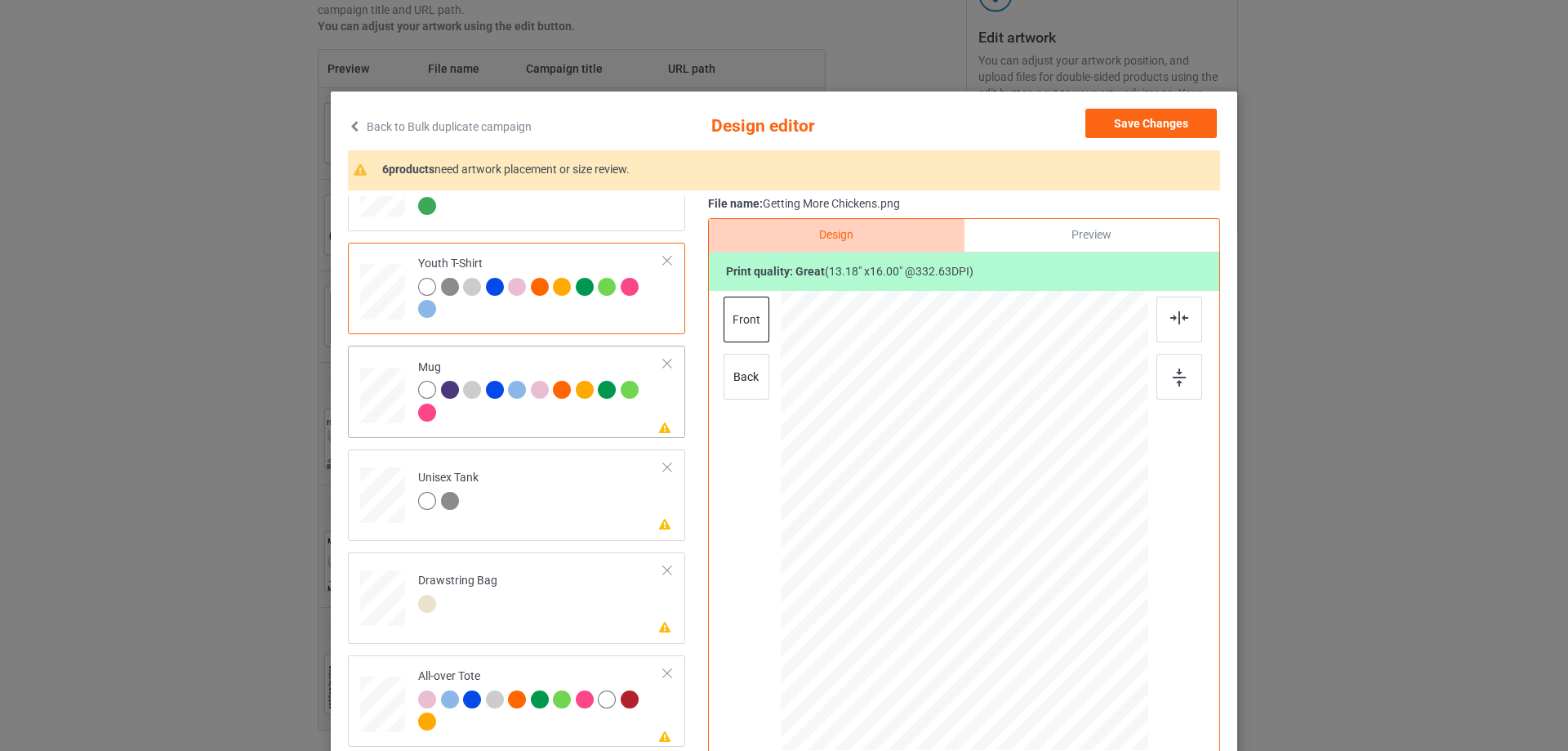
click at [538, 426] on div at bounding box center [541, 402] width 246 height 45
click at [946, 496] on div at bounding box center [965, 521] width 220 height 268
drag, startPoint x: 1065, startPoint y: 658, endPoint x: 1027, endPoint y: 573, distance: 93.1
click at [1027, 573] on div at bounding box center [965, 520] width 368 height 153
drag, startPoint x: 982, startPoint y: 537, endPoint x: 1083, endPoint y: 539, distance: 101.0
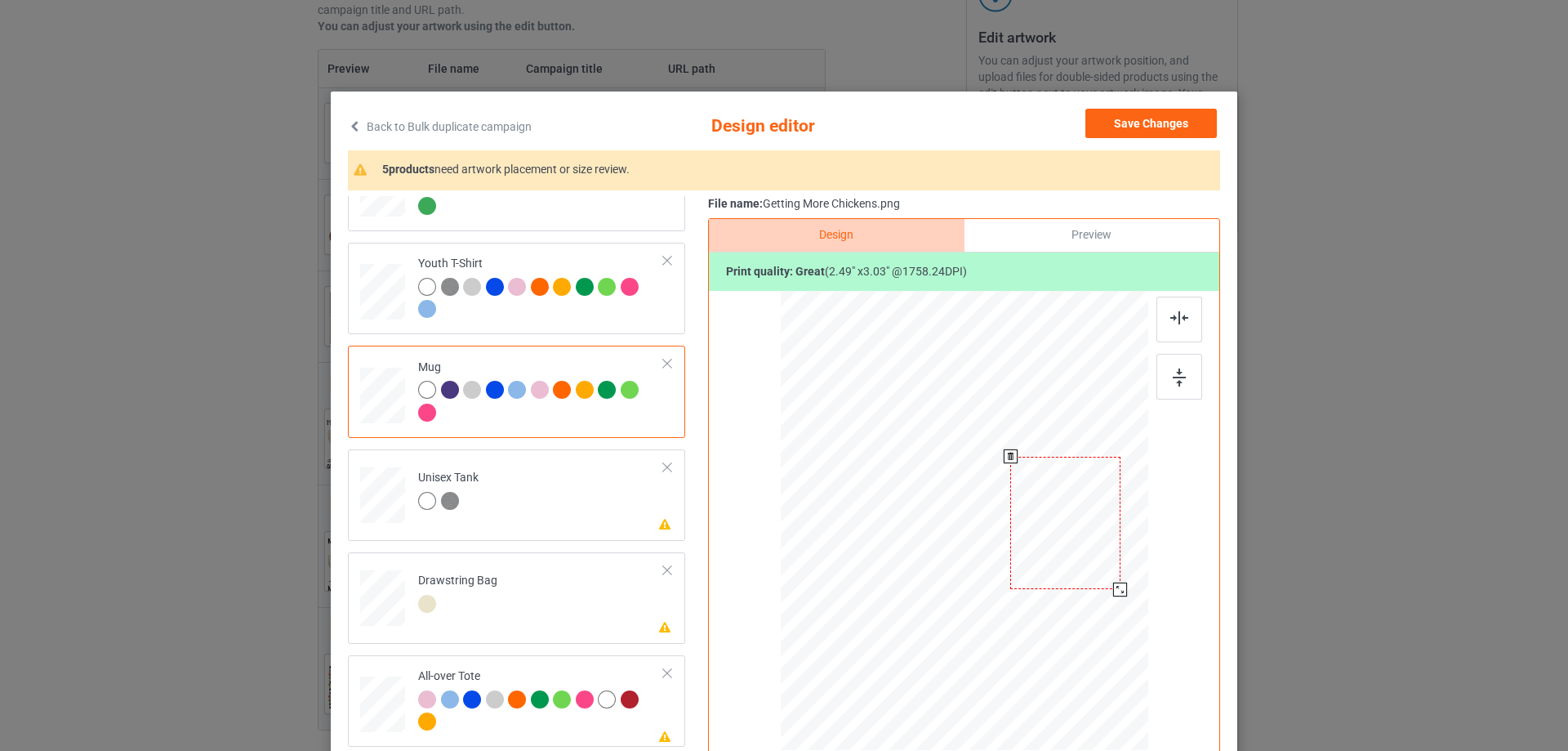
click at [1083, 539] on div at bounding box center [1065, 523] width 109 height 133
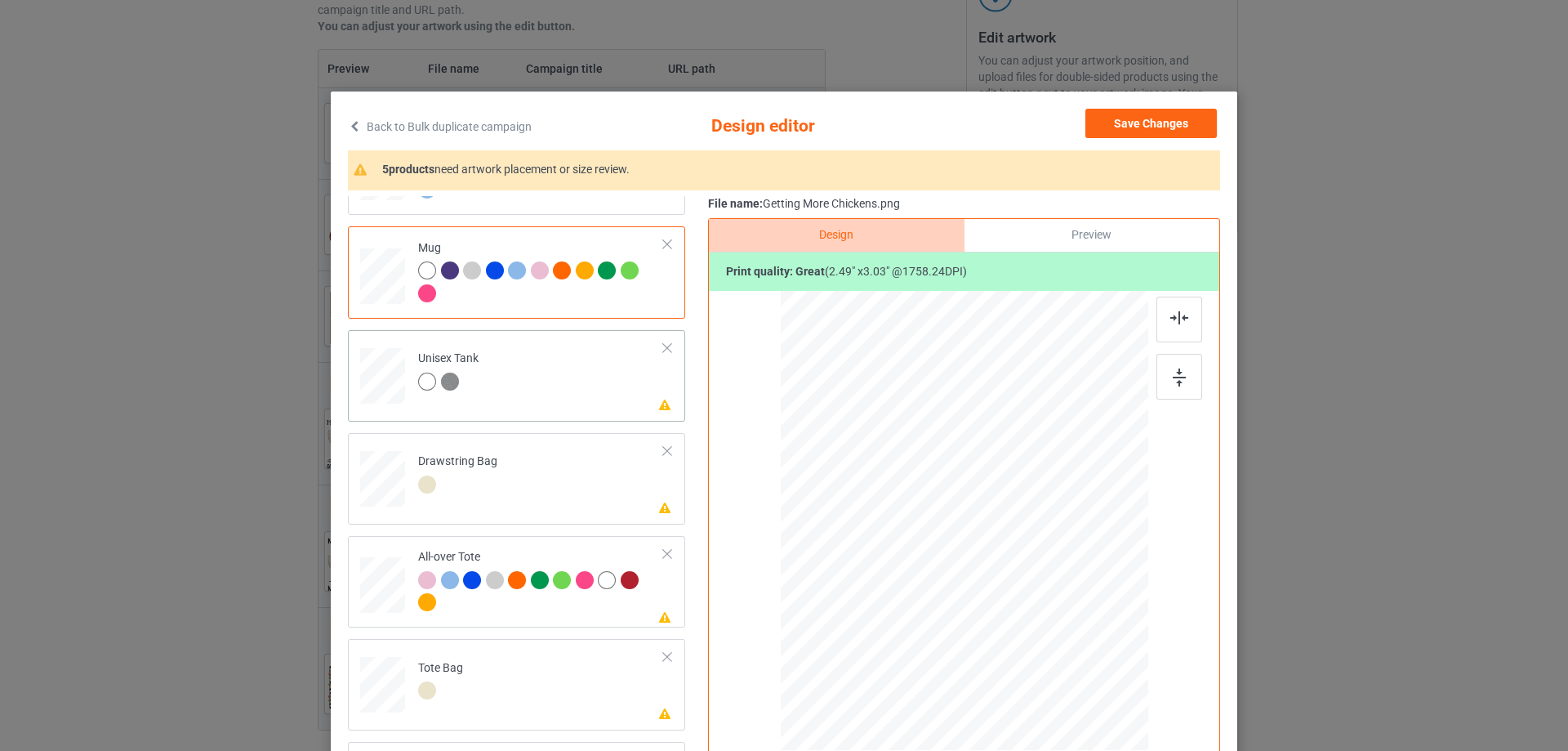
click at [547, 403] on td "Please review artwork placement Unisex Tank" at bounding box center [541, 372] width 264 height 72
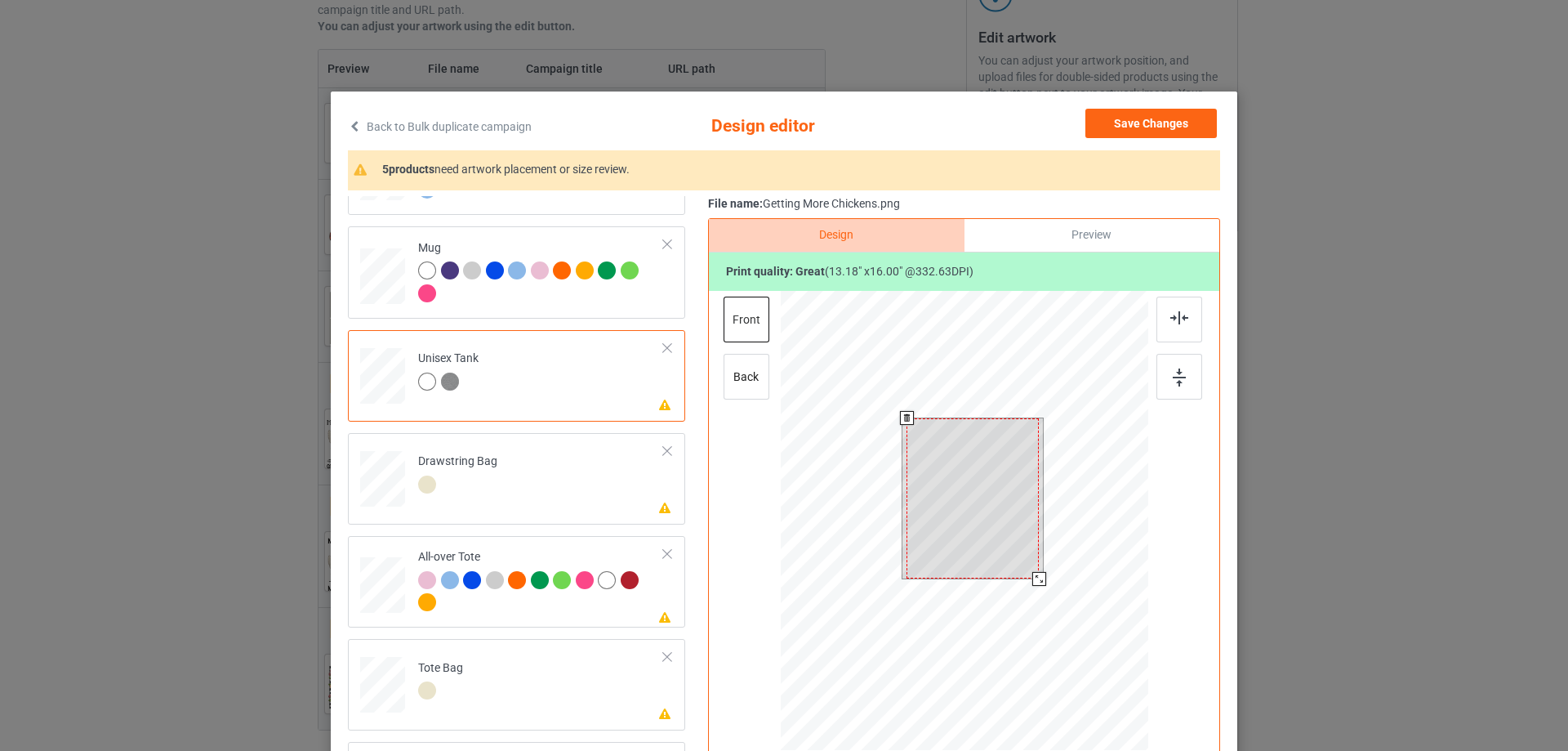
click at [990, 467] on div at bounding box center [972, 499] width 132 height 161
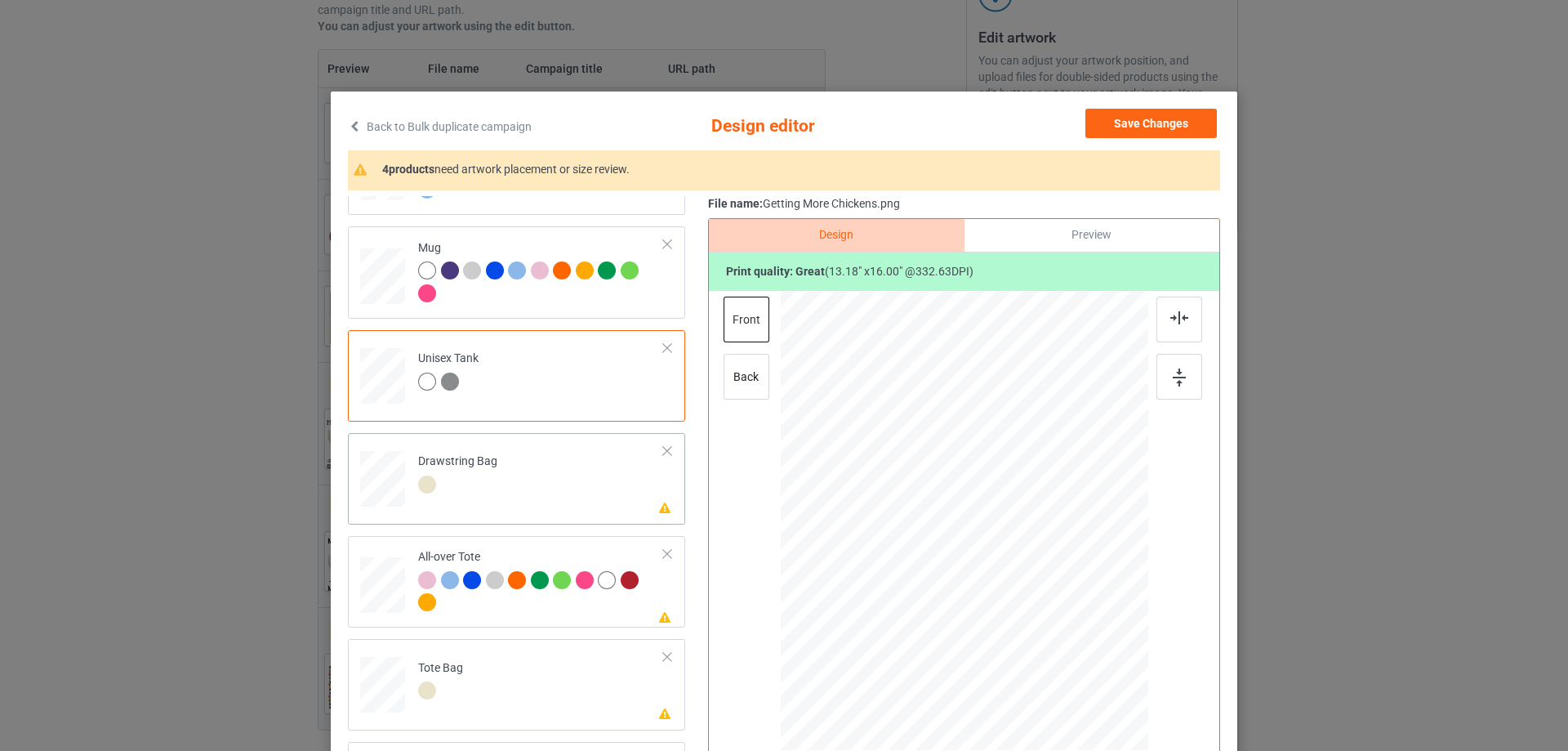
click at [539, 497] on td "Please review artwork placement Drawstring Bag" at bounding box center [541, 475] width 264 height 72
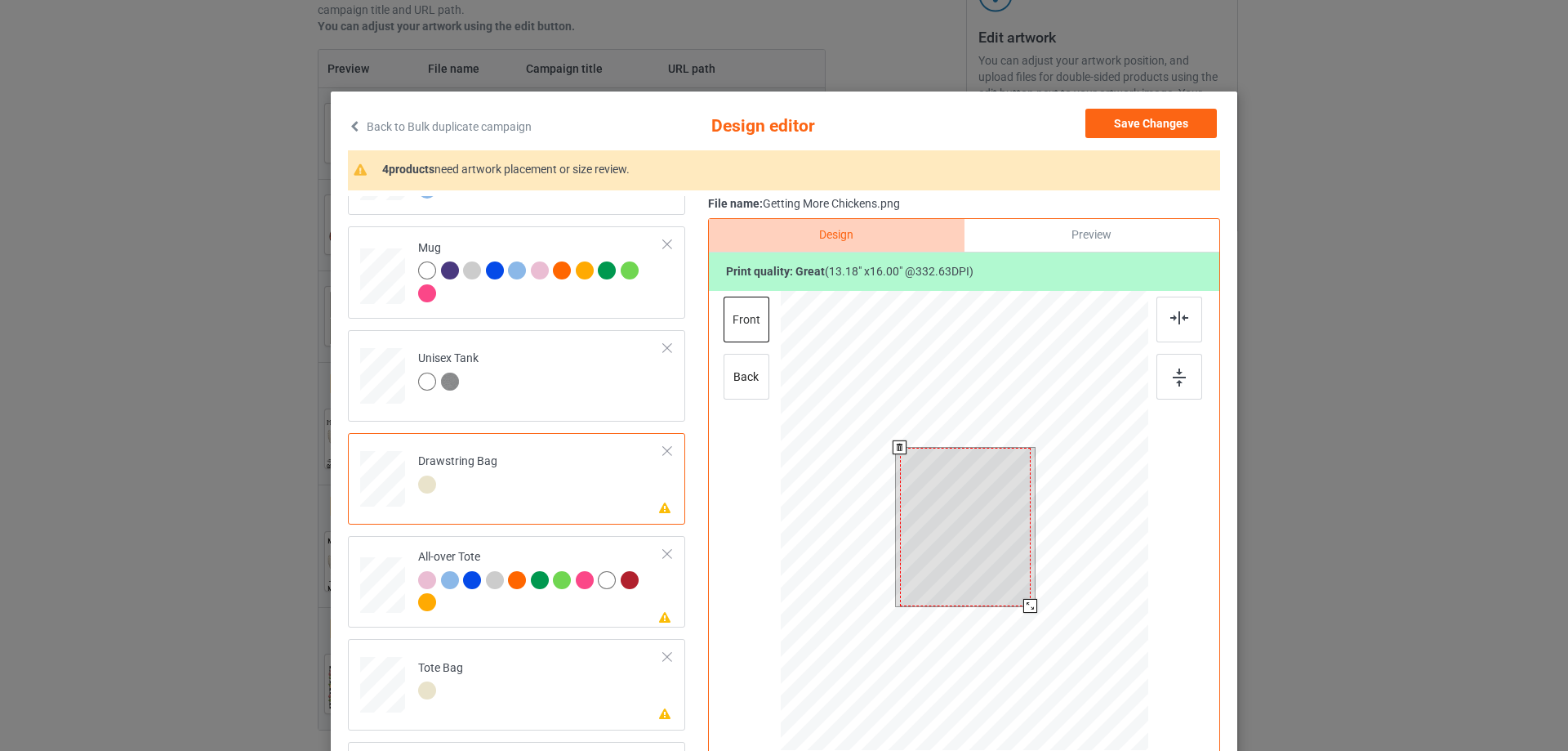
click at [980, 501] on div at bounding box center [966, 527] width 131 height 158
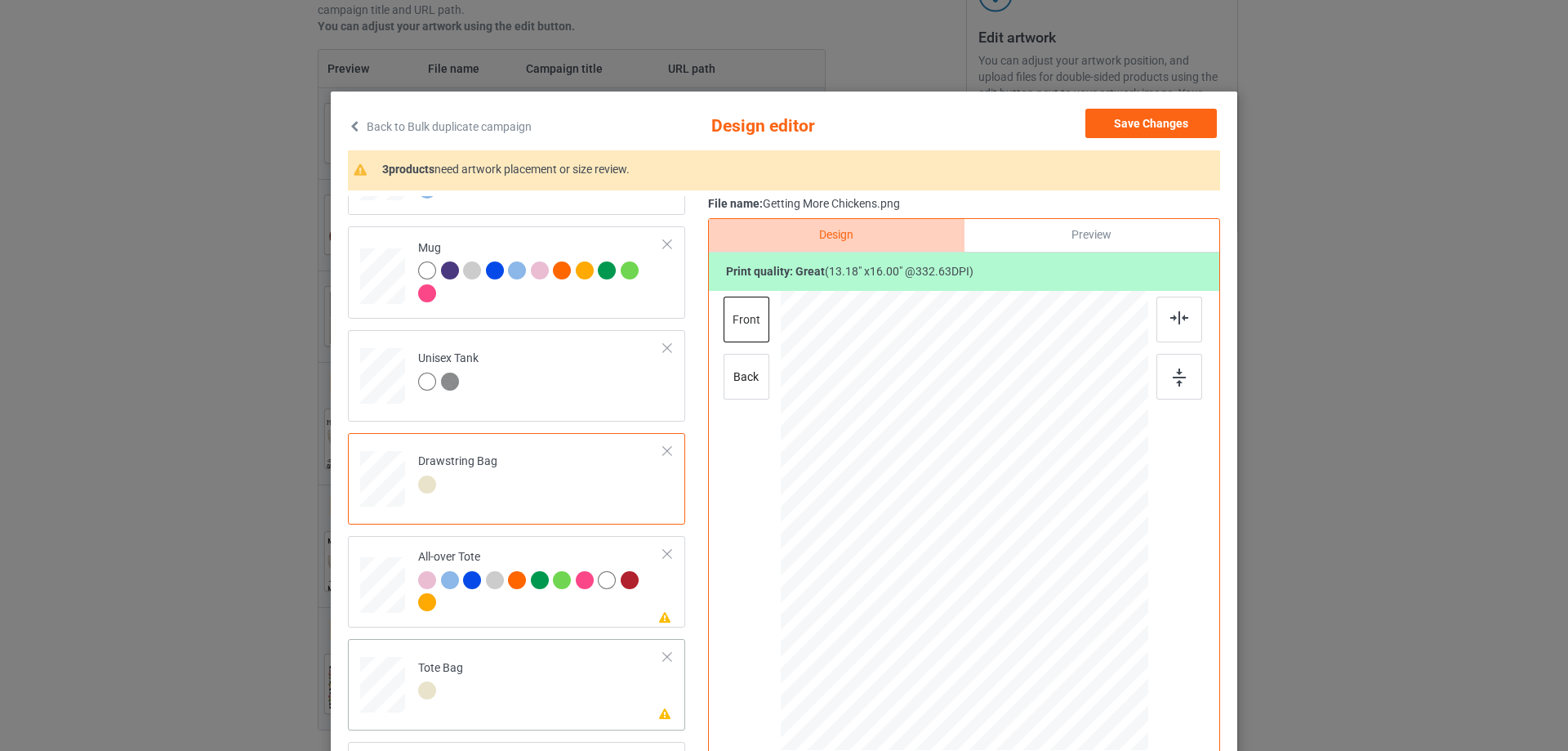
scroll to position [82, 0]
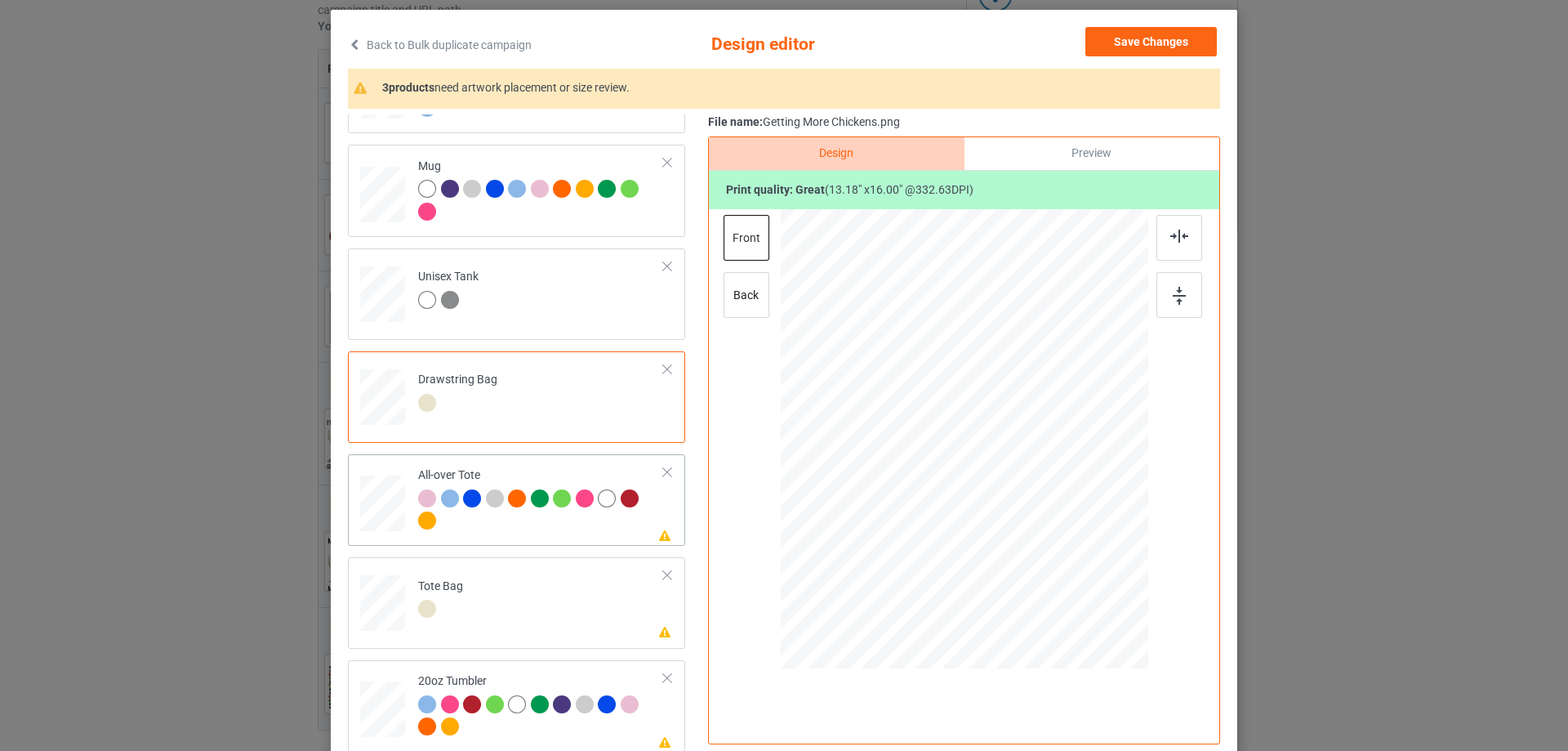
click at [523, 529] on div at bounding box center [541, 512] width 246 height 45
click at [1003, 435] on div at bounding box center [965, 439] width 220 height 268
drag, startPoint x: 1070, startPoint y: 571, endPoint x: 1080, endPoint y: 581, distance: 14.1
click at [1080, 581] on div at bounding box center [1083, 584] width 14 height 14
click at [1000, 489] on div at bounding box center [966, 444] width 238 height 289
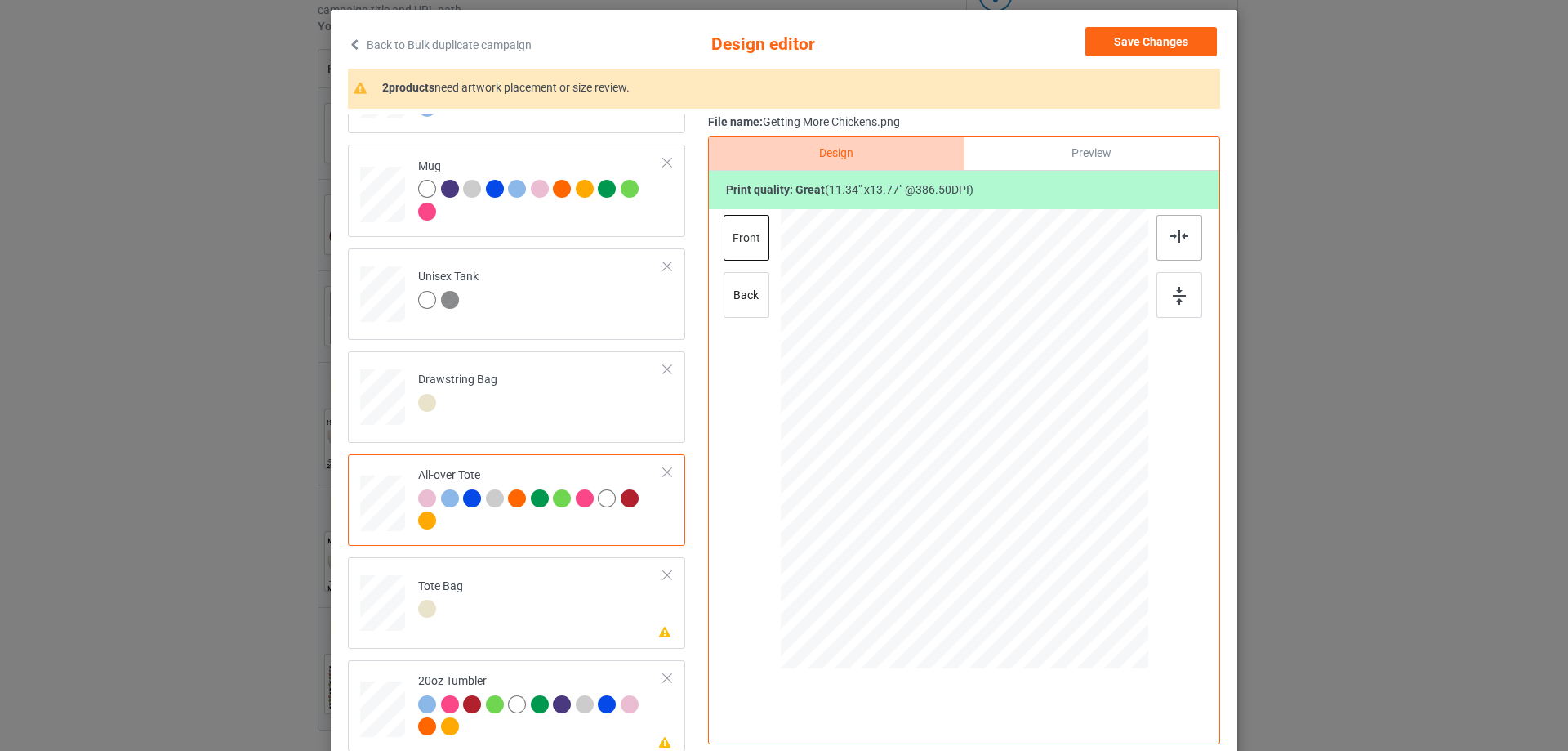
click at [1171, 220] on div at bounding box center [1179, 238] width 46 height 46
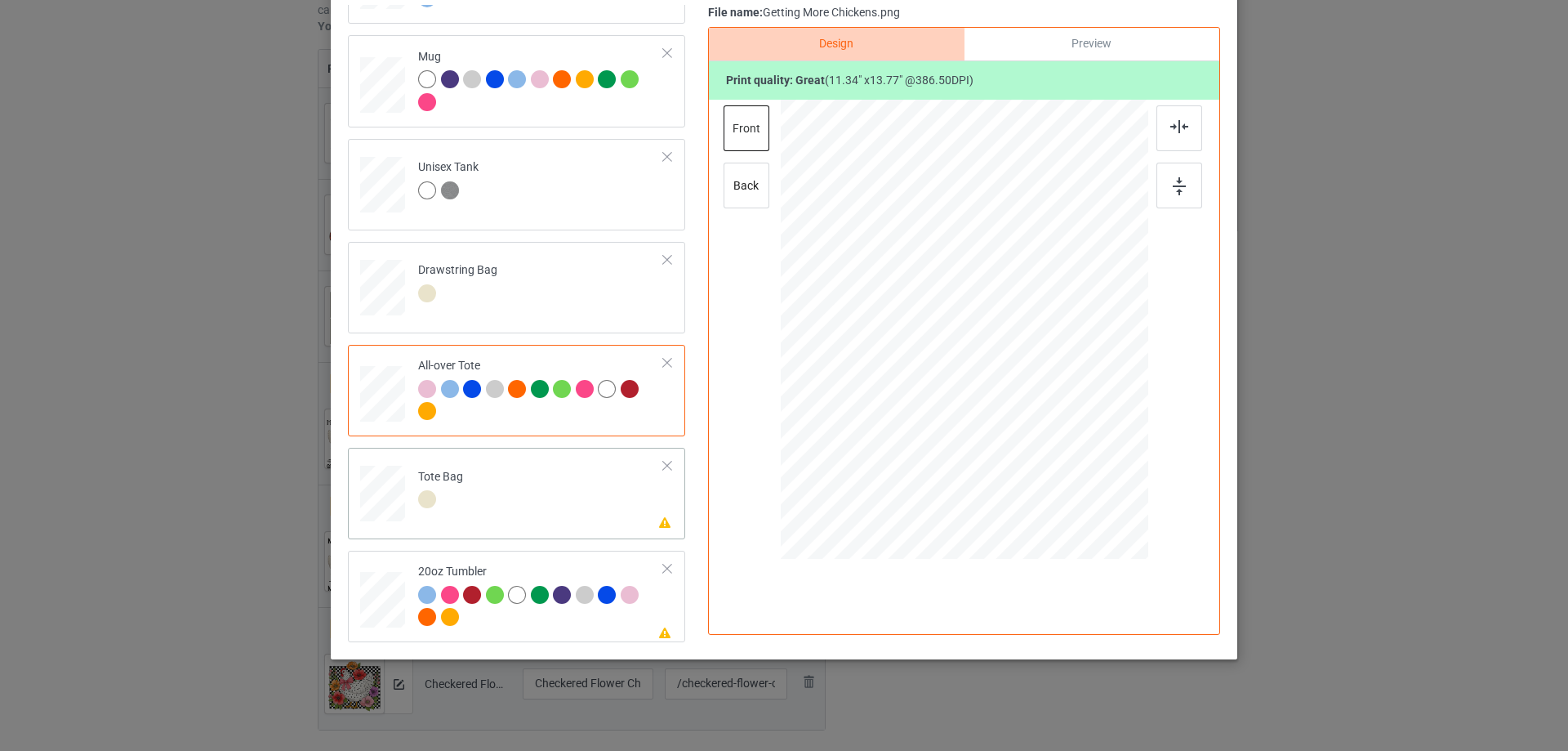
click at [544, 469] on td "Please review artwork placement Tote Bag" at bounding box center [541, 490] width 264 height 72
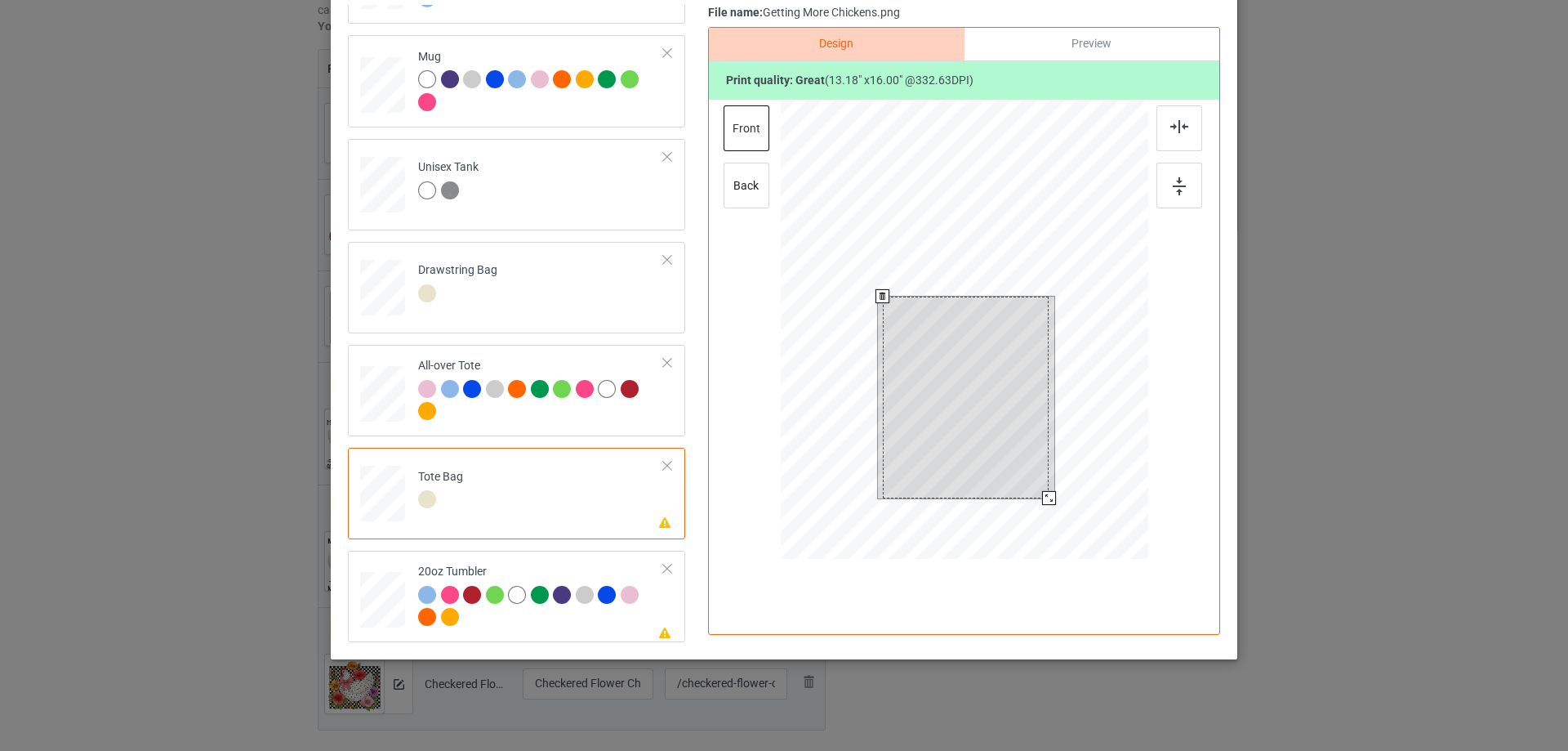
drag, startPoint x: 946, startPoint y: 321, endPoint x: 889, endPoint y: 384, distance: 85.0
click at [946, 322] on div at bounding box center [966, 398] width 166 height 202
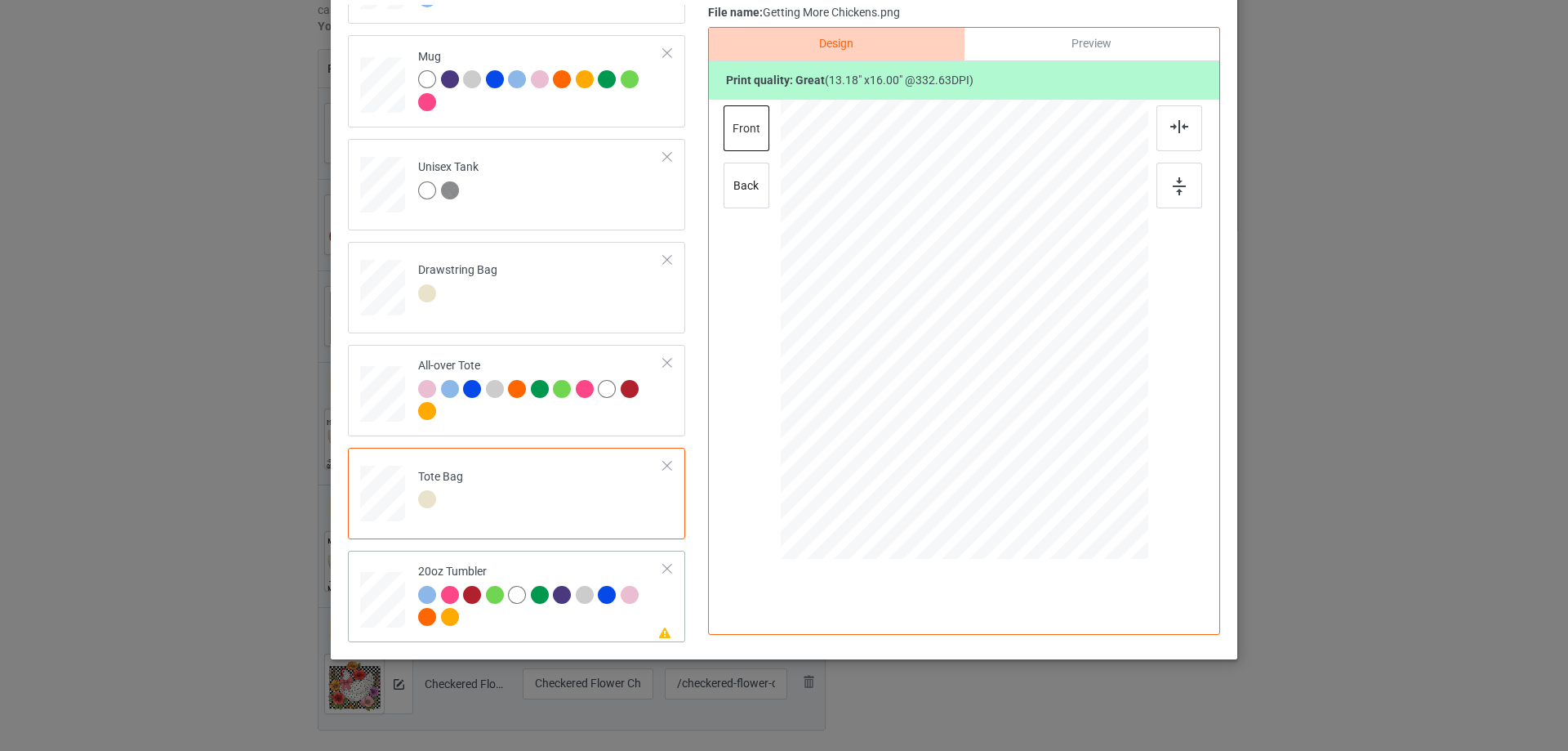
click at [521, 611] on div at bounding box center [541, 608] width 246 height 45
click at [954, 357] on div at bounding box center [965, 330] width 209 height 253
drag, startPoint x: 1063, startPoint y: 452, endPoint x: 1035, endPoint y: 384, distance: 73.5
click at [1035, 384] on div at bounding box center [964, 330] width 348 height 211
click at [902, 330] on div at bounding box center [884, 334] width 120 height 147
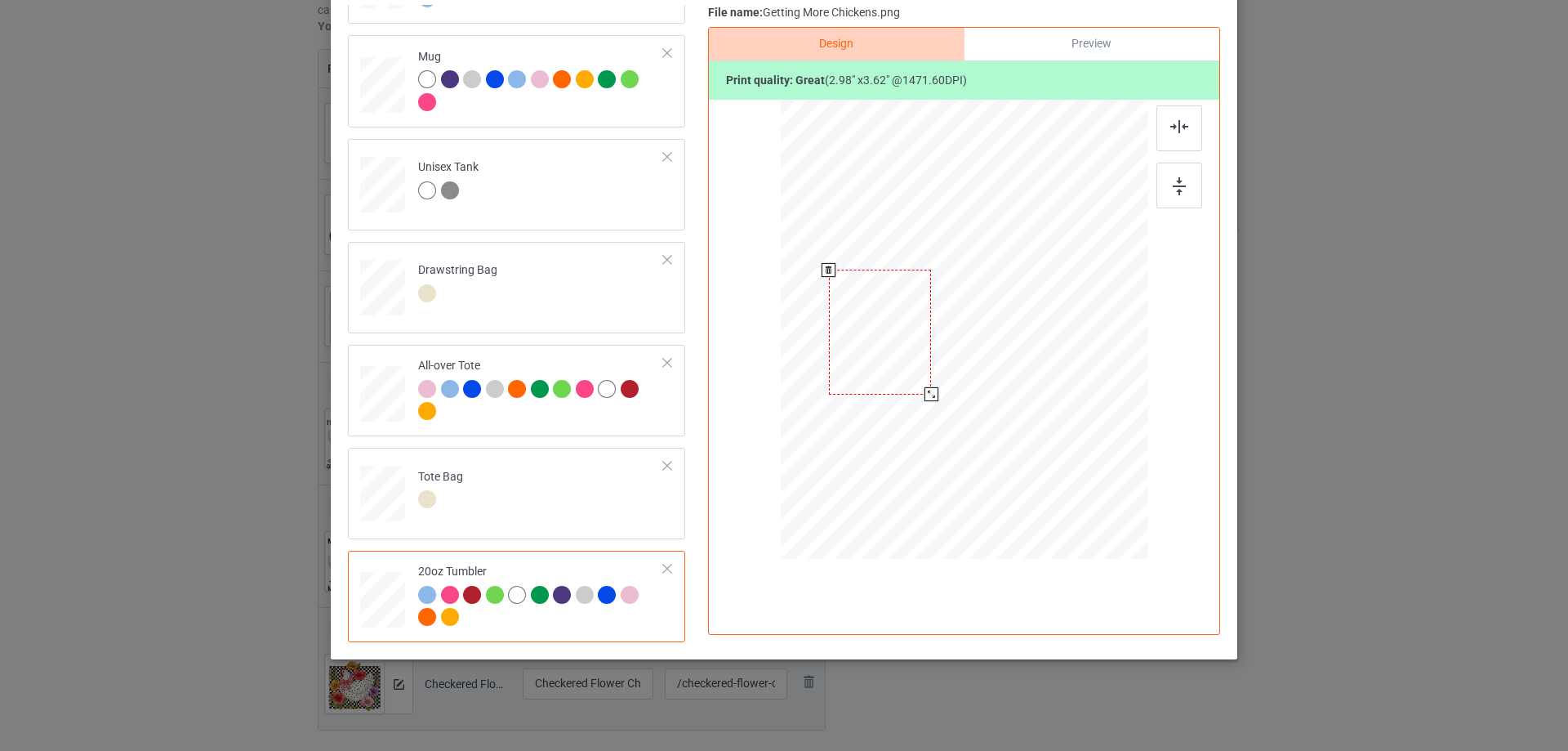
drag, startPoint x: 934, startPoint y: 402, endPoint x: 929, endPoint y: 384, distance: 18.7
click at [929, 387] on div at bounding box center [931, 393] width 14 height 14
drag, startPoint x: 897, startPoint y: 325, endPoint x: 895, endPoint y: 315, distance: 10.2
click at [895, 315] on div at bounding box center [877, 304] width 101 height 124
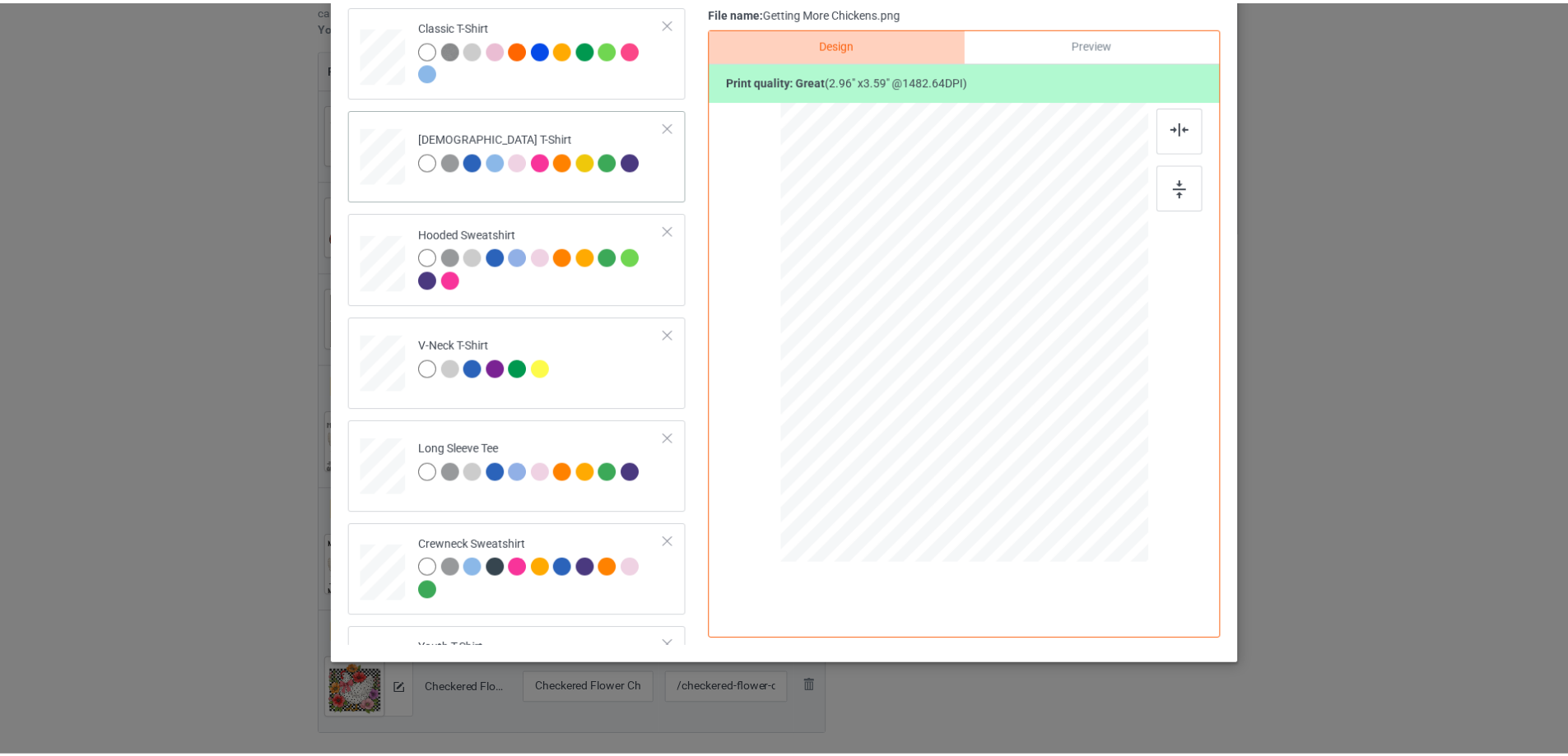
scroll to position [0, 0]
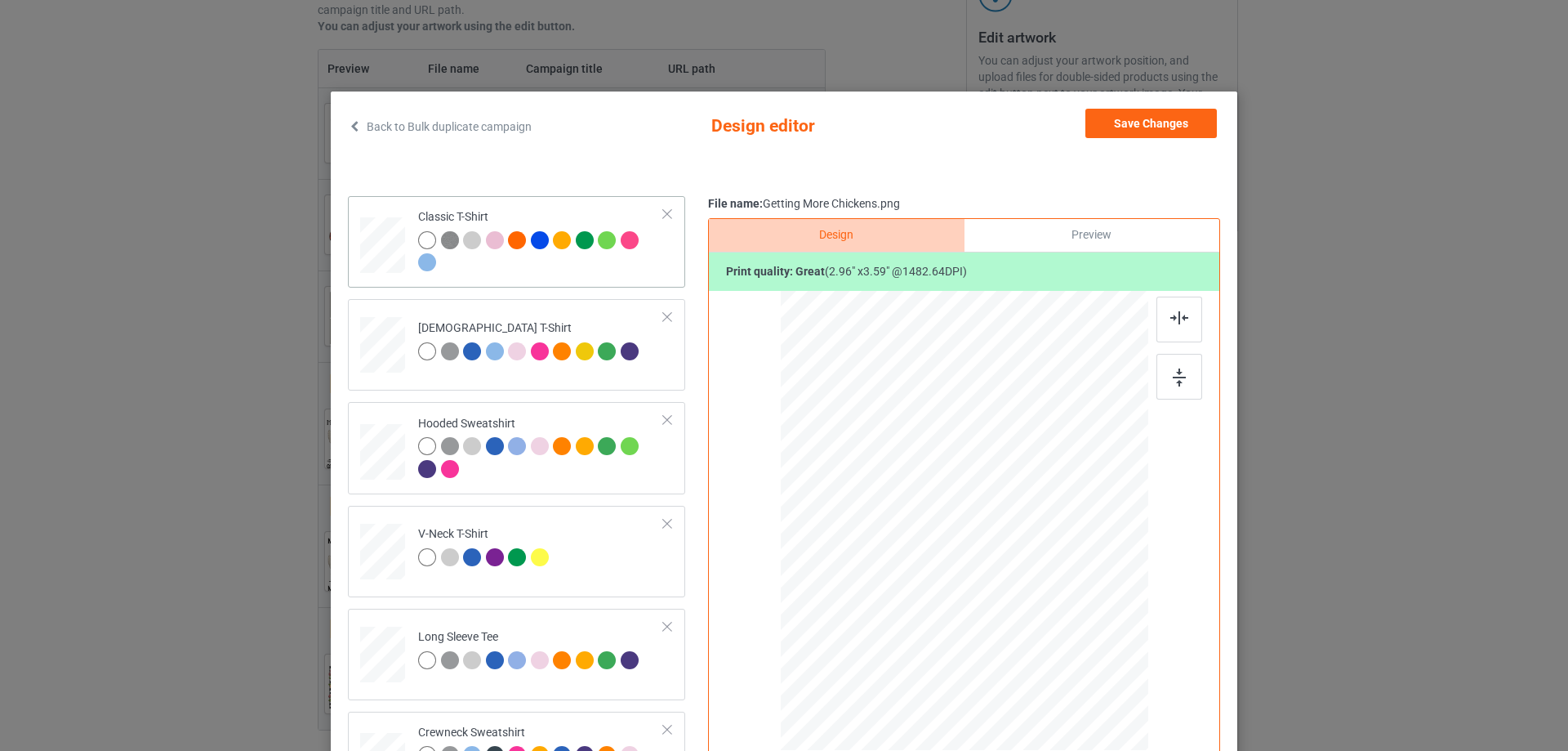
click at [518, 276] on div at bounding box center [541, 253] width 246 height 45
click at [1171, 127] on button "Save Changes" at bounding box center [1151, 123] width 132 height 29
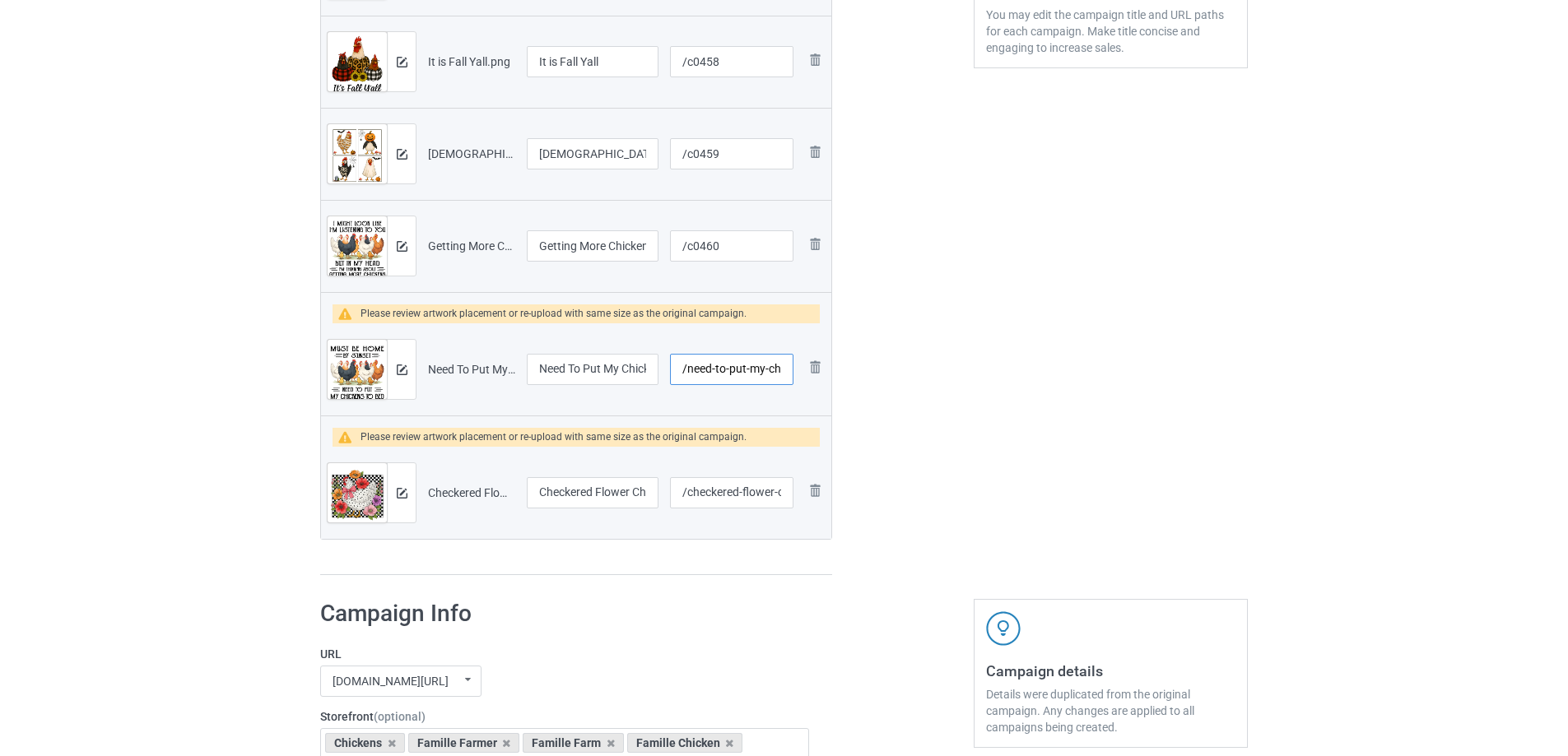
scroll to position [0, 67]
drag, startPoint x: 686, startPoint y: 367, endPoint x: 840, endPoint y: 359, distance: 154.2
click at [840, 359] on div "Campaign to duplicate Oops I Got Another Pecker PNG format, DPI 150 minimum Vie…" at bounding box center [576, 102] width 535 height 970
type input "/c0461"
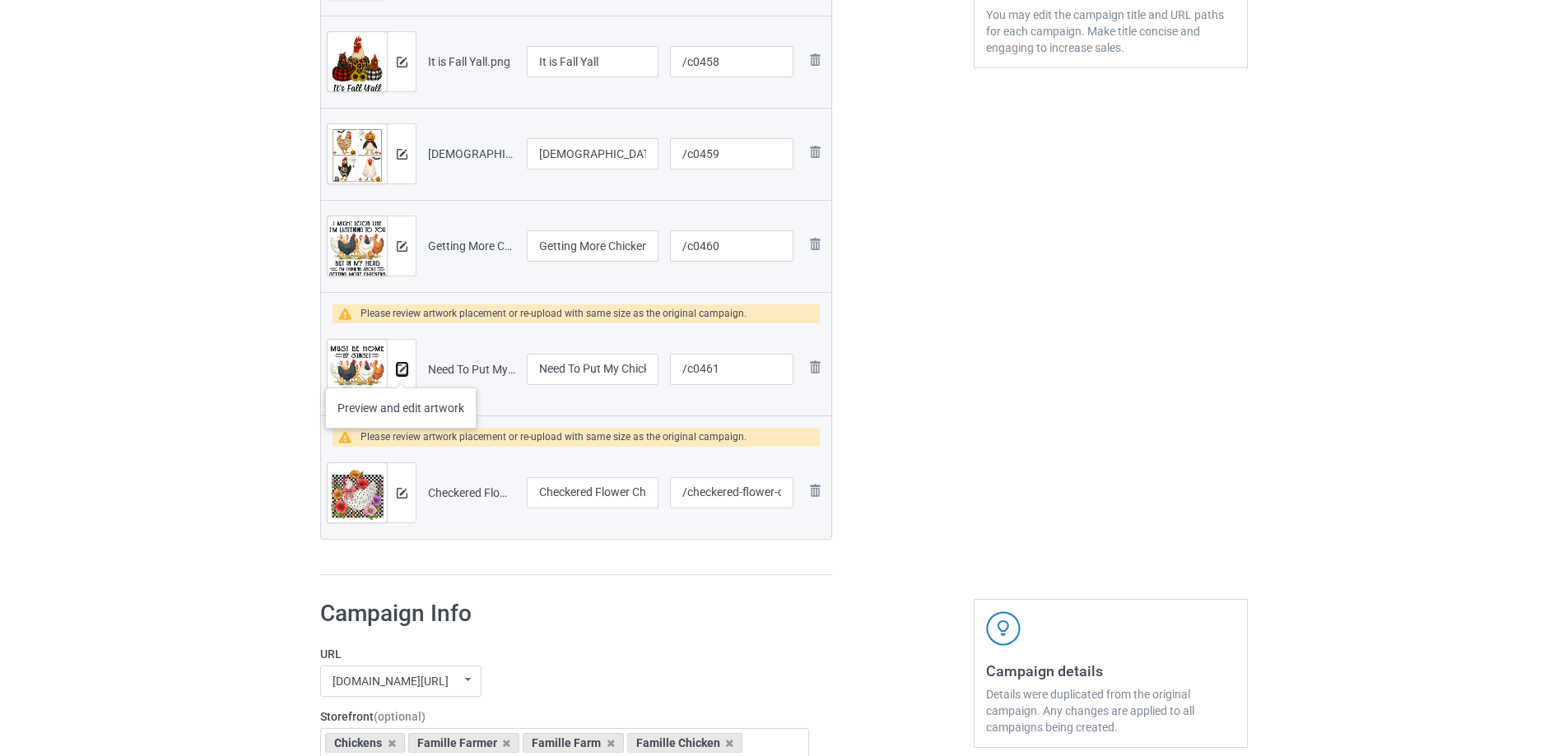
click at [401, 371] on img at bounding box center [403, 370] width 11 height 11
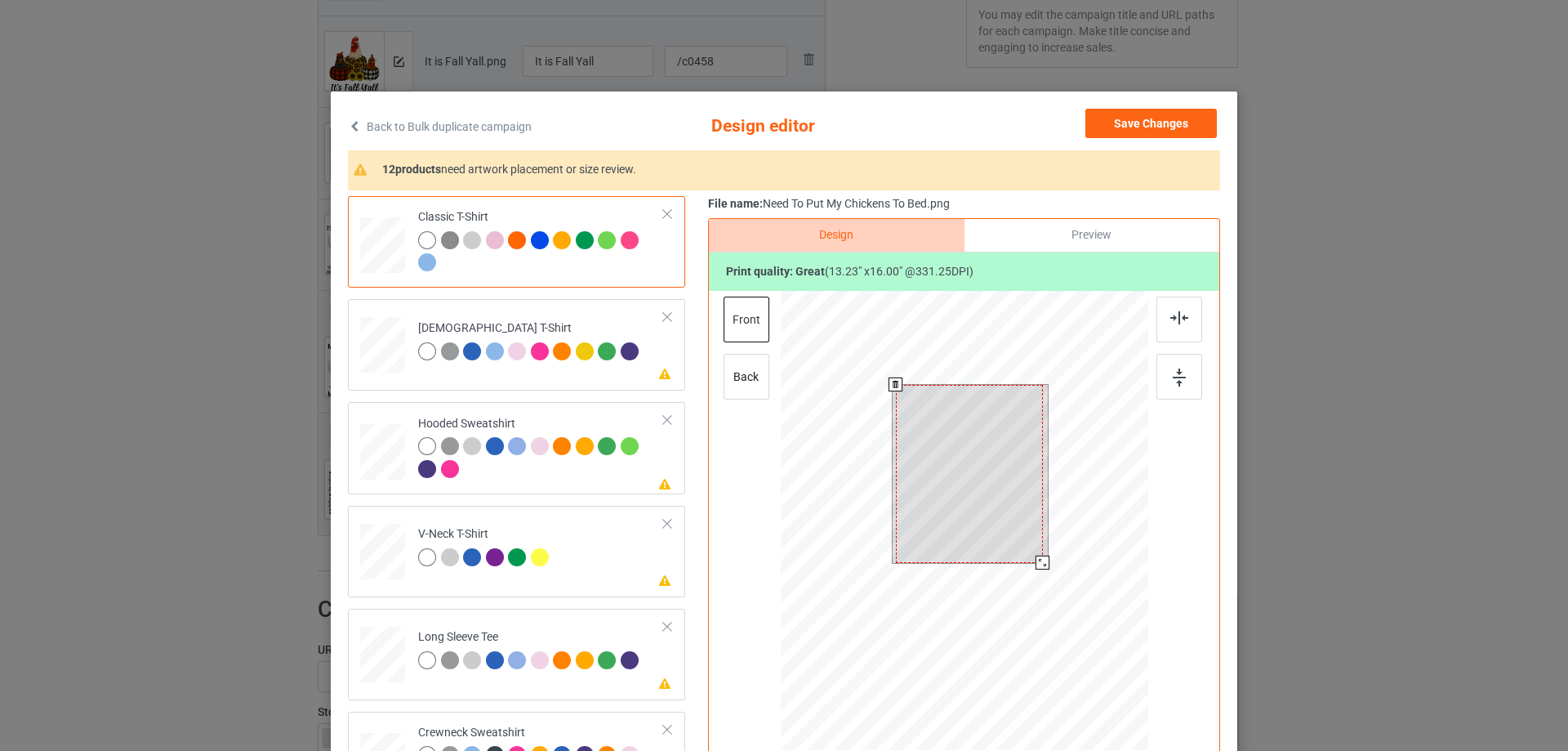
click at [998, 470] on div at bounding box center [970, 474] width 147 height 178
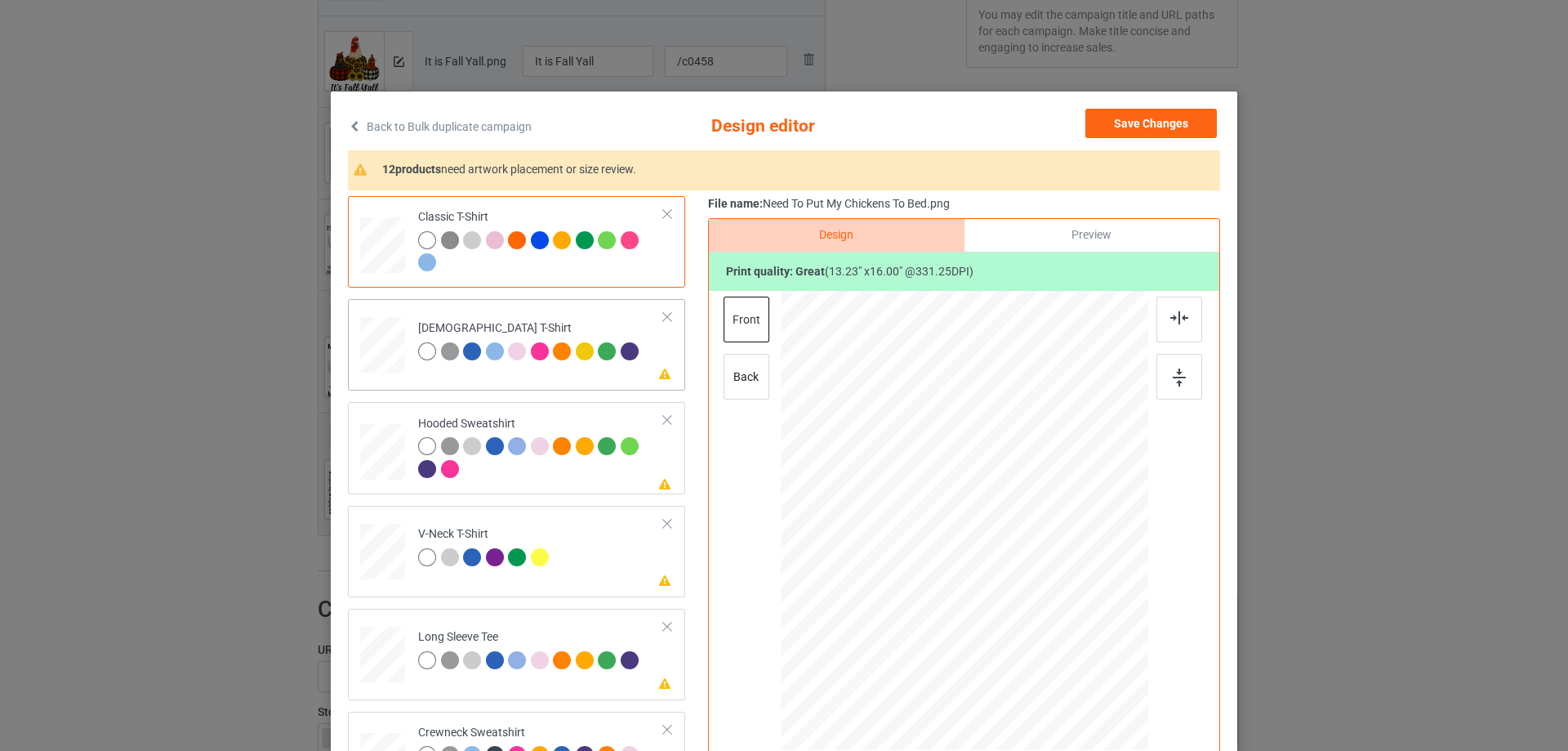
click at [554, 374] on td "Please review artwork placement [DEMOGRAPHIC_DATA] T-Shirt" at bounding box center [541, 341] width 264 height 72
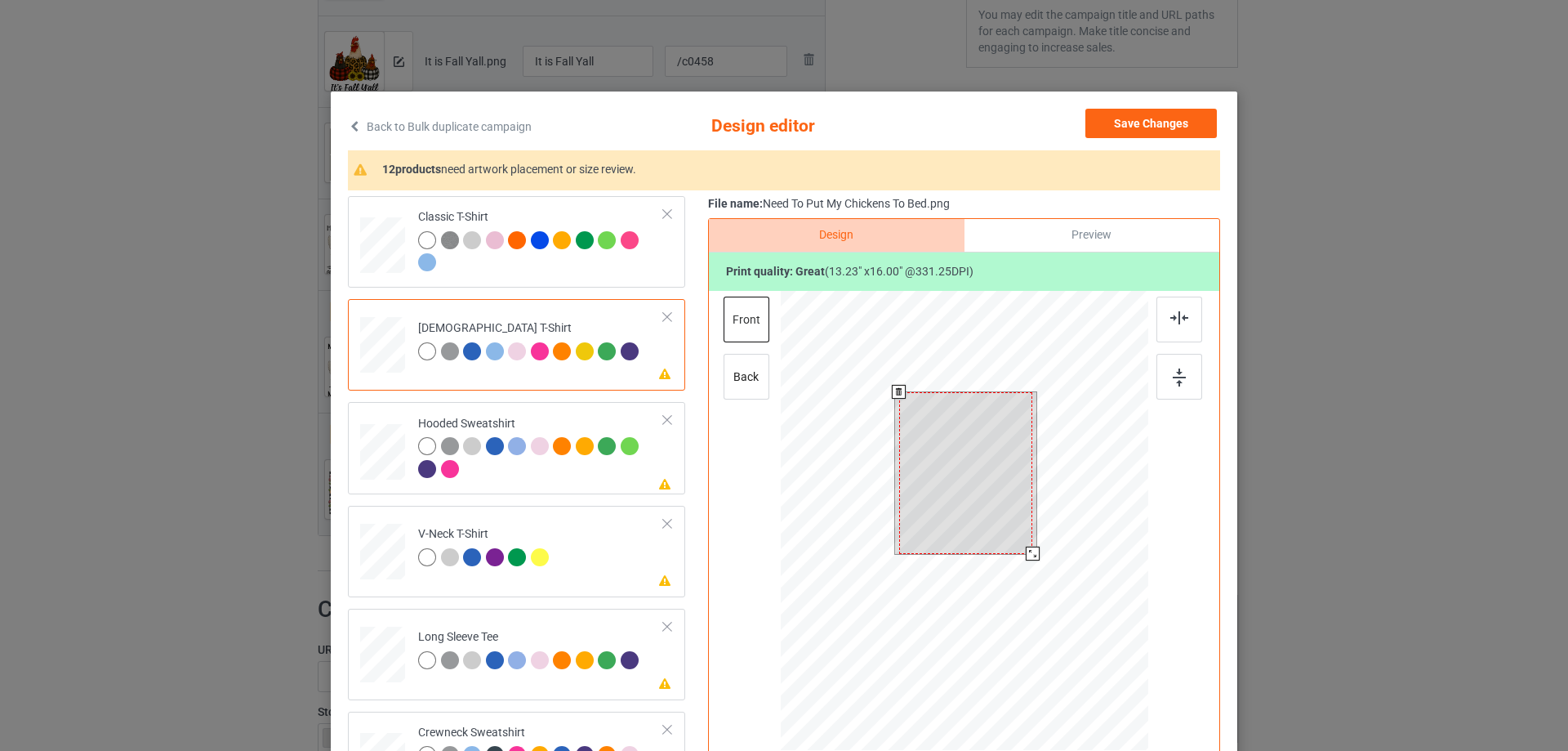
click at [966, 475] on div at bounding box center [966, 473] width 134 height 162
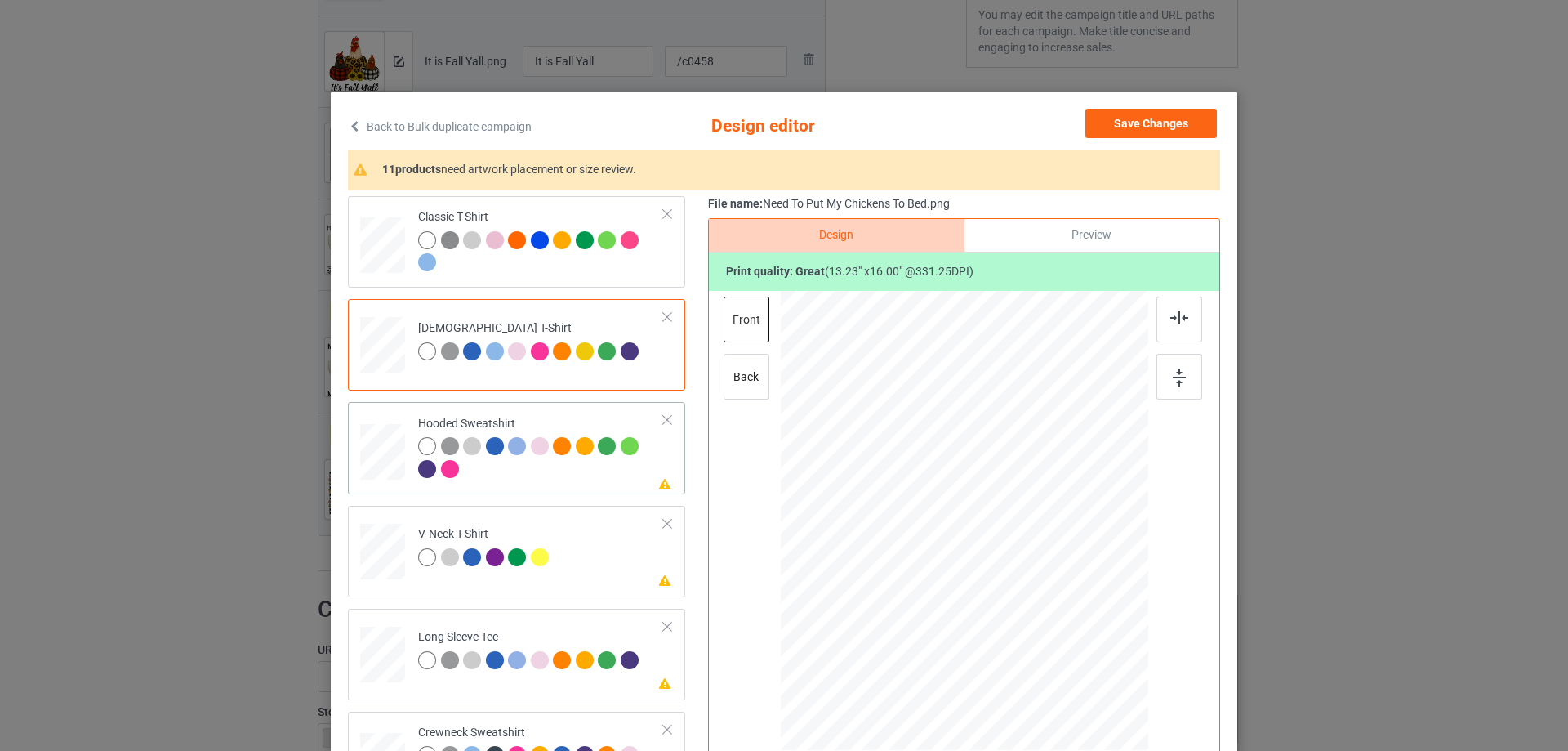
click at [556, 490] on div "Please review artwork placement Hooded Sweatshirt" at bounding box center [516, 448] width 338 height 92
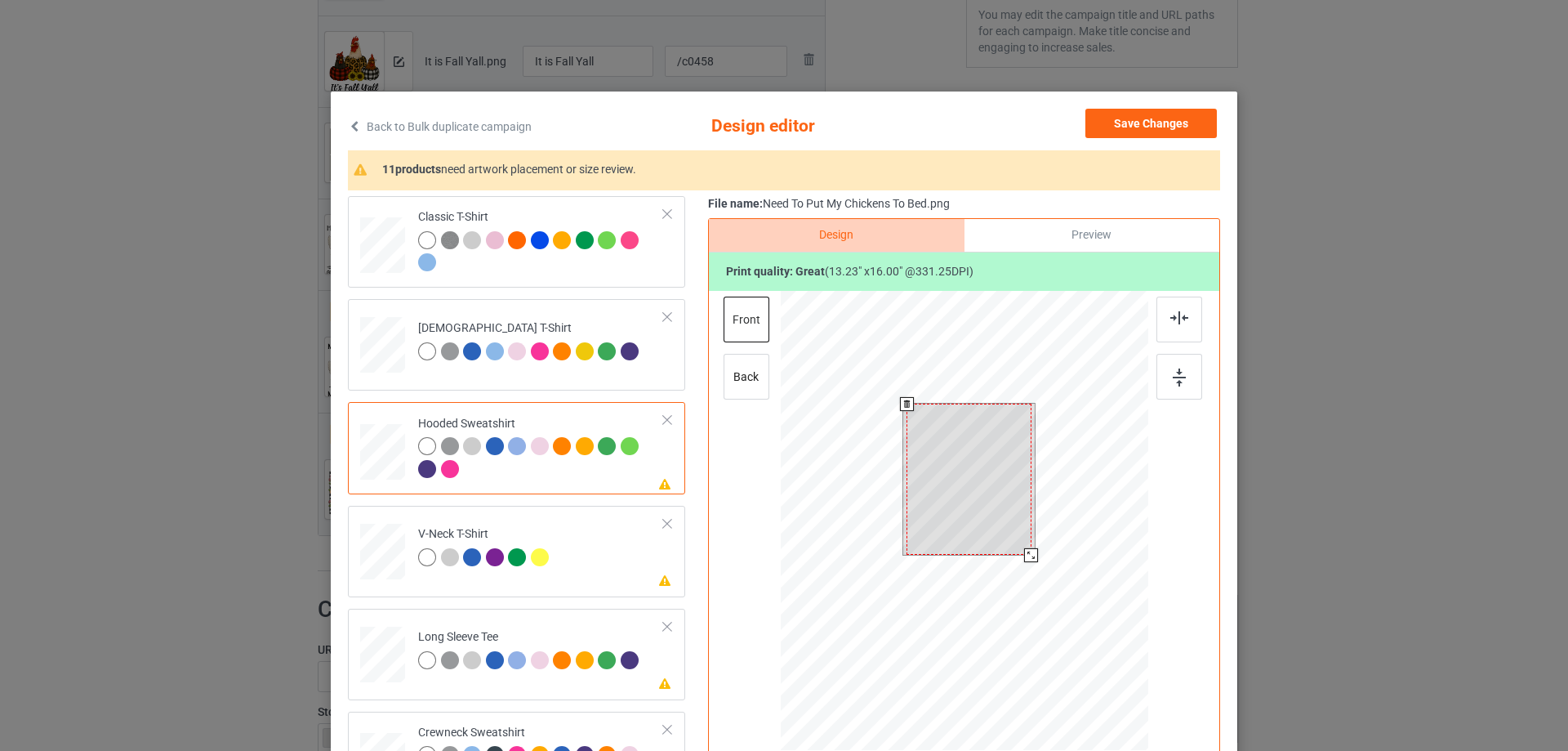
click at [950, 476] on div at bounding box center [968, 479] width 125 height 151
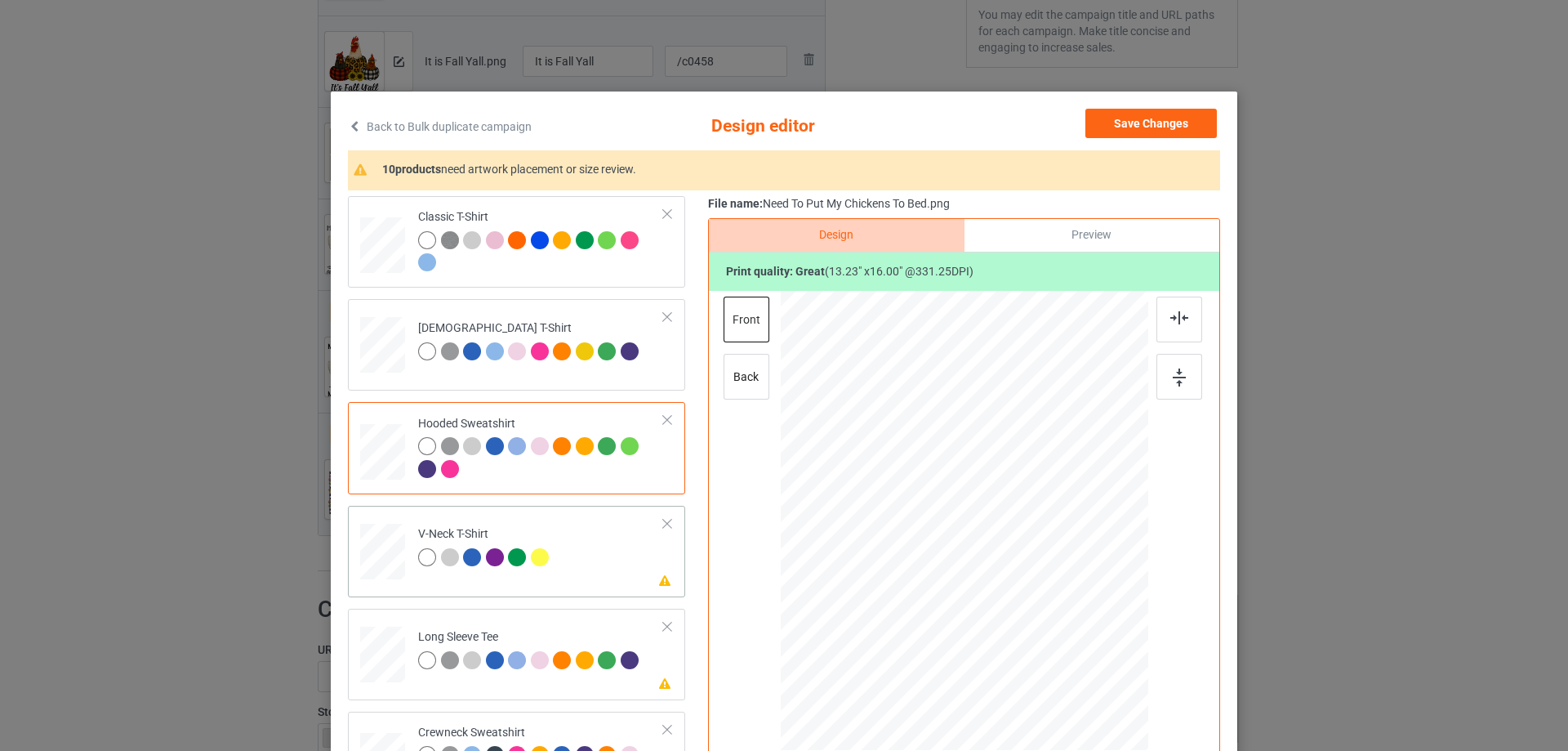
click at [553, 585] on div "Please review artwork placement V-Neck T-Shirt" at bounding box center [516, 552] width 338 height 92
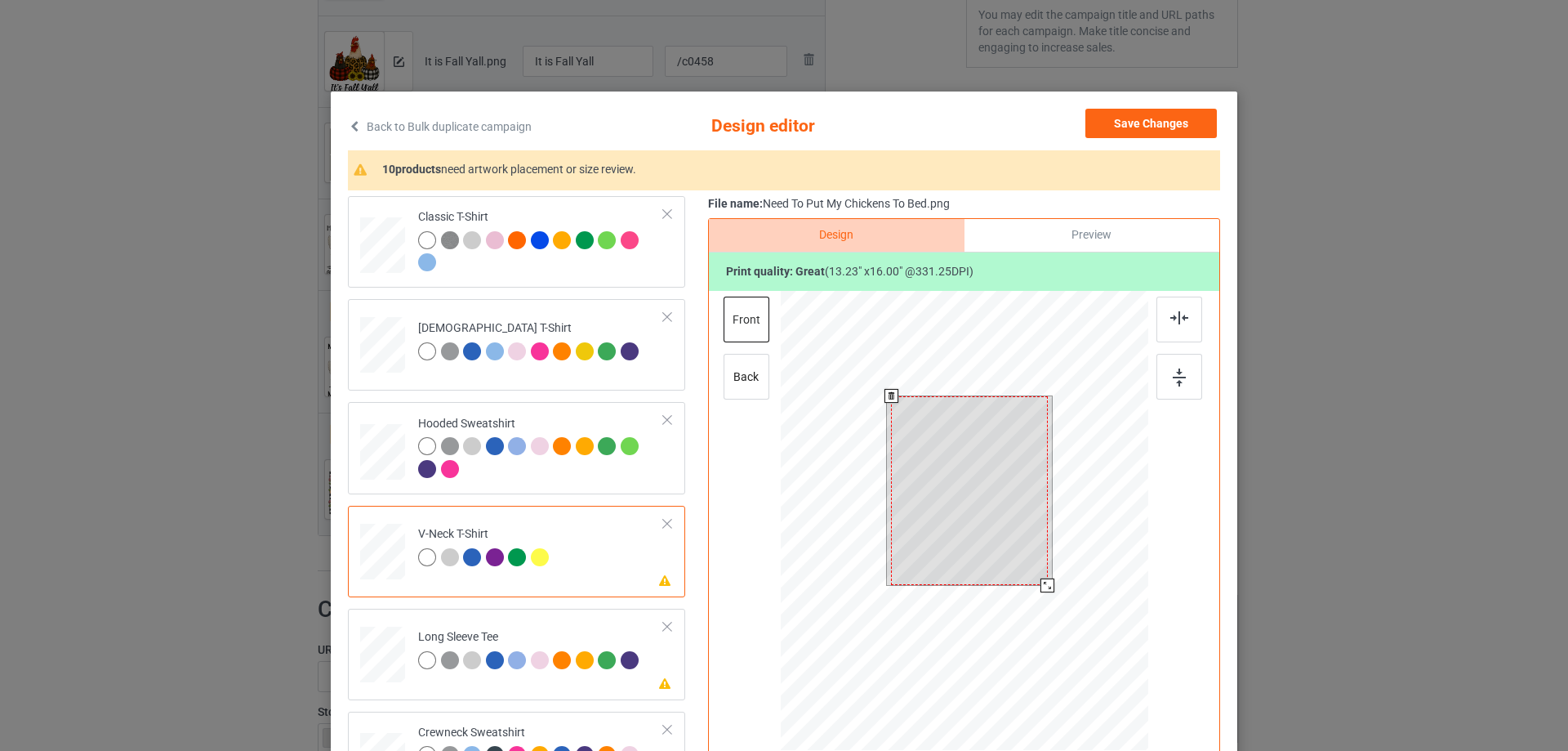
click at [982, 464] on div at bounding box center [968, 490] width 156 height 188
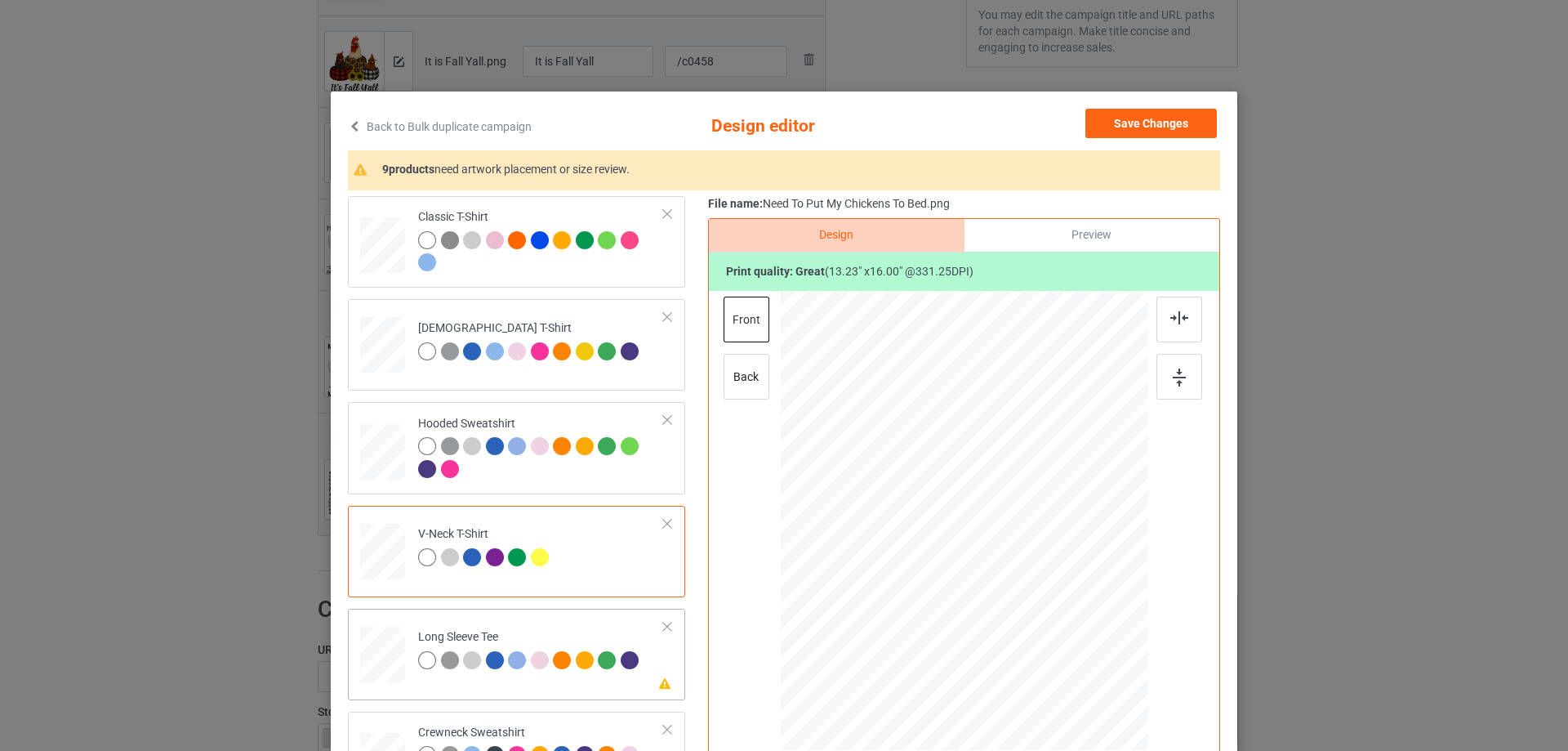
scroll to position [164, 0]
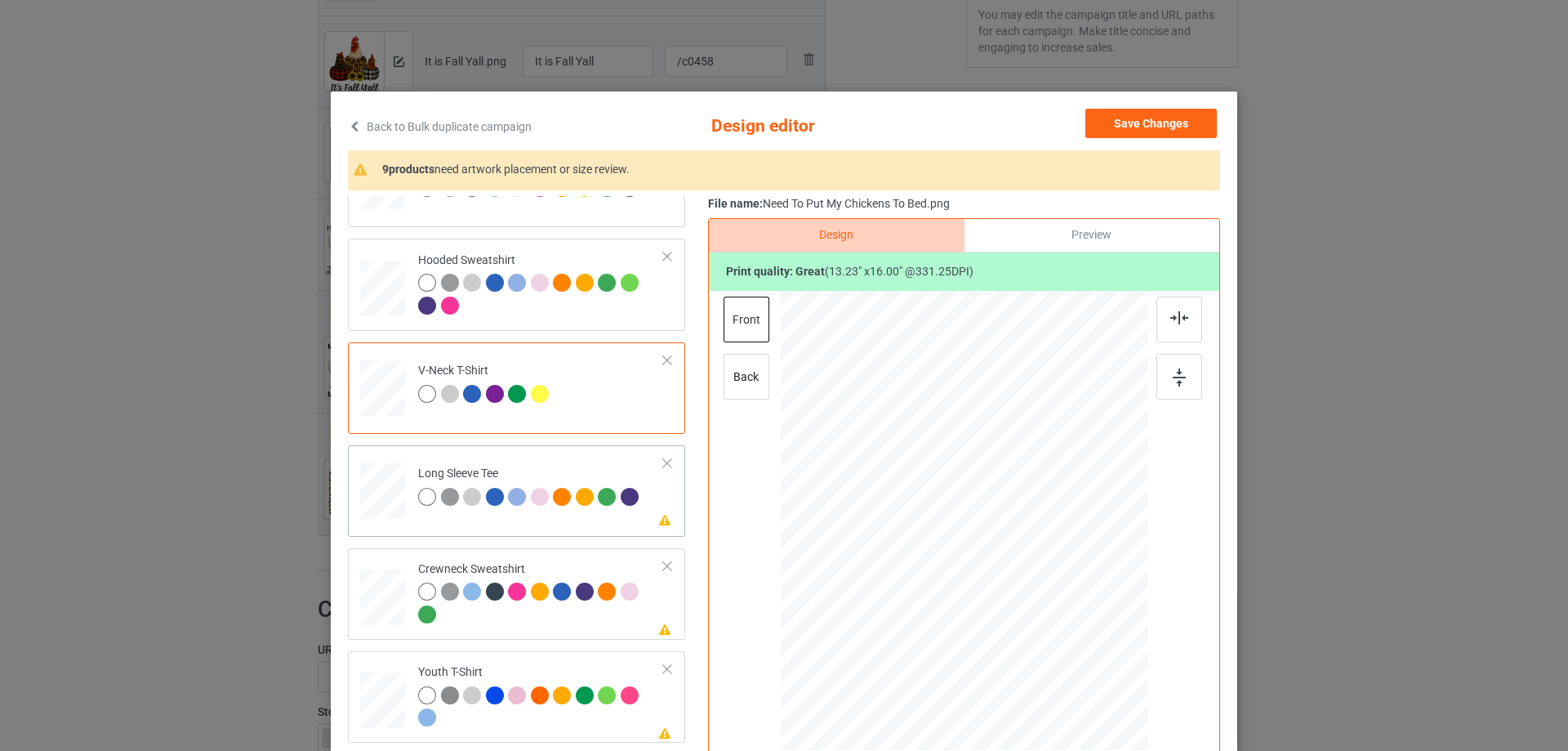
click at [526, 529] on div "Please review artwork placement Long Sleeve Tee" at bounding box center [516, 491] width 338 height 92
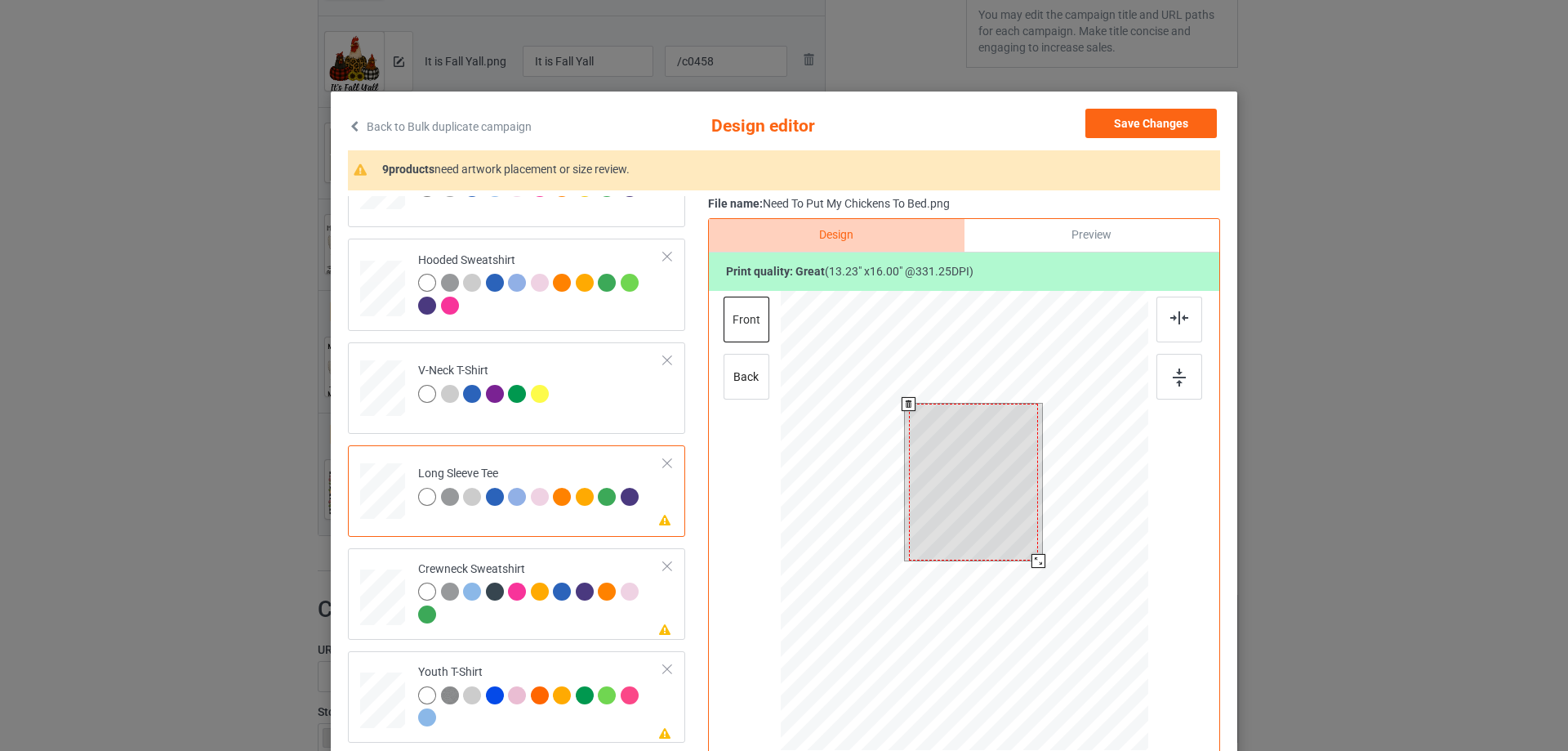
click at [957, 468] on div at bounding box center [974, 482] width 130 height 157
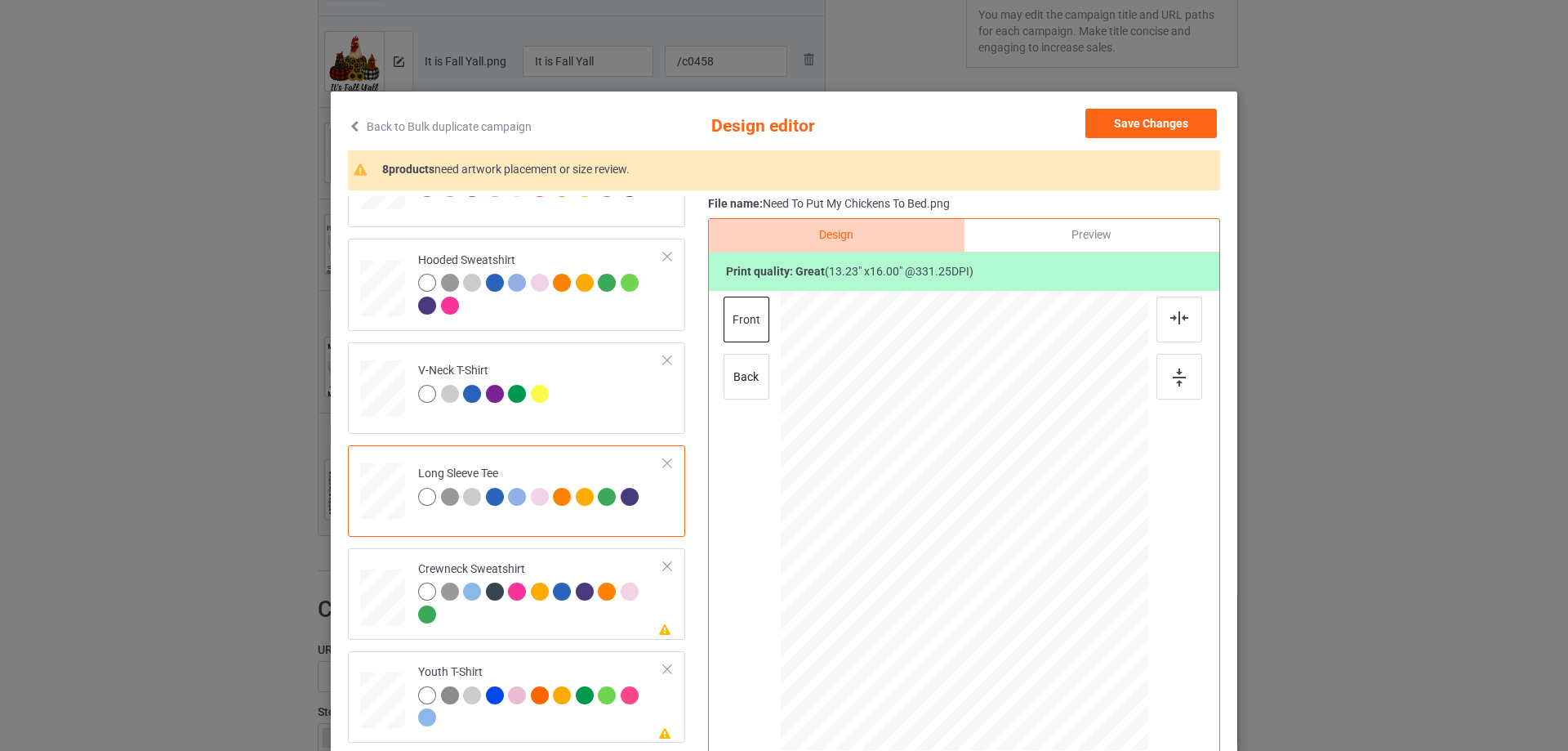
scroll to position [327, 0]
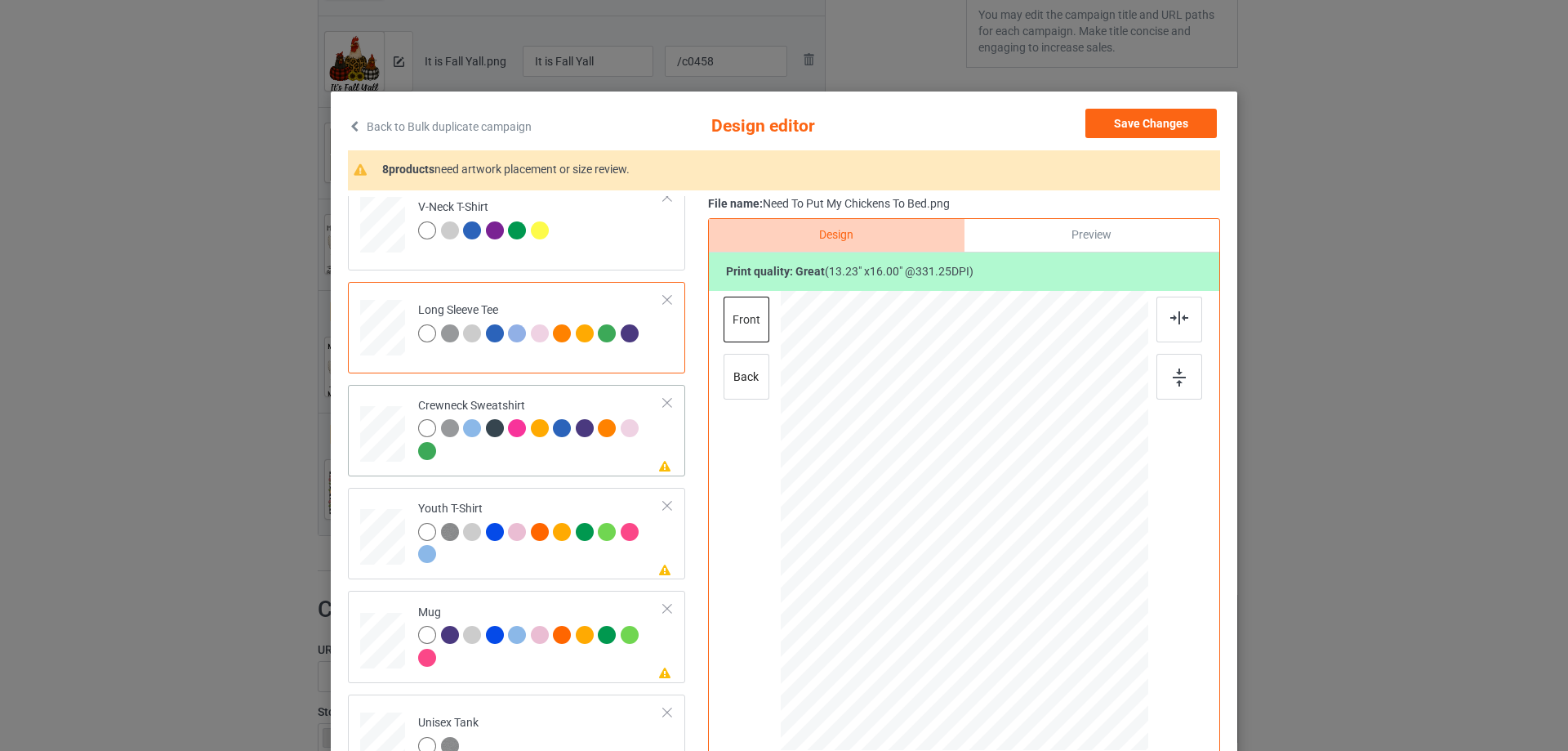
click at [520, 469] on td "Please review artwork placement Crewneck Sweatshirt" at bounding box center [541, 431] width 264 height 78
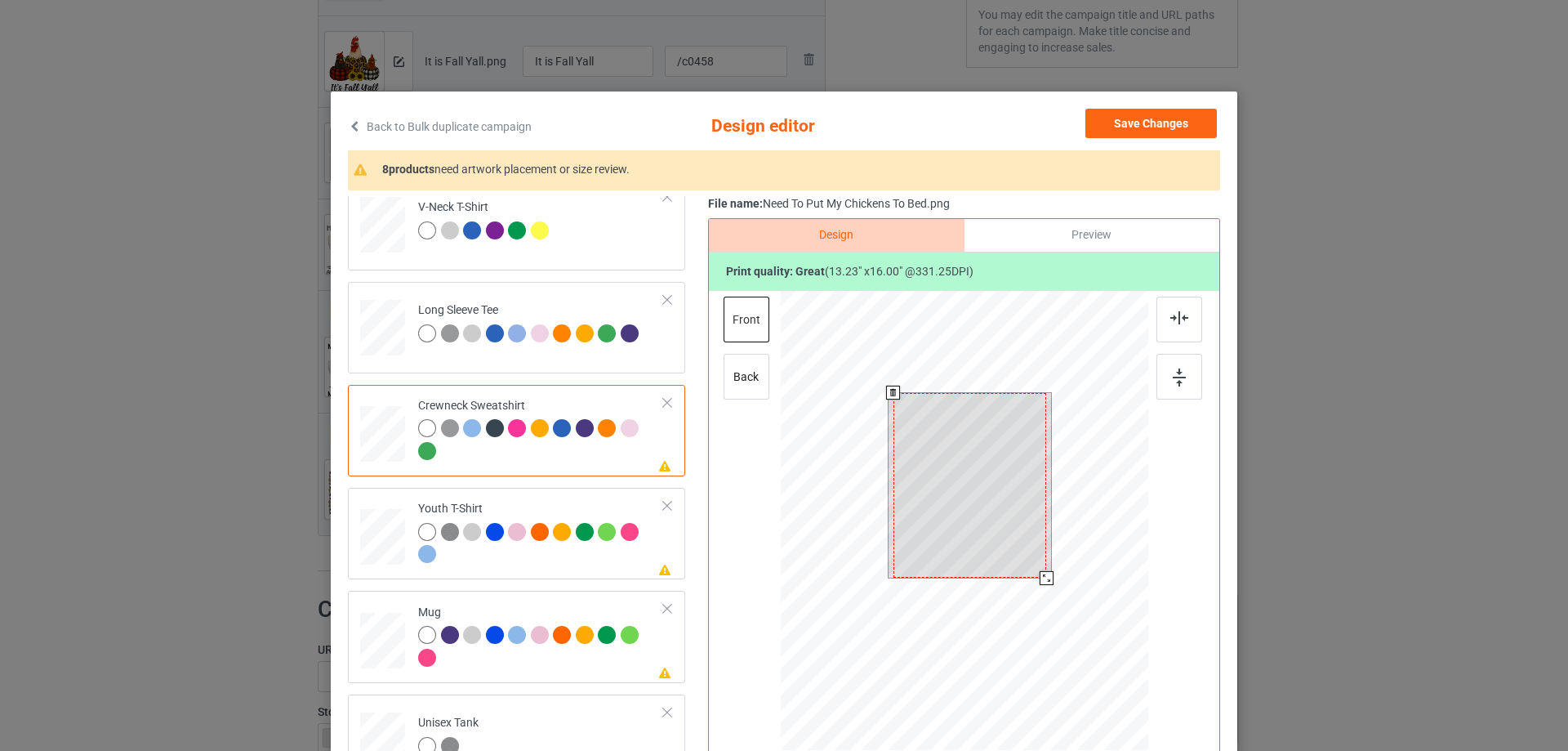
click at [962, 468] on div at bounding box center [970, 486] width 154 height 186
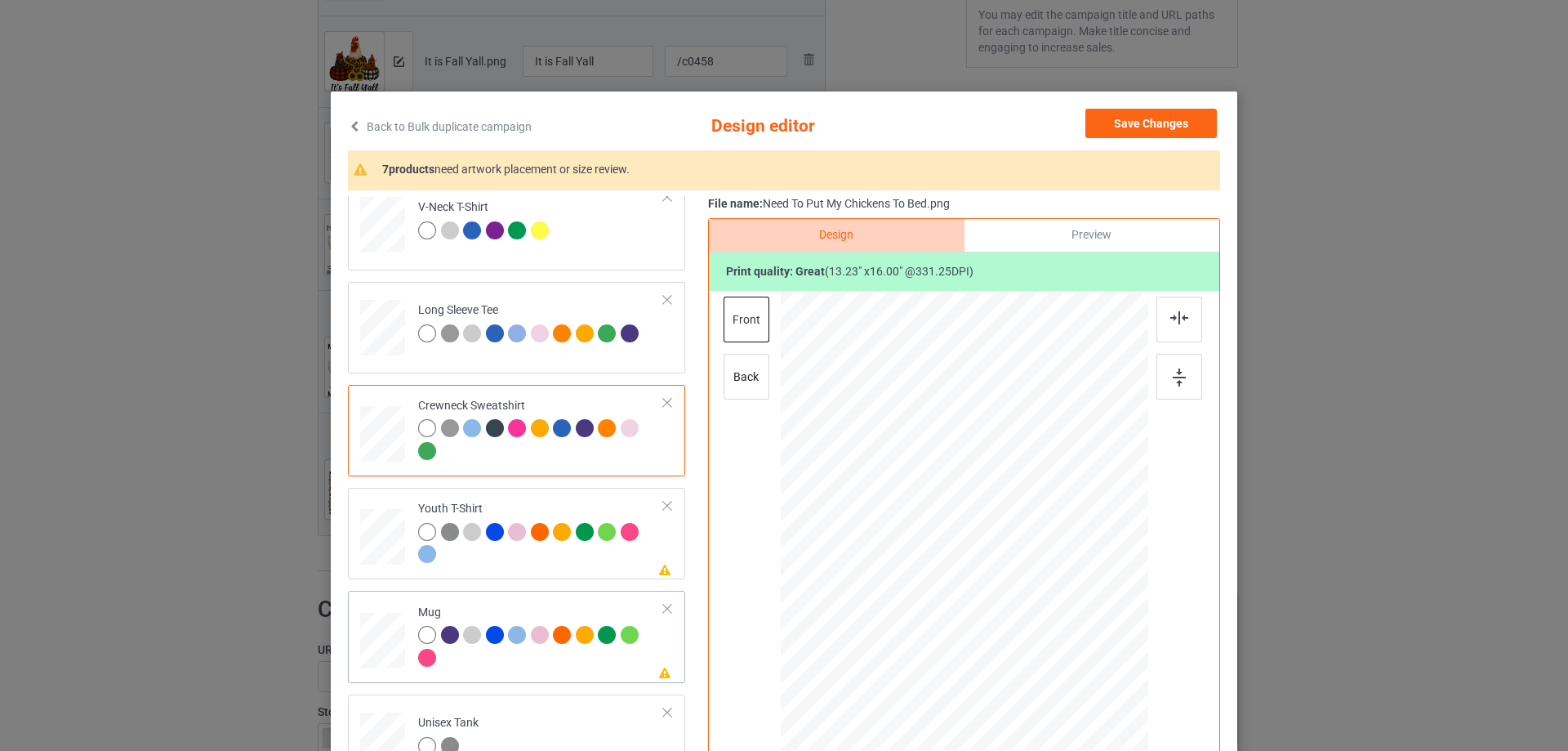
scroll to position [409, 0]
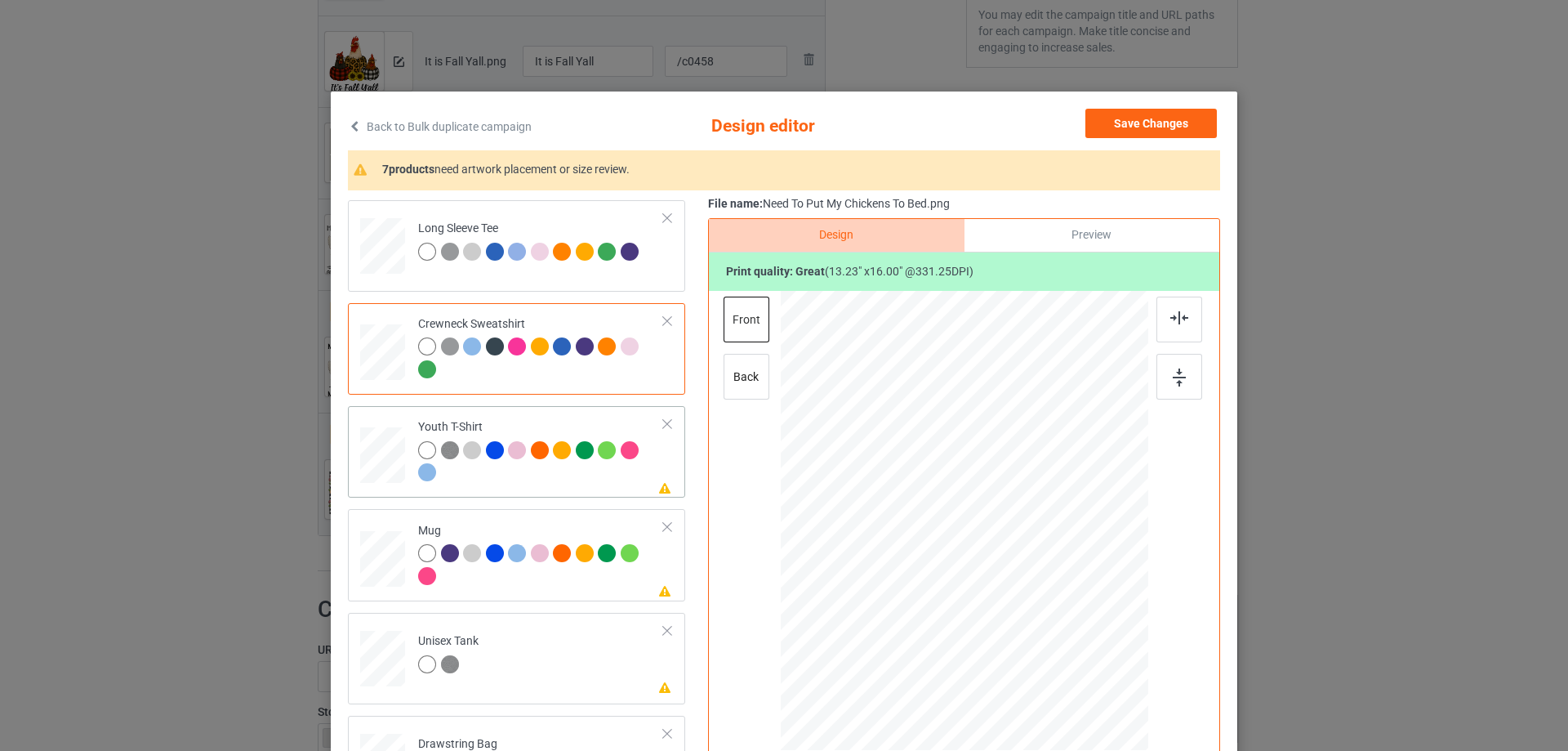
click at [522, 482] on div at bounding box center [541, 463] width 246 height 45
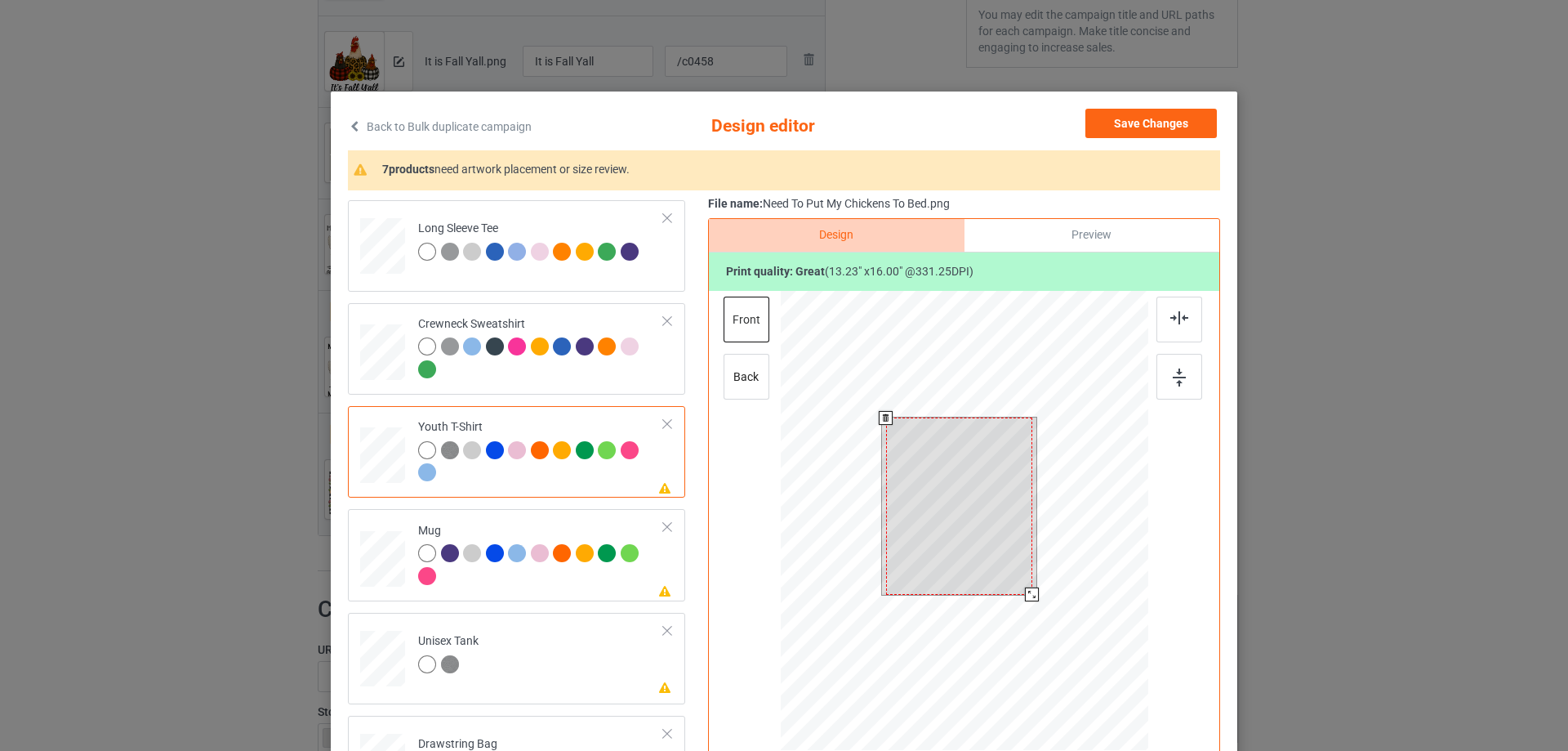
click at [986, 474] on div at bounding box center [959, 506] width 147 height 178
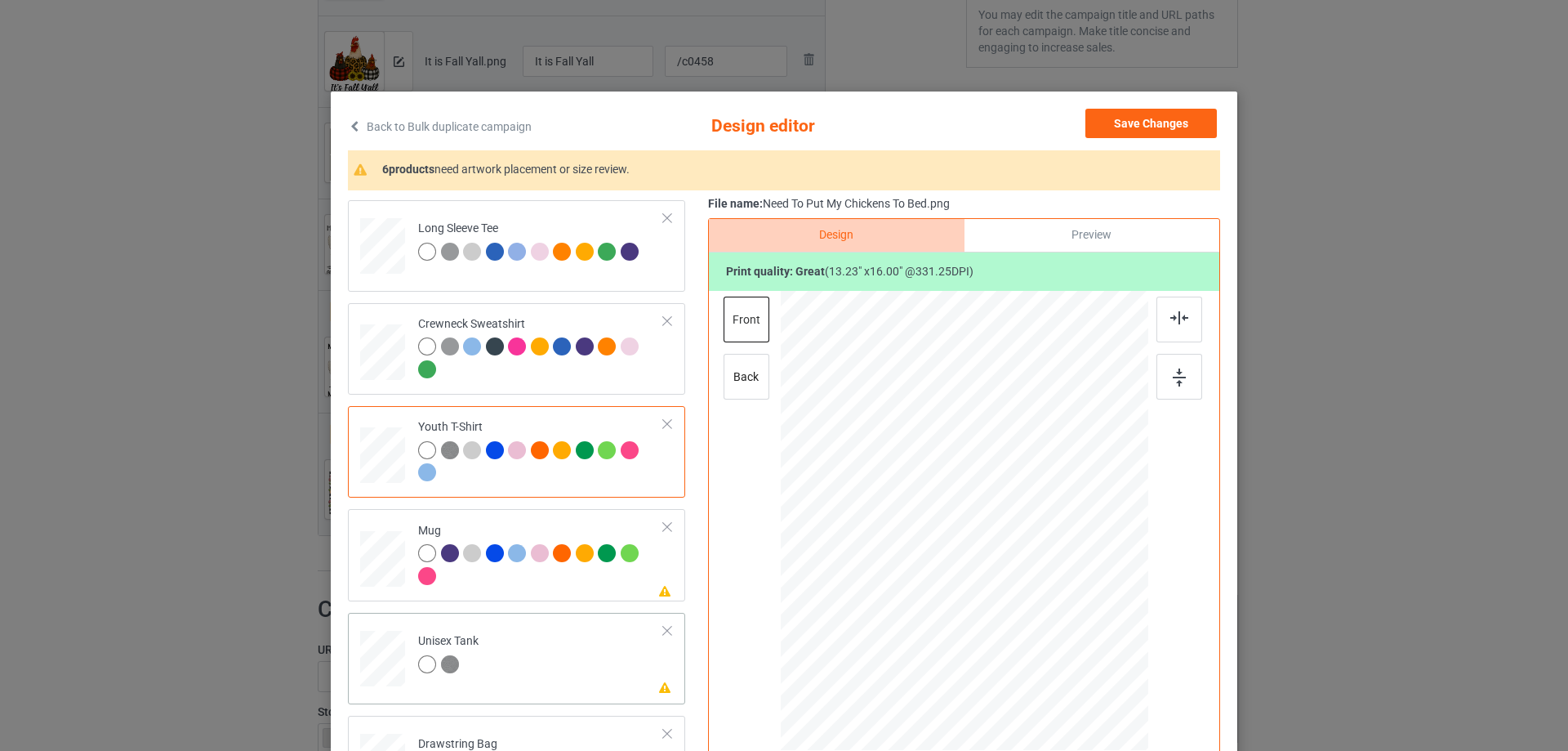
scroll to position [572, 0]
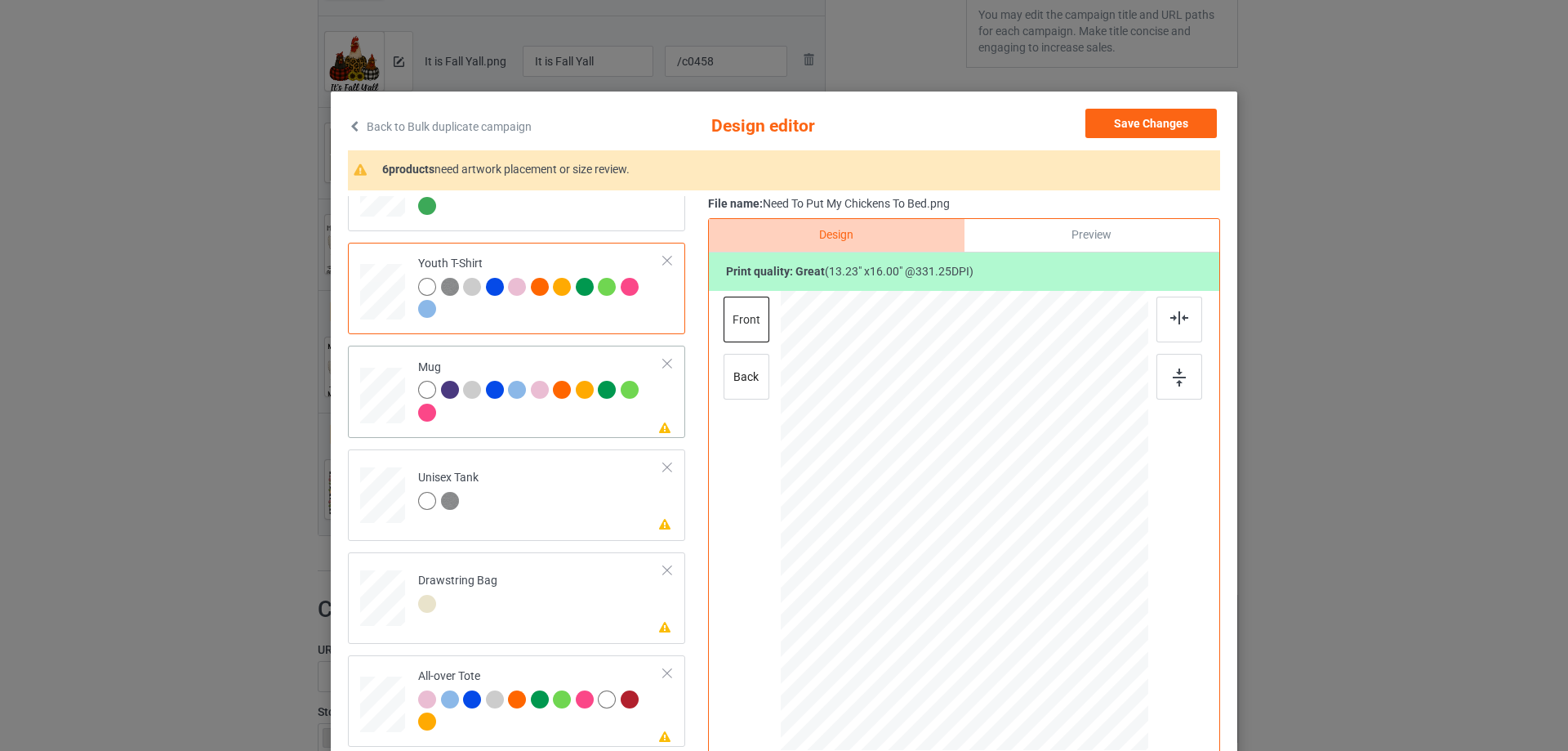
click at [531, 426] on div at bounding box center [541, 402] width 246 height 45
click at [964, 477] on div at bounding box center [965, 520] width 220 height 267
drag, startPoint x: 1070, startPoint y: 653, endPoint x: 1028, endPoint y: 567, distance: 95.7
click at [1028, 567] on div at bounding box center [965, 520] width 368 height 153
drag, startPoint x: 991, startPoint y: 543, endPoint x: 1092, endPoint y: 547, distance: 101.1
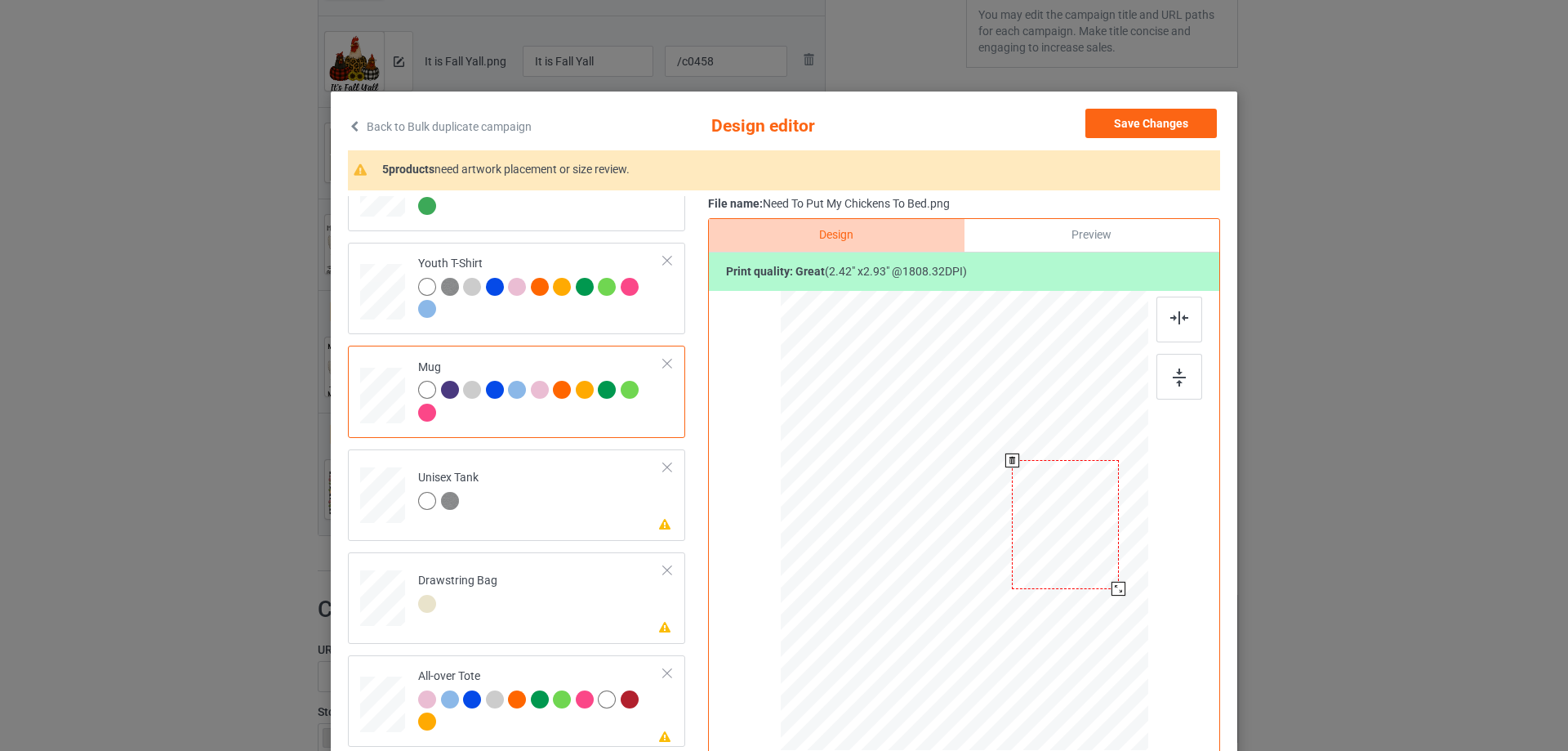
click at [1092, 547] on div at bounding box center [1065, 524] width 106 height 129
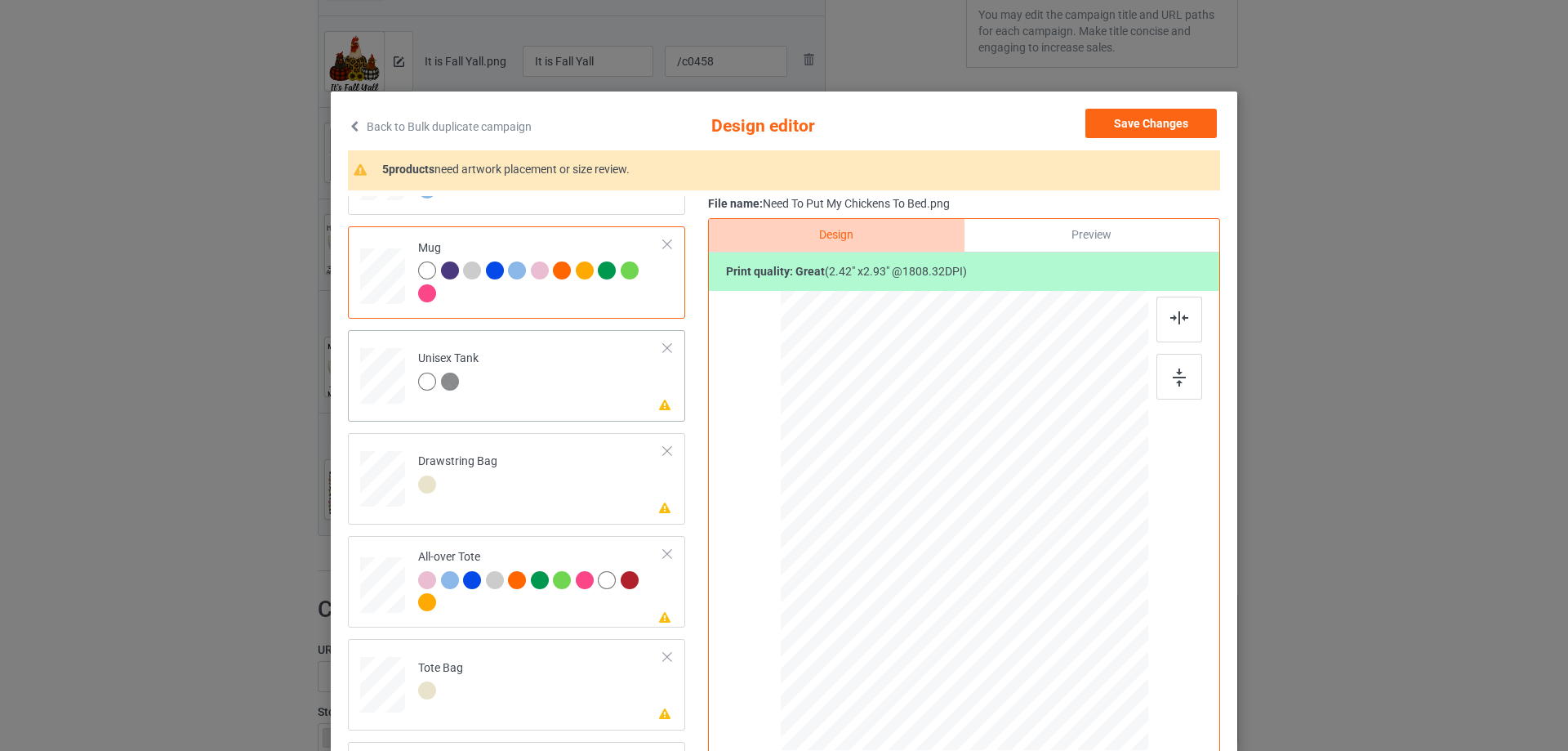
click at [545, 401] on td "Please review artwork placement Unisex Tank" at bounding box center [541, 372] width 264 height 72
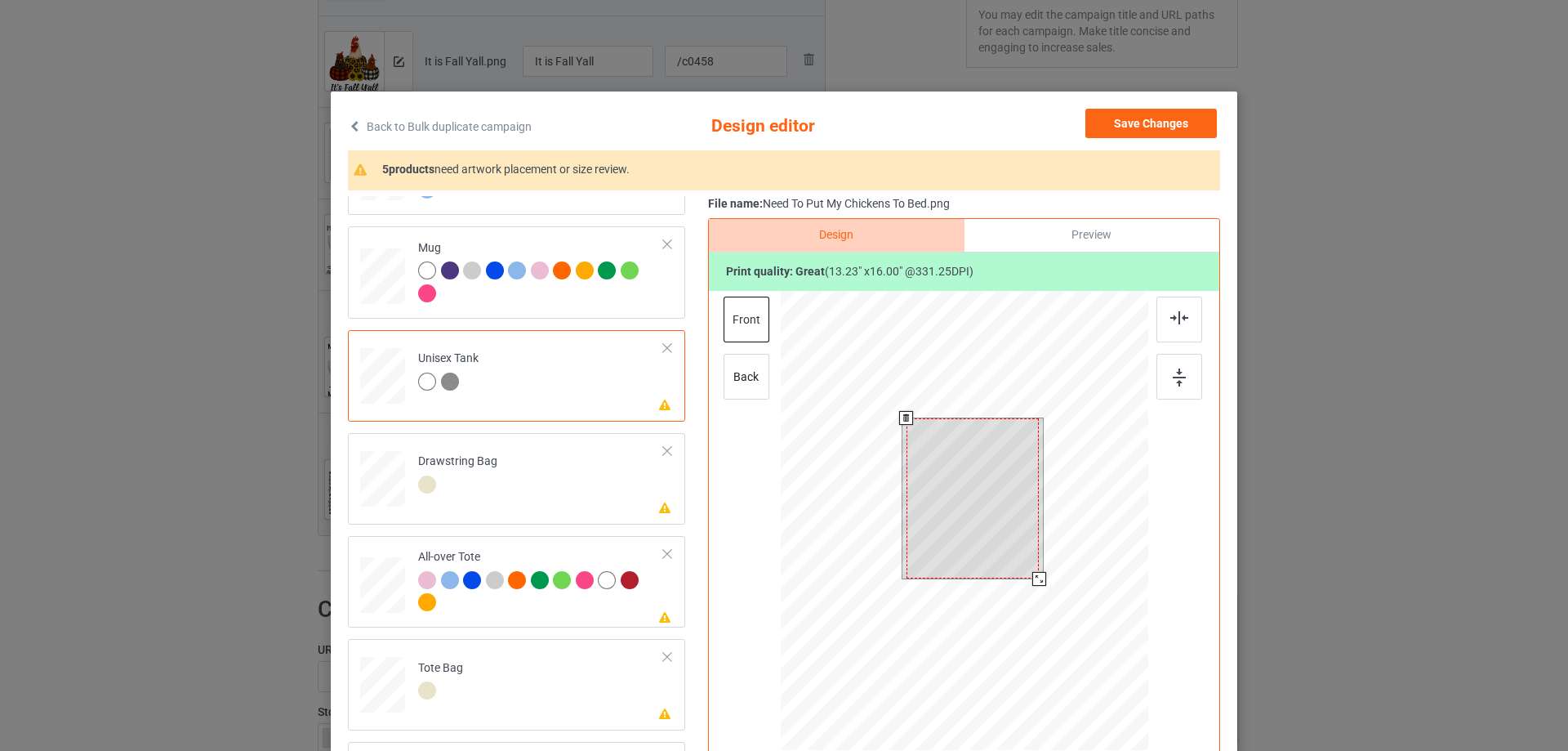
click at [1009, 527] on div at bounding box center [973, 499] width 133 height 161
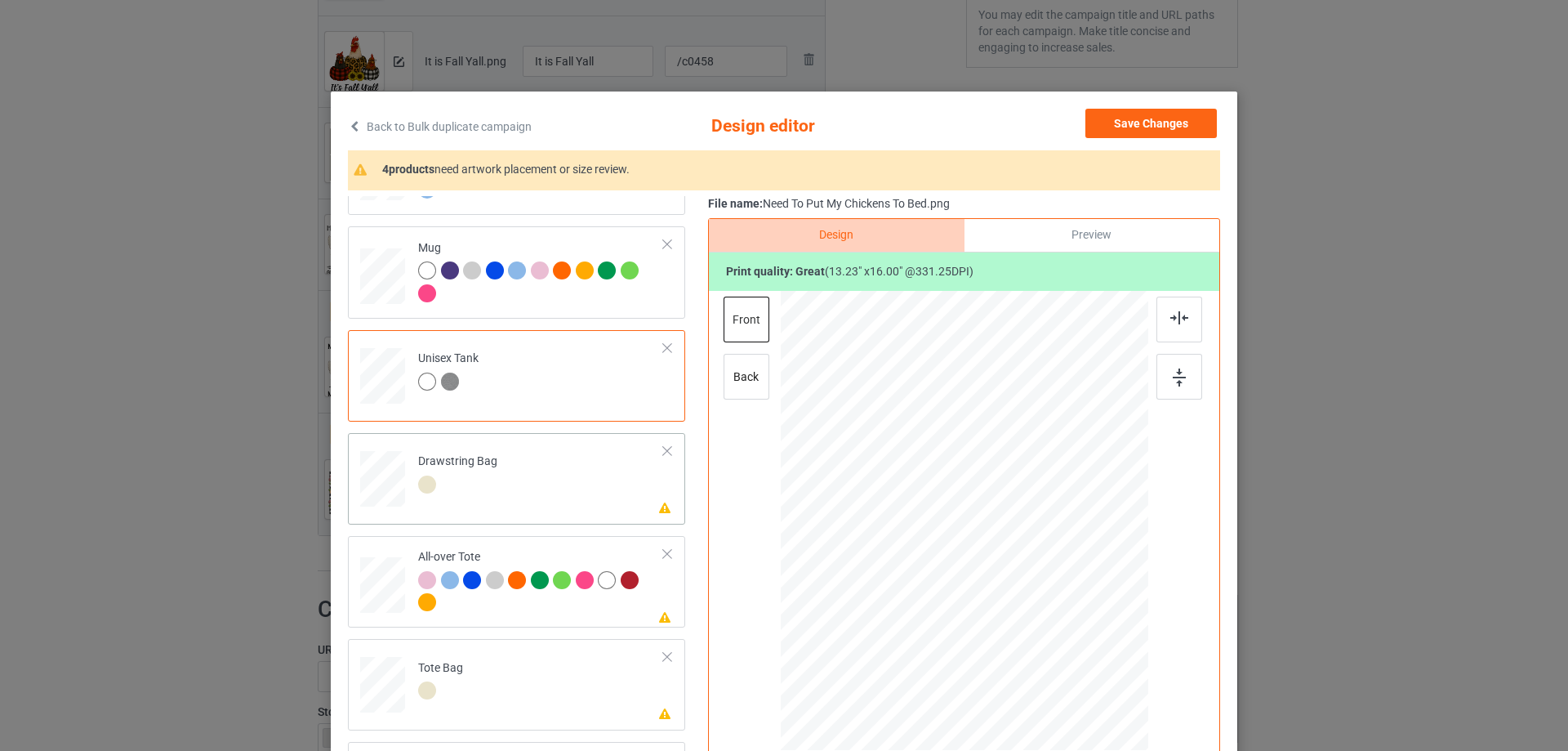
click at [524, 492] on td "Please review artwork placement Drawstring Bag" at bounding box center [541, 475] width 264 height 72
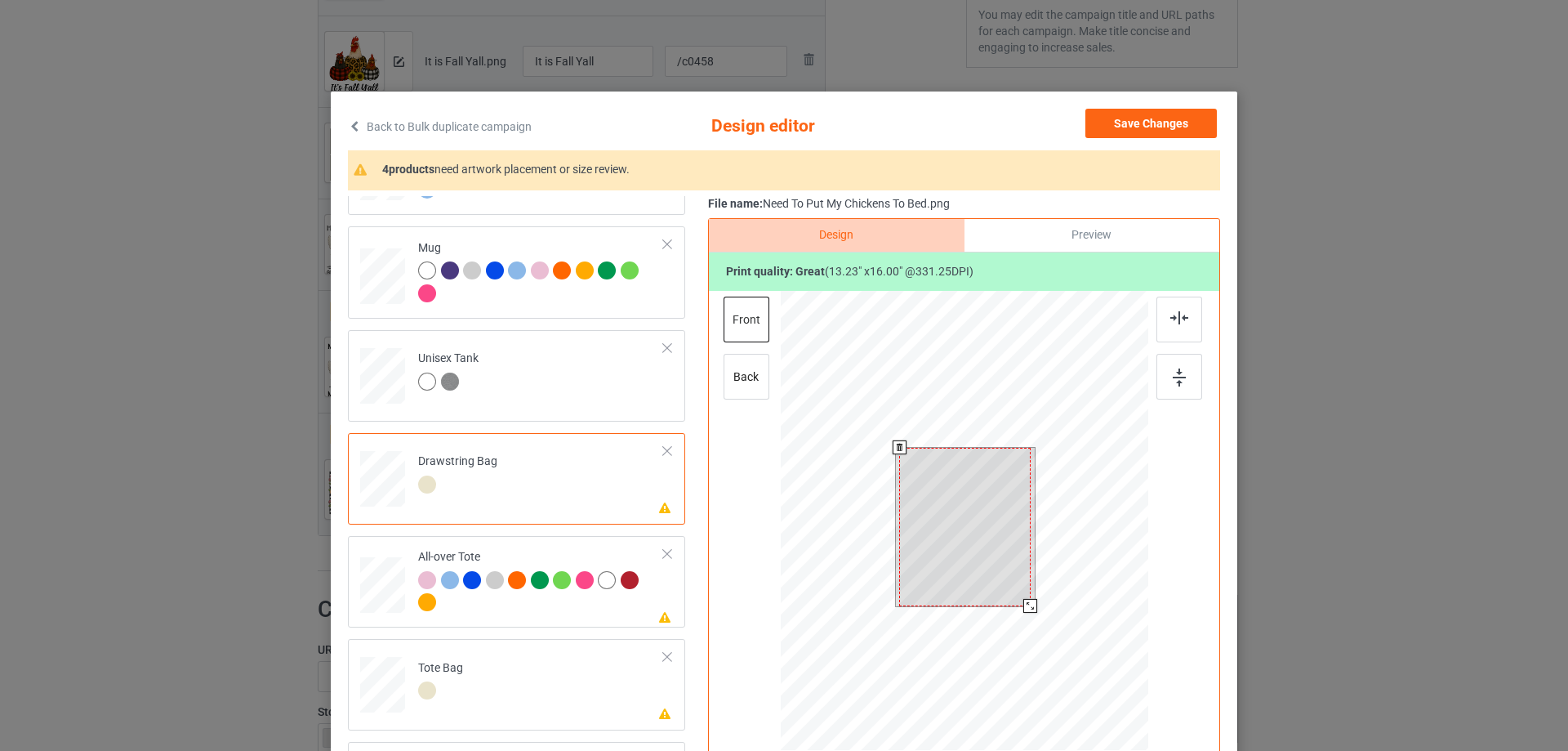
click at [996, 501] on div at bounding box center [965, 527] width 132 height 158
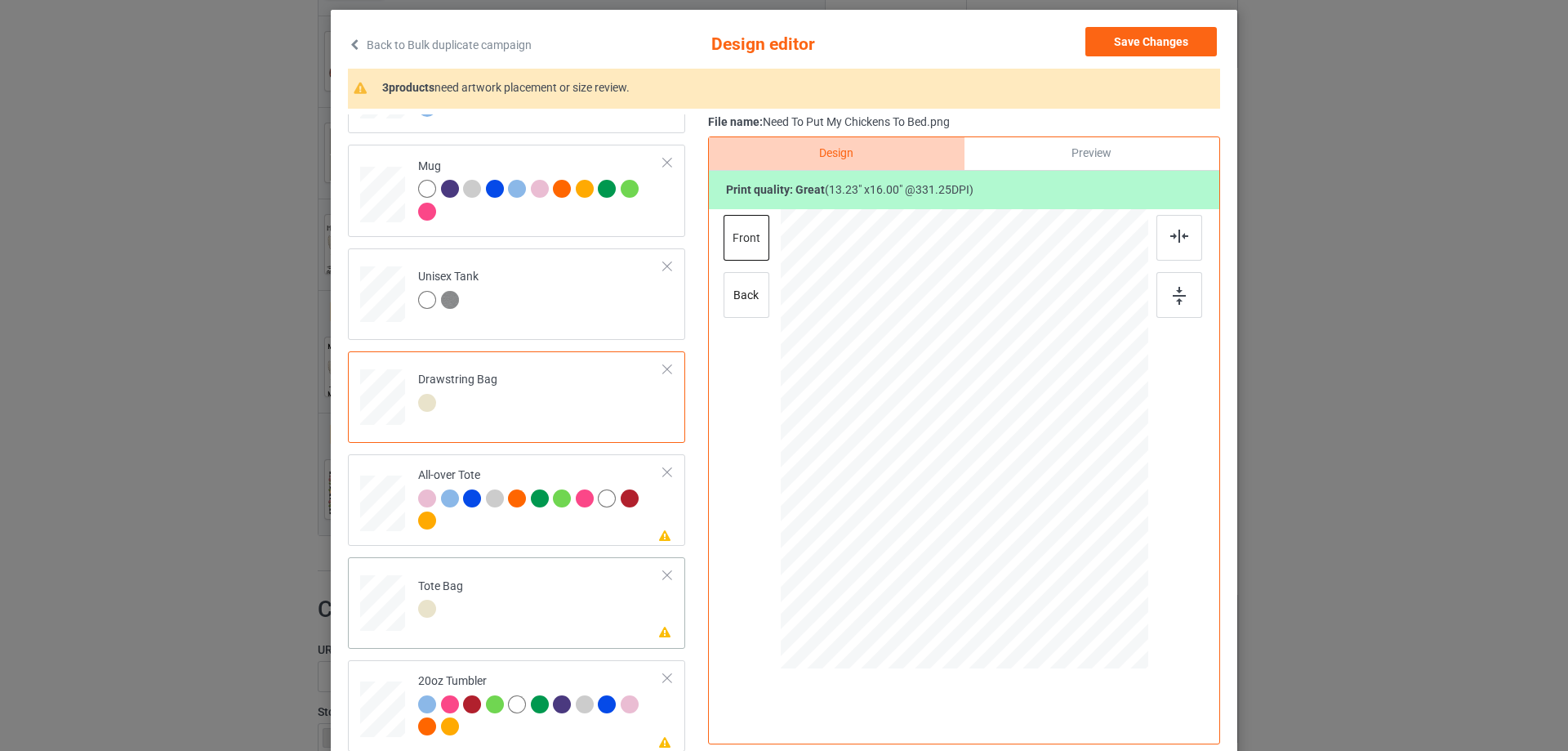
scroll to position [164, 0]
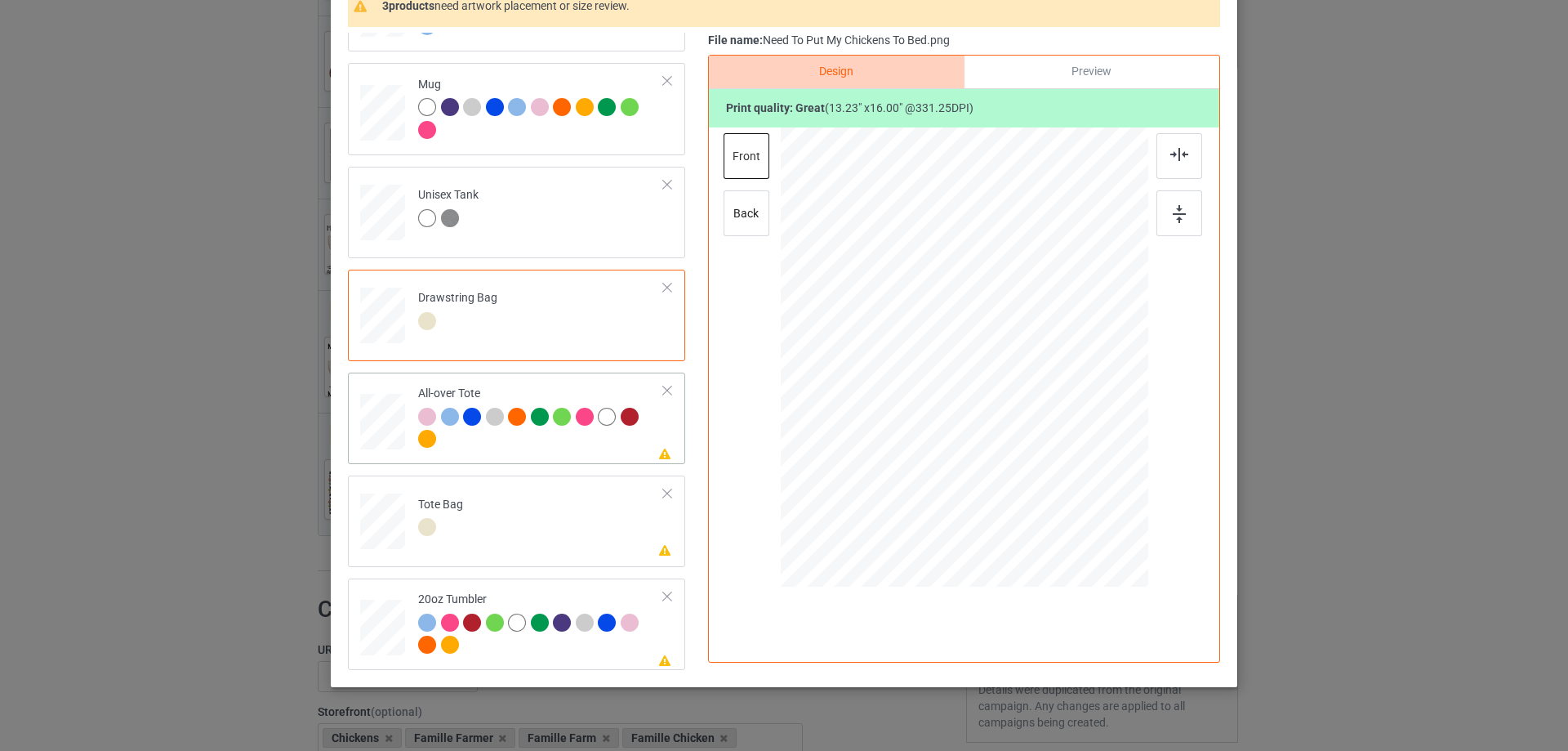
click at [508, 448] on div at bounding box center [541, 430] width 246 height 45
click at [969, 425] on div at bounding box center [965, 356] width 220 height 267
drag, startPoint x: 1065, startPoint y: 492, endPoint x: 1077, endPoint y: 505, distance: 17.7
click at [1079, 505] on div at bounding box center [1086, 502] width 14 height 14
click at [984, 380] on div at bounding box center [964, 366] width 243 height 293
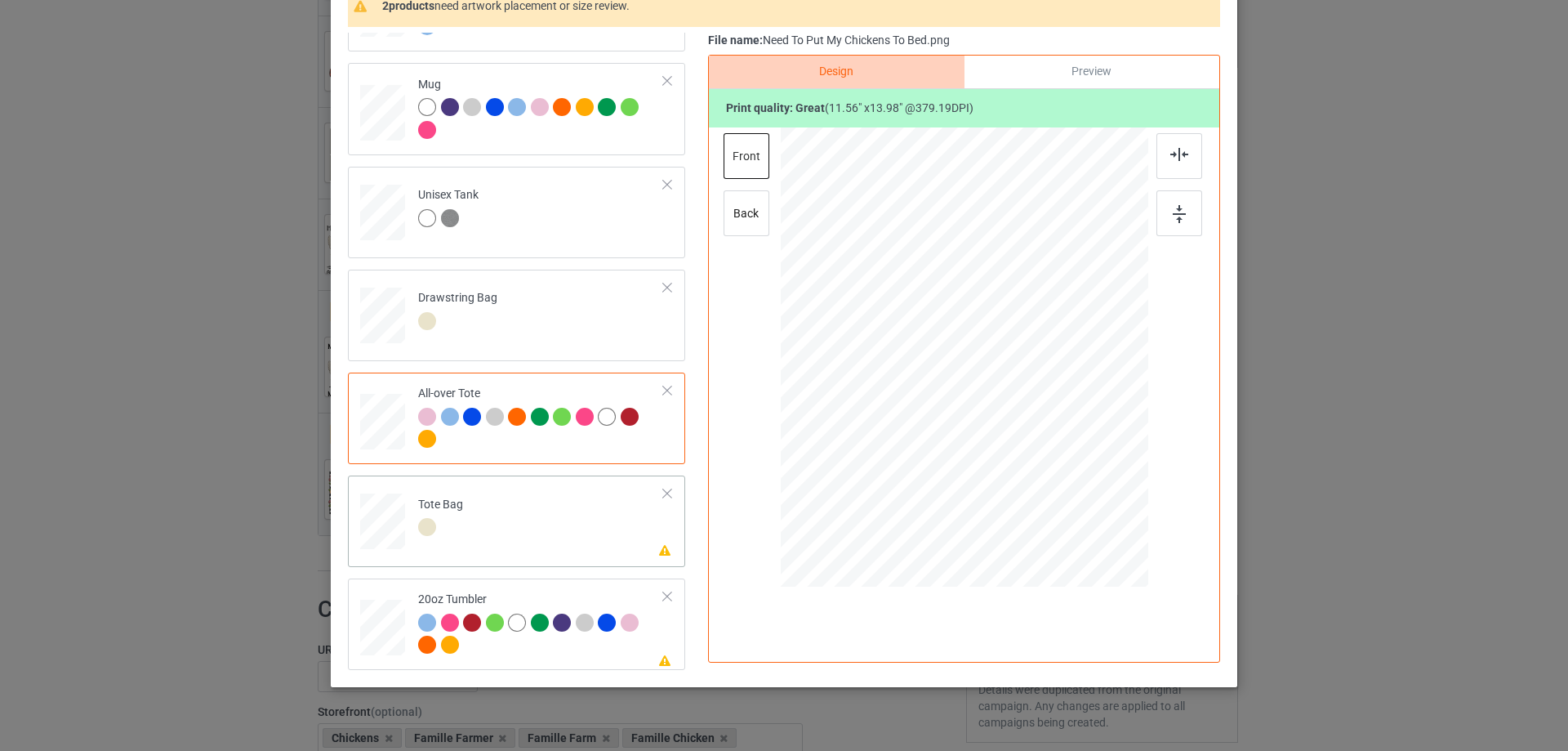
click at [537, 522] on td "Please review artwork placement Tote Bag" at bounding box center [541, 518] width 264 height 72
click at [967, 391] on div at bounding box center [965, 425] width 167 height 202
click at [511, 644] on div at bounding box center [541, 635] width 246 height 45
click at [993, 411] on div at bounding box center [965, 357] width 209 height 252
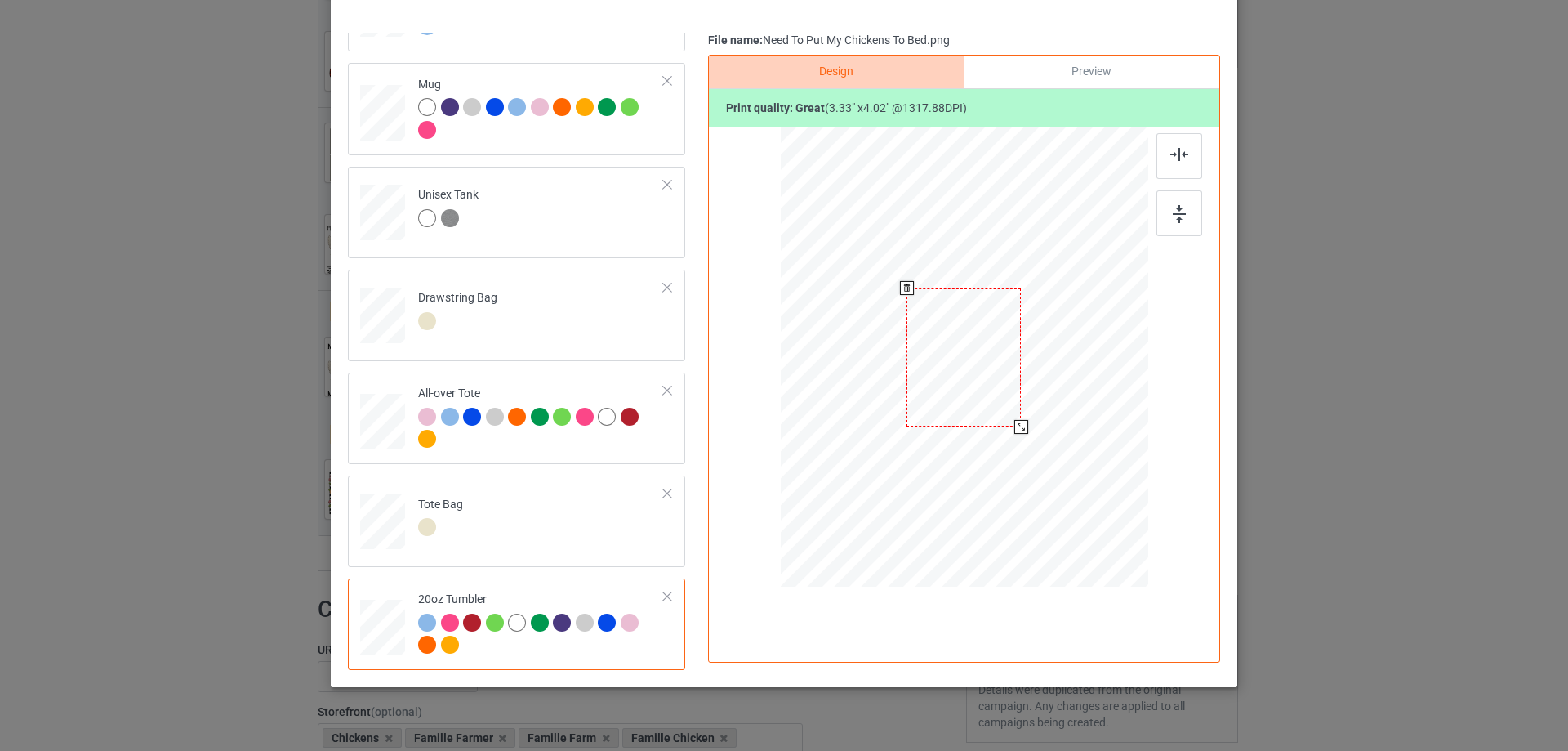
drag, startPoint x: 1065, startPoint y: 485, endPoint x: 1027, endPoint y: 411, distance: 83.2
click at [1027, 411] on div at bounding box center [964, 357] width 348 height 211
drag, startPoint x: 907, startPoint y: 360, endPoint x: 884, endPoint y: 346, distance: 26.9
click at [884, 346] on div at bounding box center [878, 339] width 109 height 132
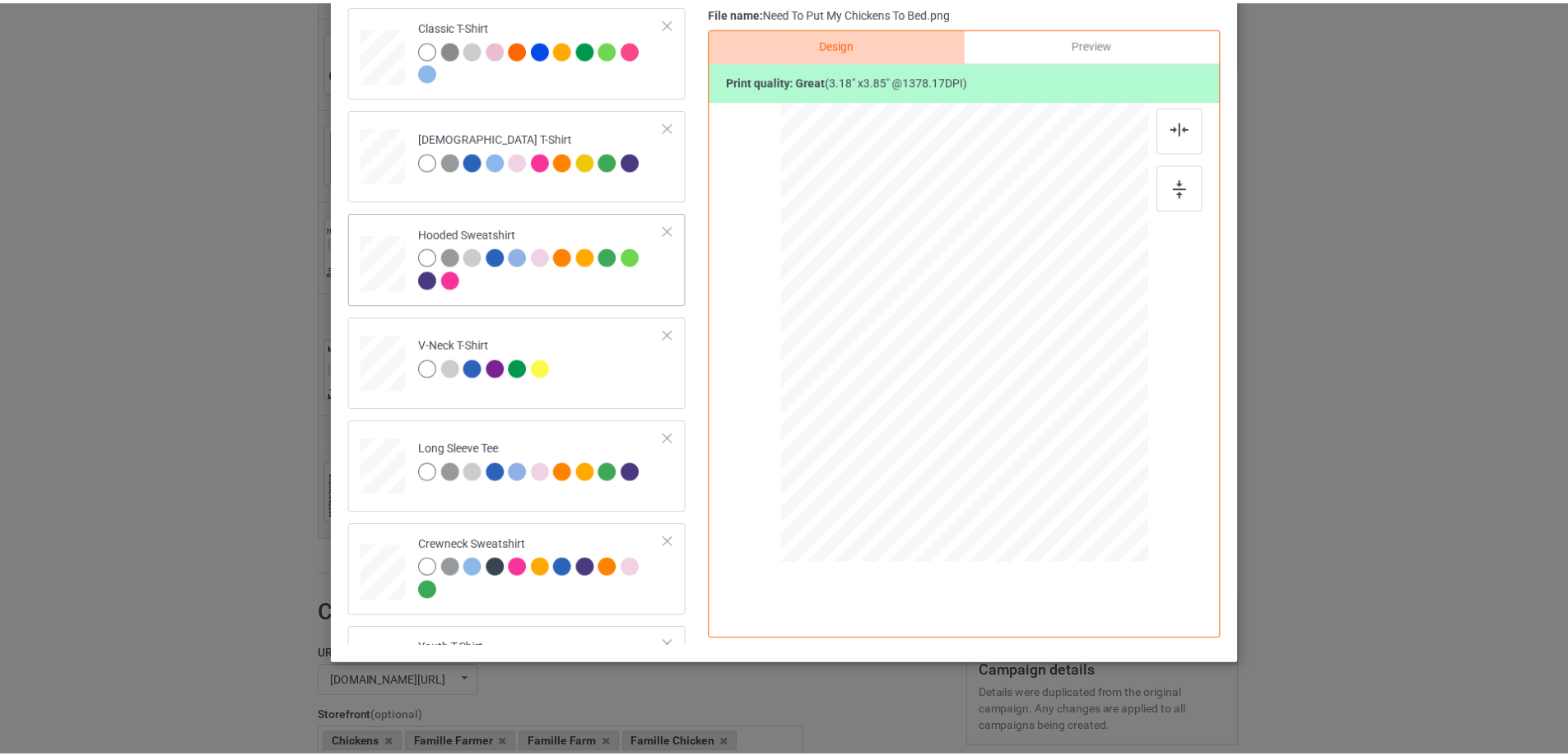
scroll to position [0, 0]
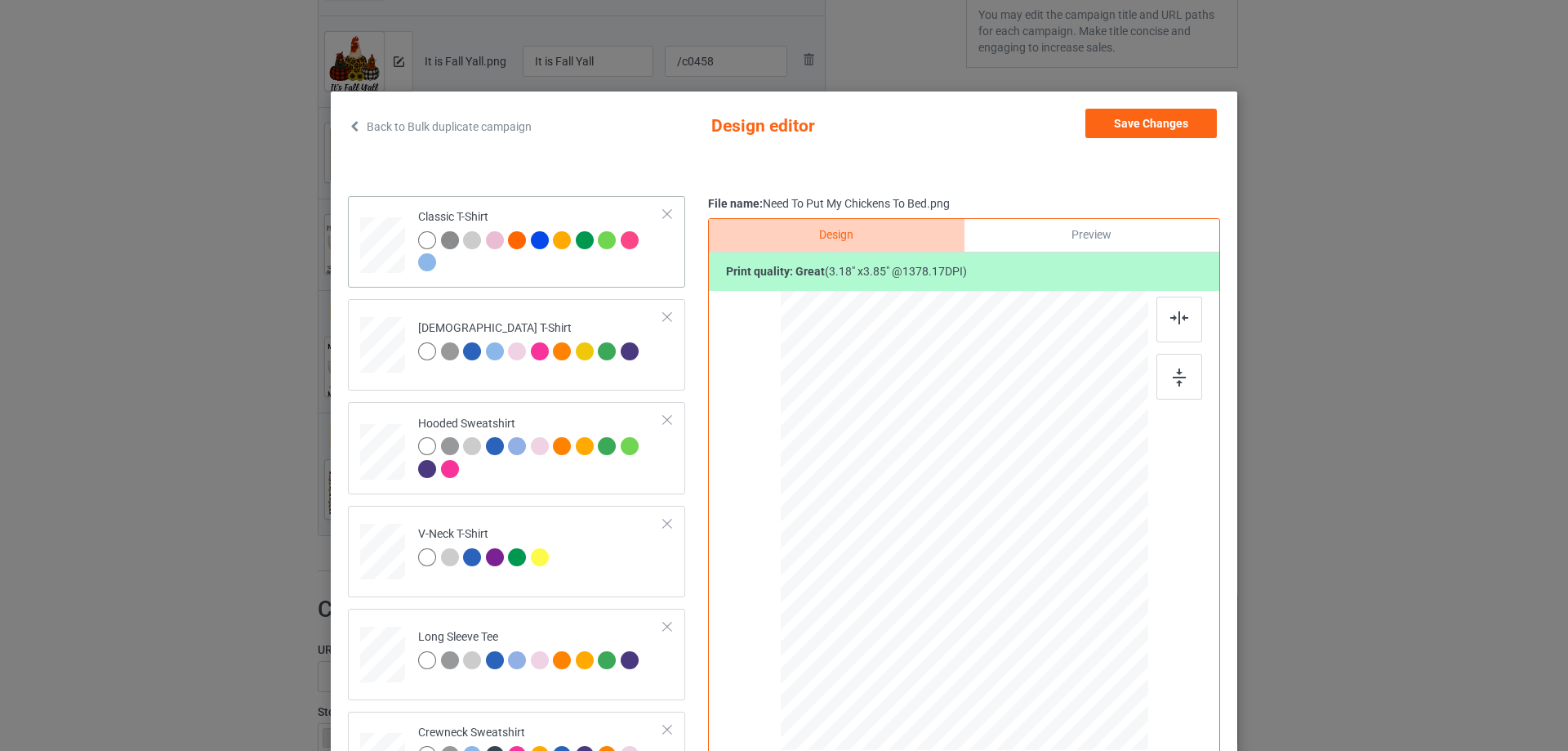
click at [555, 268] on div at bounding box center [541, 253] width 246 height 45
click at [1153, 127] on button "Save Changes" at bounding box center [1151, 123] width 132 height 29
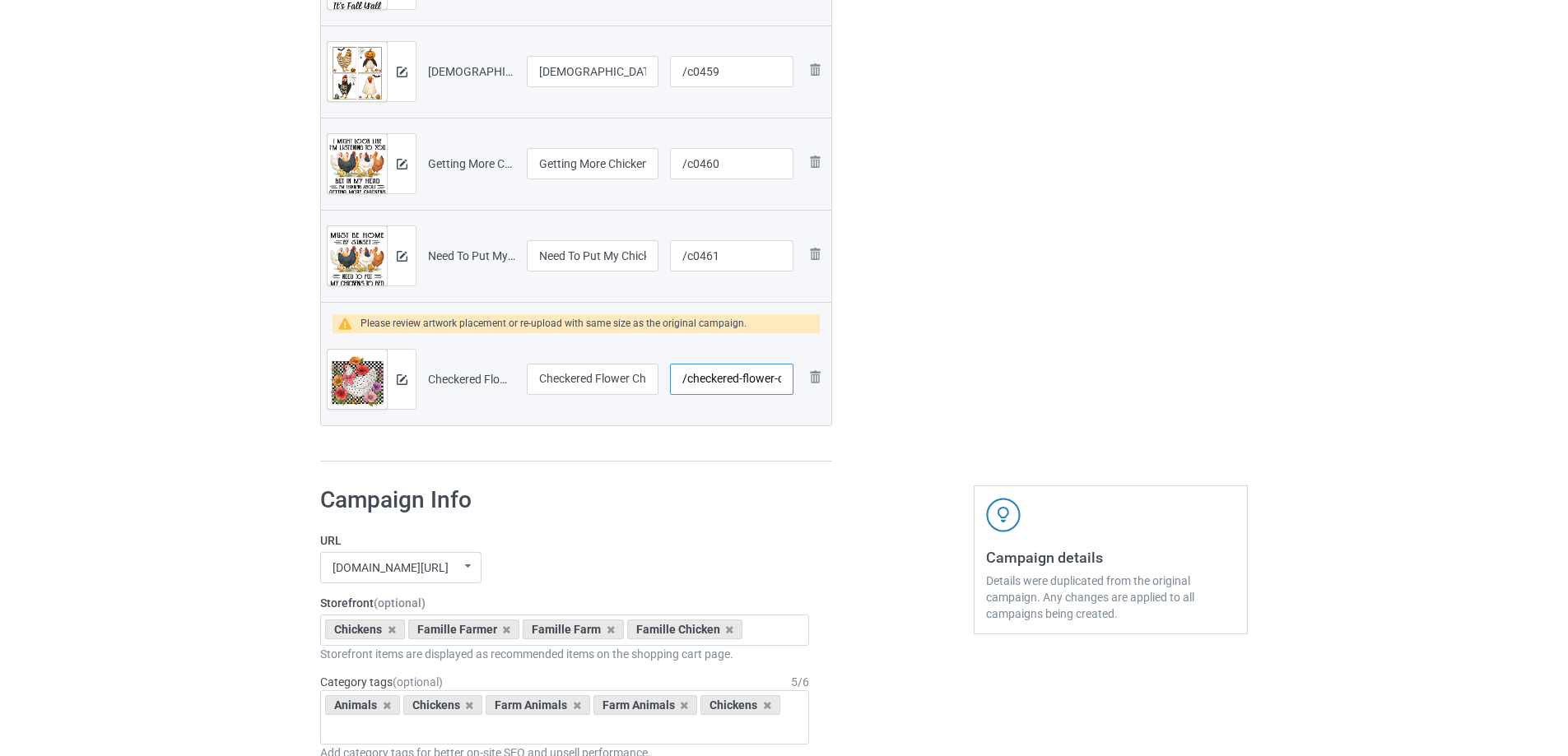
scroll to position [0, 36]
drag, startPoint x: 692, startPoint y: 378, endPoint x: 816, endPoint y: 381, distance: 124.0
click at [816, 381] on tr "Preview and edit artwork Checkered Flower Chicken.png Checkered Flower Chicken …" at bounding box center [576, 379] width 511 height 93
type input "/c0462"
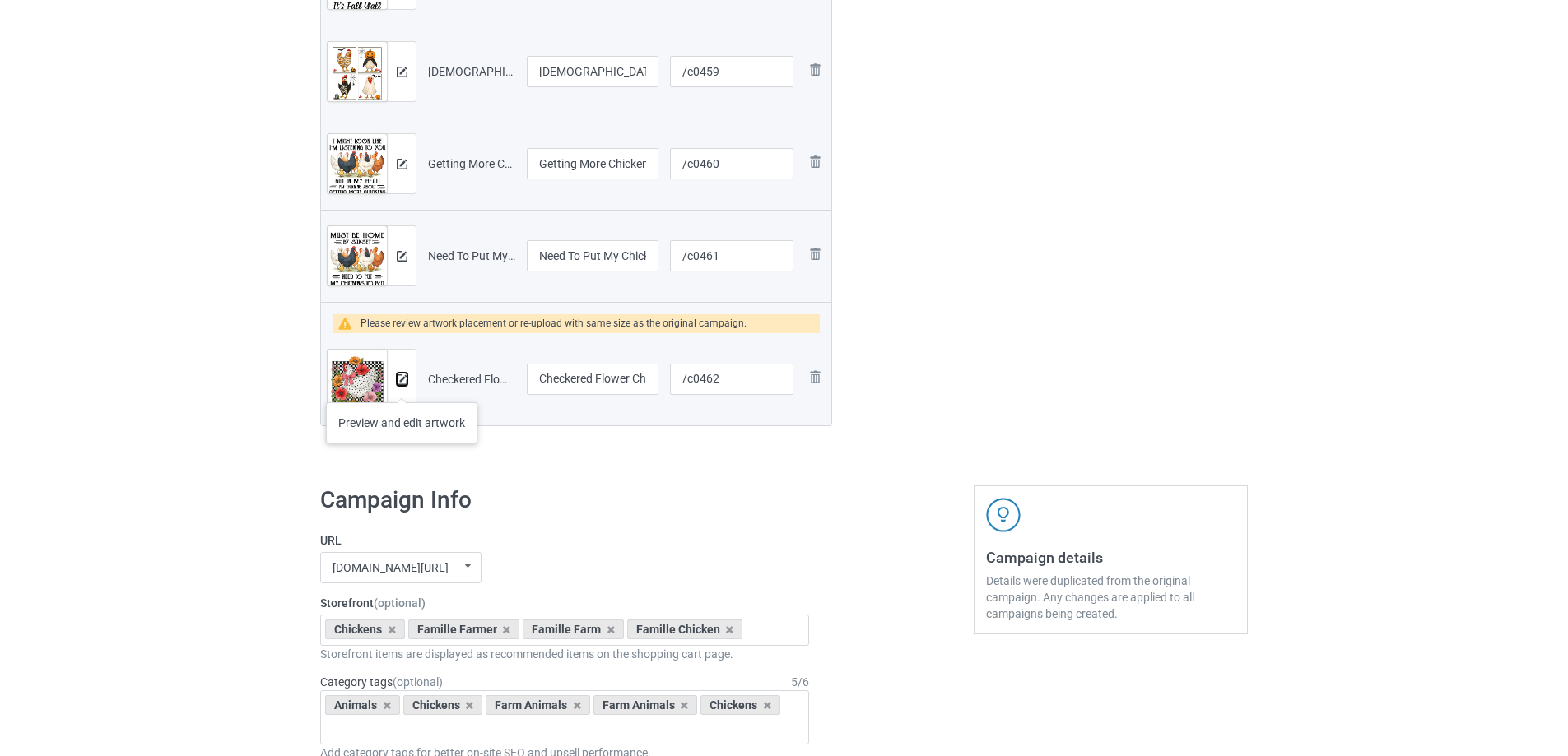
click at [402, 386] on button at bounding box center [403, 379] width 11 height 13
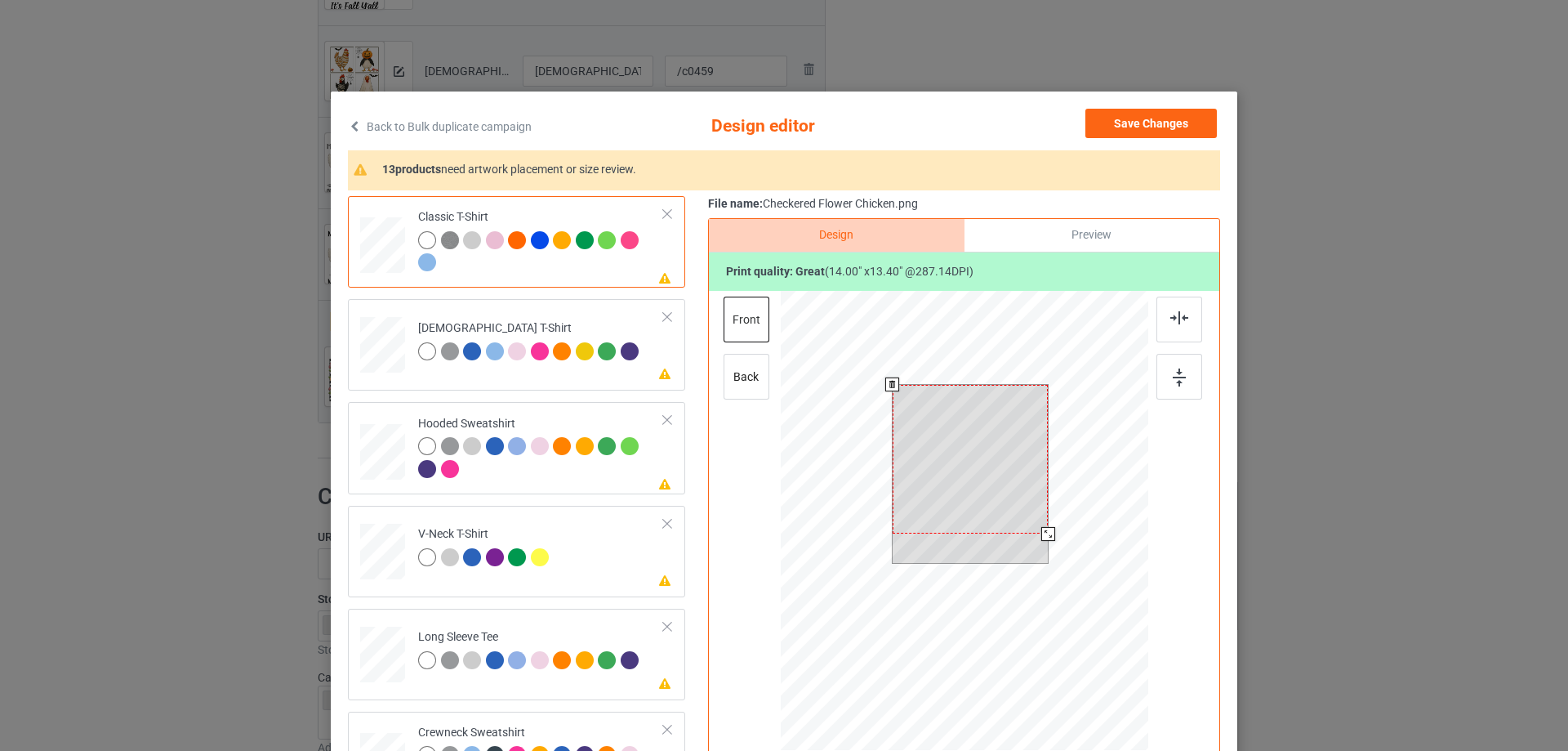
click at [961, 458] on div at bounding box center [970, 459] width 156 height 148
click at [992, 492] on div at bounding box center [970, 463] width 156 height 148
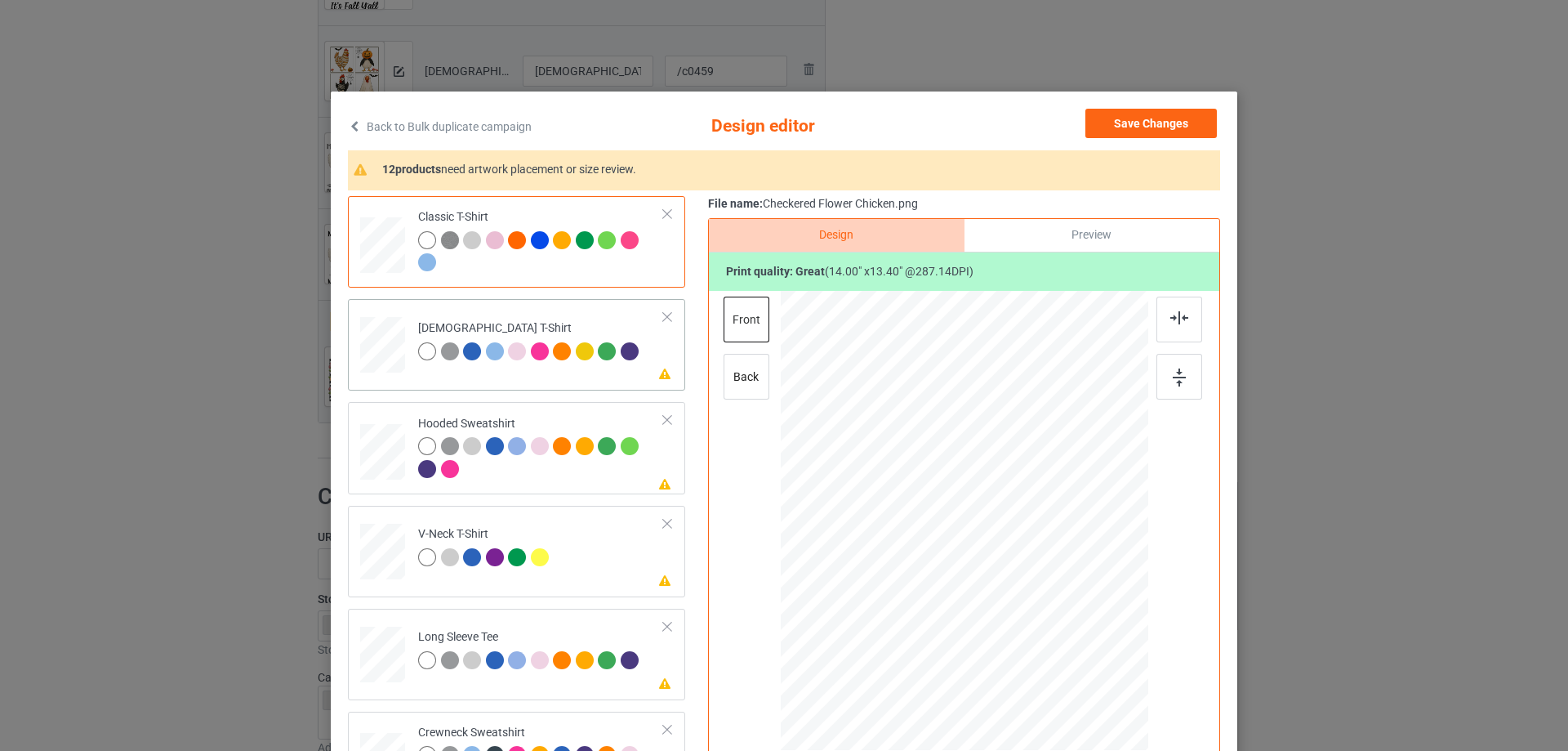
click at [537, 383] on div "Please review artwork placement [DEMOGRAPHIC_DATA] T-Shirt" at bounding box center [516, 345] width 338 height 92
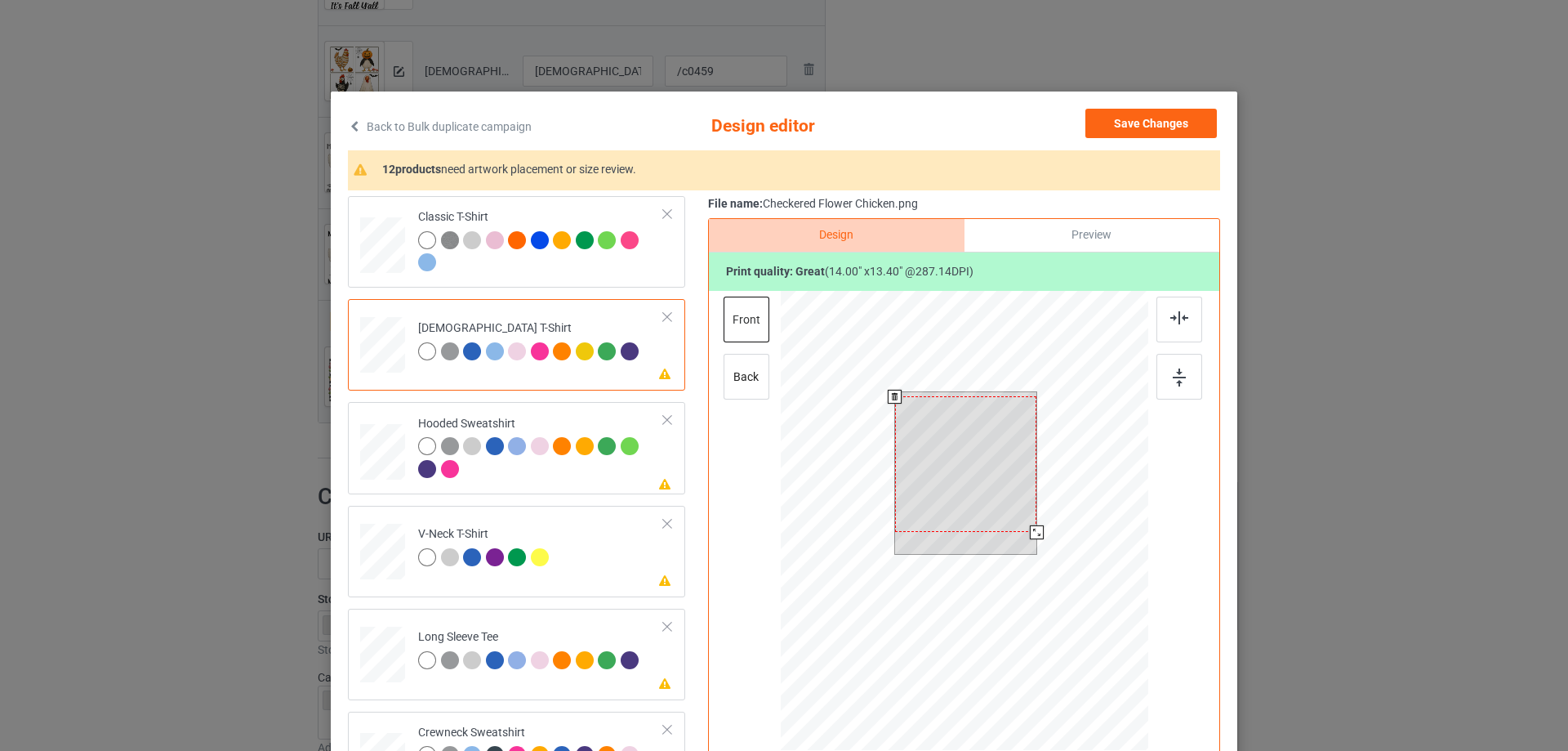
click at [937, 473] on div at bounding box center [966, 463] width 141 height 136
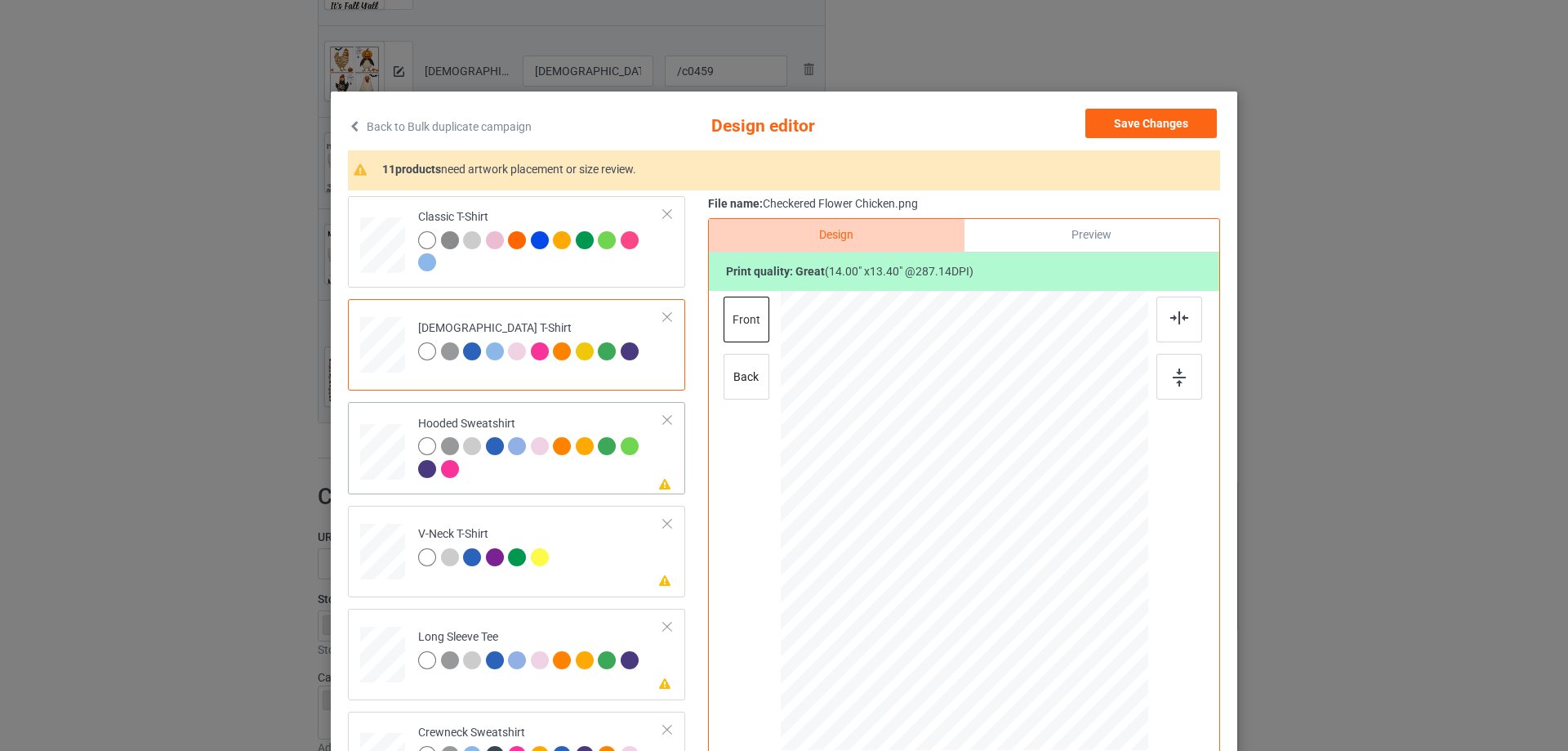
click at [521, 474] on div at bounding box center [541, 459] width 246 height 45
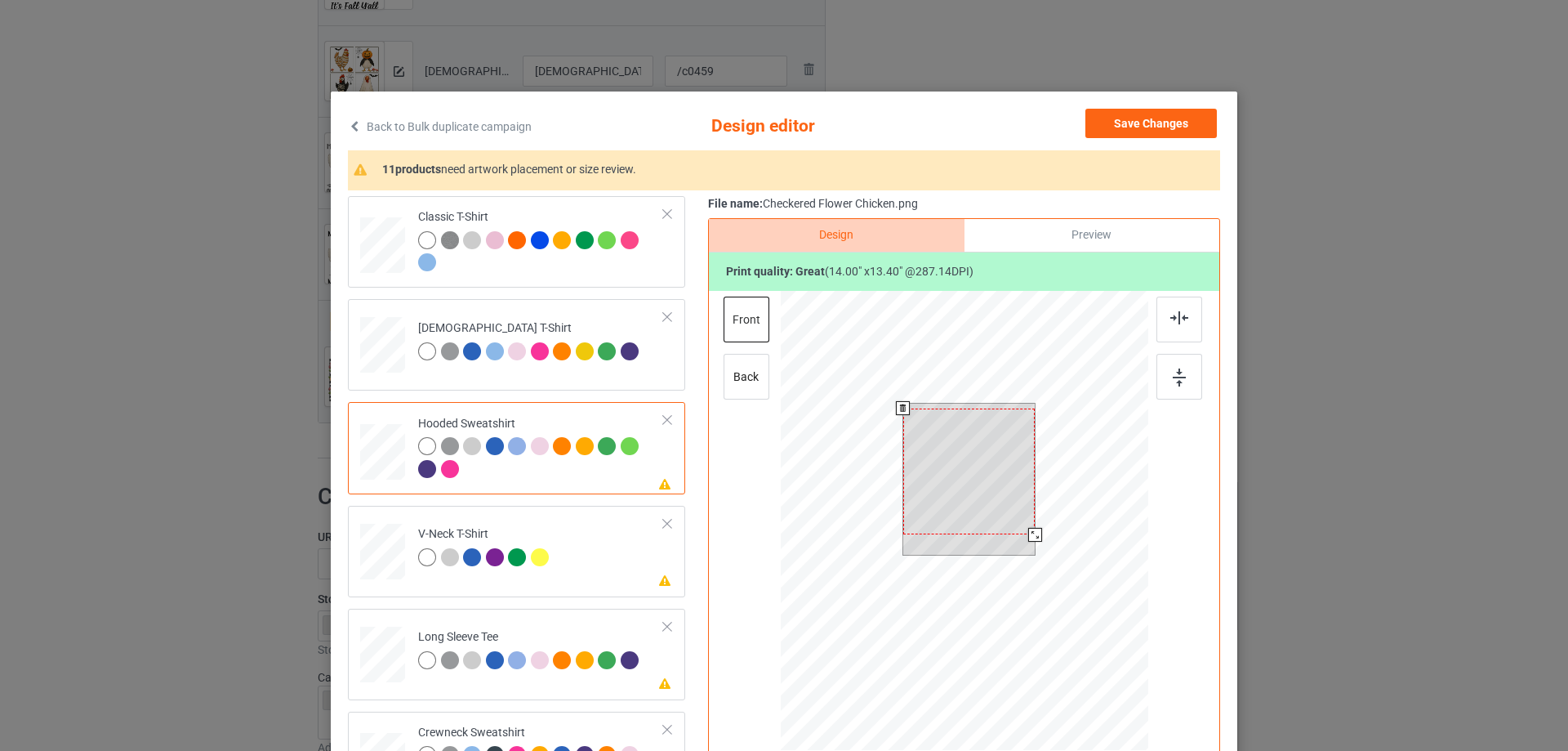
click at [971, 482] on div at bounding box center [969, 472] width 132 height 127
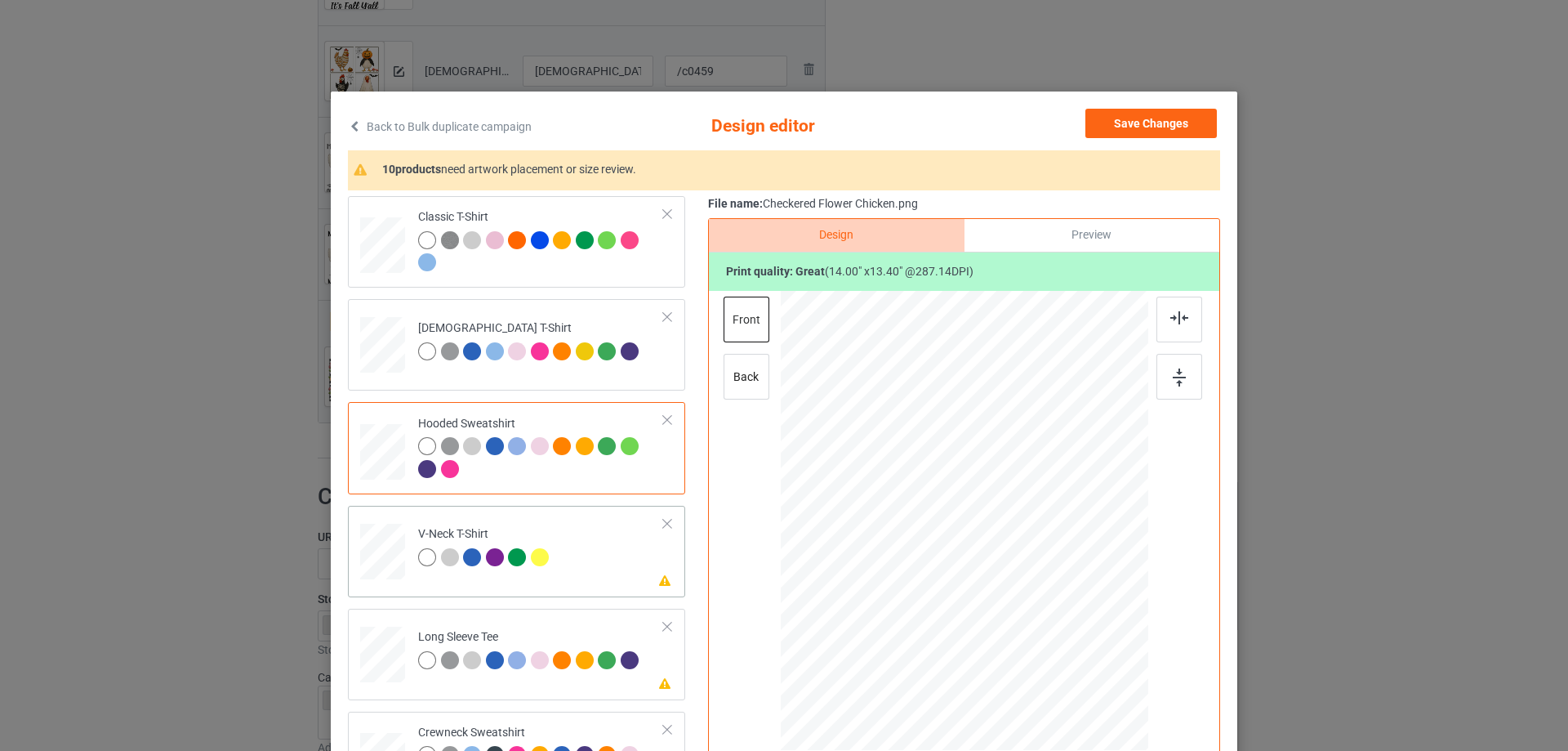
click at [552, 555] on td "Please review artwork placement V-Neck T-Shirt" at bounding box center [541, 548] width 264 height 72
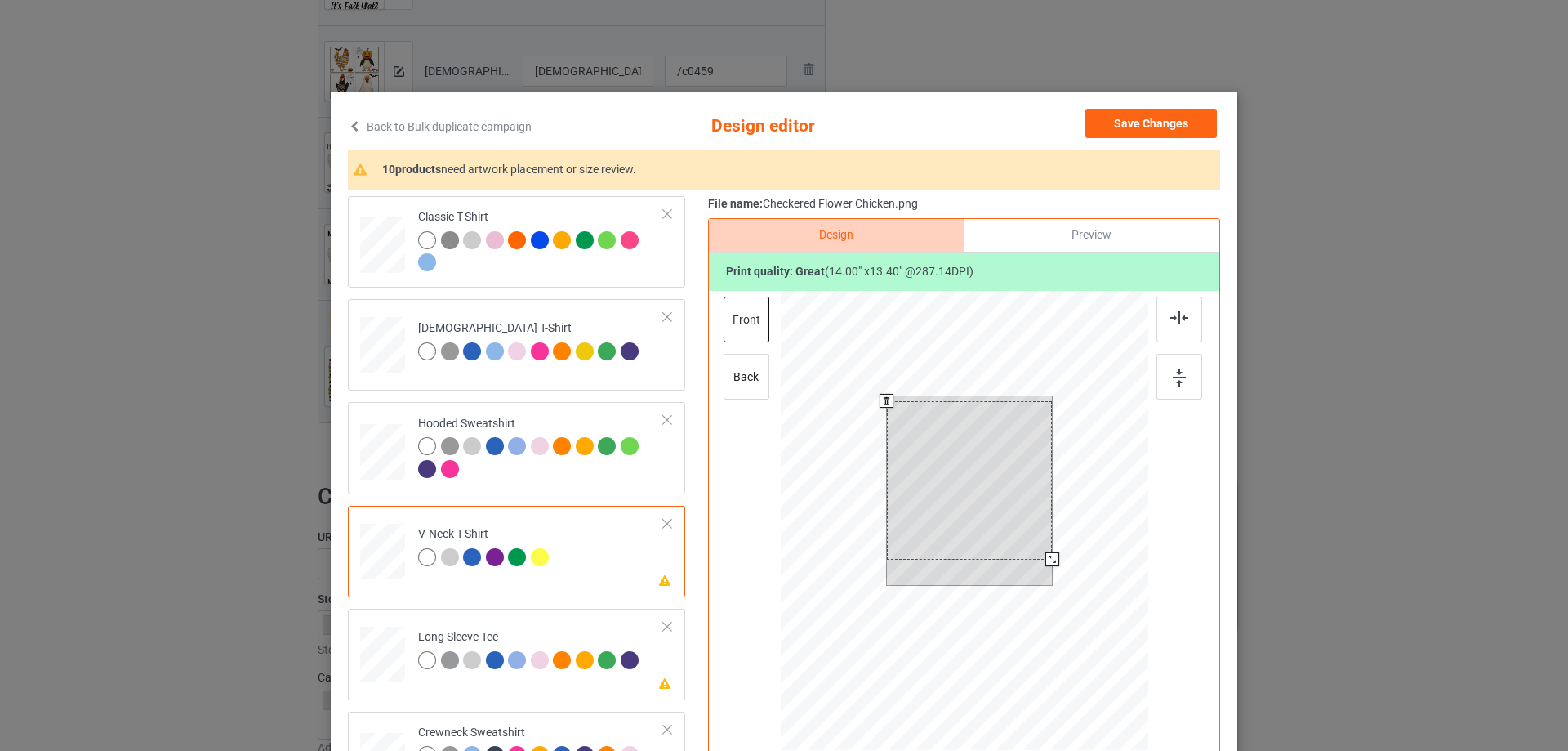
click at [978, 470] on div at bounding box center [970, 481] width 166 height 158
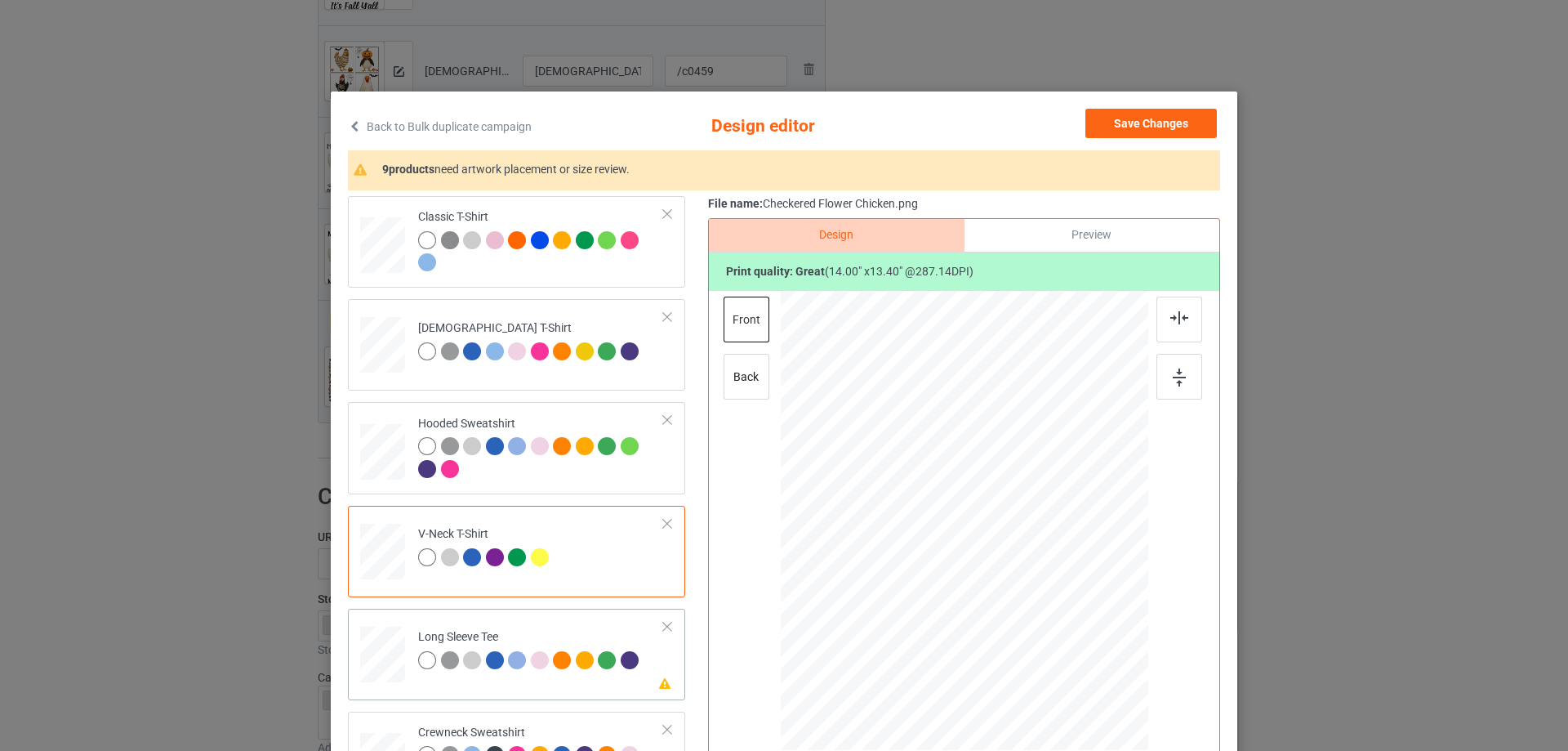
click at [522, 669] on div at bounding box center [519, 662] width 23 height 23
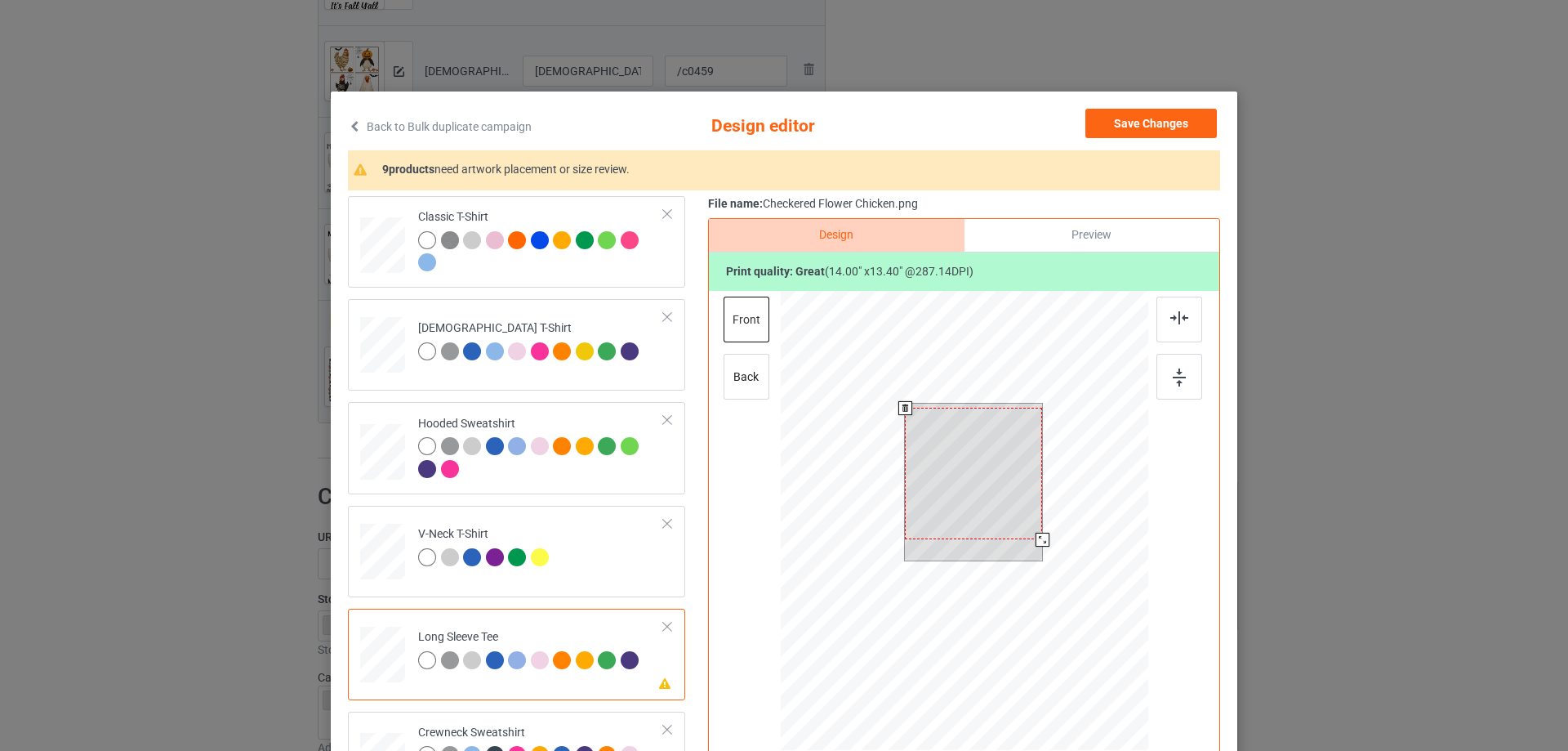
click at [993, 472] on div at bounding box center [974, 473] width 137 height 132
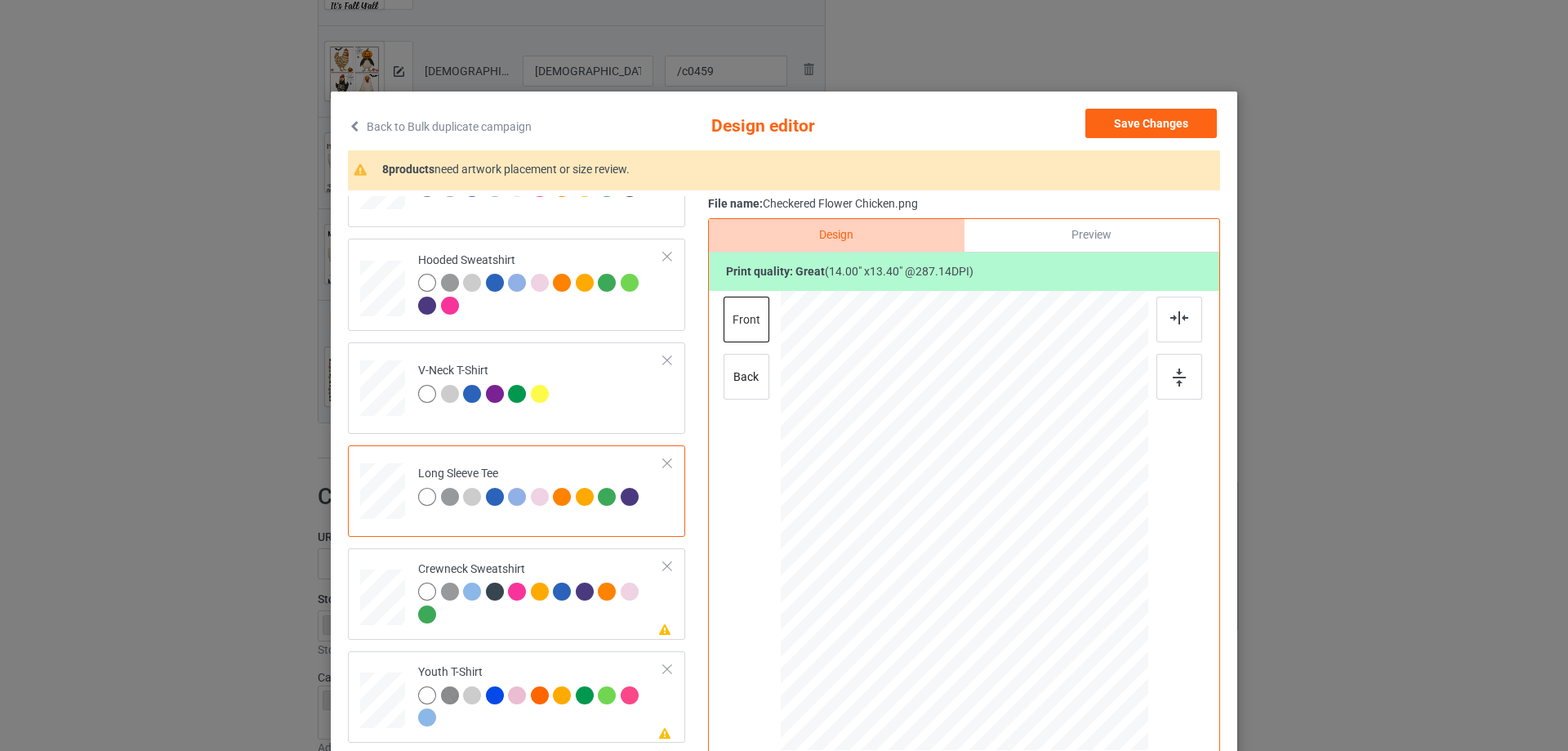
scroll to position [245, 0]
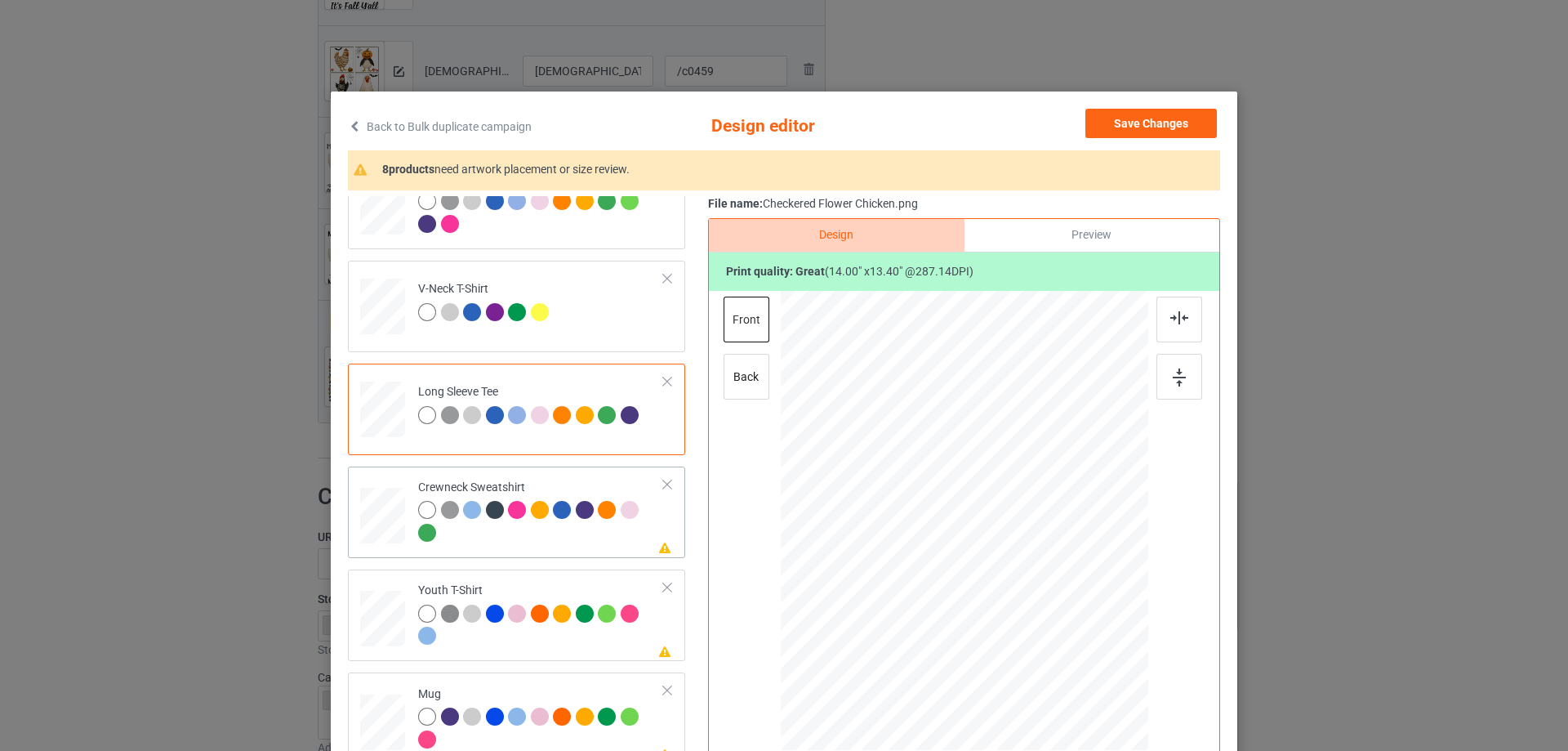
click at [531, 544] on div at bounding box center [541, 523] width 246 height 45
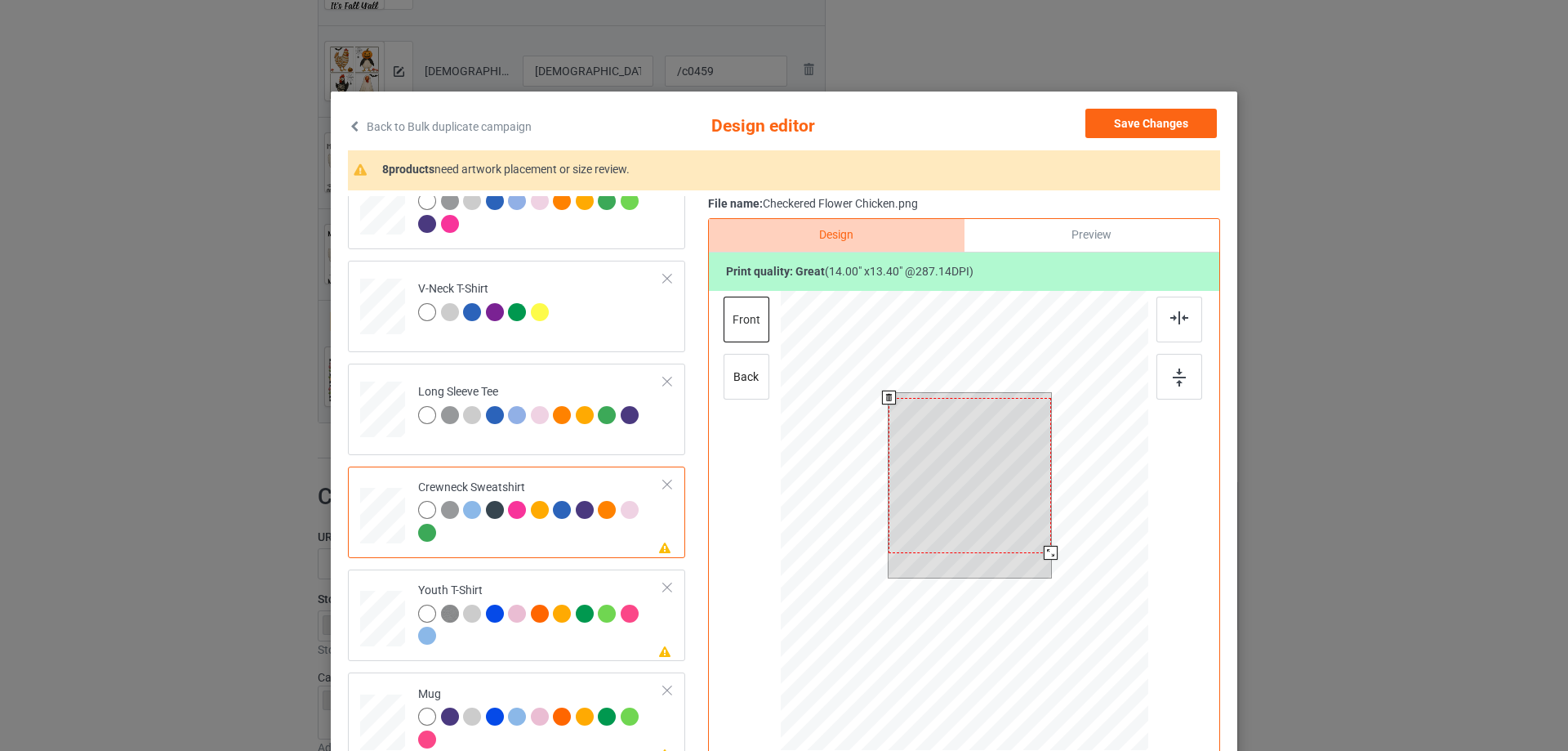
click at [960, 457] on div at bounding box center [970, 475] width 163 height 156
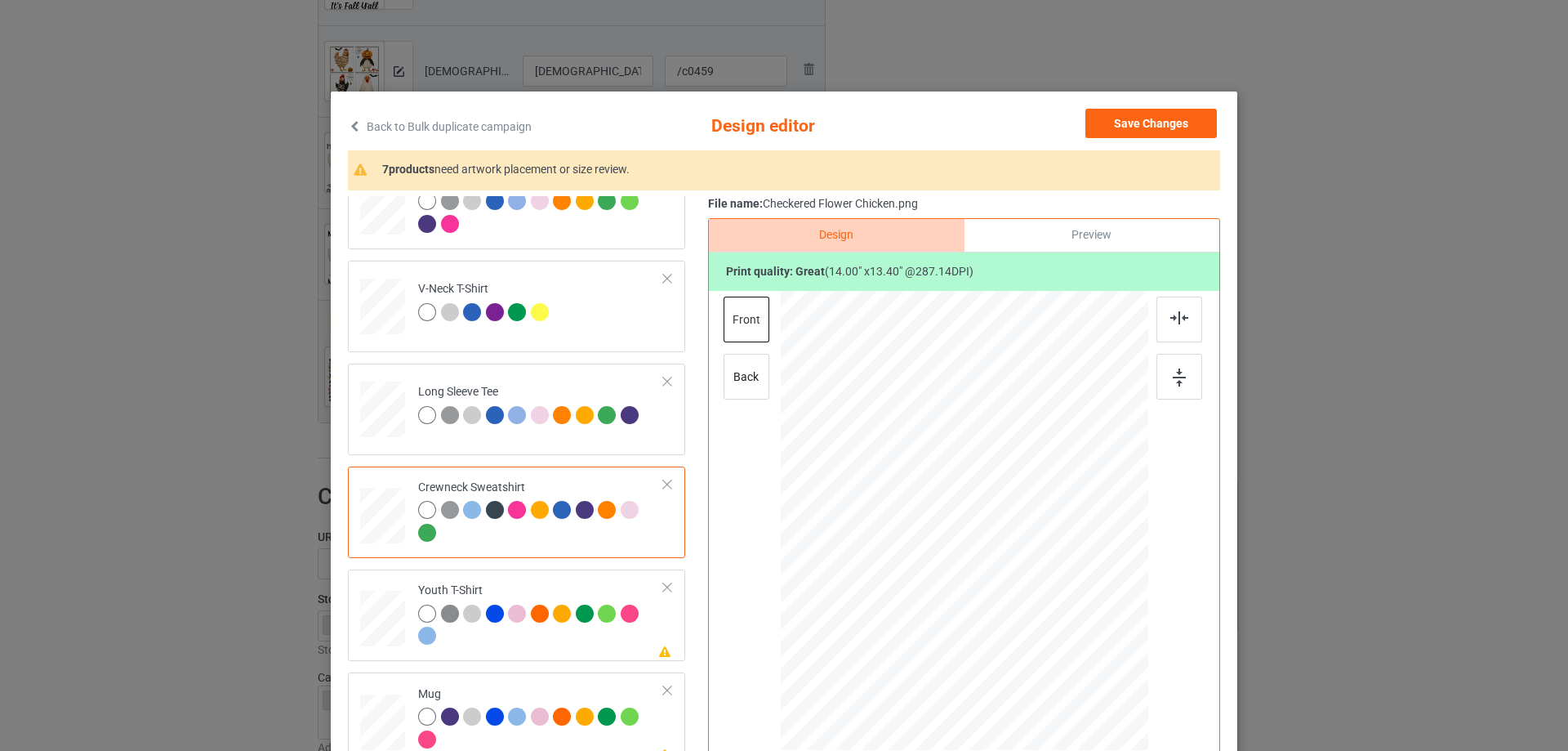
scroll to position [327, 0]
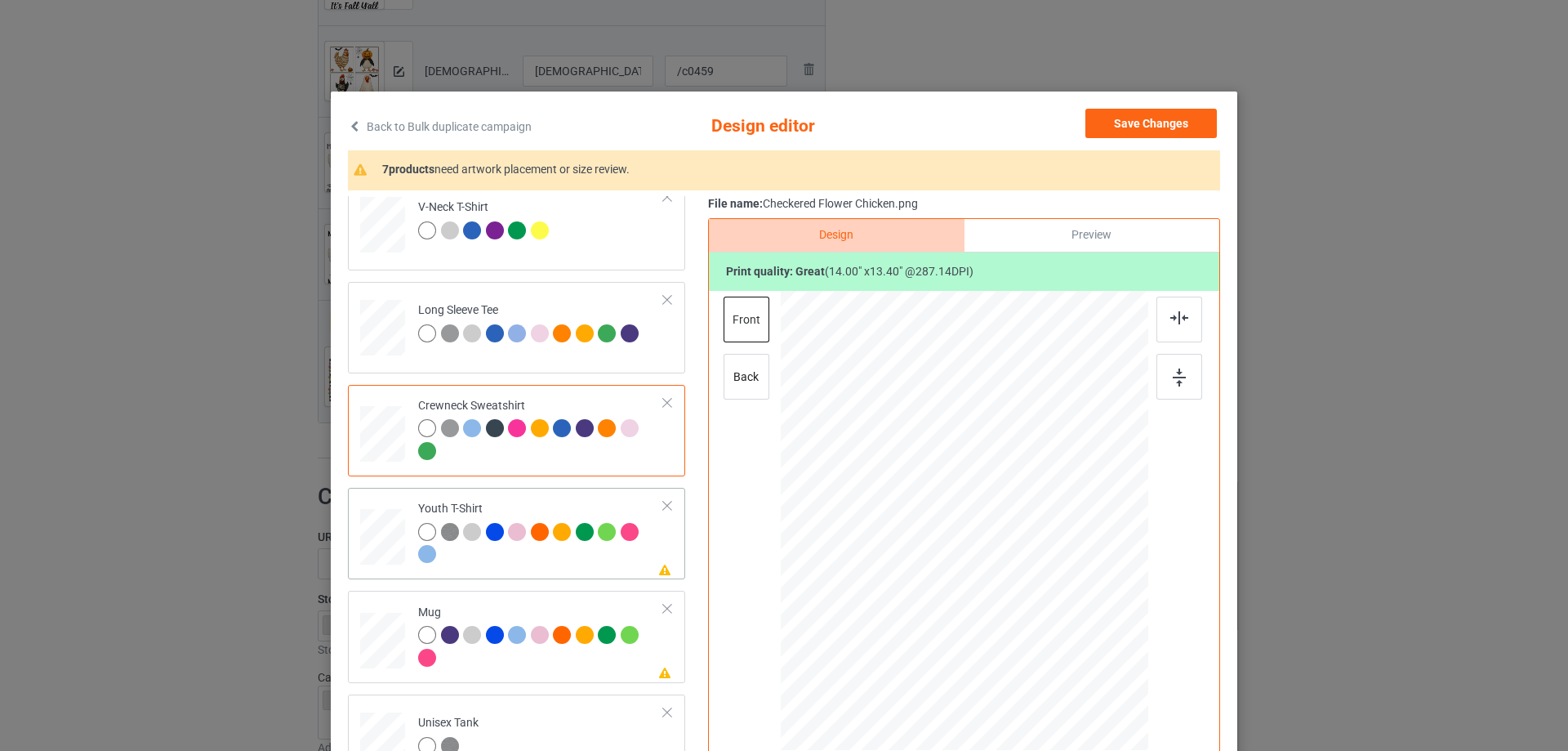
click at [512, 563] on div at bounding box center [541, 544] width 246 height 45
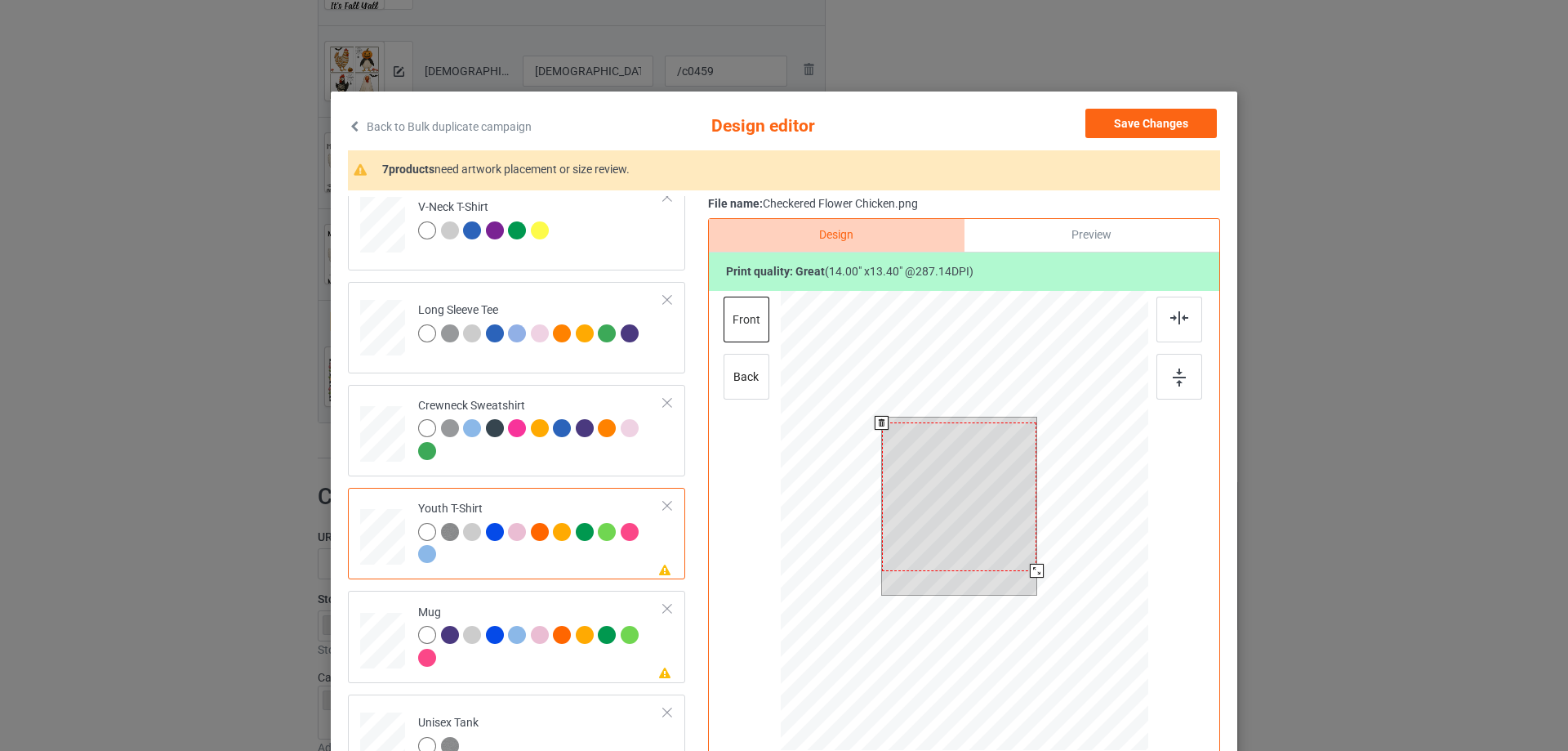
click at [993, 476] on div at bounding box center [959, 496] width 156 height 147
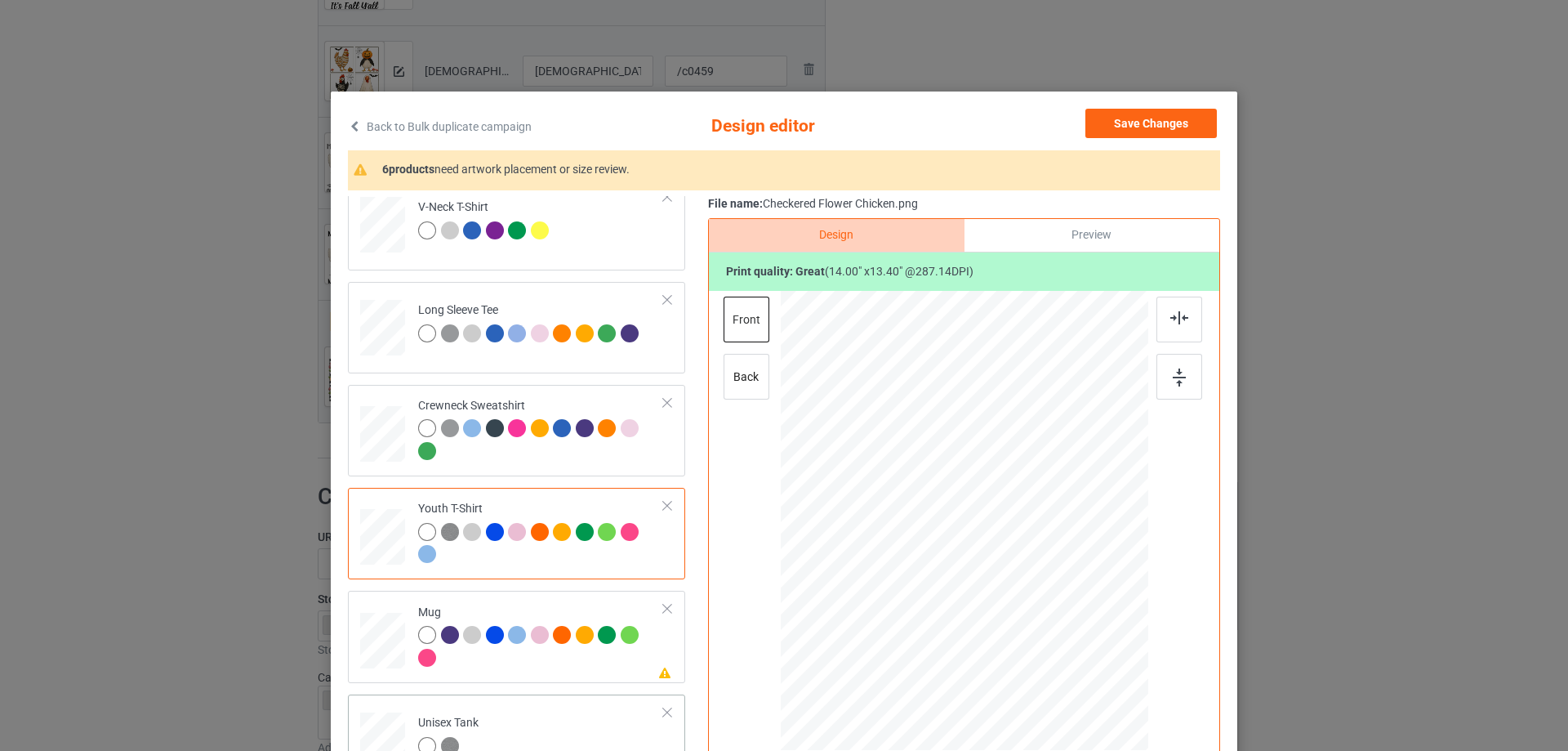
scroll to position [491, 0]
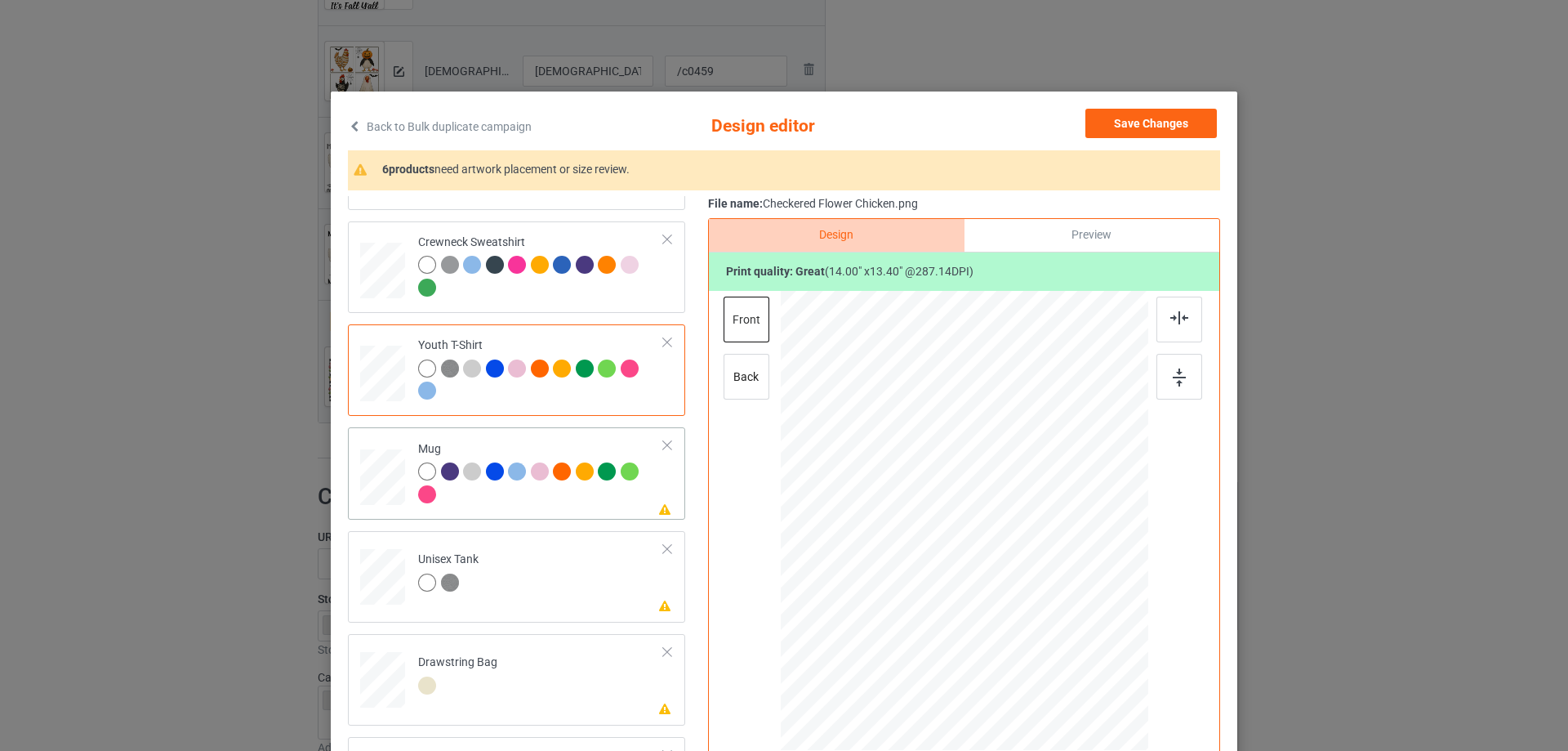
click at [521, 498] on div at bounding box center [541, 484] width 246 height 45
click at [977, 460] on div at bounding box center [965, 521] width 220 height 211
drag, startPoint x: 1066, startPoint y: 627, endPoint x: 1025, endPoint y: 562, distance: 76.9
click at [1025, 562] on div at bounding box center [965, 520] width 368 height 153
drag, startPoint x: 974, startPoint y: 533, endPoint x: 1076, endPoint y: 530, distance: 102.0
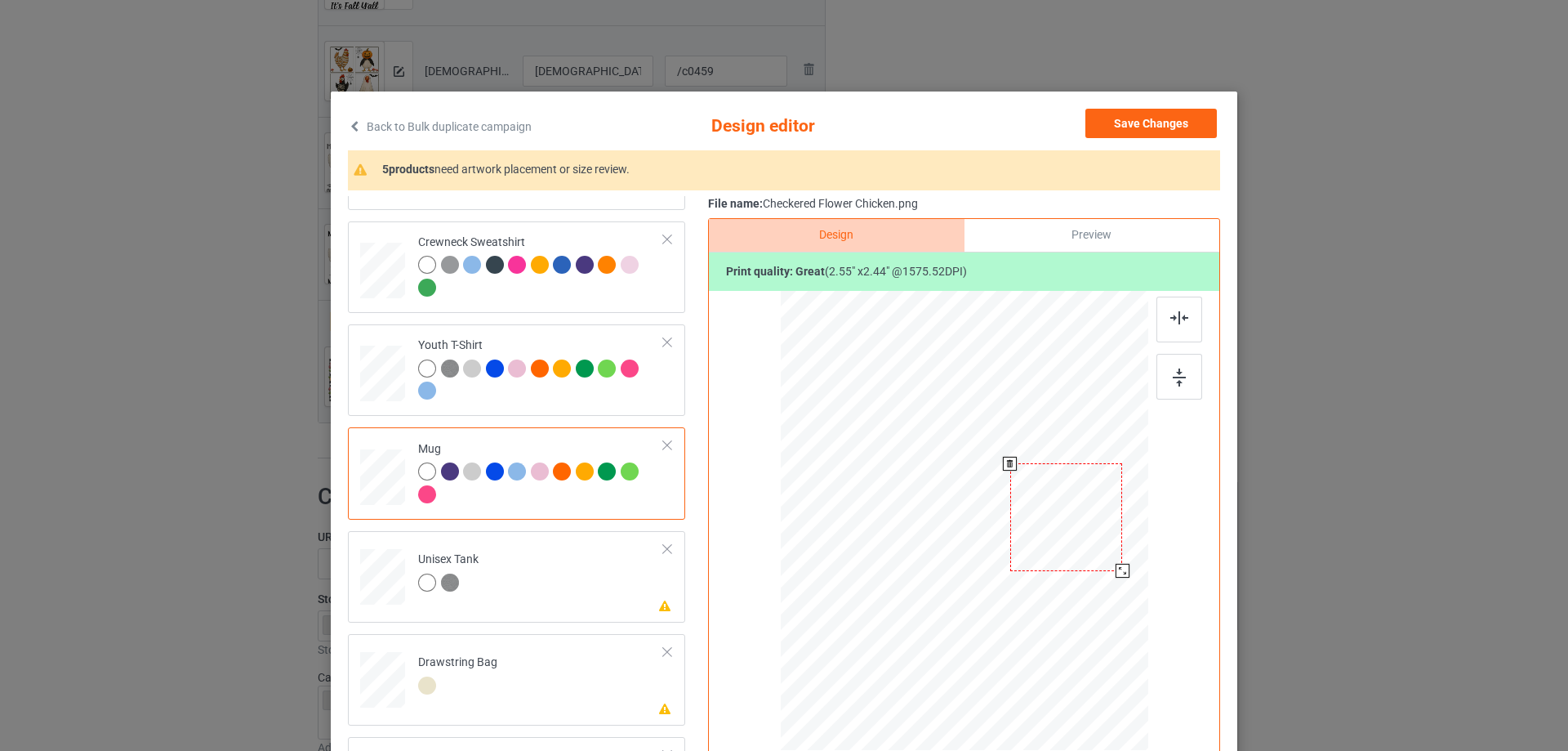
click at [1076, 530] on div at bounding box center [1066, 517] width 112 height 107
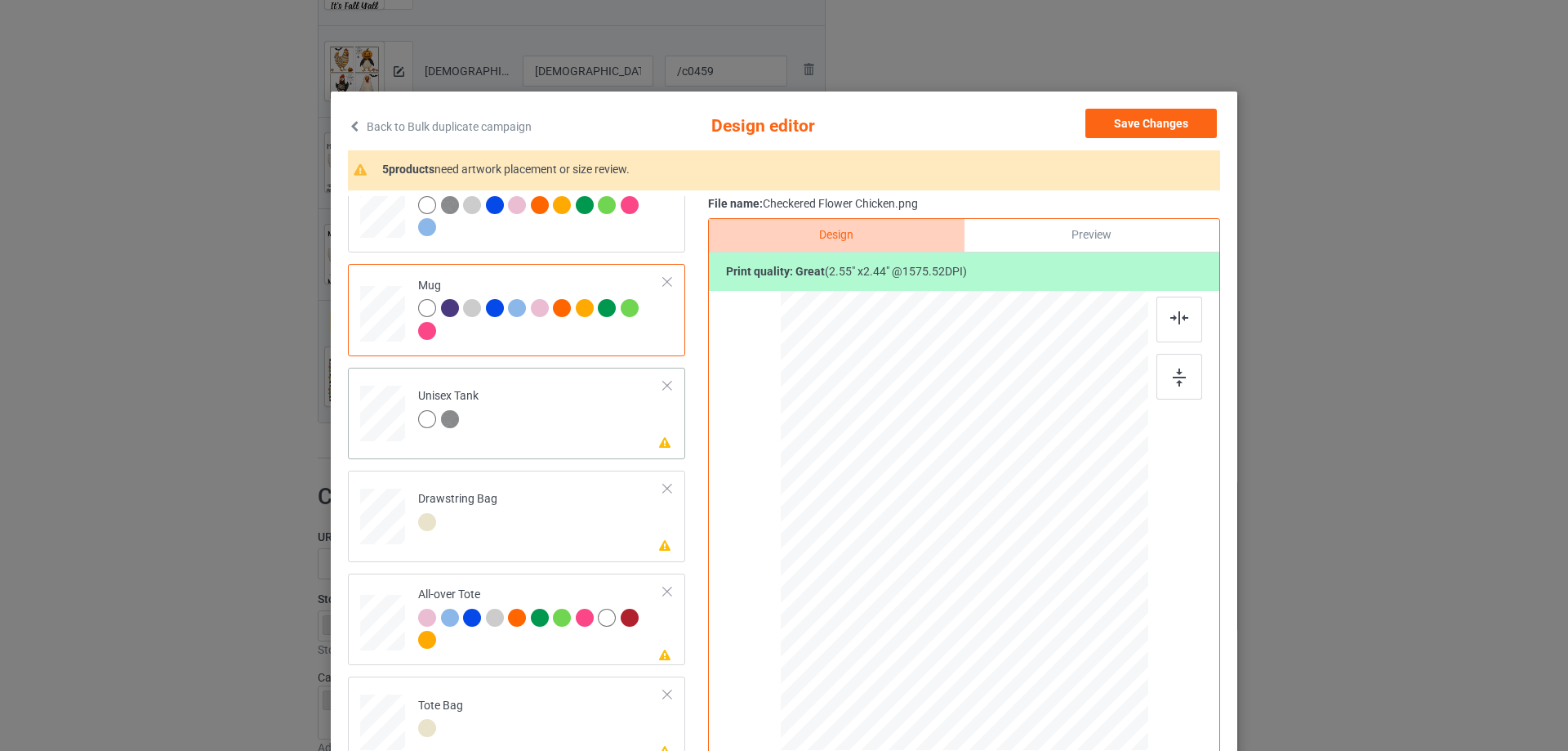
click at [527, 443] on td "Please review artwork placement Unisex Tank" at bounding box center [541, 410] width 264 height 72
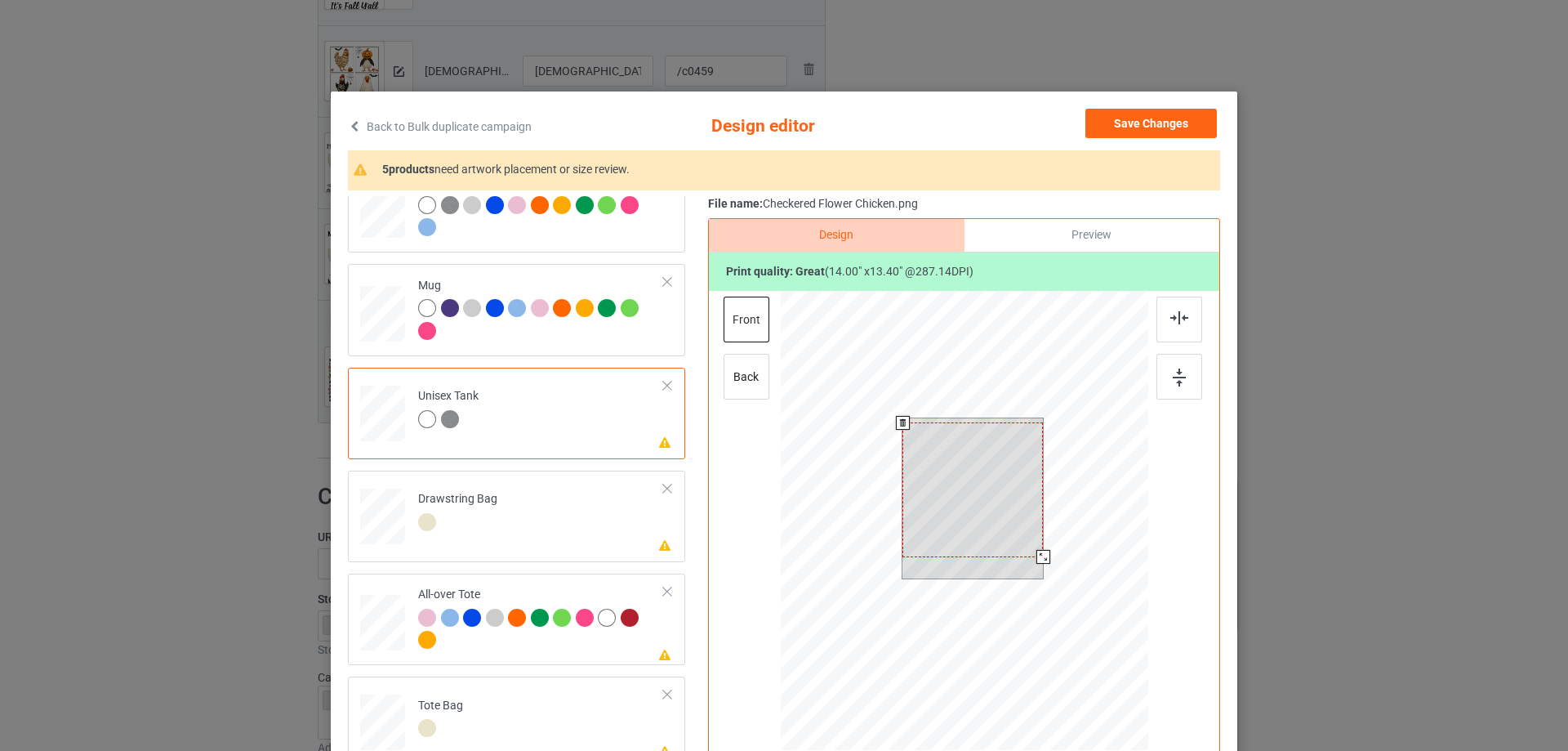
click at [992, 482] on div at bounding box center [973, 490] width 140 height 135
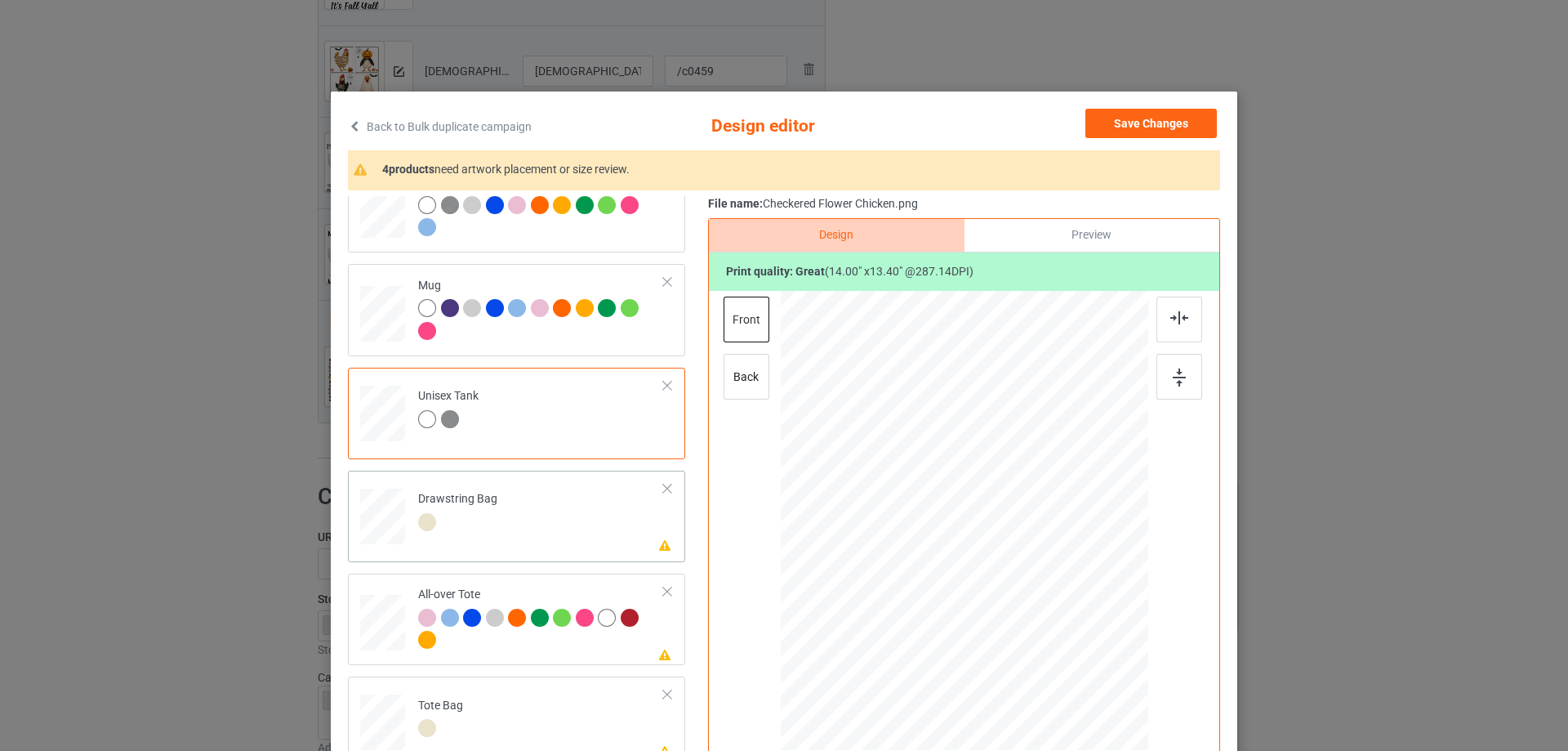
click at [551, 537] on td "Please review artwork placement Drawstring Bag" at bounding box center [541, 513] width 264 height 72
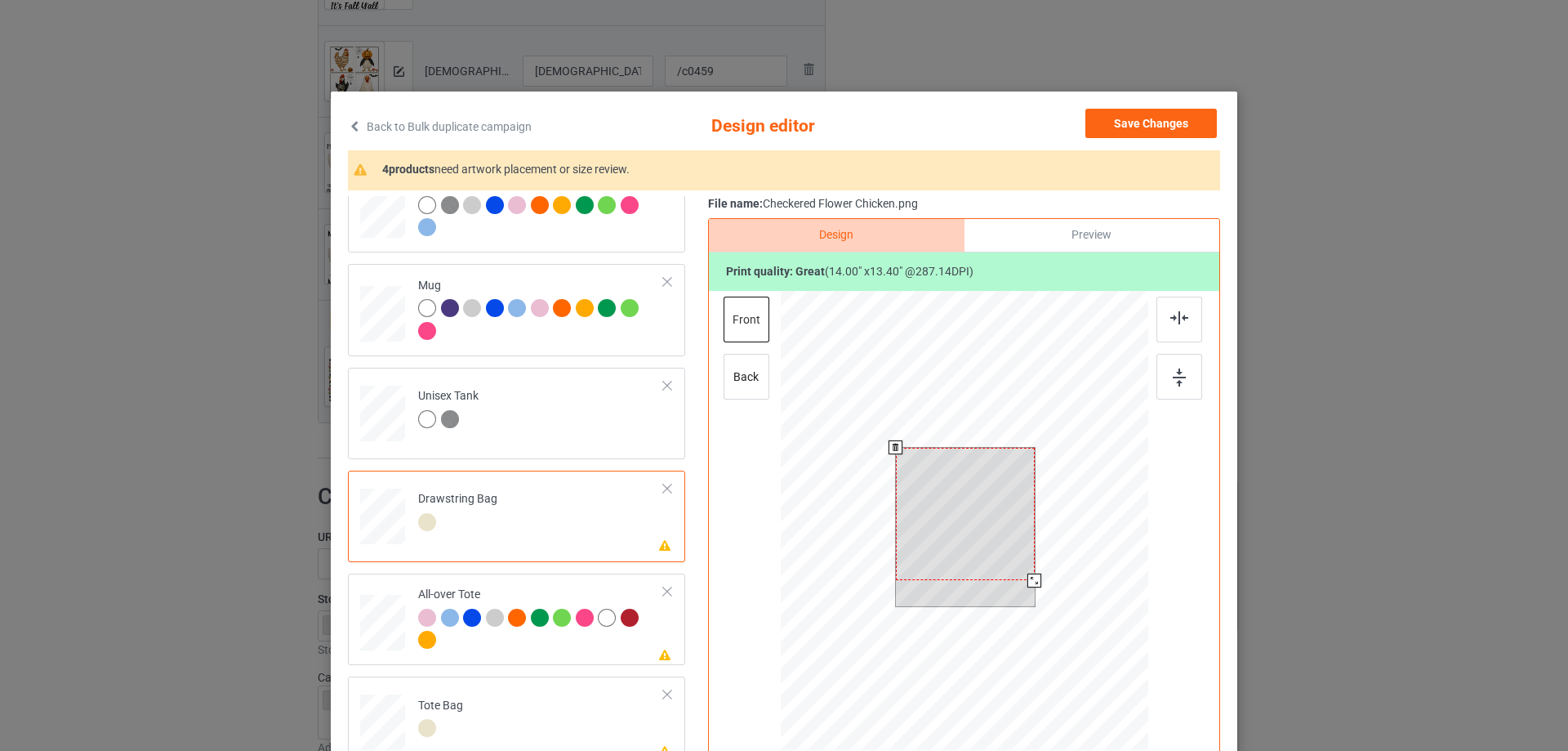
click at [996, 482] on div at bounding box center [966, 514] width 139 height 133
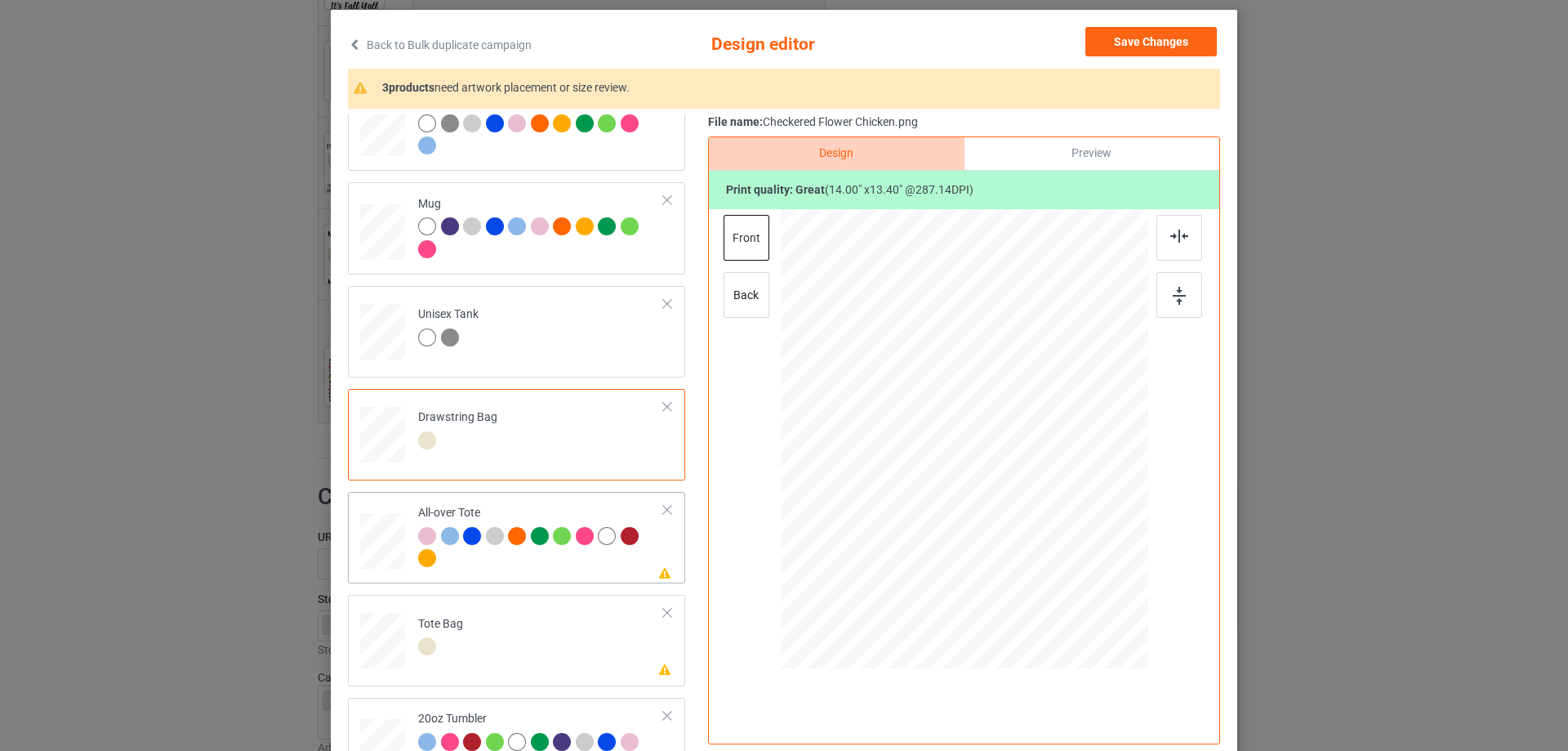
scroll to position [691, 0]
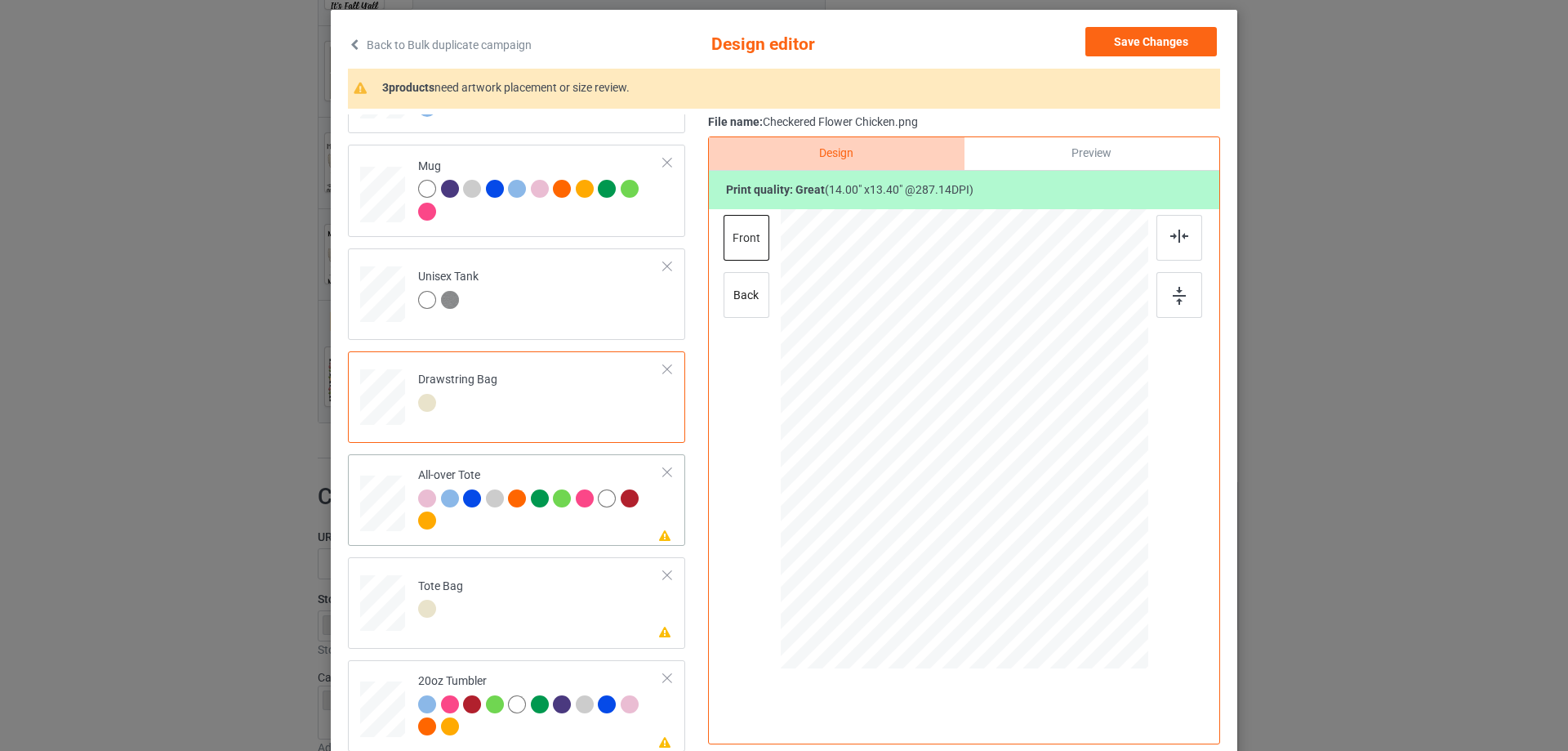
click at [530, 531] on div at bounding box center [541, 512] width 246 height 45
drag, startPoint x: 958, startPoint y: 467, endPoint x: 966, endPoint y: 474, distance: 10.6
click at [958, 467] on div at bounding box center [965, 439] width 220 height 211
click at [499, 612] on td "Please review artwork placement Tote Bag" at bounding box center [541, 599] width 264 height 72
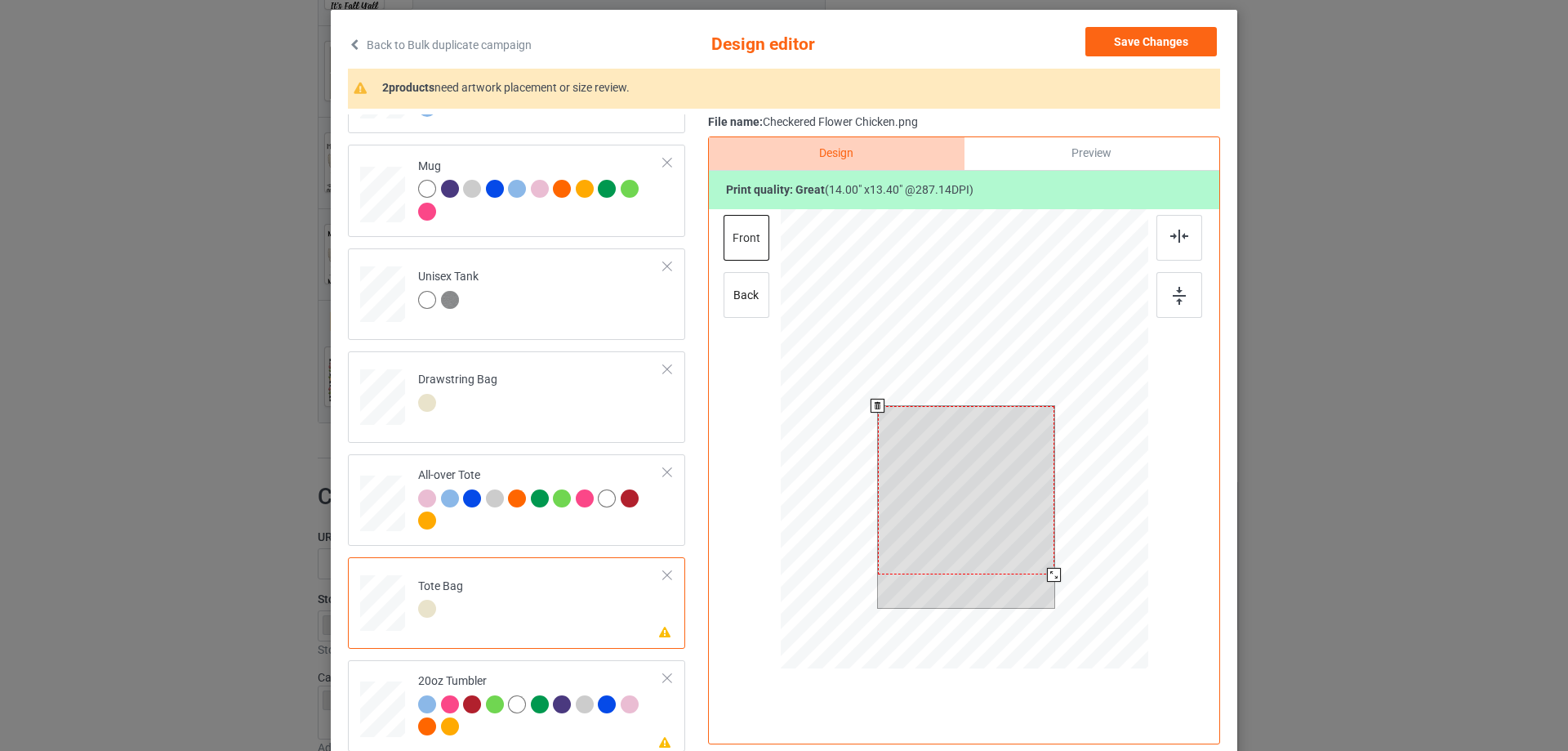
click at [964, 464] on div at bounding box center [966, 491] width 177 height 169
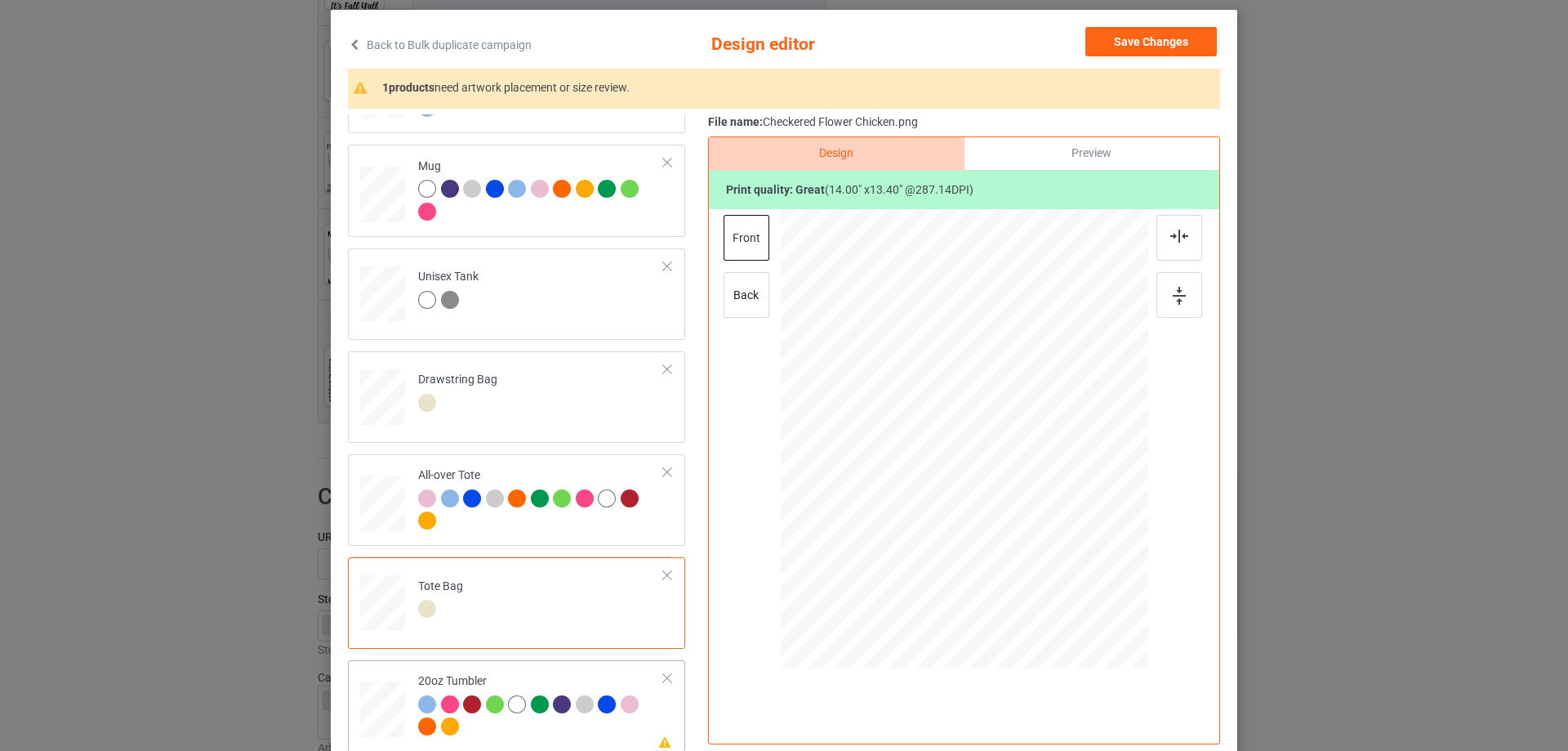
scroll to position [192, 0]
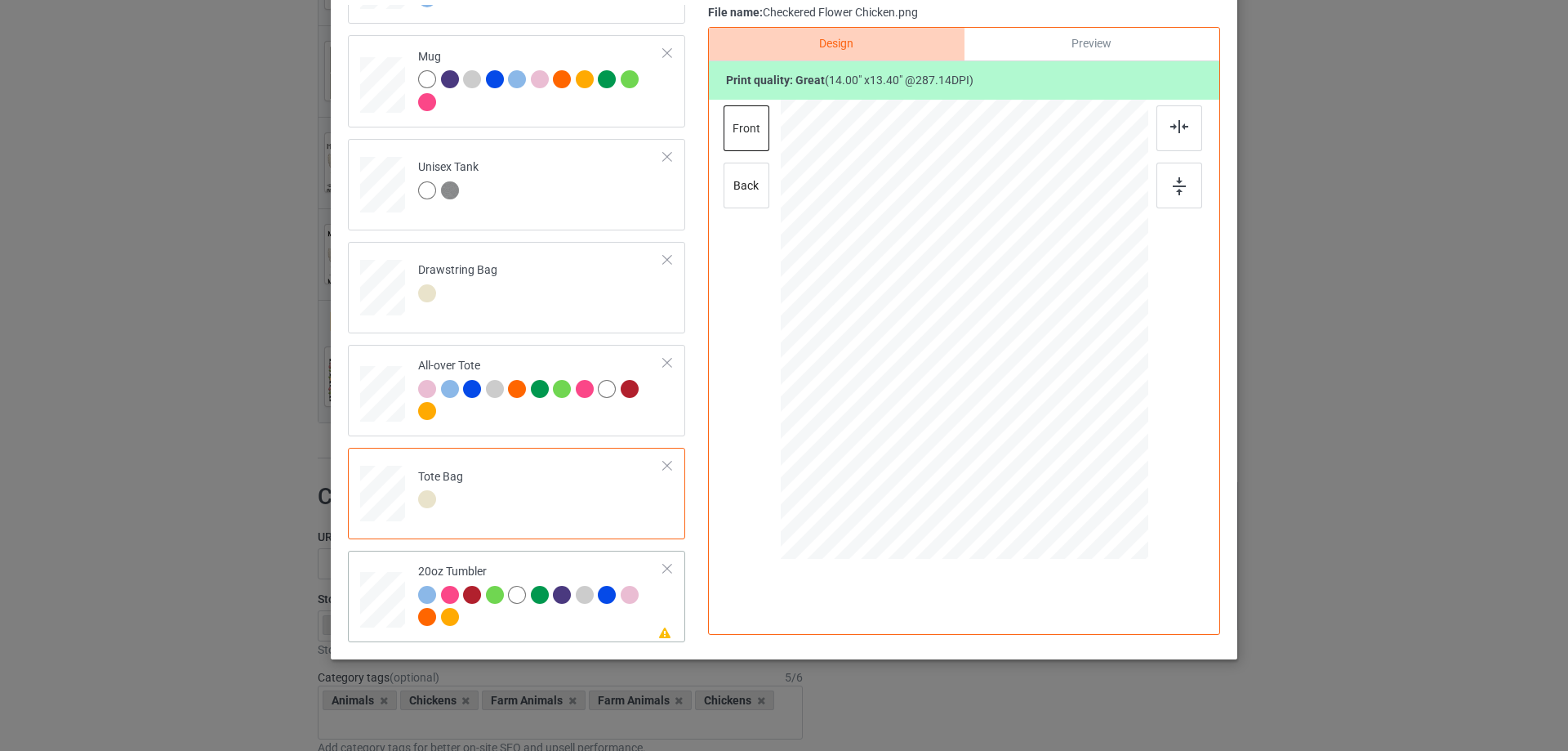
click at [522, 626] on div at bounding box center [541, 608] width 246 height 45
click at [992, 394] on div at bounding box center [964, 330] width 209 height 200
drag, startPoint x: 1062, startPoint y: 424, endPoint x: 1030, endPoint y: 374, distance: 59.4
click at [1030, 374] on div at bounding box center [964, 330] width 348 height 211
drag, startPoint x: 994, startPoint y: 346, endPoint x: 918, endPoint y: 334, distance: 76.9
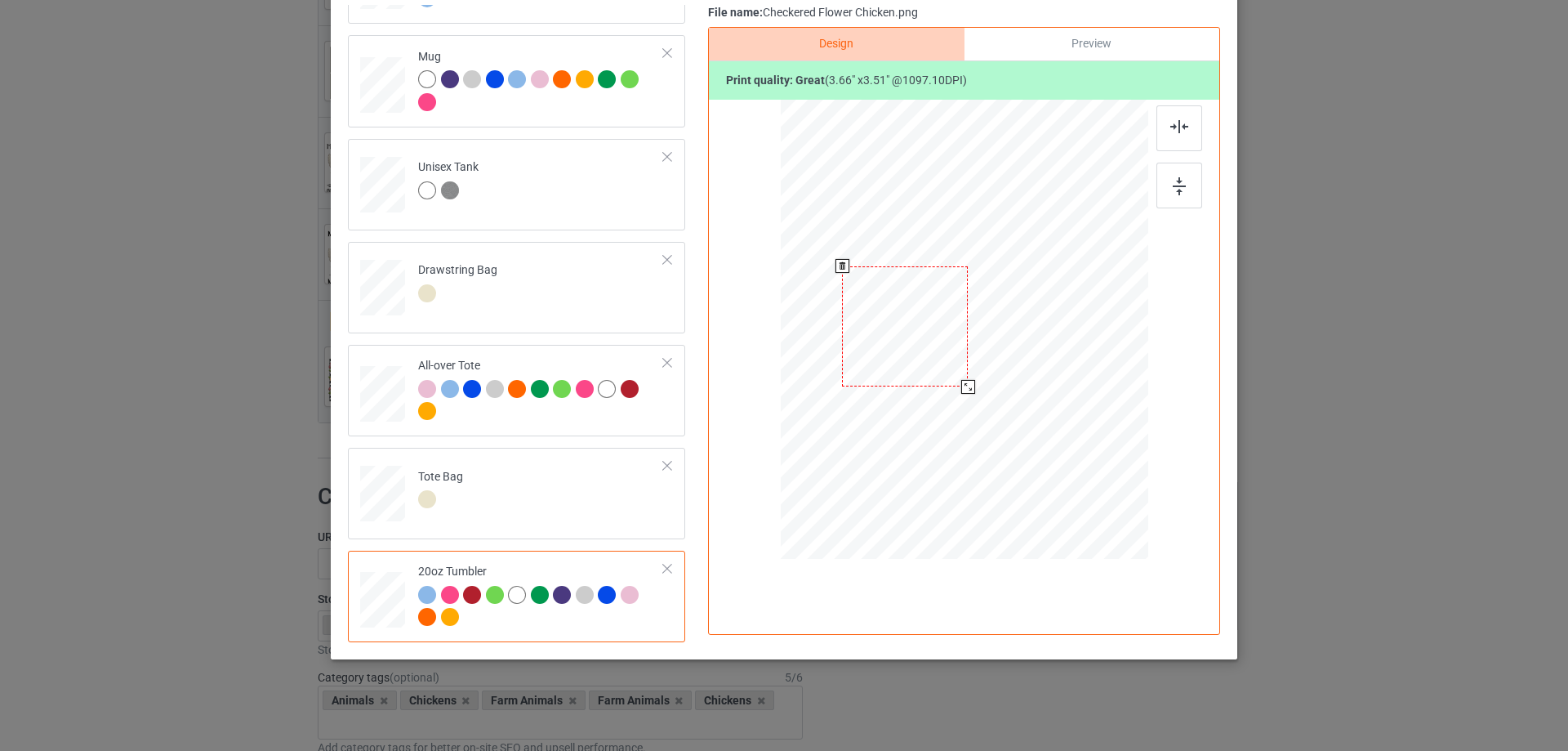
click at [922, 340] on div at bounding box center [905, 327] width 126 height 121
drag, startPoint x: 917, startPoint y: 330, endPoint x: 904, endPoint y: 315, distance: 19.8
click at [904, 315] on div at bounding box center [876, 305] width 126 height 121
drag, startPoint x: 939, startPoint y: 363, endPoint x: 931, endPoint y: 353, distance: 12.8
click at [932, 353] on div at bounding box center [931, 357] width 14 height 14
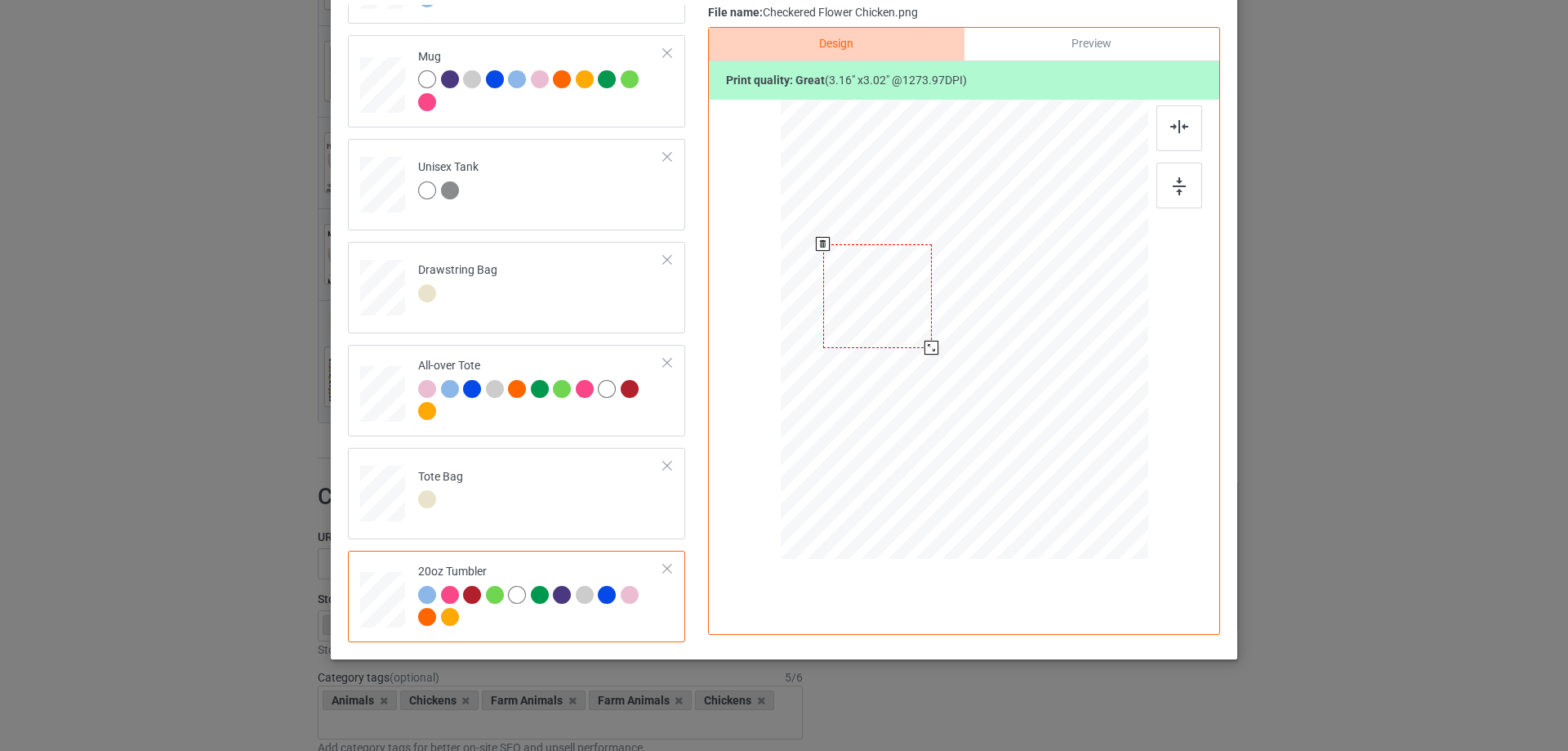
click at [899, 312] on div at bounding box center [877, 296] width 108 height 104
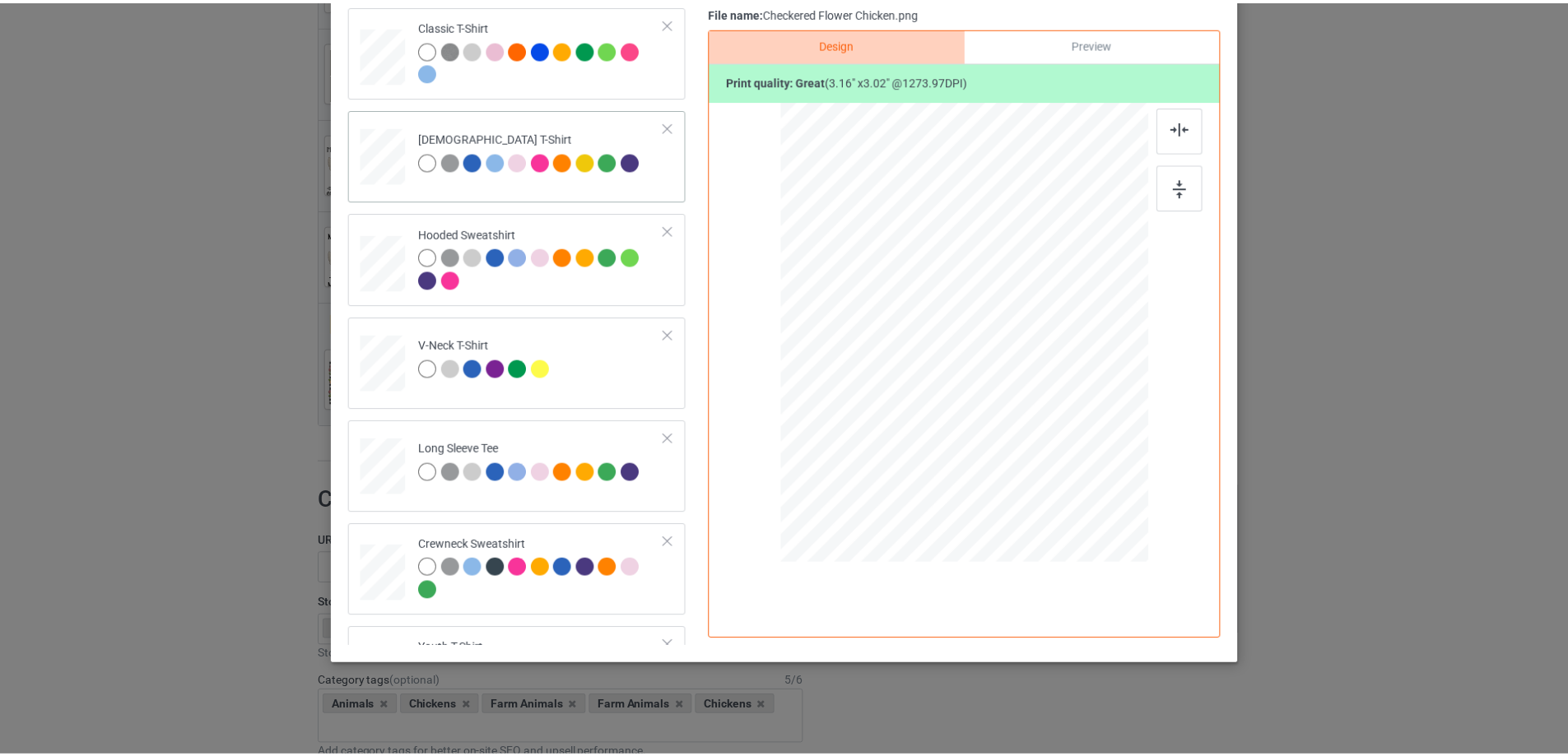
scroll to position [0, 0]
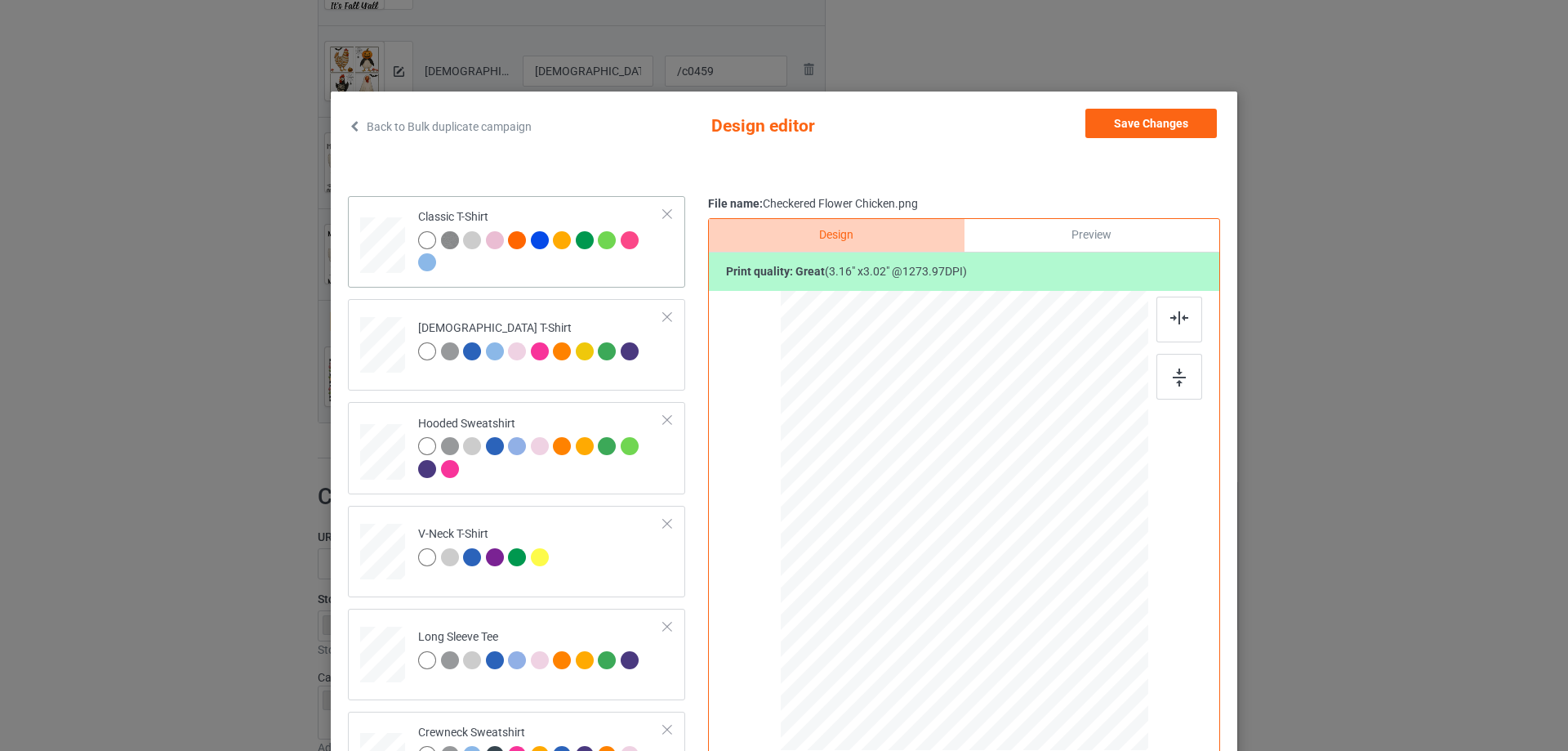
click at [513, 275] on div at bounding box center [541, 253] width 246 height 45
click at [1147, 126] on button "Save Changes" at bounding box center [1151, 123] width 132 height 29
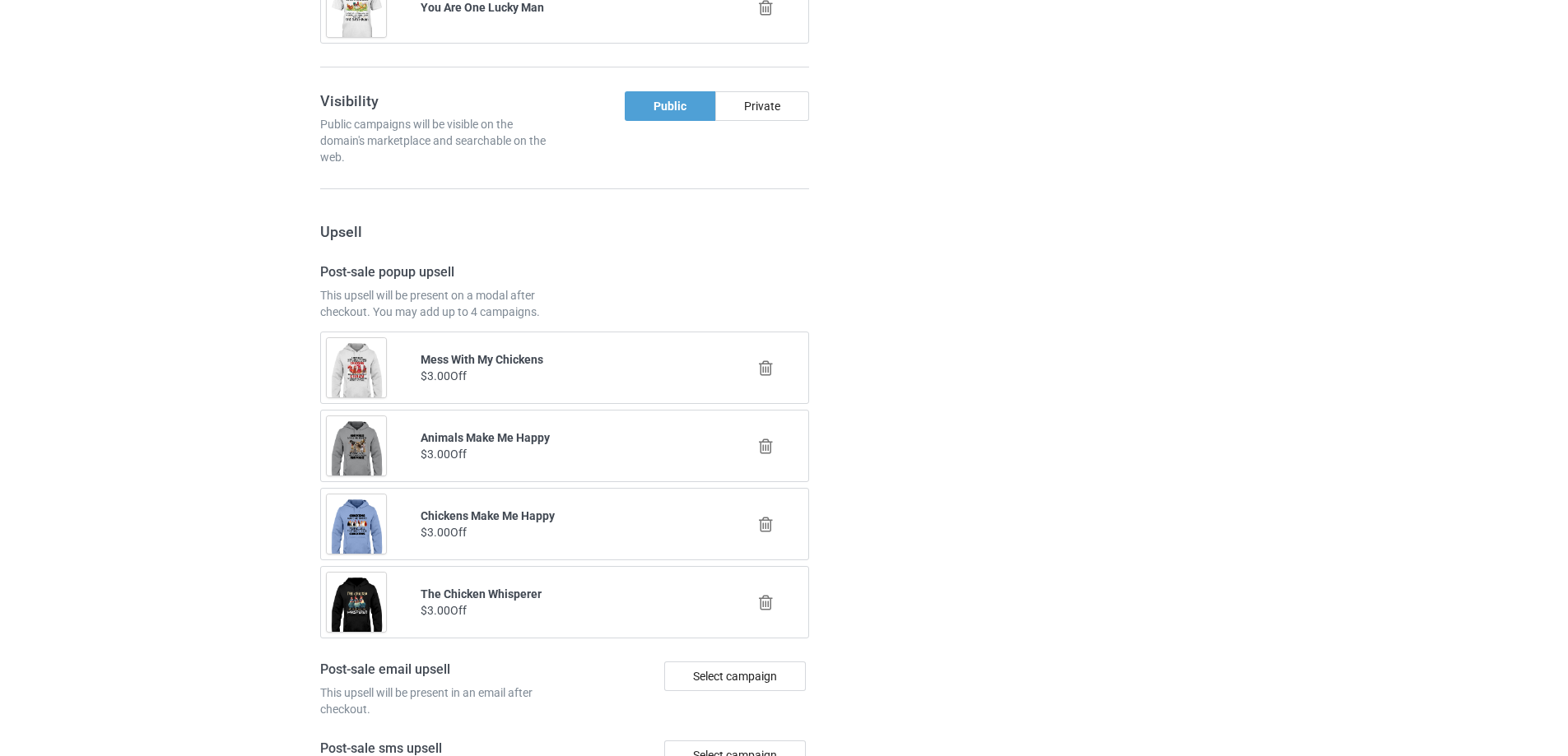
scroll to position [2382, 0]
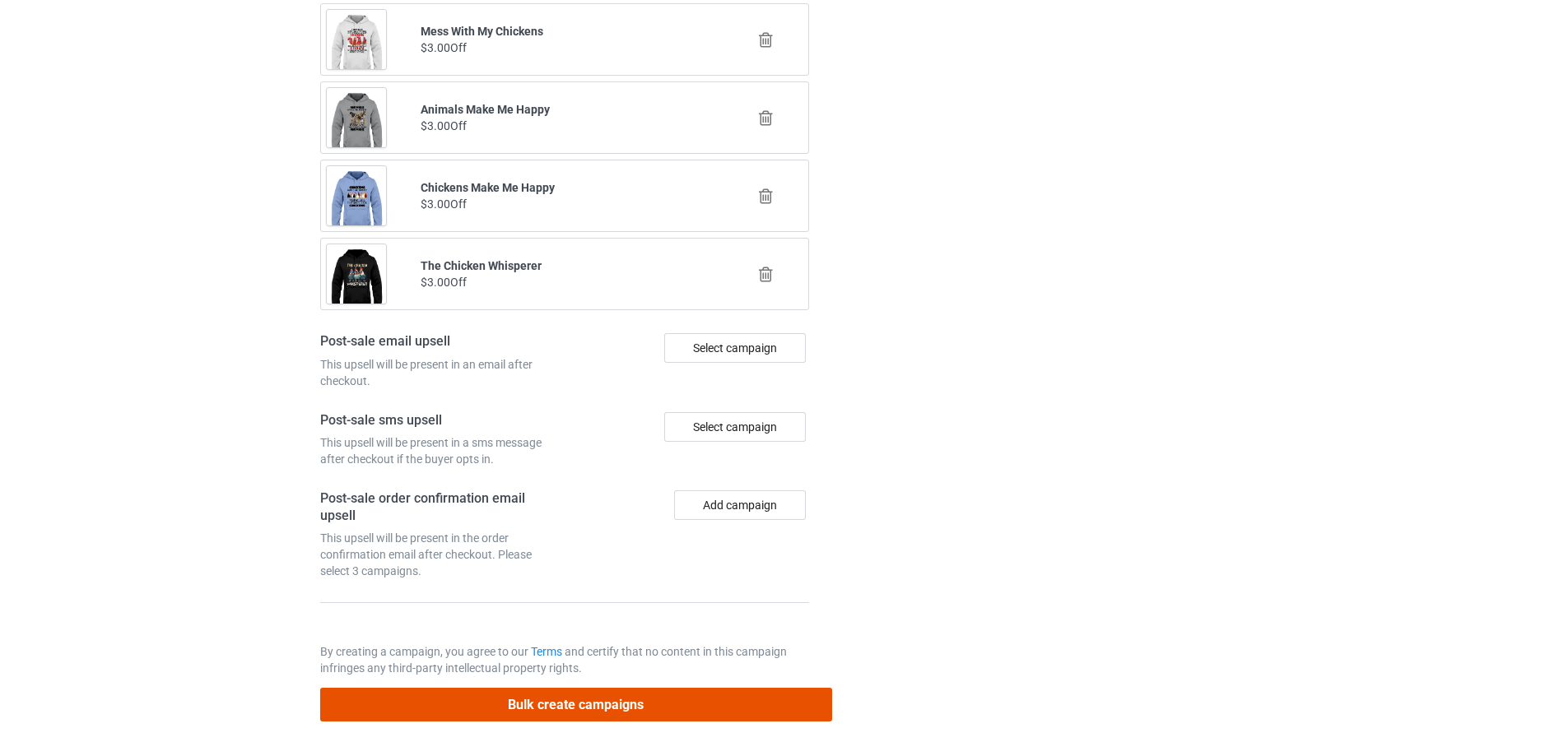
click at [619, 714] on button "Bulk create campaigns" at bounding box center [576, 704] width 512 height 34
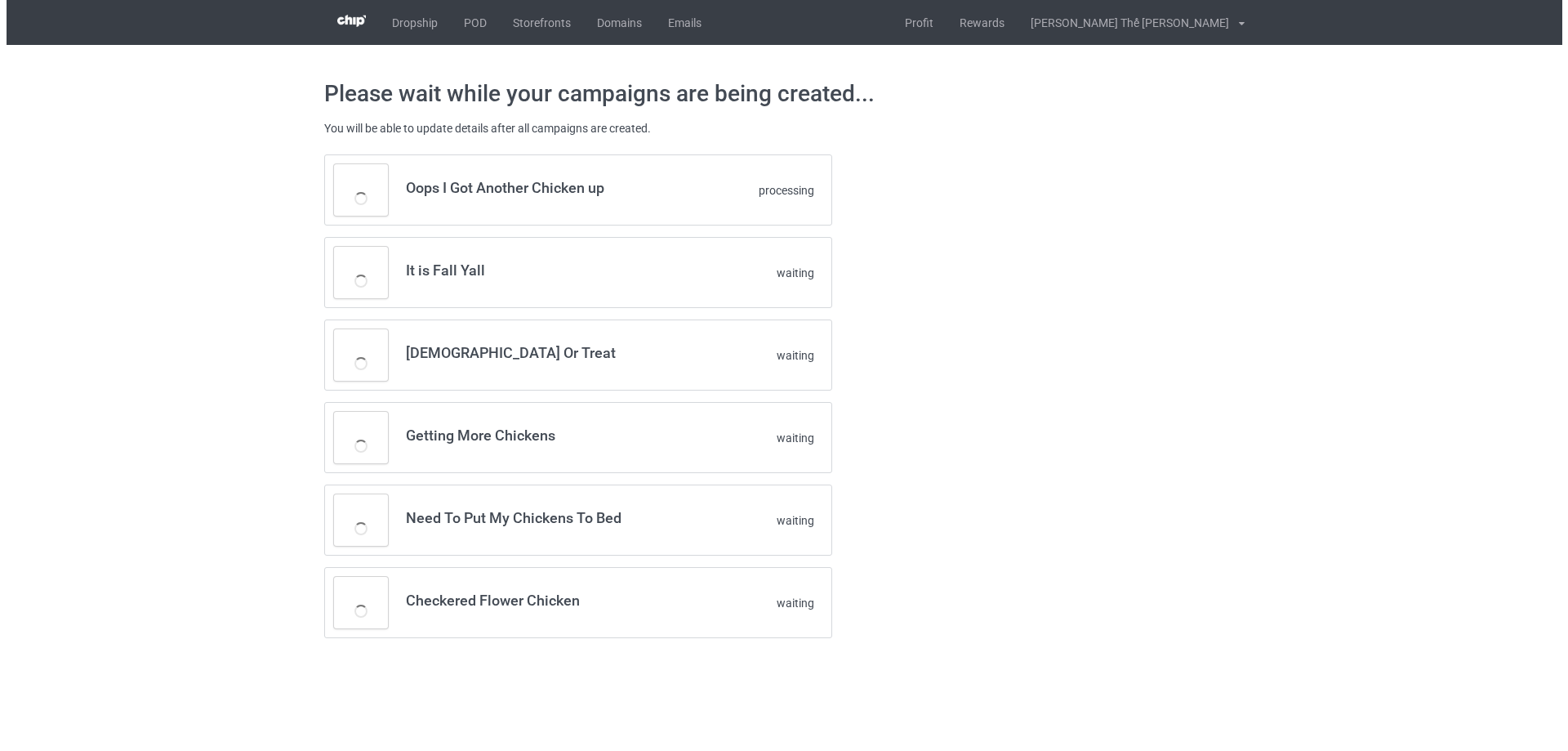
scroll to position [0, 0]
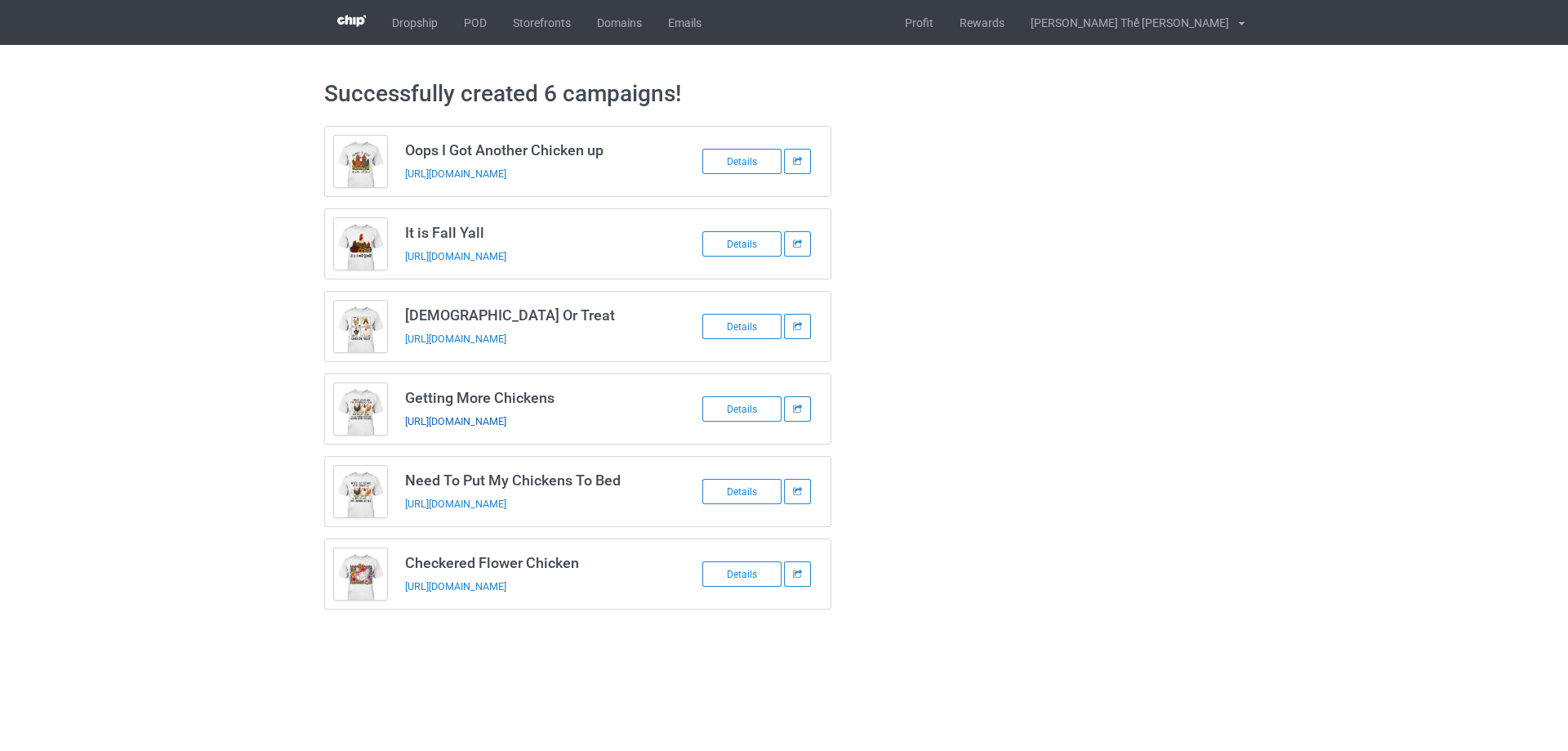
drag, startPoint x: 490, startPoint y: 503, endPoint x: 485, endPoint y: 421, distance: 82.2
click at [748, 491] on div "Details" at bounding box center [742, 492] width 79 height 25
